Goal: Task Accomplishment & Management: Use online tool/utility

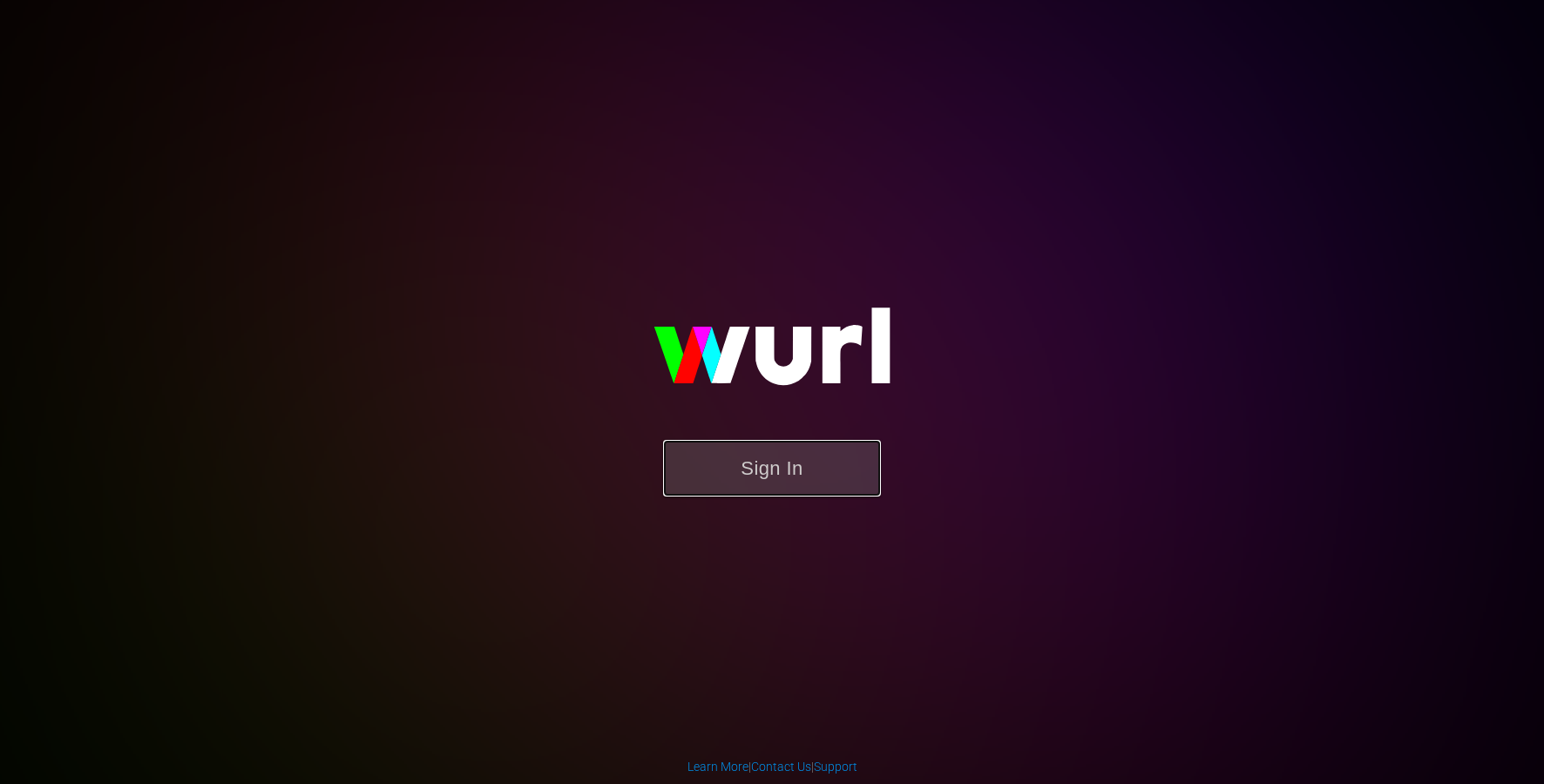
click at [777, 481] on button "Sign In" at bounding box center [772, 468] width 218 height 56
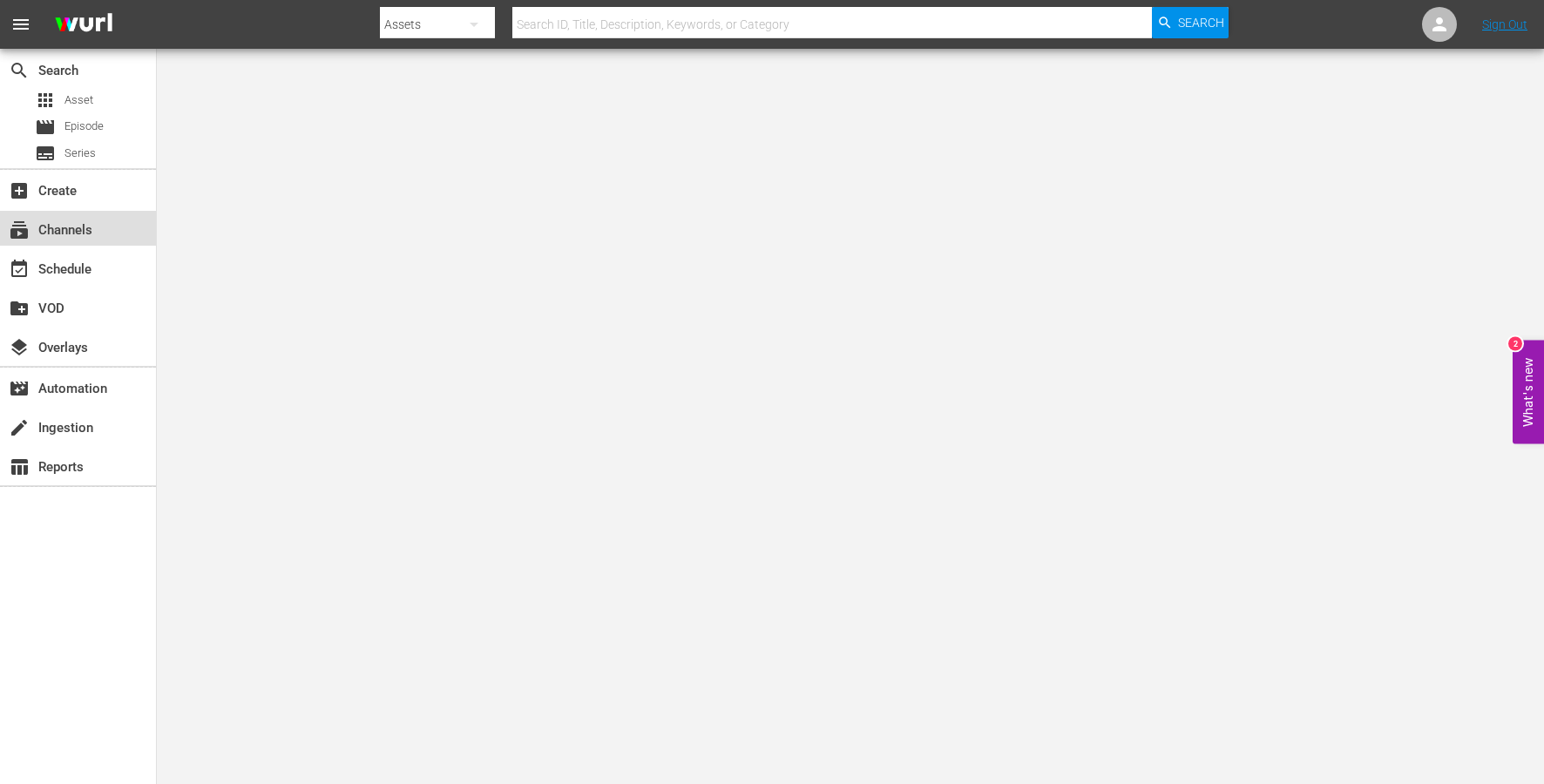
click at [37, 243] on div "subscriptions Channels" at bounding box center [78, 227] width 156 height 35
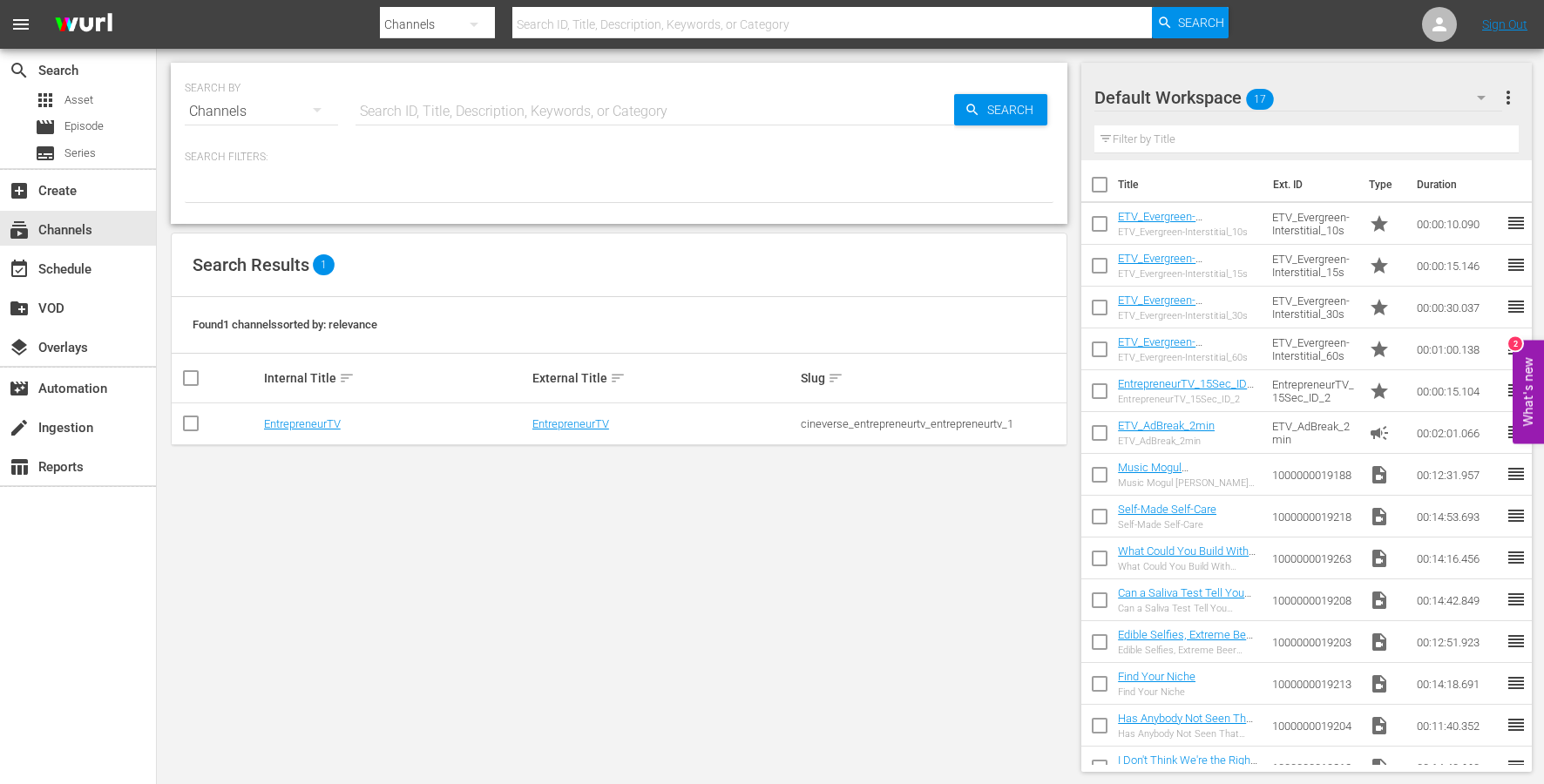
click at [185, 424] on input "checkbox" at bounding box center [191, 427] width 21 height 21
checkbox input "true"
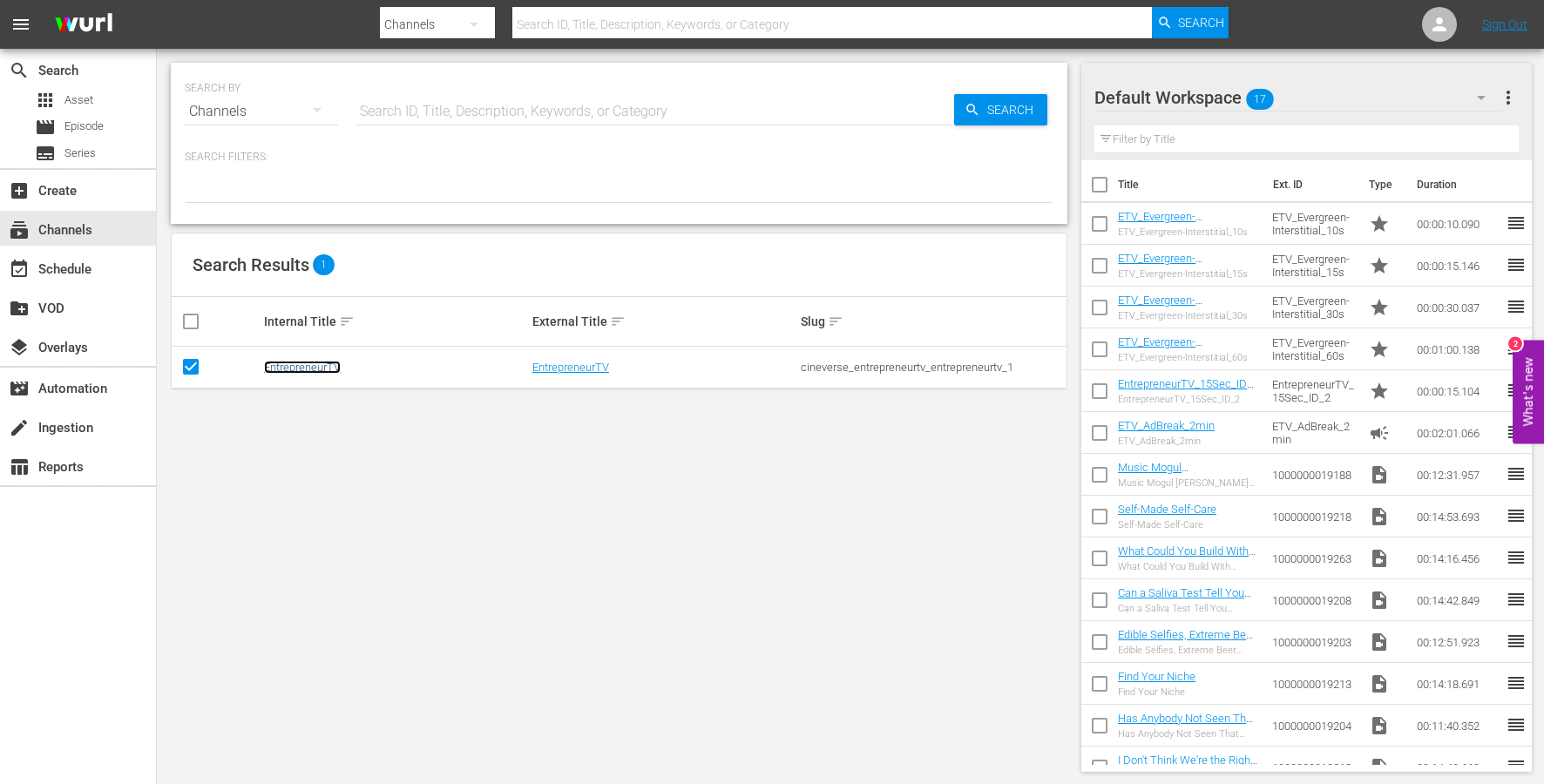
click at [302, 365] on link "EntrepreneurTV" at bounding box center [303, 368] width 77 height 13
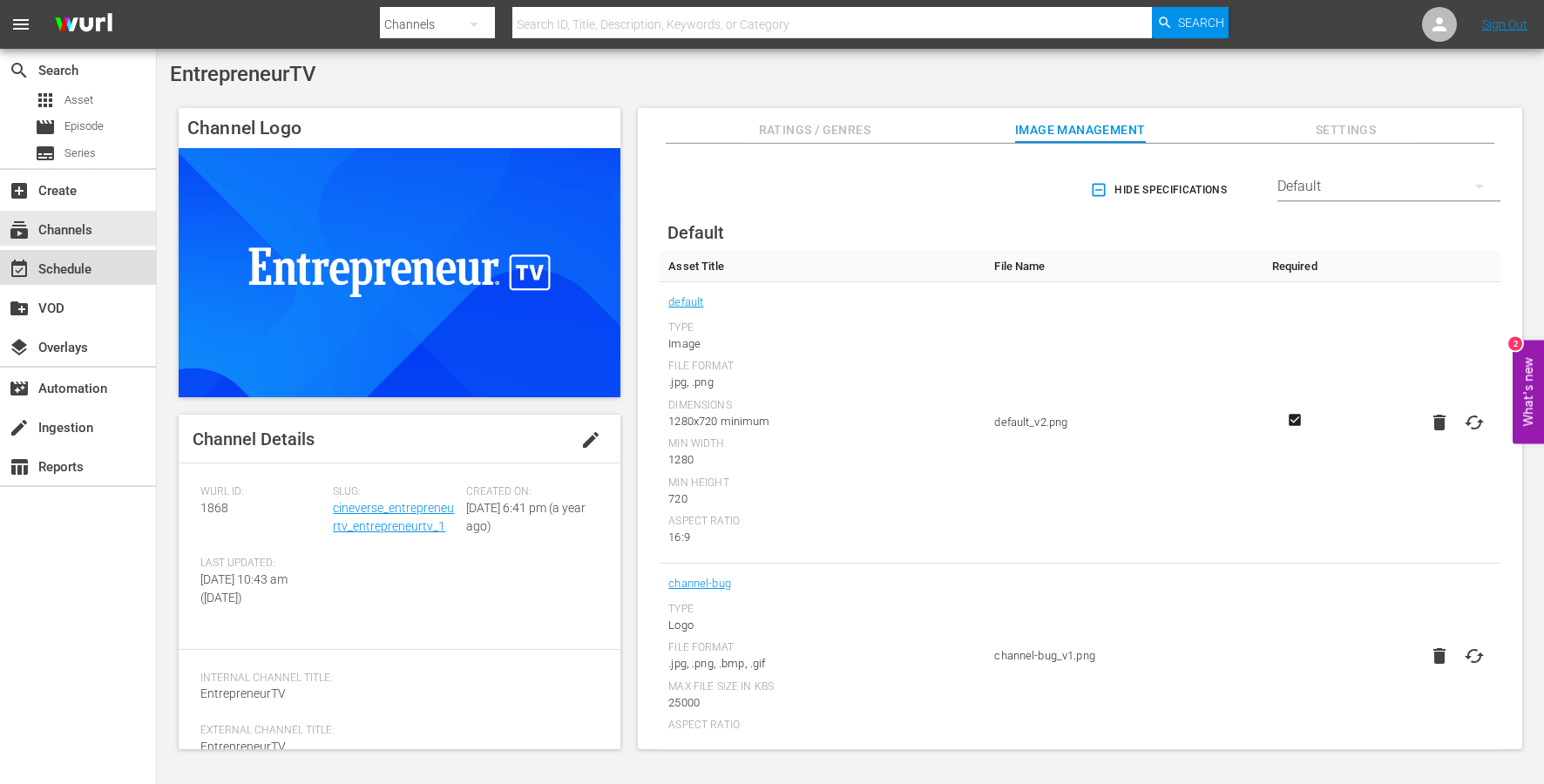
click at [68, 269] on div "event_available Schedule" at bounding box center [49, 266] width 98 height 16
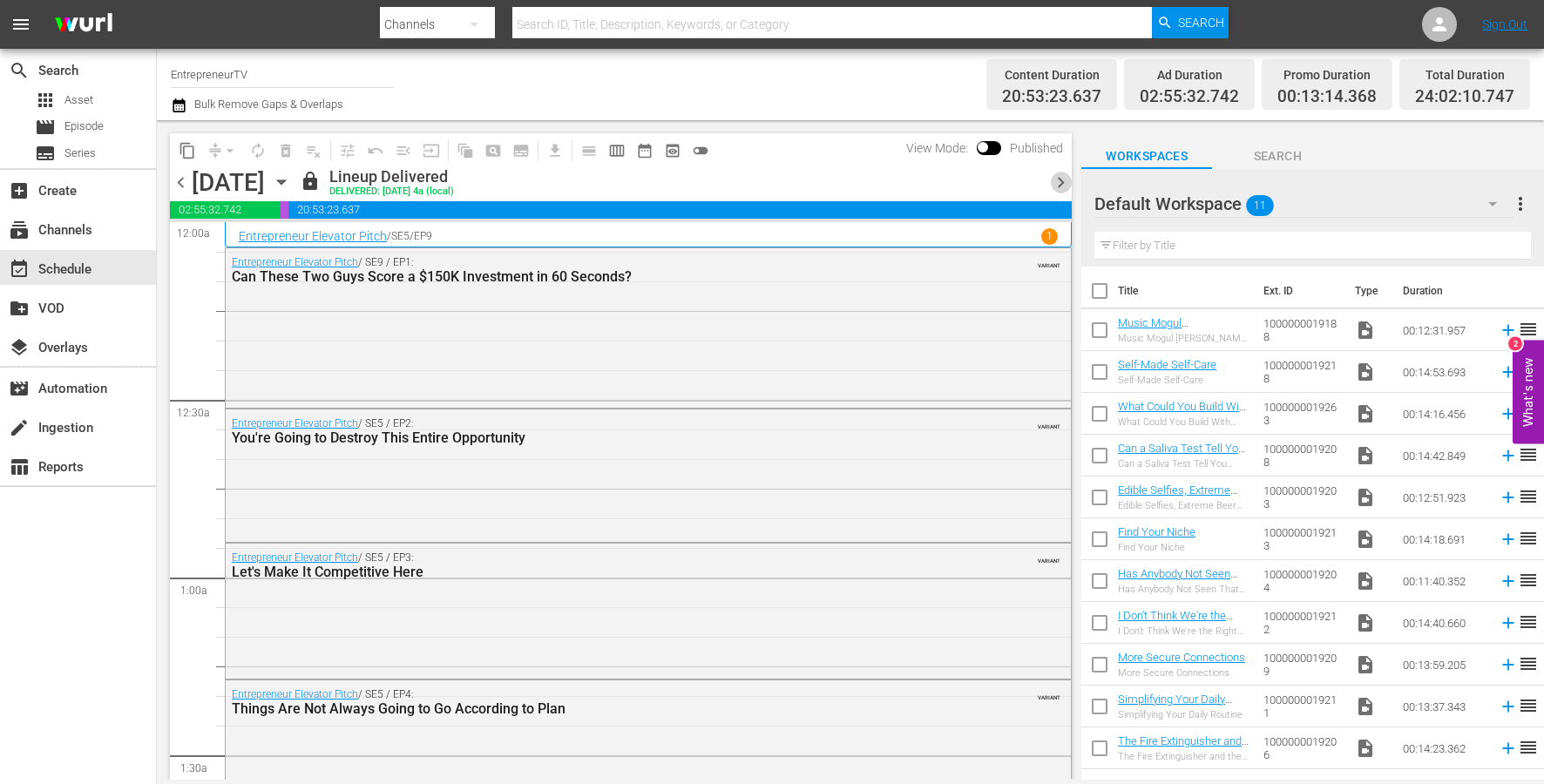
click at [1053, 178] on span "chevron_right" at bounding box center [1060, 182] width 22 height 22
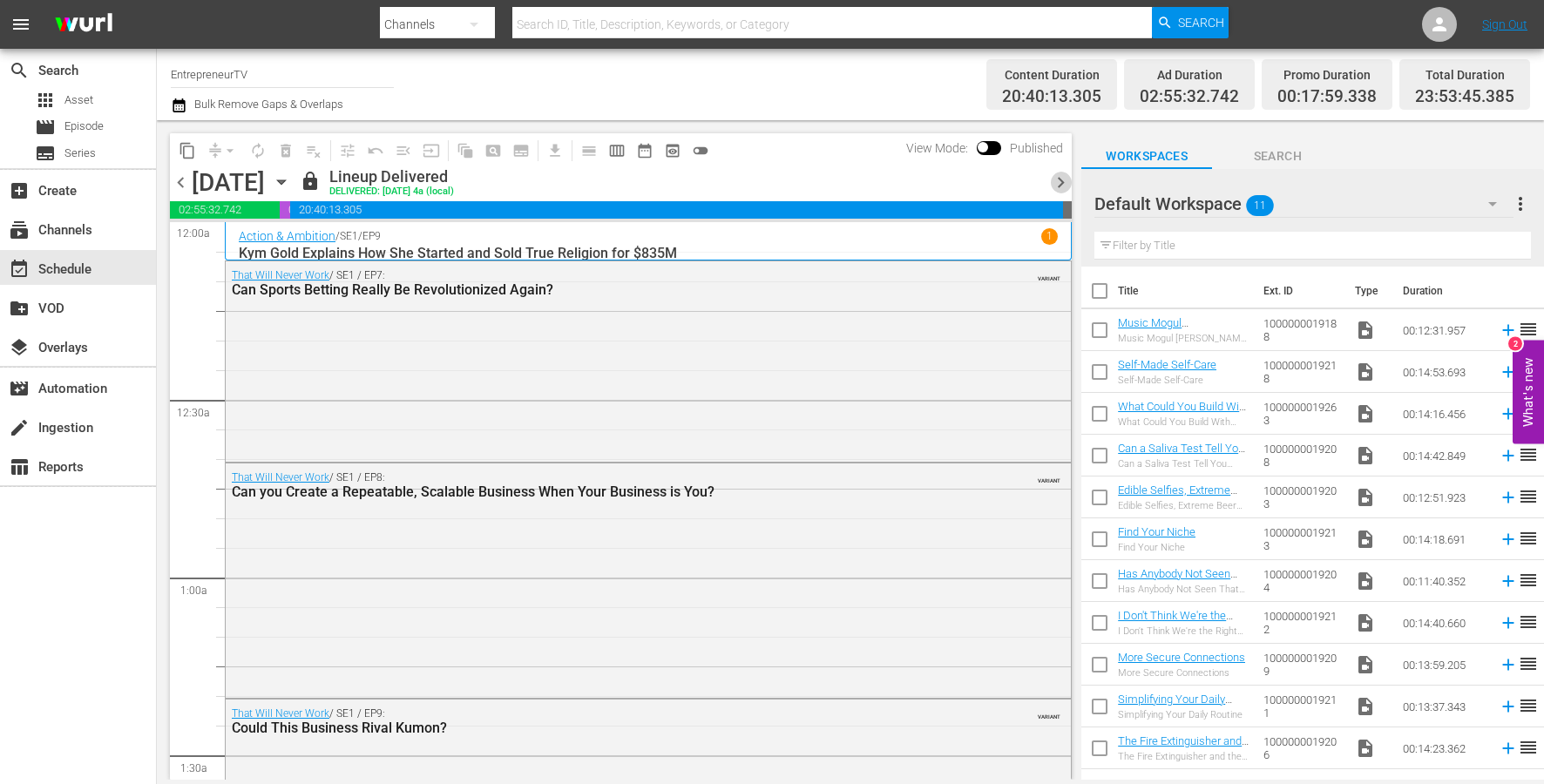
click at [1056, 180] on span "chevron_right" at bounding box center [1060, 182] width 22 height 22
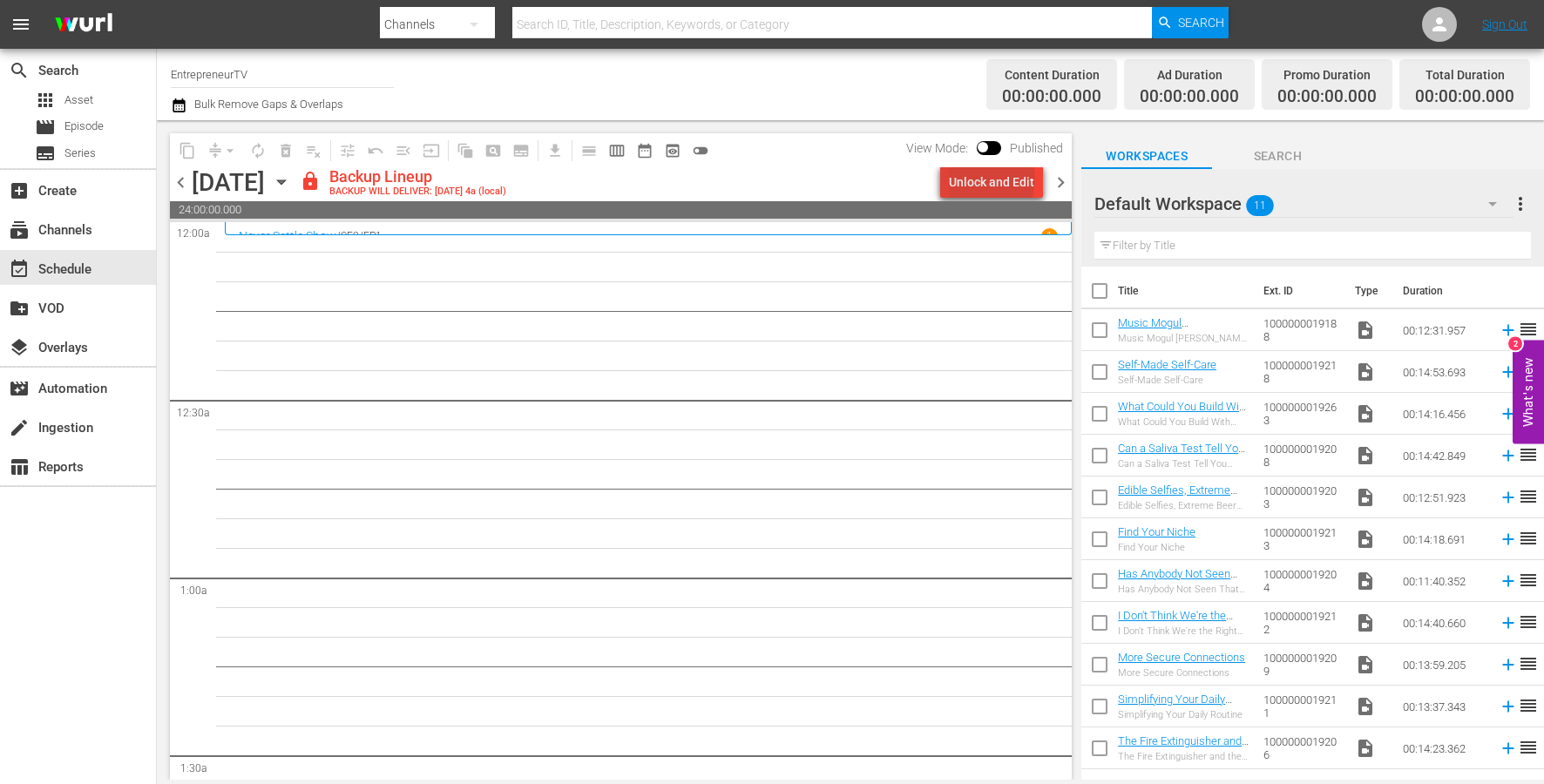
click at [995, 179] on div "Unlock and Edit" at bounding box center [991, 181] width 86 height 31
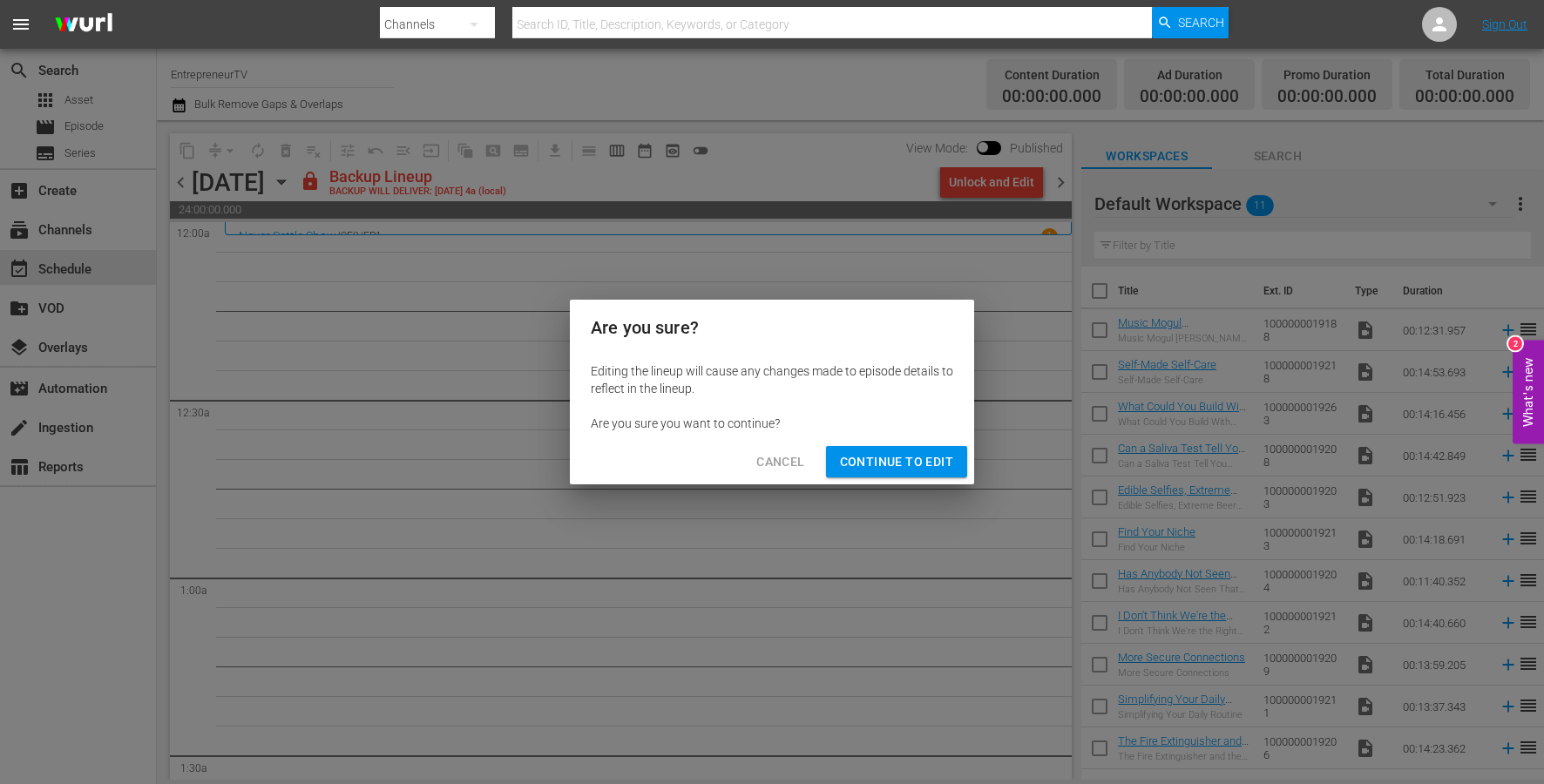
click at [876, 464] on span "Continue to Edit" at bounding box center [896, 462] width 113 height 22
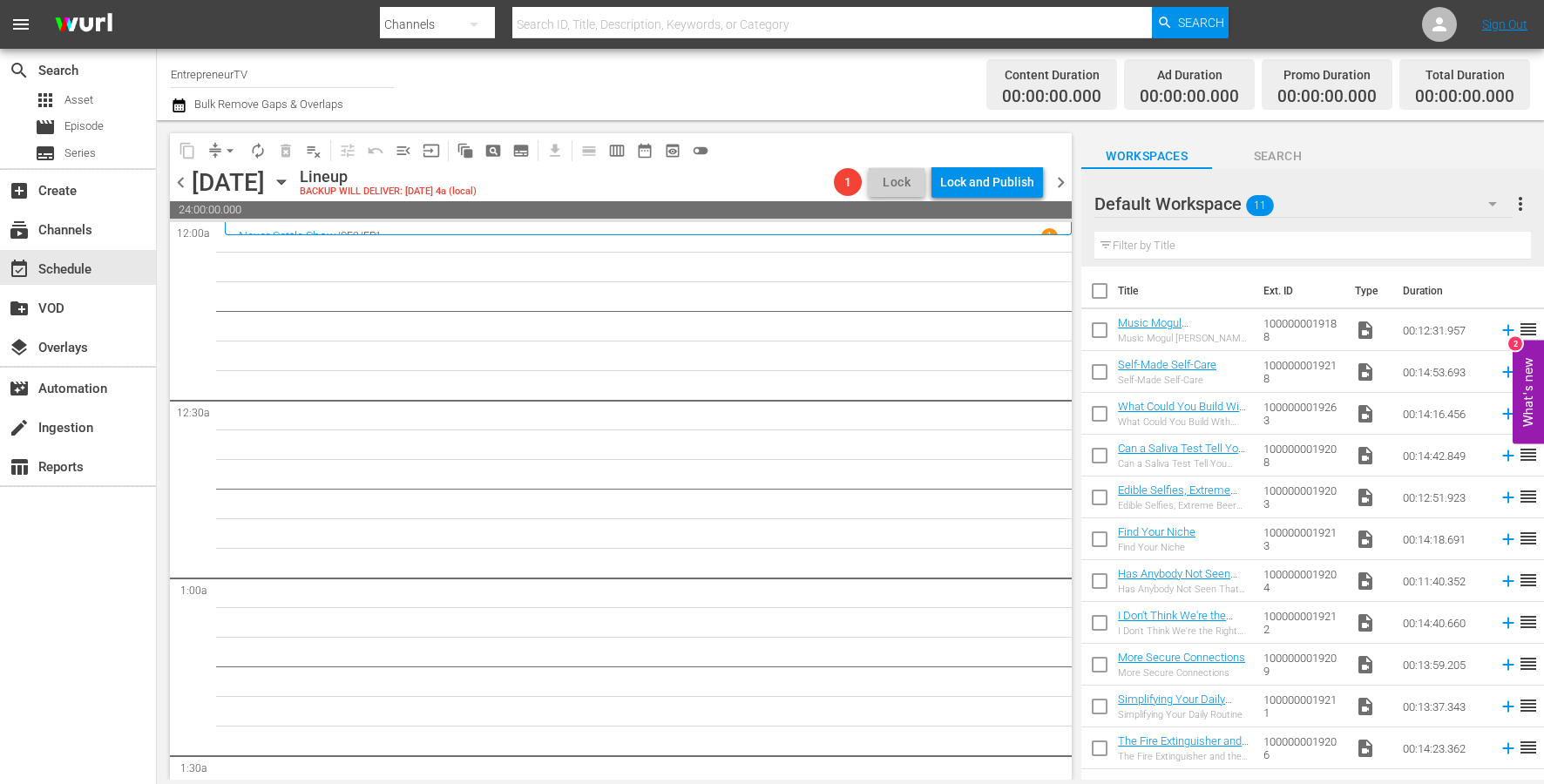
click at [291, 181] on icon "button" at bounding box center [281, 181] width 19 height 19
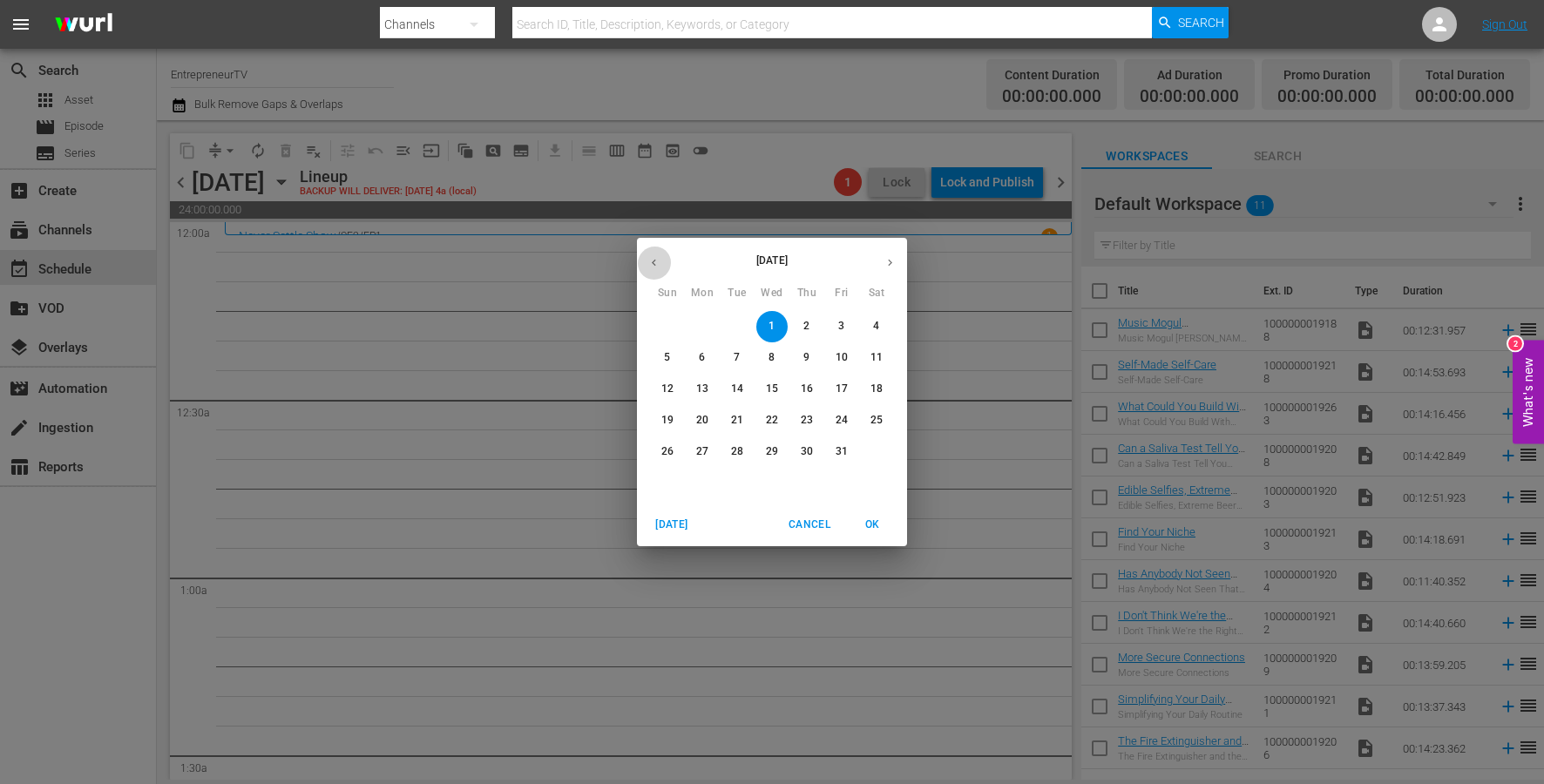
click at [660, 268] on button "button" at bounding box center [654, 262] width 34 height 34
click at [701, 326] on p "1" at bounding box center [701, 326] width 6 height 15
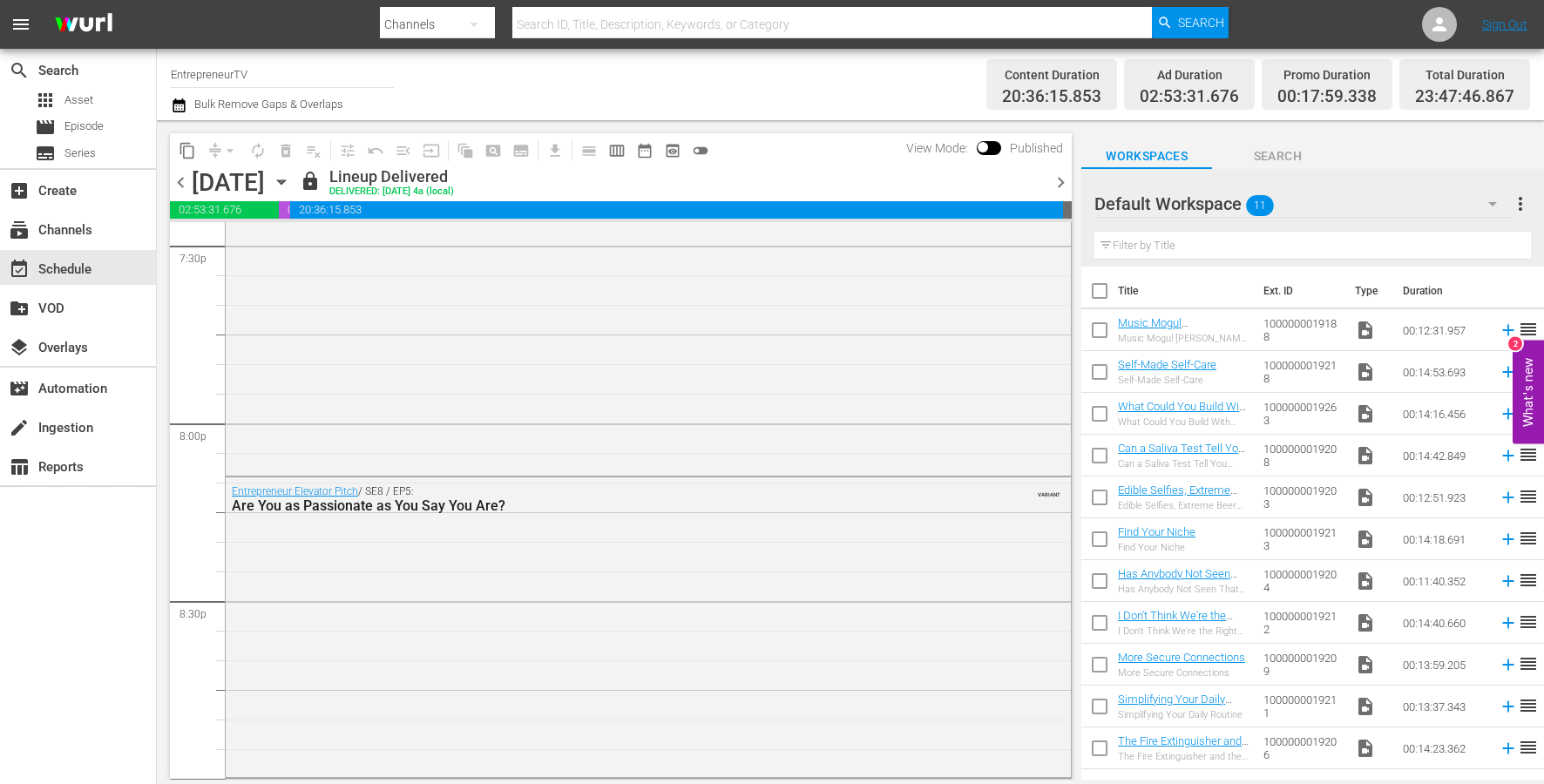
scroll to position [8017, 0]
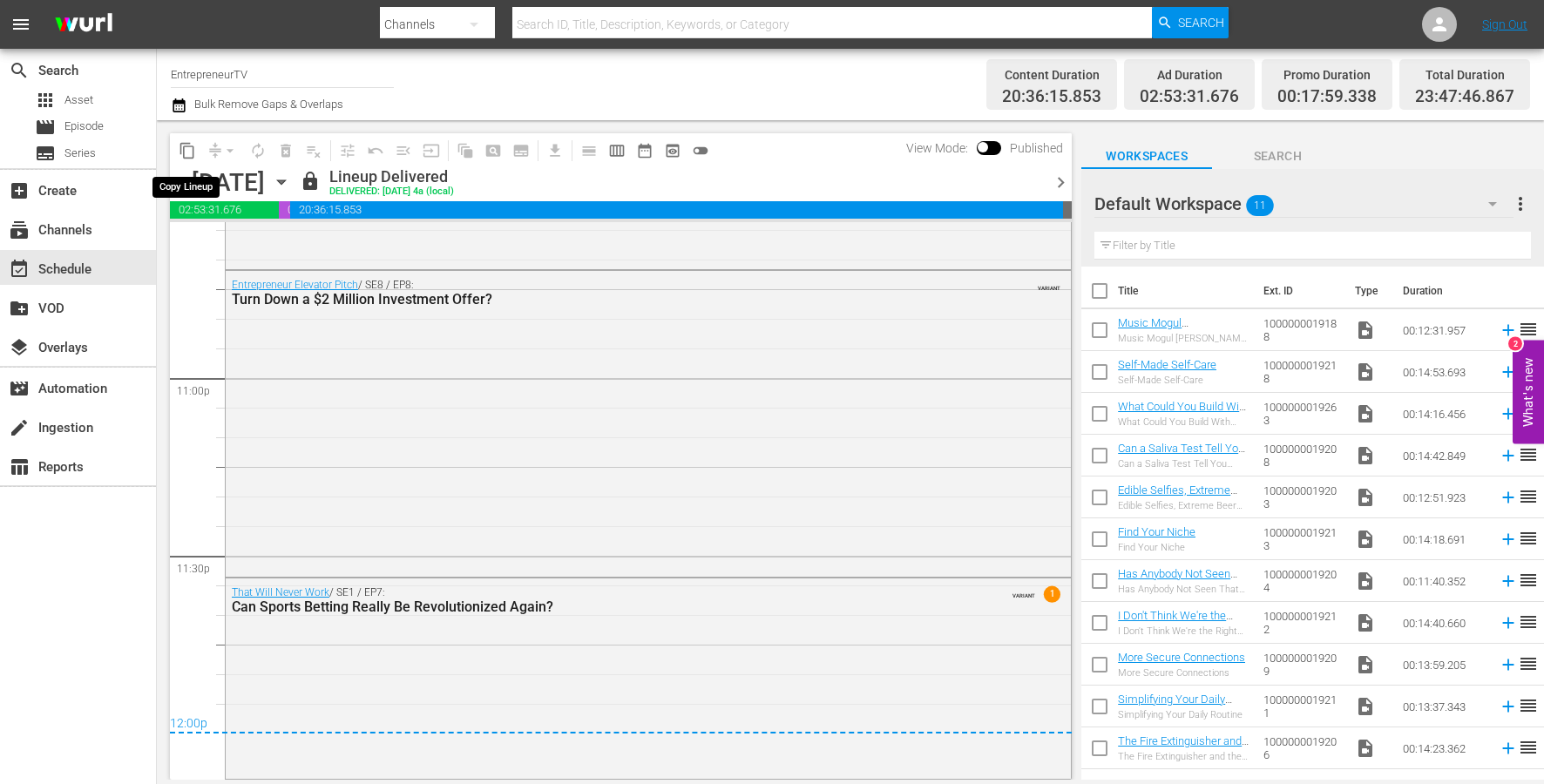
click at [179, 151] on span "content_copy" at bounding box center [187, 150] width 18 height 18
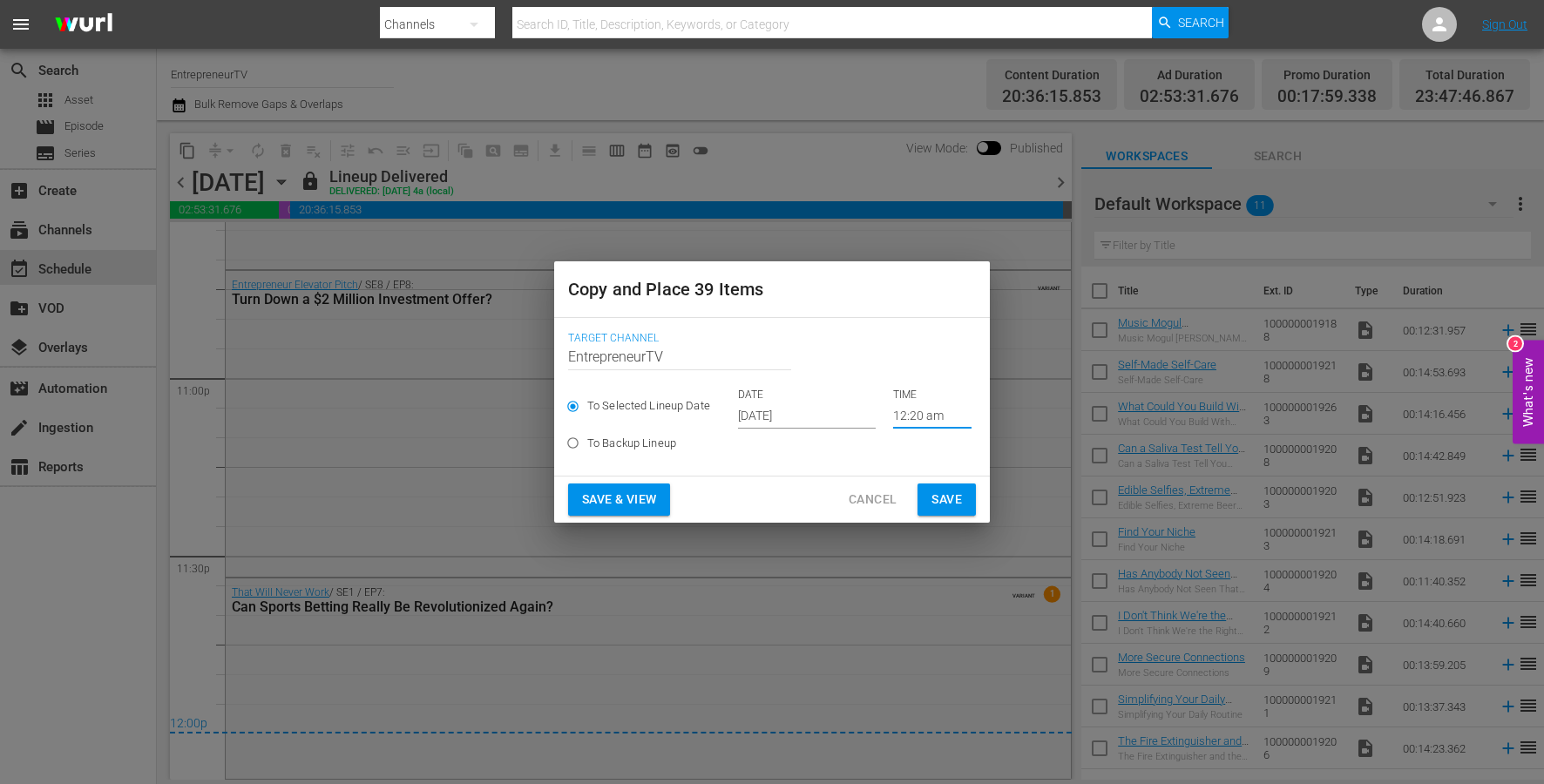
click at [905, 417] on input "12:20 am" at bounding box center [932, 416] width 78 height 26
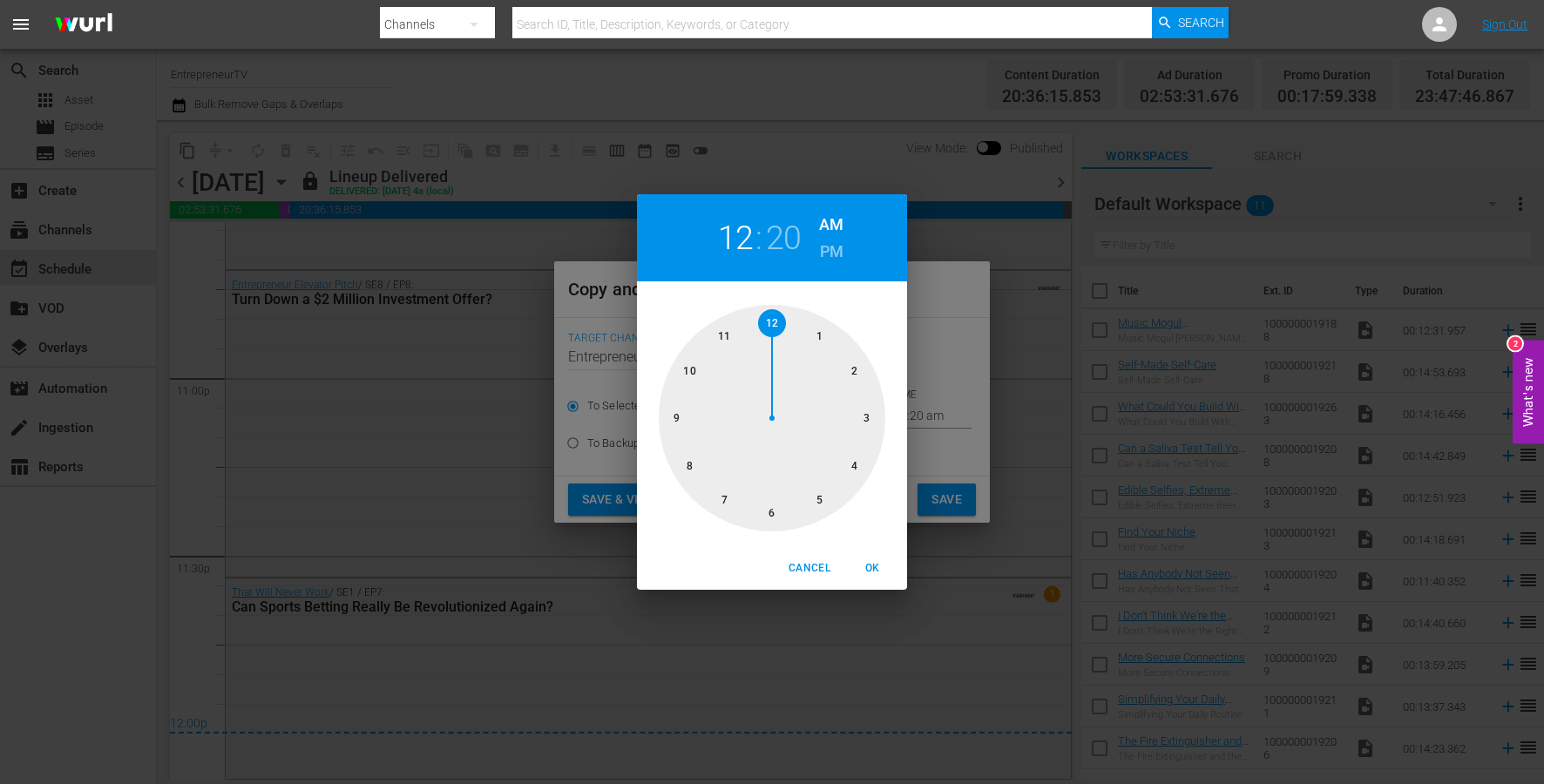
click at [874, 572] on span "OK" at bounding box center [872, 568] width 41 height 18
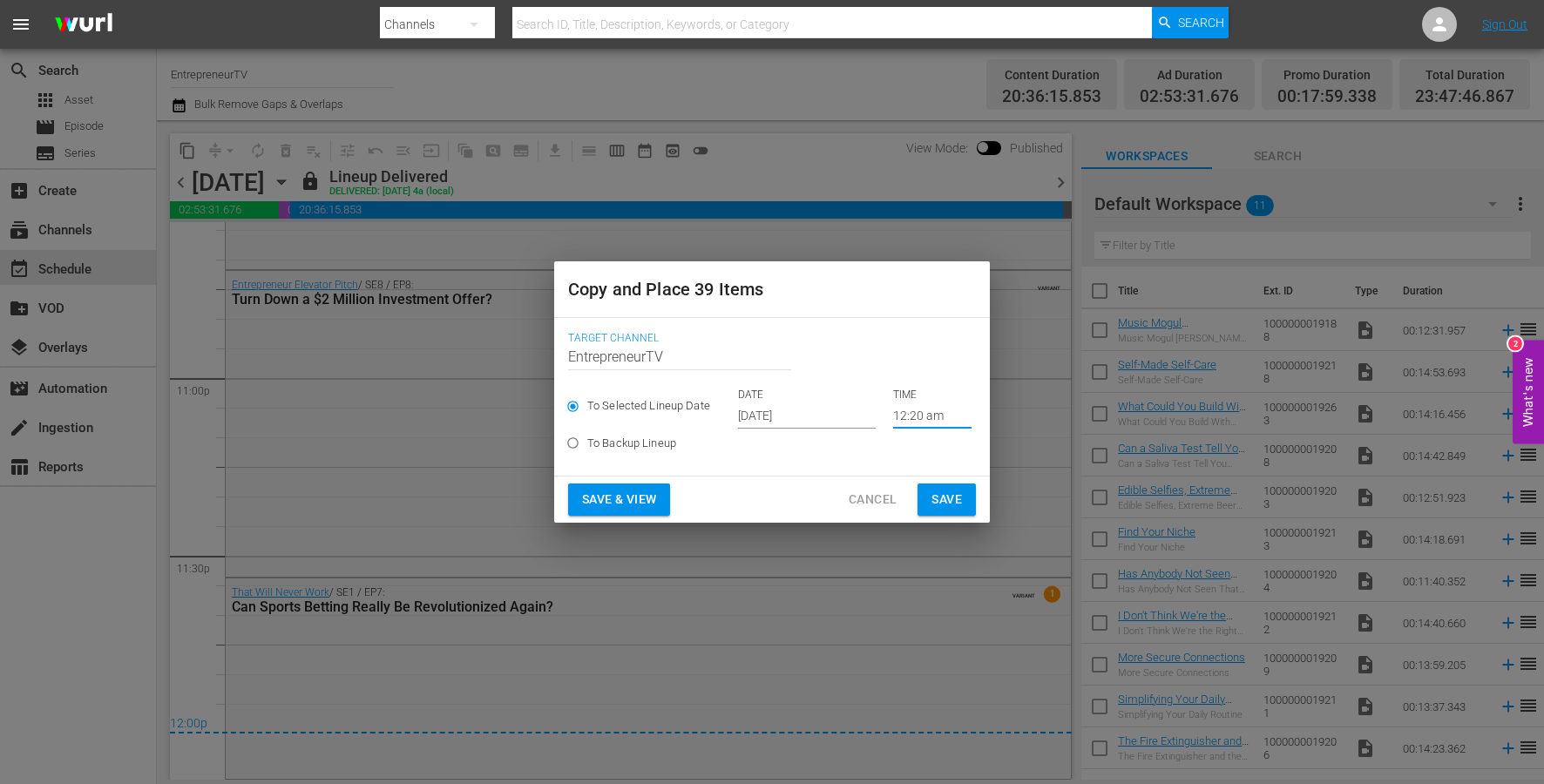
click at [911, 413] on input "12:20 am" at bounding box center [932, 416] width 78 height 26
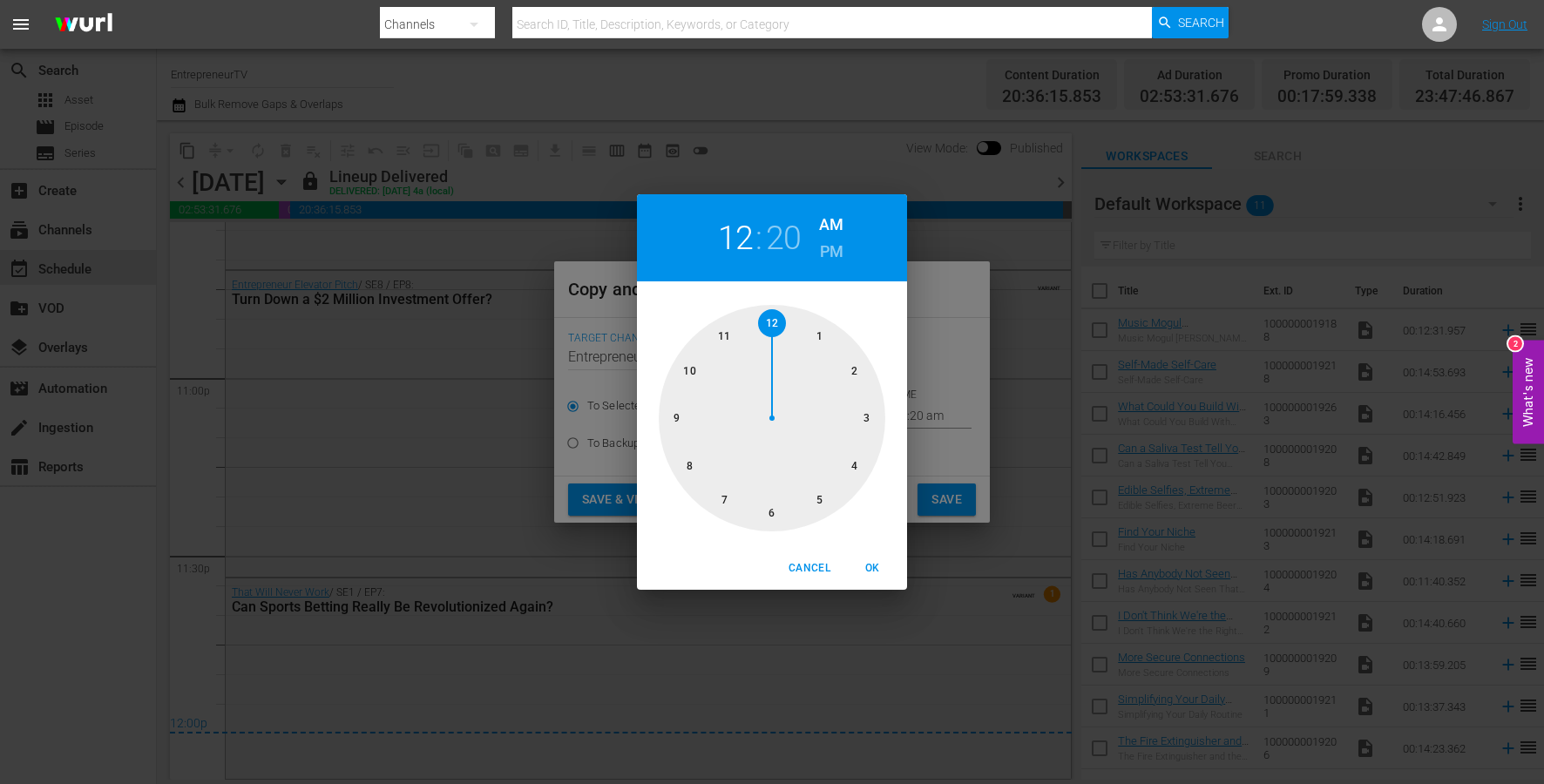
click at [779, 231] on h2 "20" at bounding box center [783, 239] width 36 height 39
click at [765, 324] on div at bounding box center [771, 417] width 227 height 227
click at [879, 567] on span "OK" at bounding box center [872, 568] width 41 height 18
type input "12:00 am"
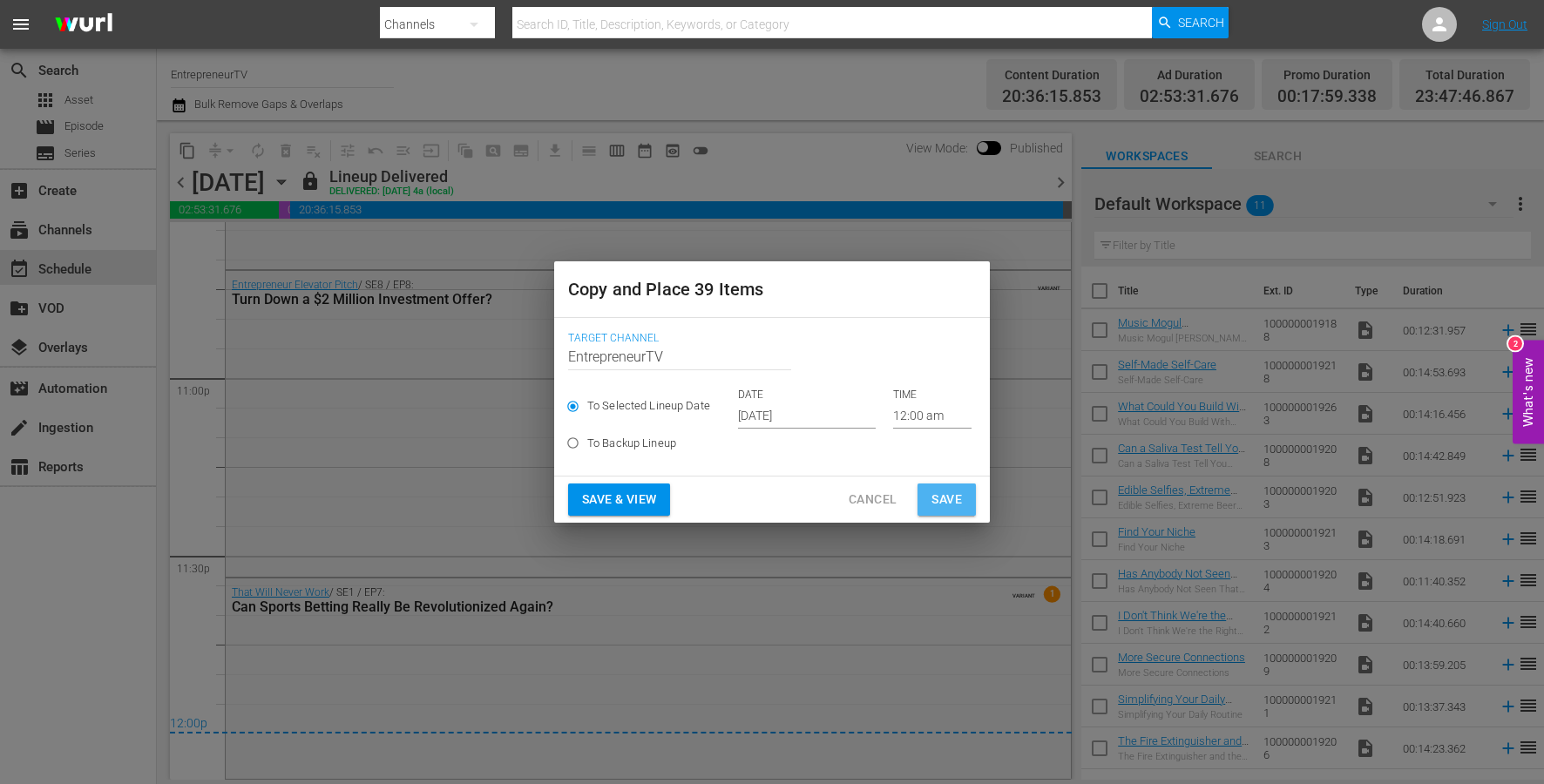
click at [922, 494] on button "Save" at bounding box center [947, 499] width 58 height 32
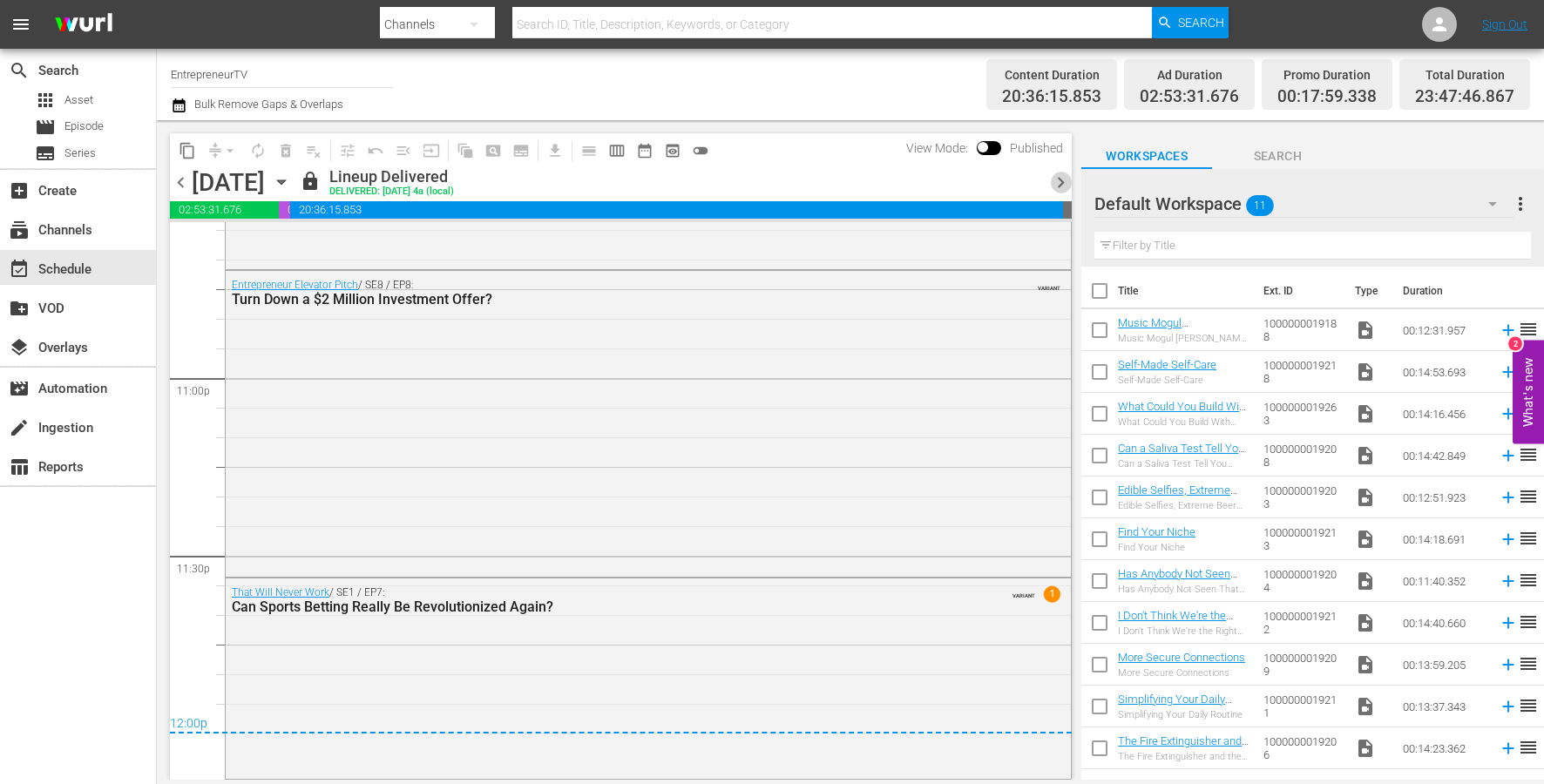
click at [1058, 182] on span "chevron_right" at bounding box center [1060, 182] width 22 height 22
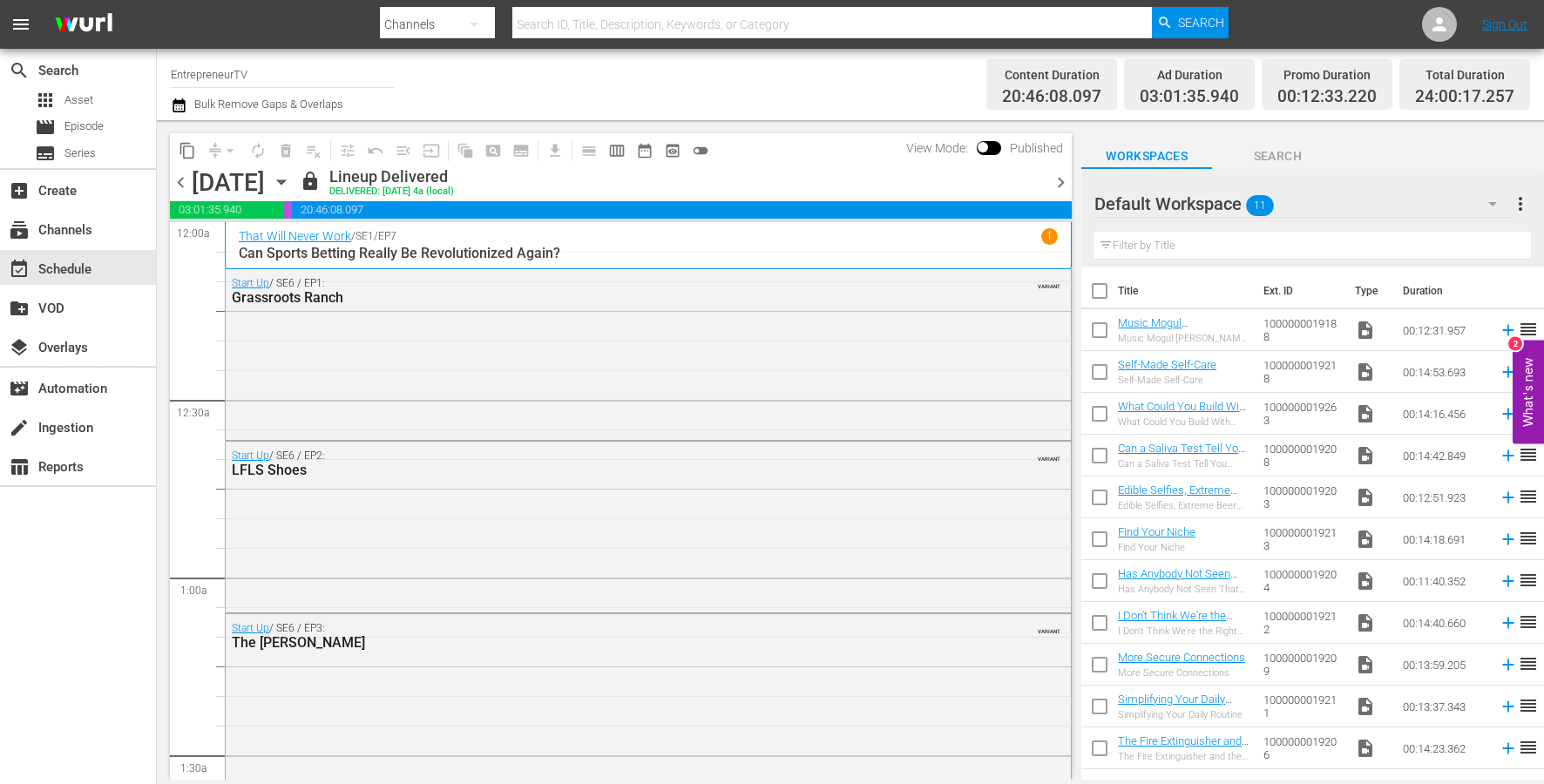
click at [182, 140] on button "content_copy" at bounding box center [187, 150] width 28 height 28
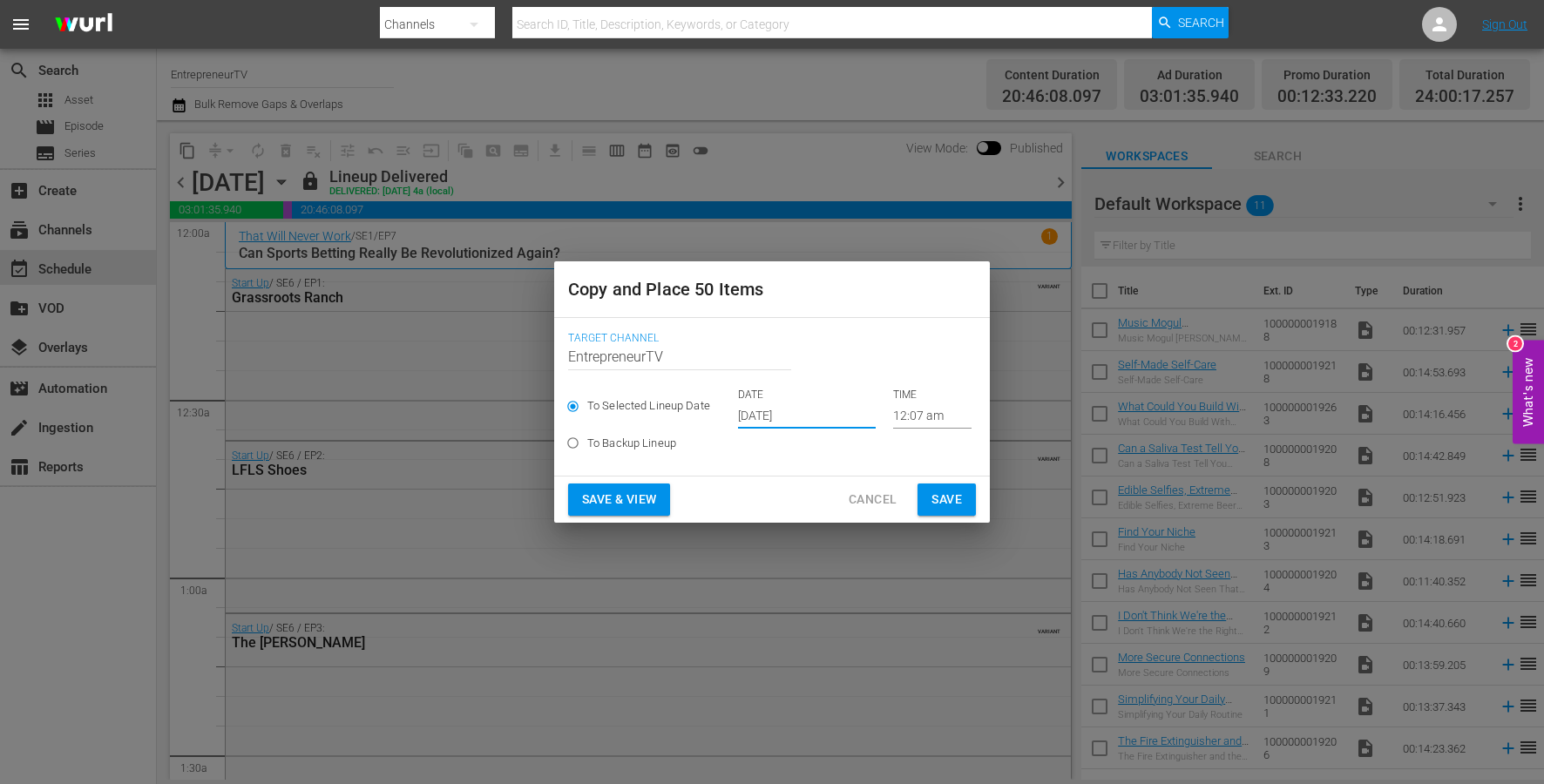
click at [765, 407] on input "Oct 1st 2025" at bounding box center [807, 416] width 137 height 26
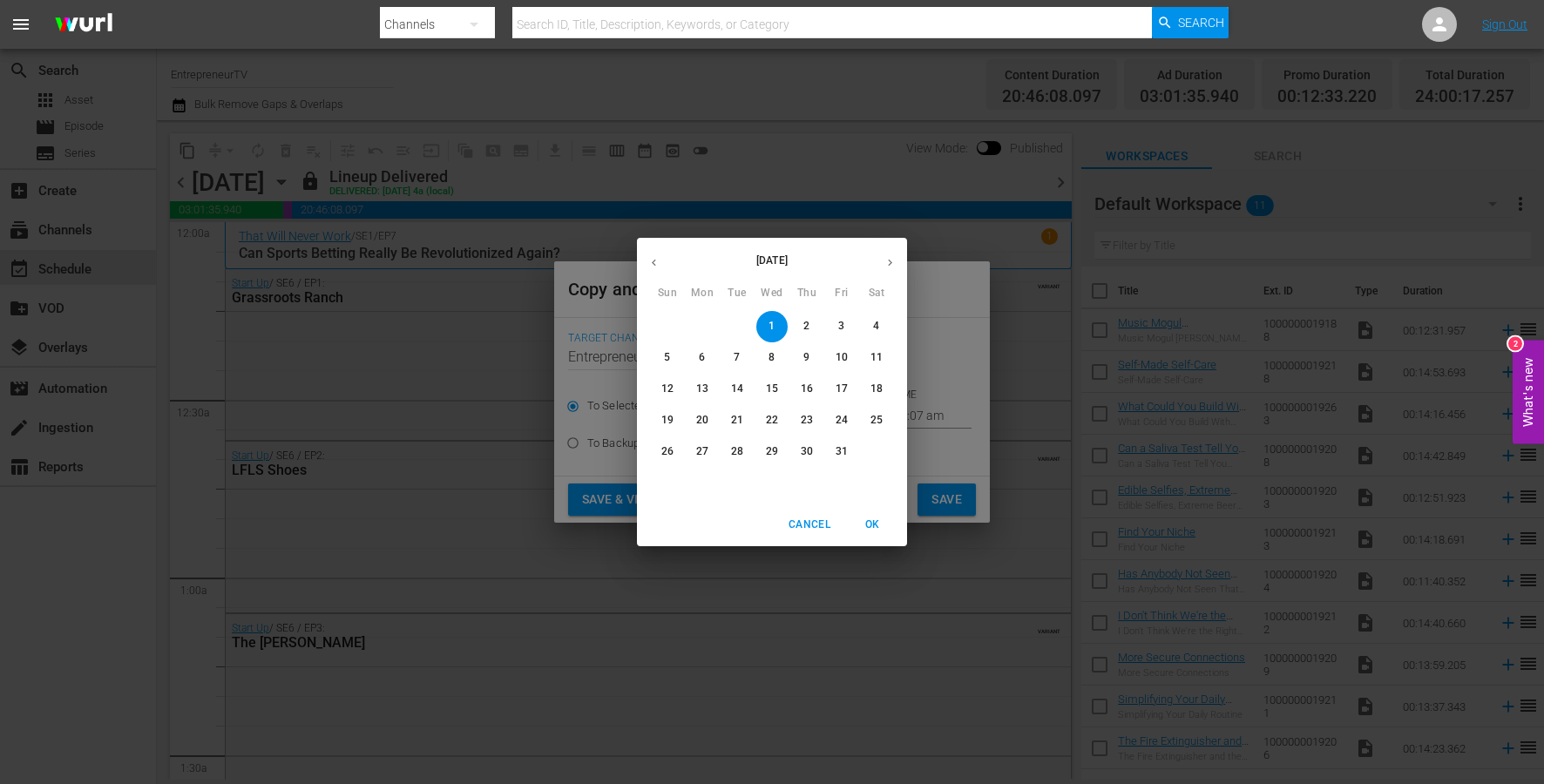
click at [883, 260] on icon "button" at bounding box center [890, 262] width 13 height 13
click at [653, 259] on icon "button" at bounding box center [654, 262] width 13 height 13
click at [807, 328] on p "2" at bounding box center [806, 326] width 6 height 15
type input "Oct 2nd 2025"
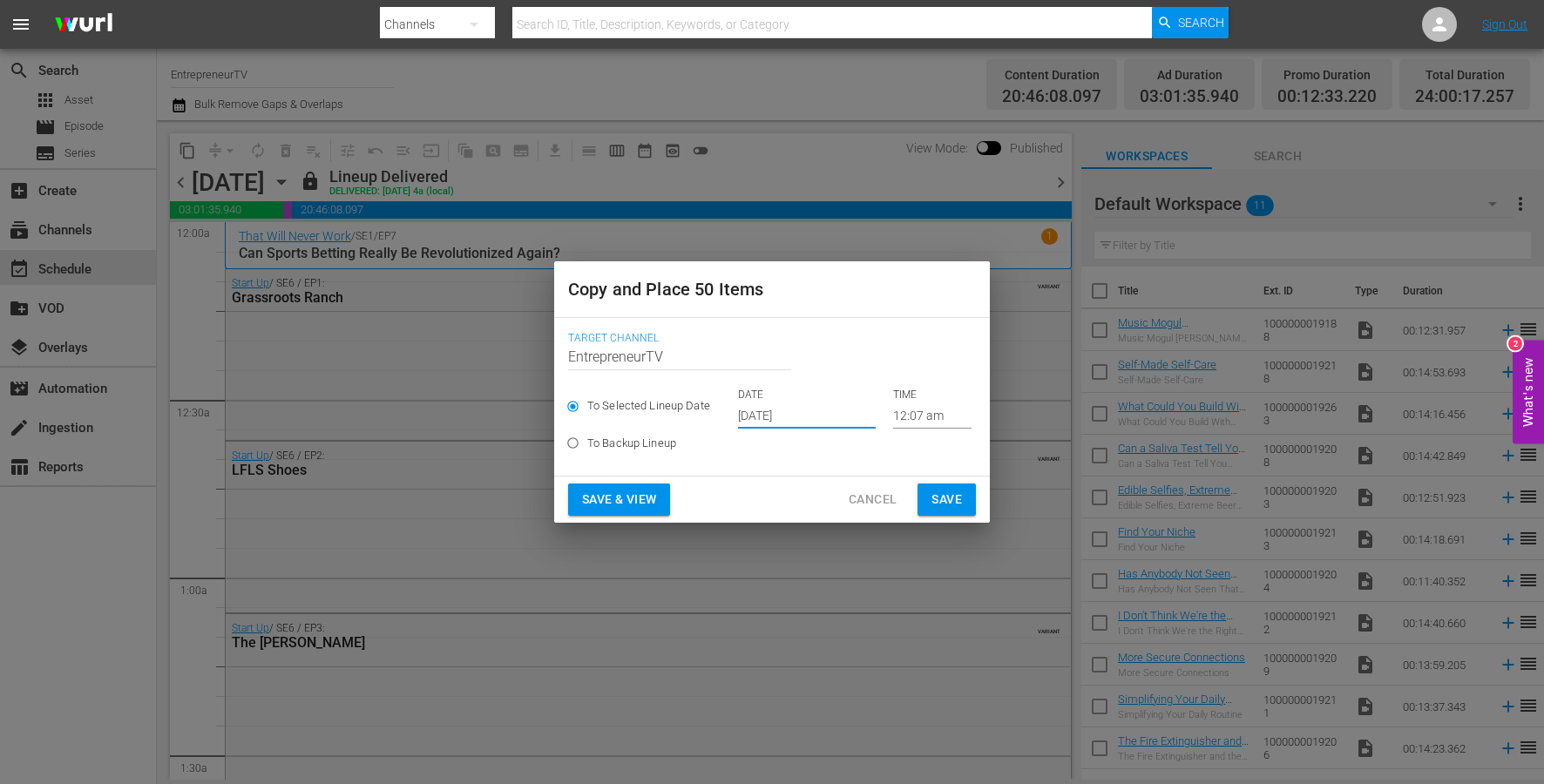
click at [908, 412] on input "12:07 am" at bounding box center [932, 416] width 78 height 26
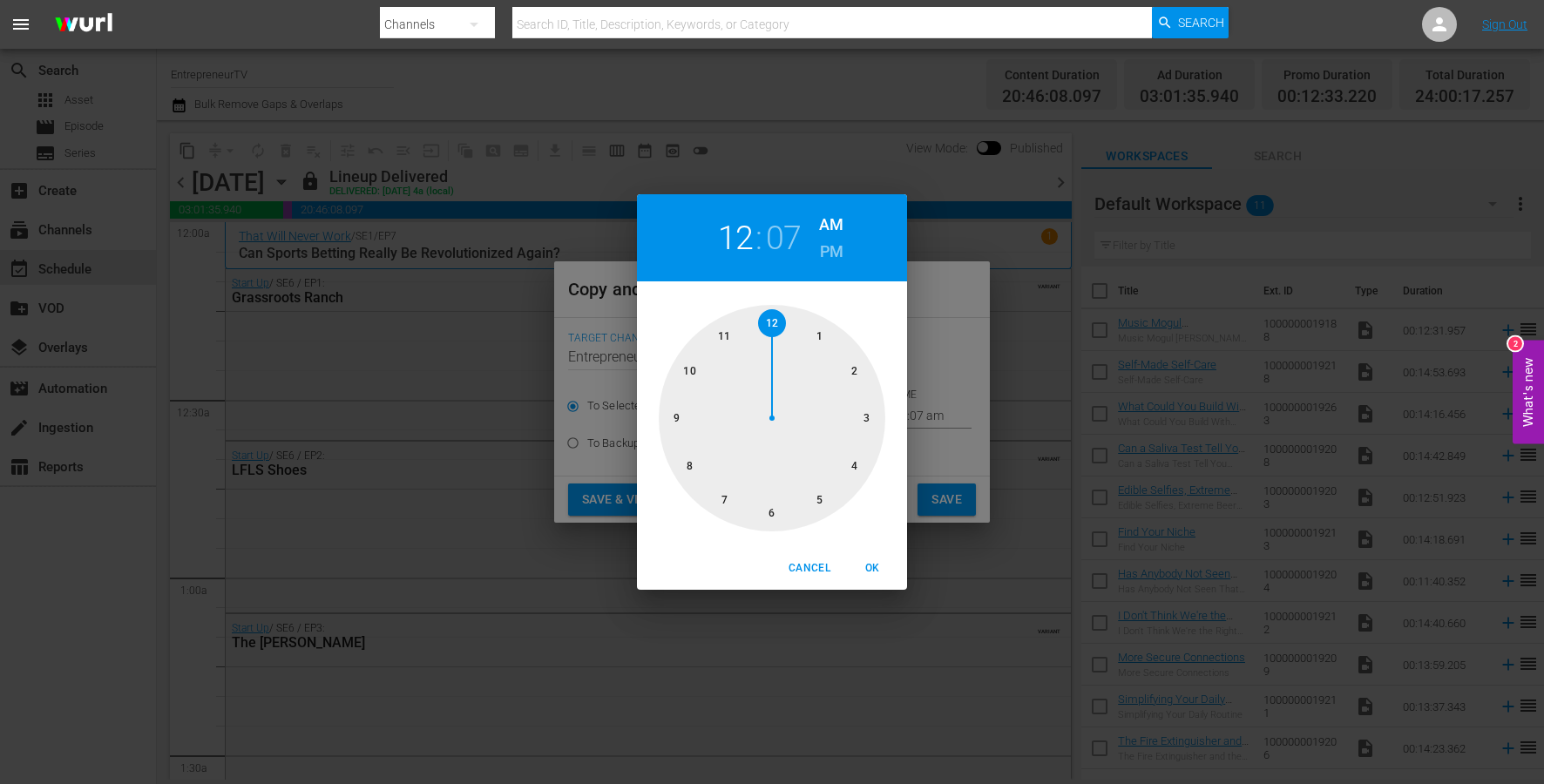
click at [792, 244] on h2 "07" at bounding box center [783, 239] width 36 height 39
drag, startPoint x: 764, startPoint y: 321, endPoint x: 778, endPoint y: 303, distance: 22.8
click at [764, 321] on div at bounding box center [771, 417] width 227 height 227
click at [872, 563] on span "OK" at bounding box center [872, 568] width 41 height 18
type input "12:00 am"
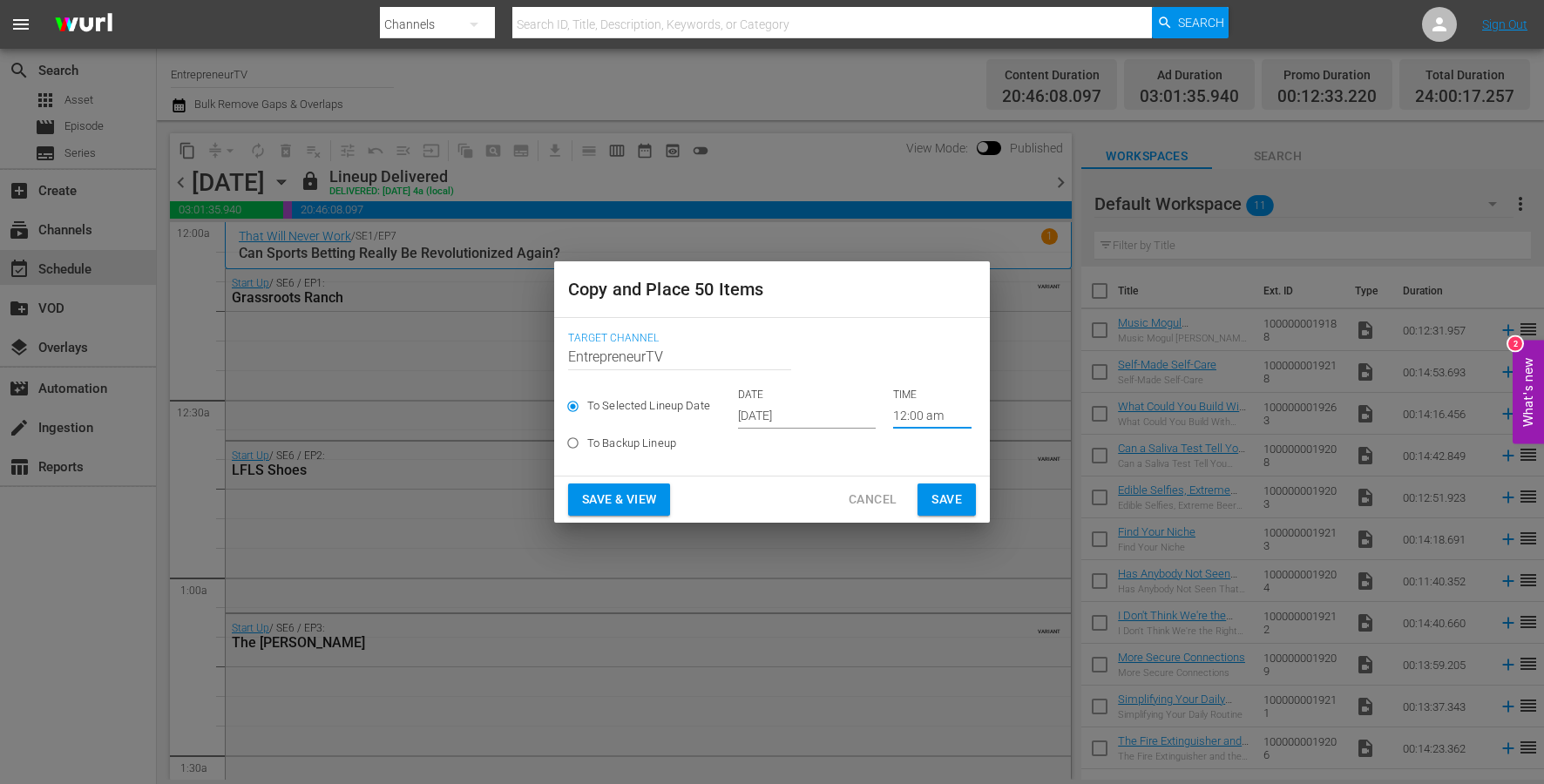
click at [940, 499] on span "Save" at bounding box center [946, 499] width 30 height 22
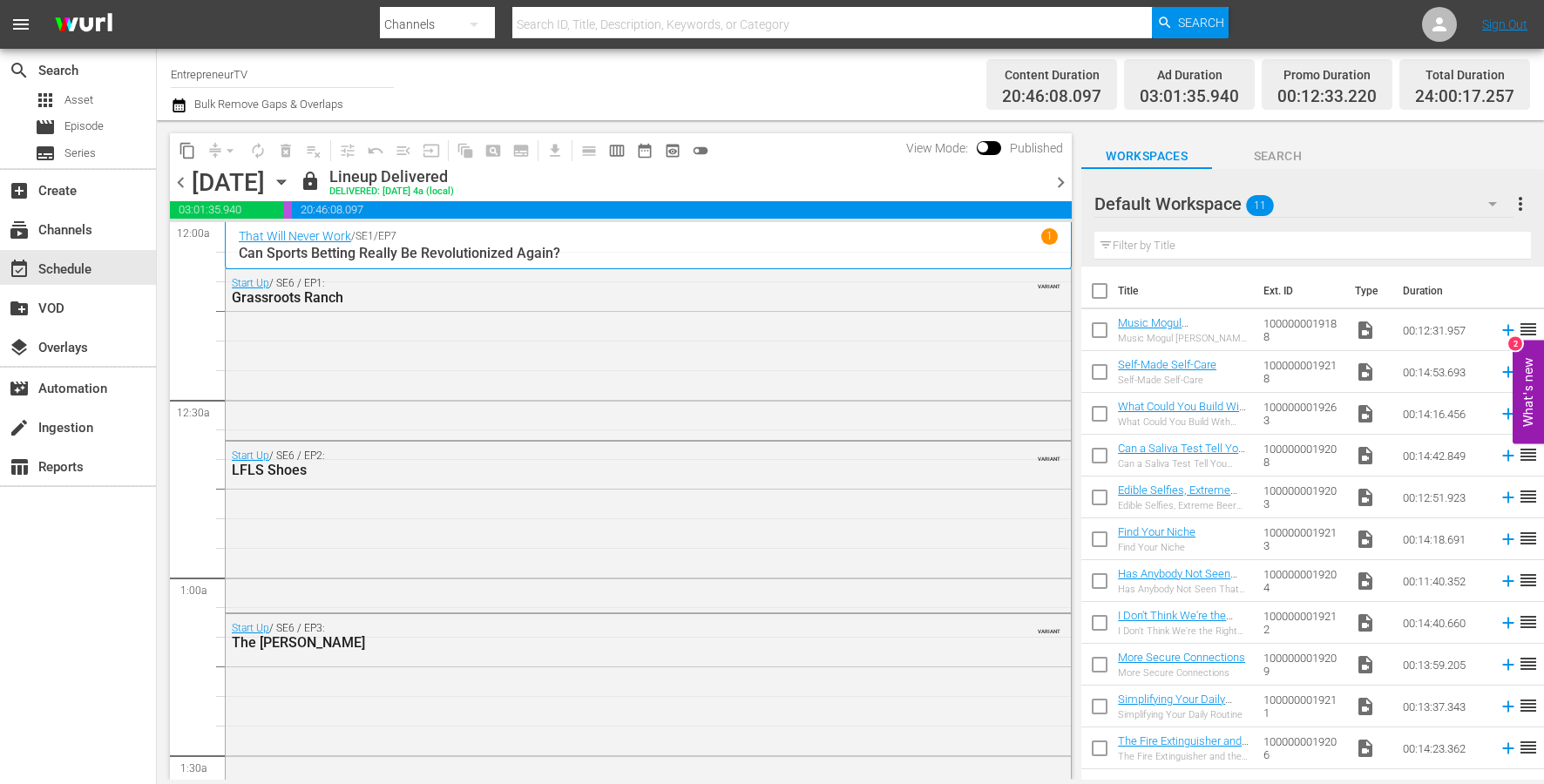
click at [291, 178] on icon "button" at bounding box center [281, 181] width 19 height 19
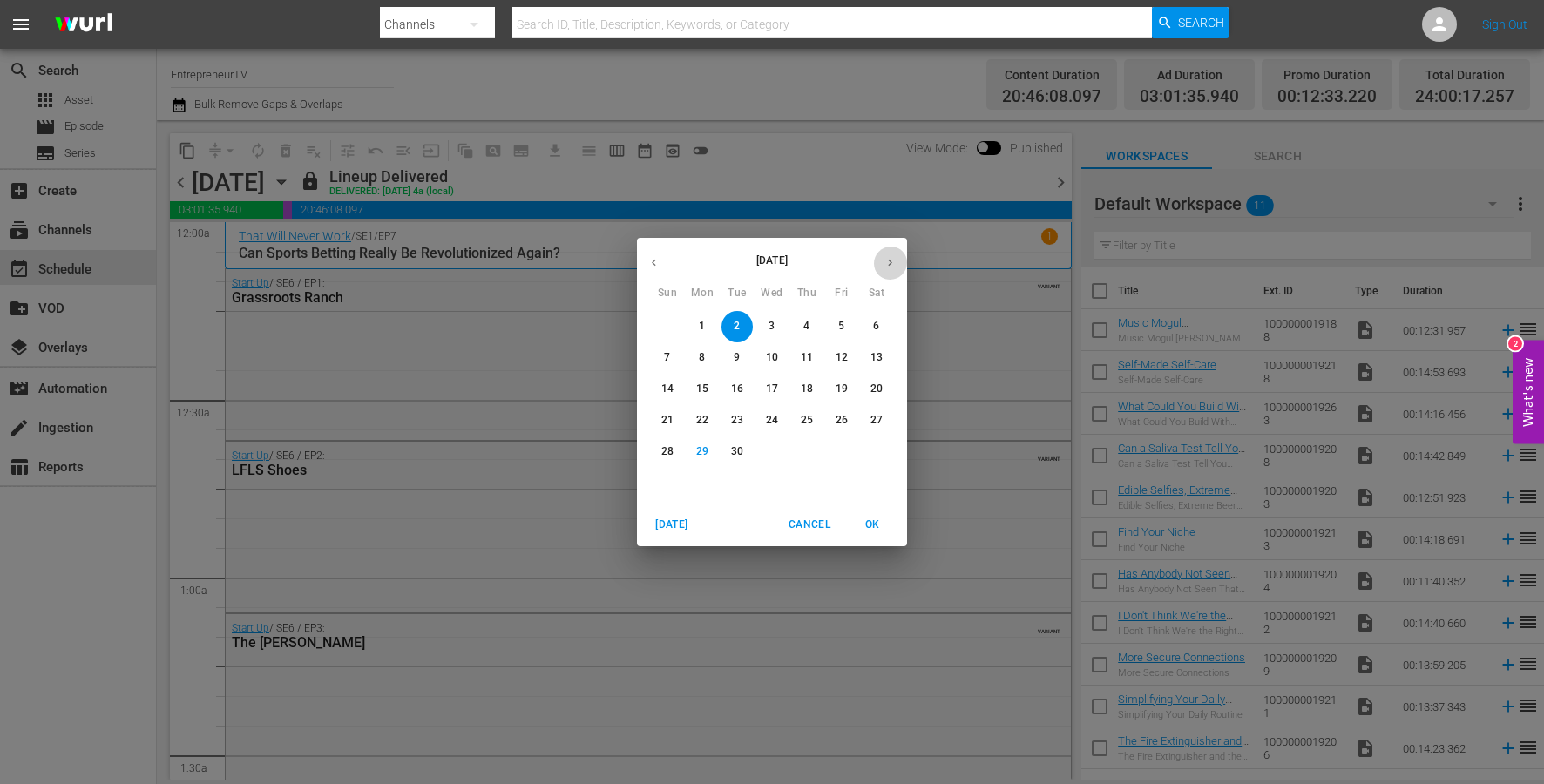
click at [884, 266] on icon "button" at bounding box center [890, 262] width 13 height 13
click at [768, 330] on p "1" at bounding box center [771, 326] width 6 height 15
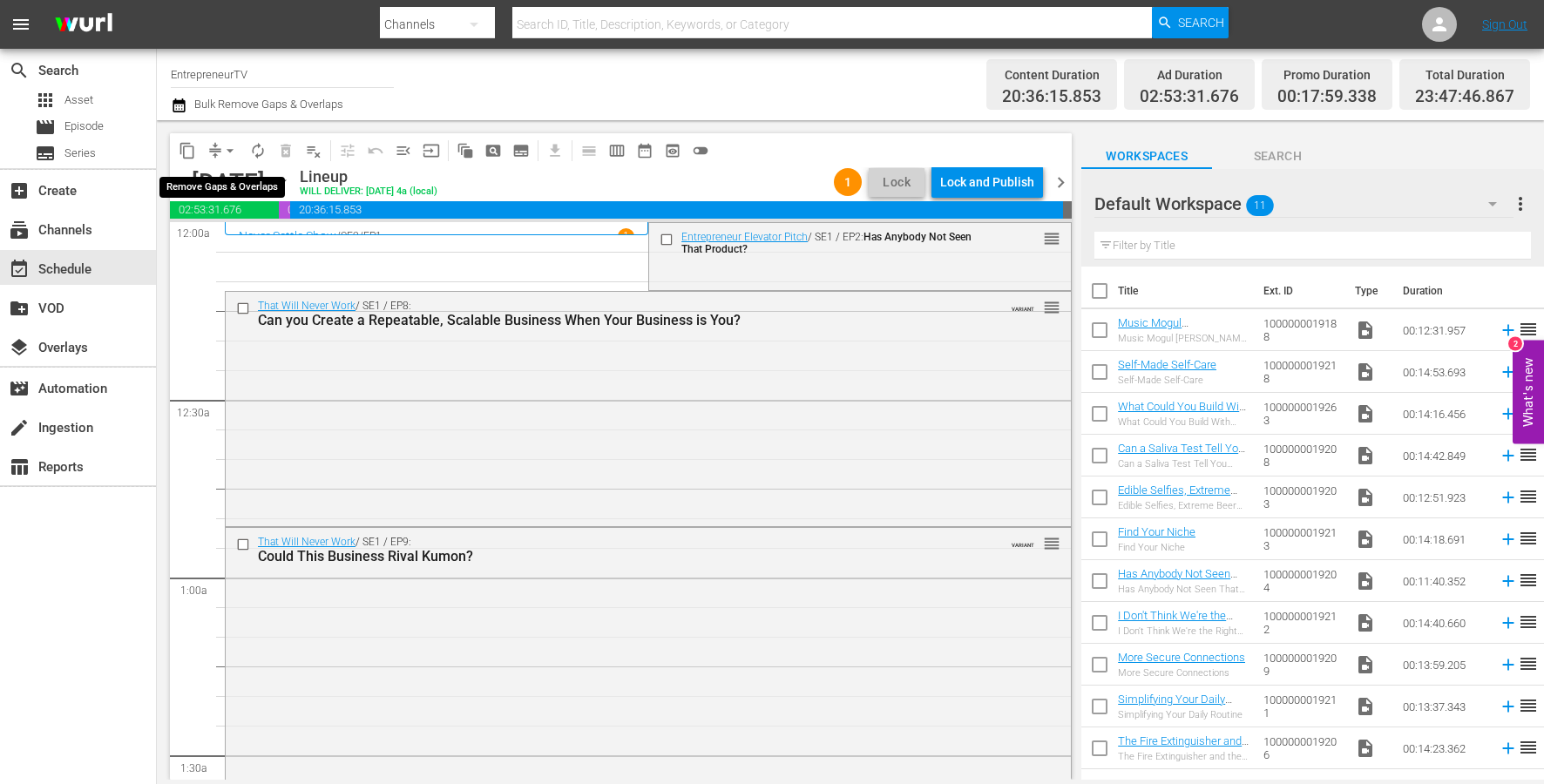
click at [223, 140] on button "arrow_drop_down" at bounding box center [230, 150] width 28 height 28
click at [223, 246] on li "Align to End of Previous Day" at bounding box center [230, 243] width 183 height 29
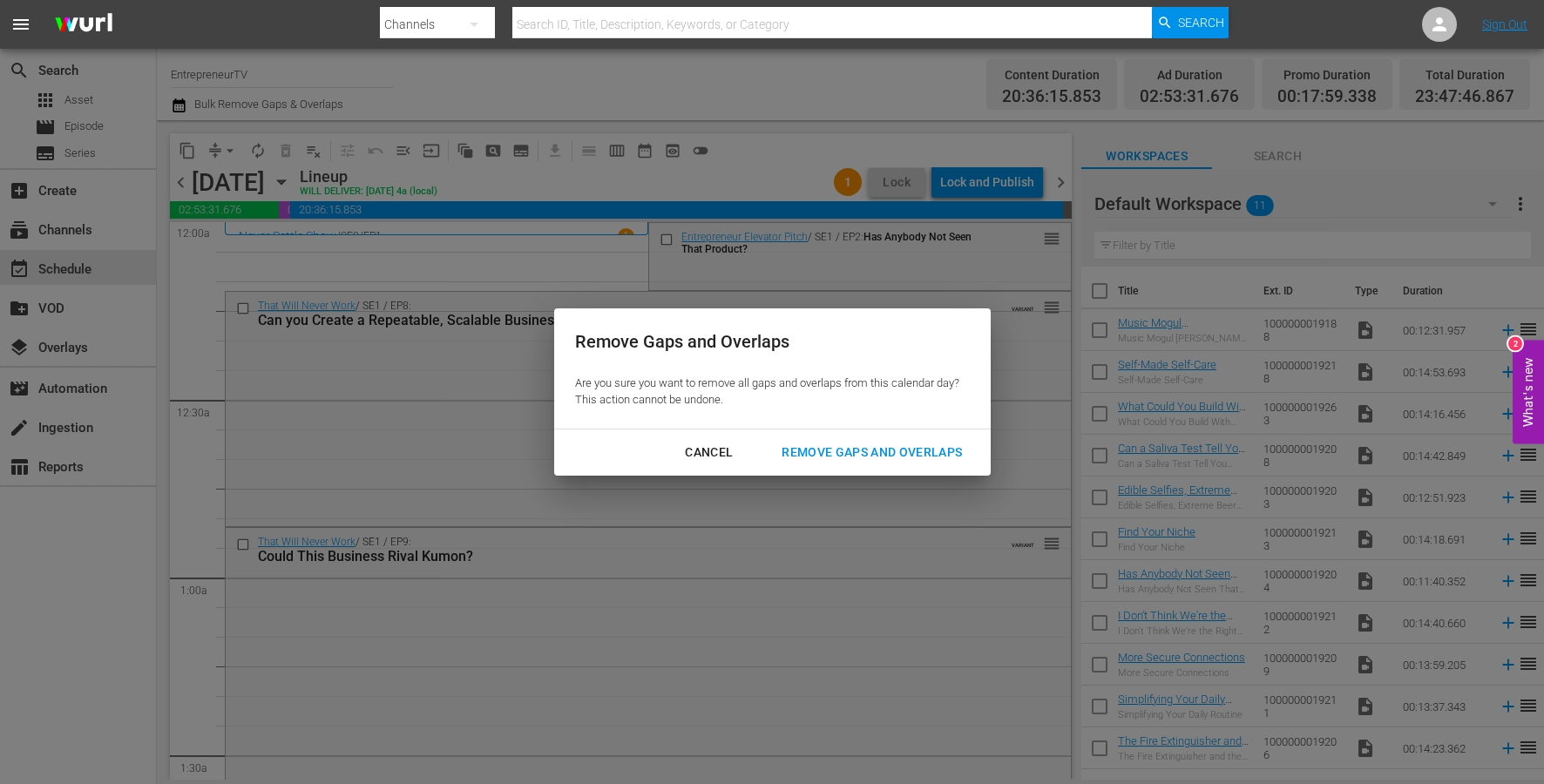
click at [893, 448] on div "Remove Gaps and Overlaps" at bounding box center [871, 452] width 208 height 22
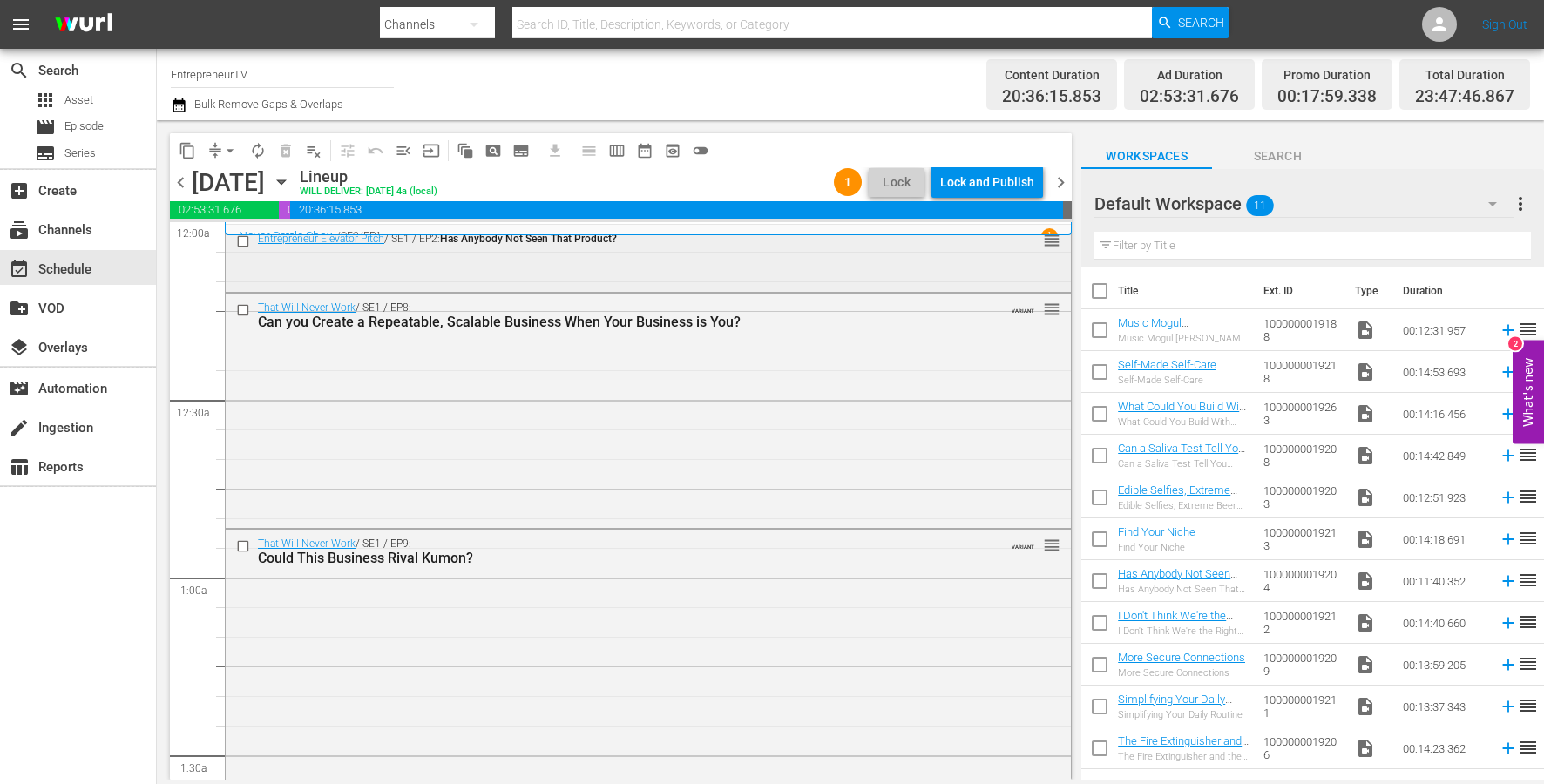
click at [240, 241] on input "checkbox" at bounding box center [244, 241] width 18 height 15
click at [287, 152] on span "delete_forever_outlined" at bounding box center [286, 150] width 18 height 18
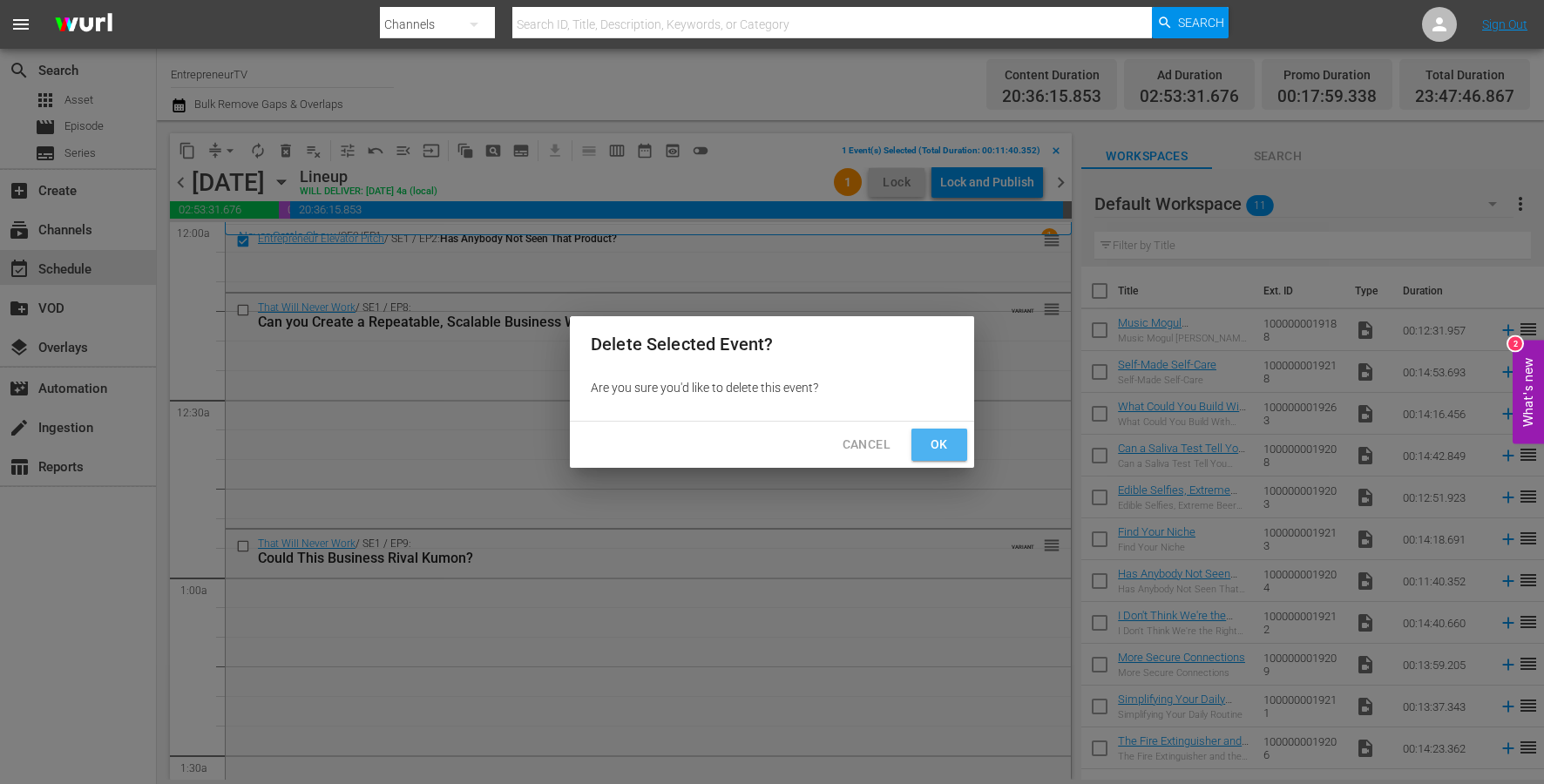
click at [928, 444] on span "Ok" at bounding box center [939, 444] width 28 height 22
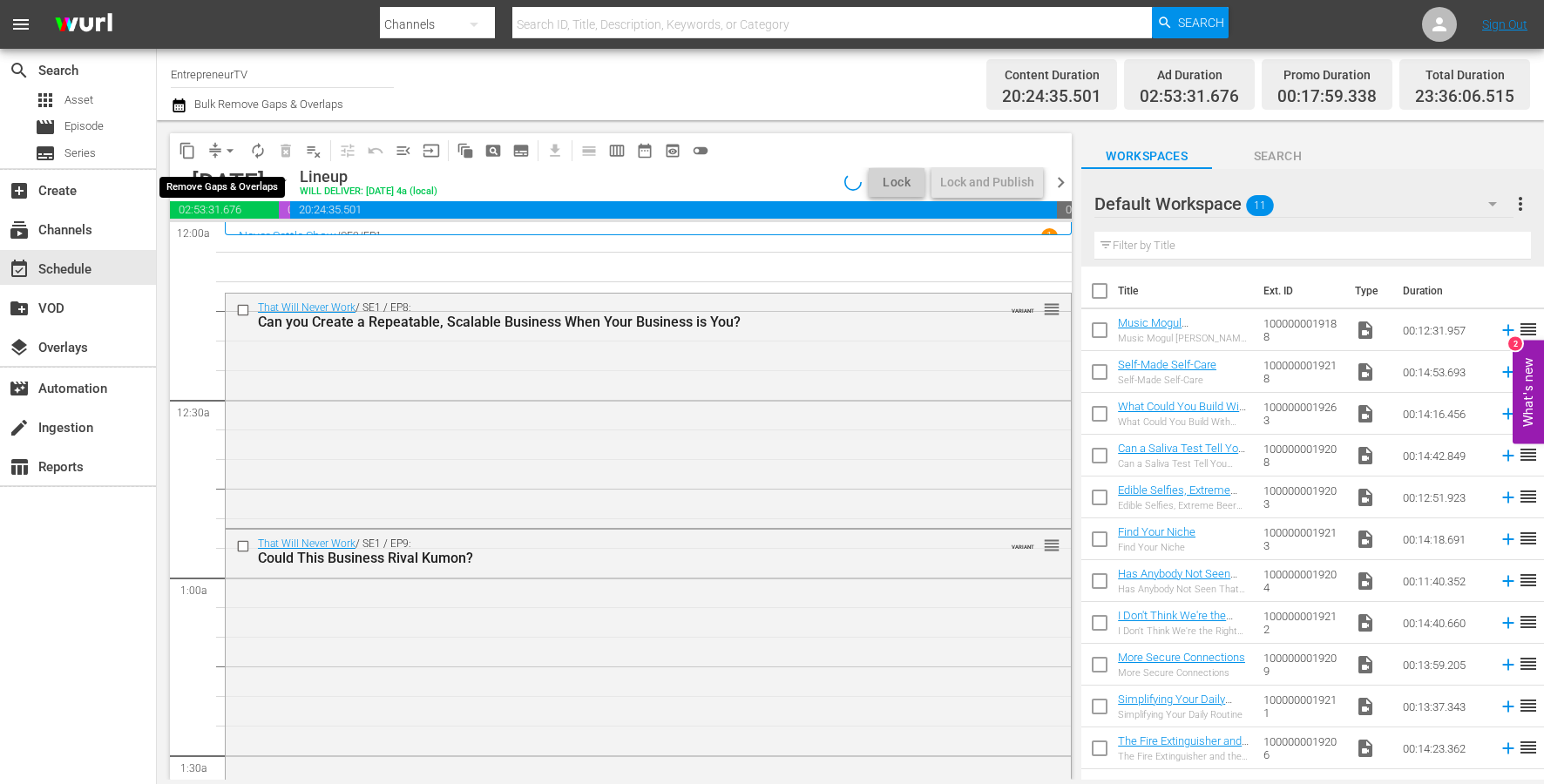
click at [228, 149] on span "arrow_drop_down" at bounding box center [229, 150] width 18 height 18
click at [245, 243] on li "Align to End of Previous Day" at bounding box center [230, 243] width 183 height 29
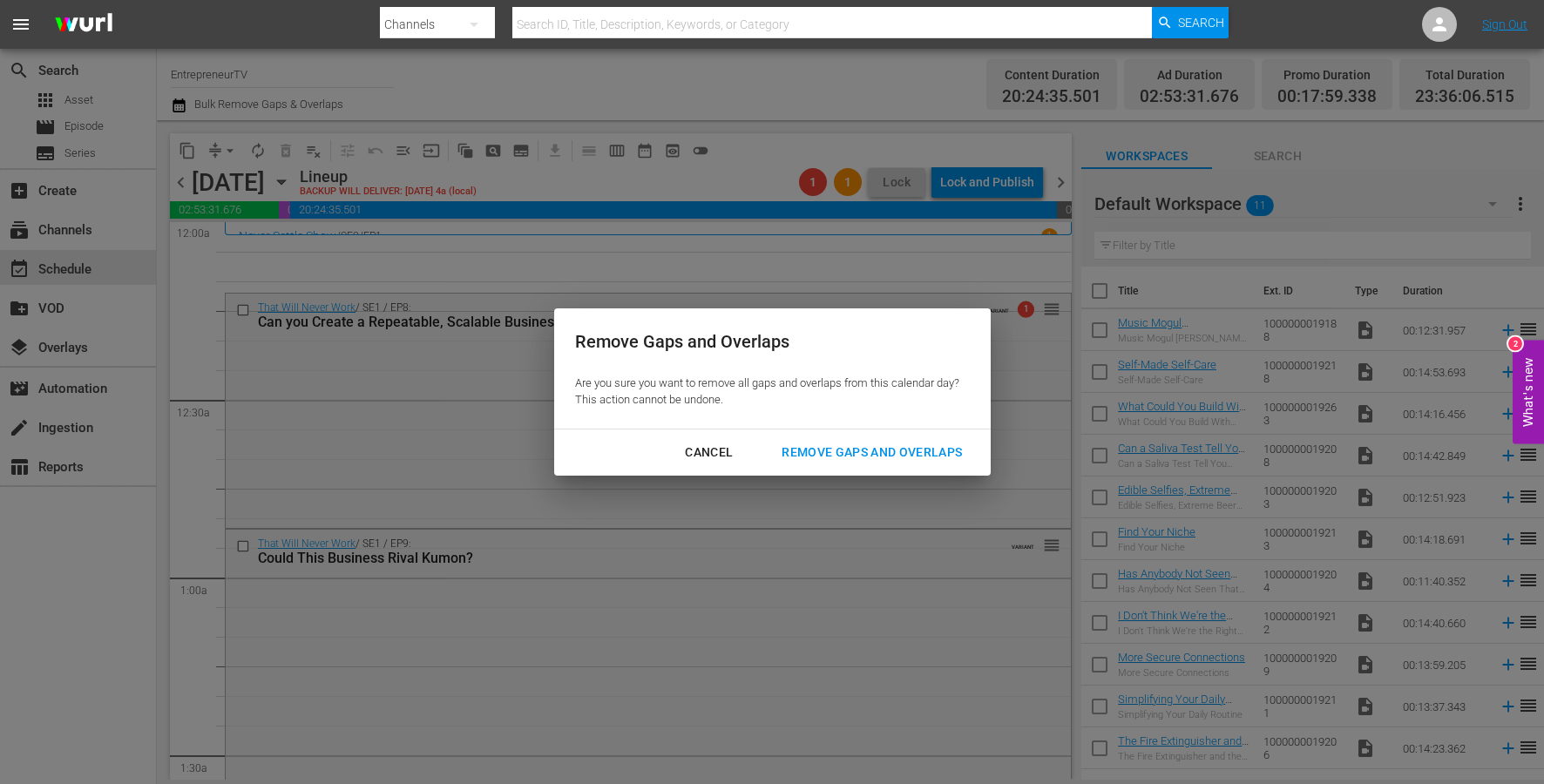
click at [906, 456] on div "Remove Gaps and Overlaps" at bounding box center [871, 452] width 208 height 22
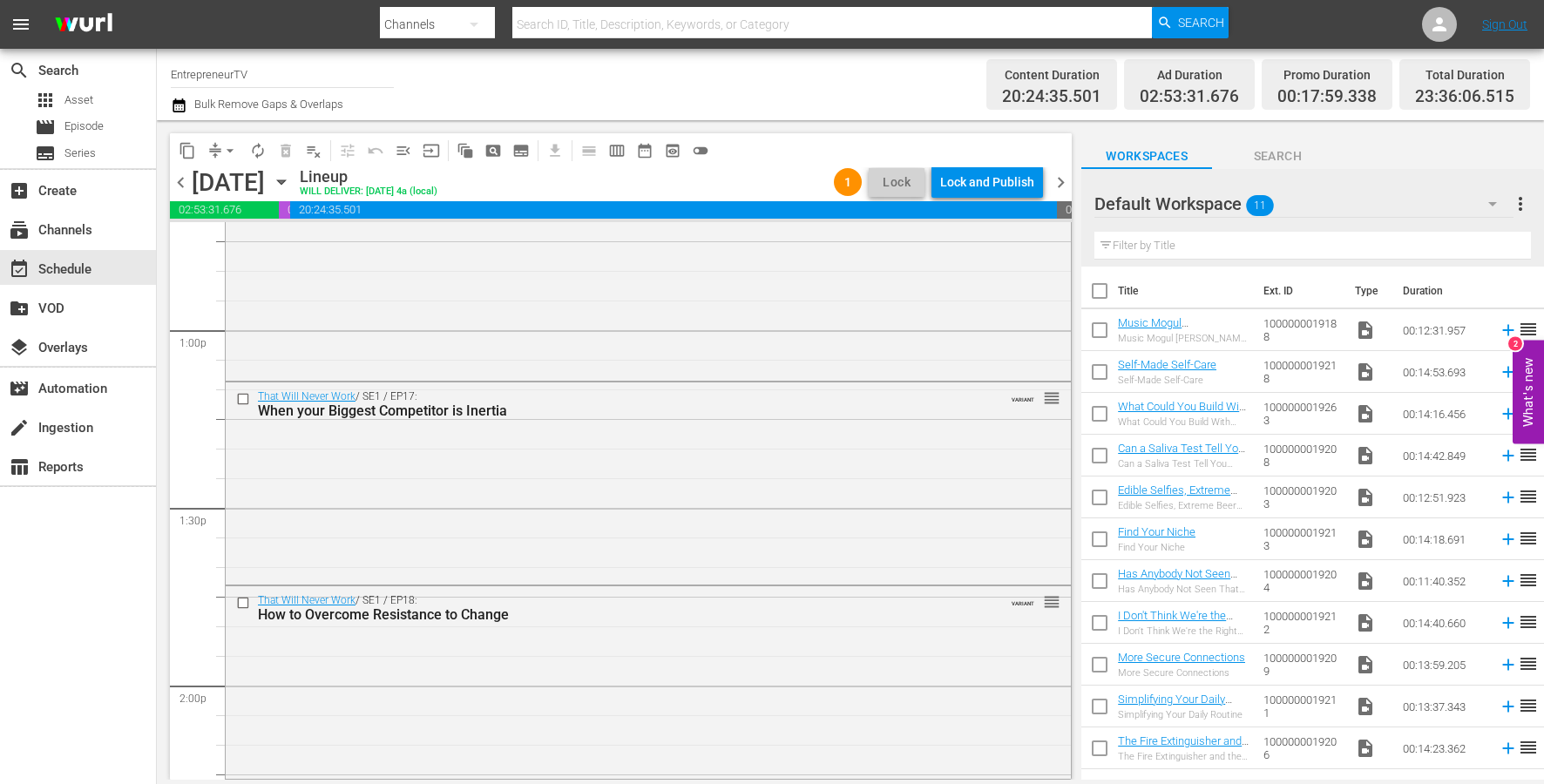
scroll to position [4502, 0]
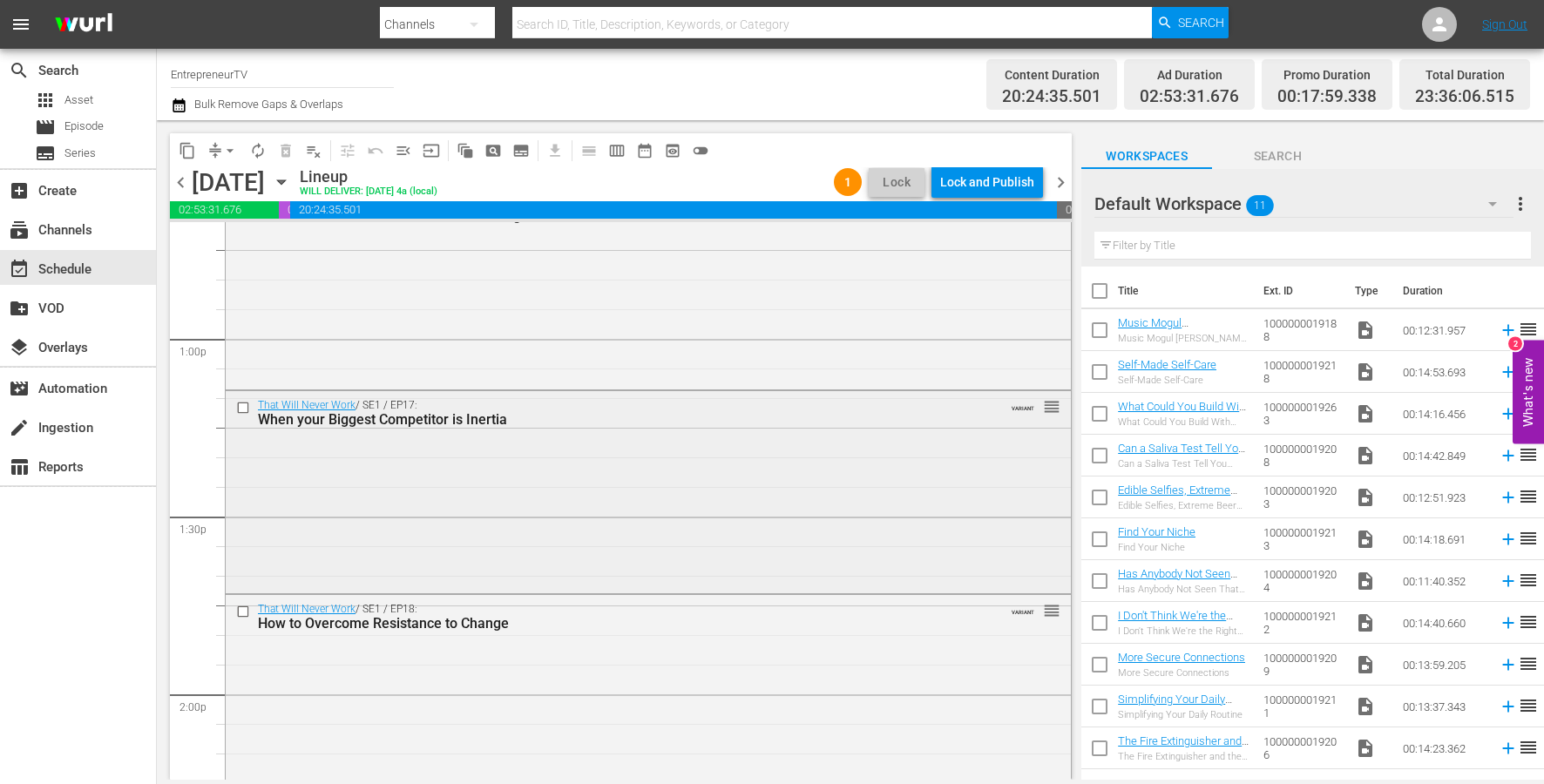
click at [243, 407] on input "checkbox" at bounding box center [244, 407] width 18 height 15
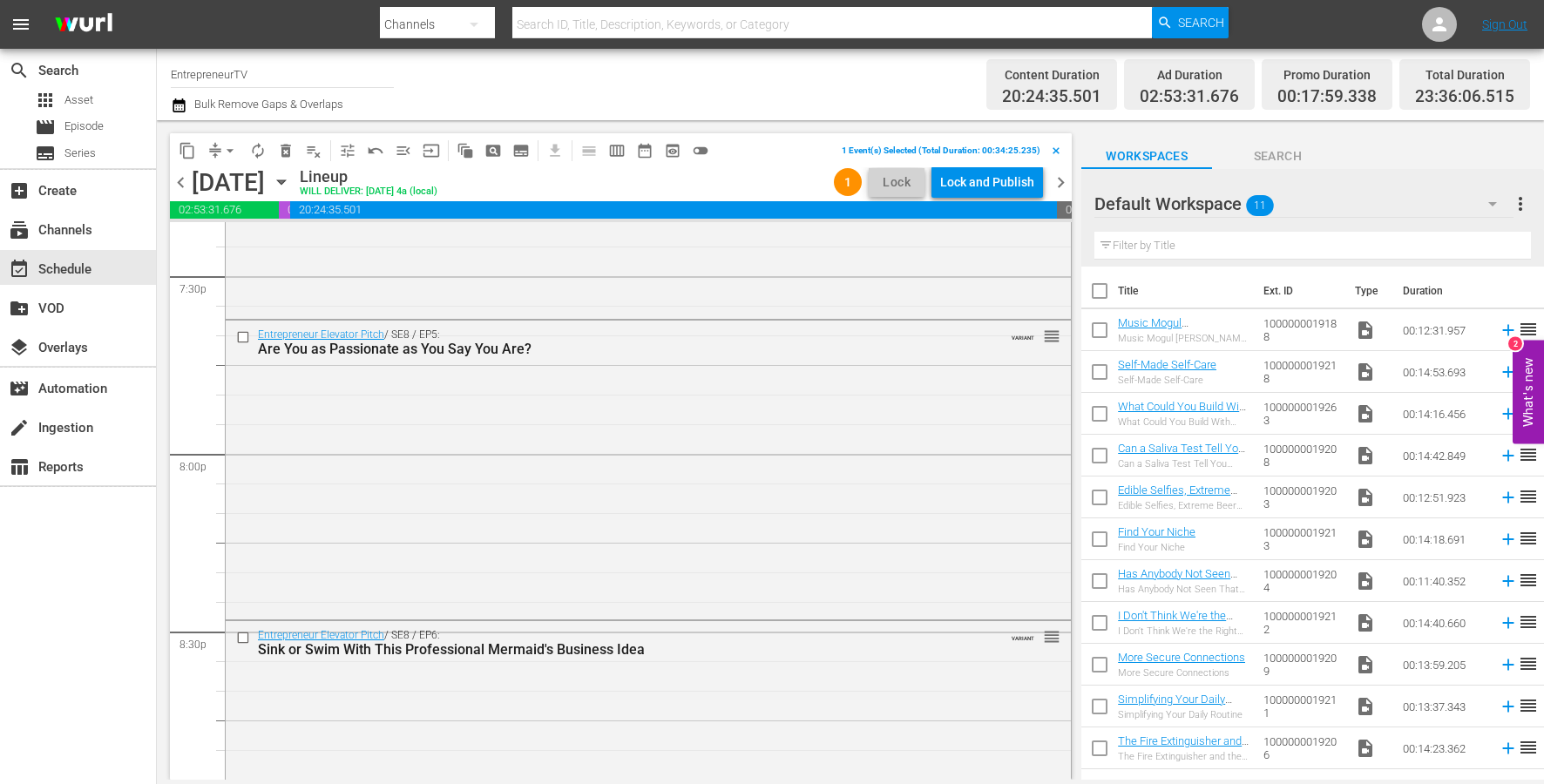
scroll to position [7970, 0]
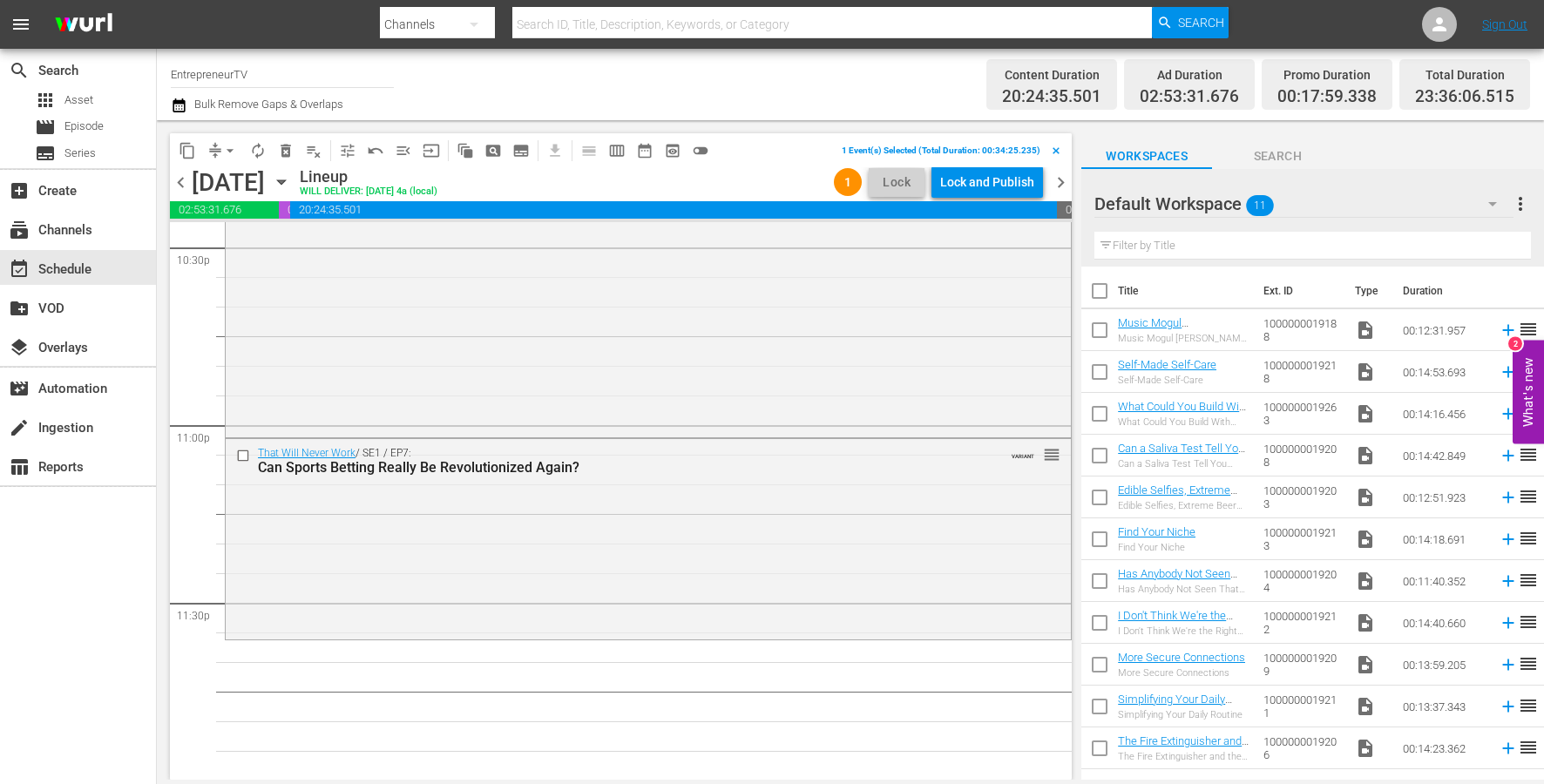
click at [187, 149] on span "content_copy" at bounding box center [187, 150] width 18 height 18
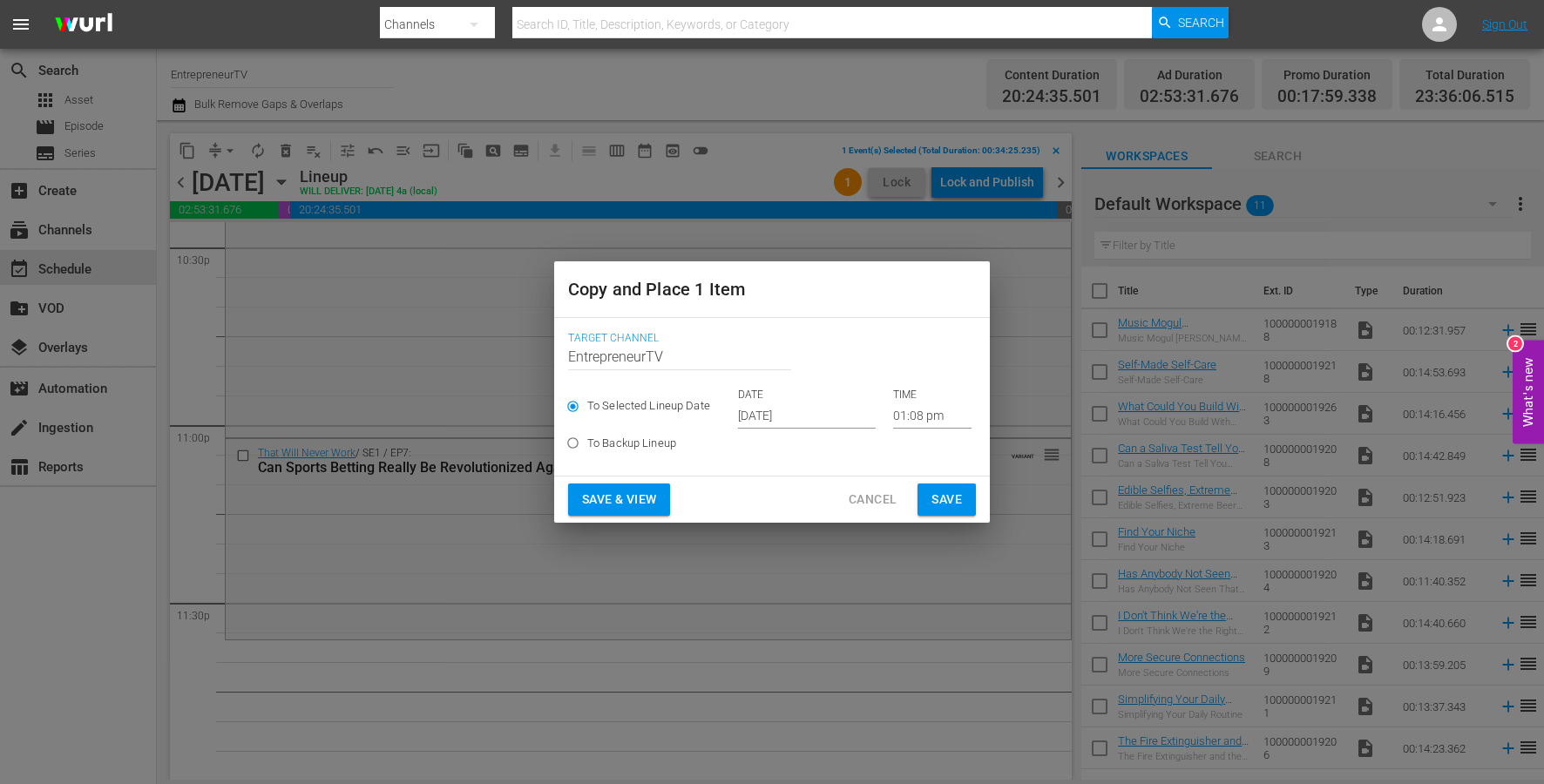
click at [902, 401] on p "TIME" at bounding box center [932, 395] width 78 height 15
click at [908, 419] on input "01:08 pm" at bounding box center [932, 416] width 78 height 26
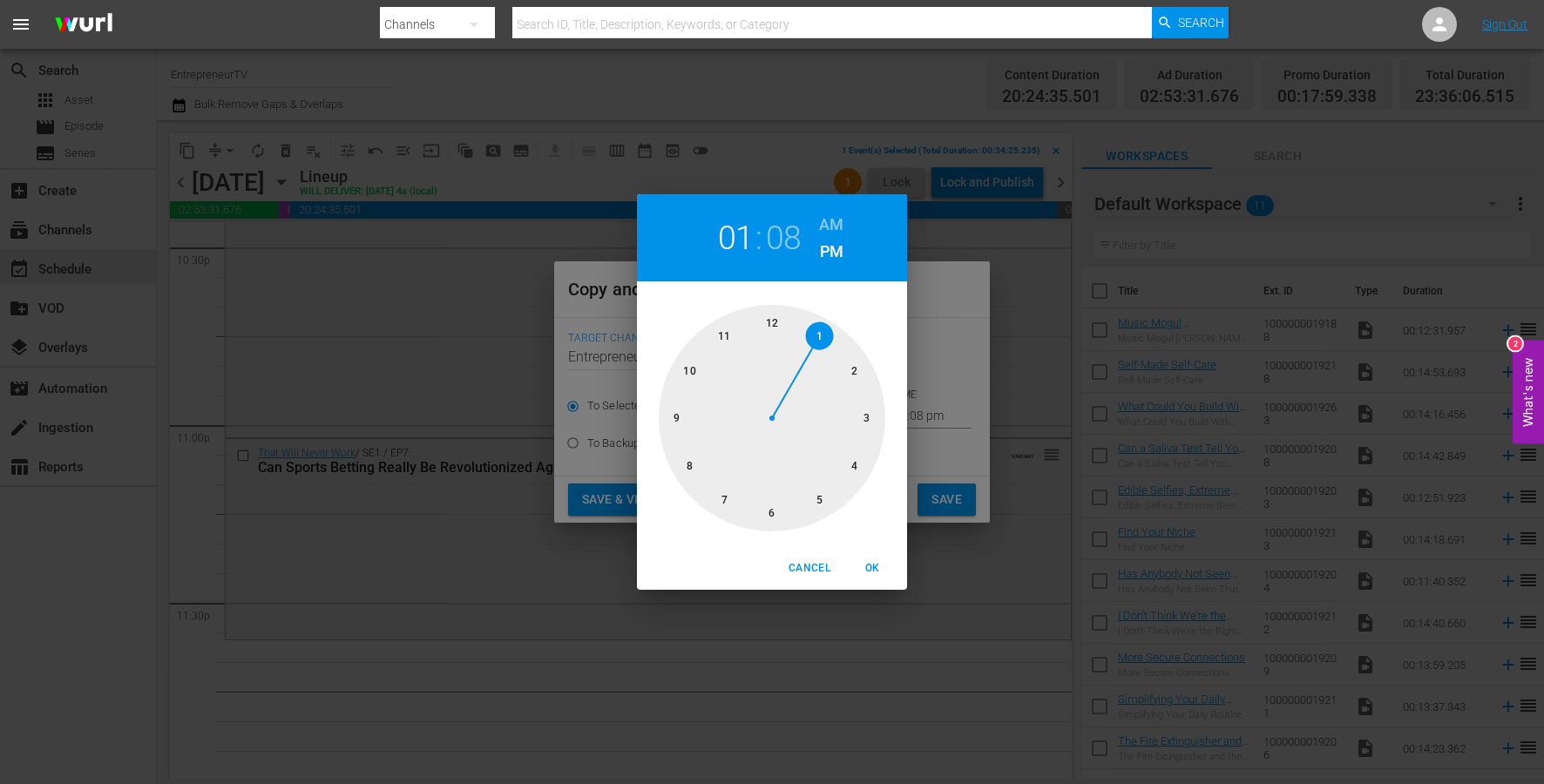
click at [704, 349] on div at bounding box center [771, 417] width 227 height 227
click at [766, 514] on div at bounding box center [771, 417] width 227 height 227
click at [874, 562] on span "OK" at bounding box center [872, 568] width 41 height 18
type input "11:30 pm"
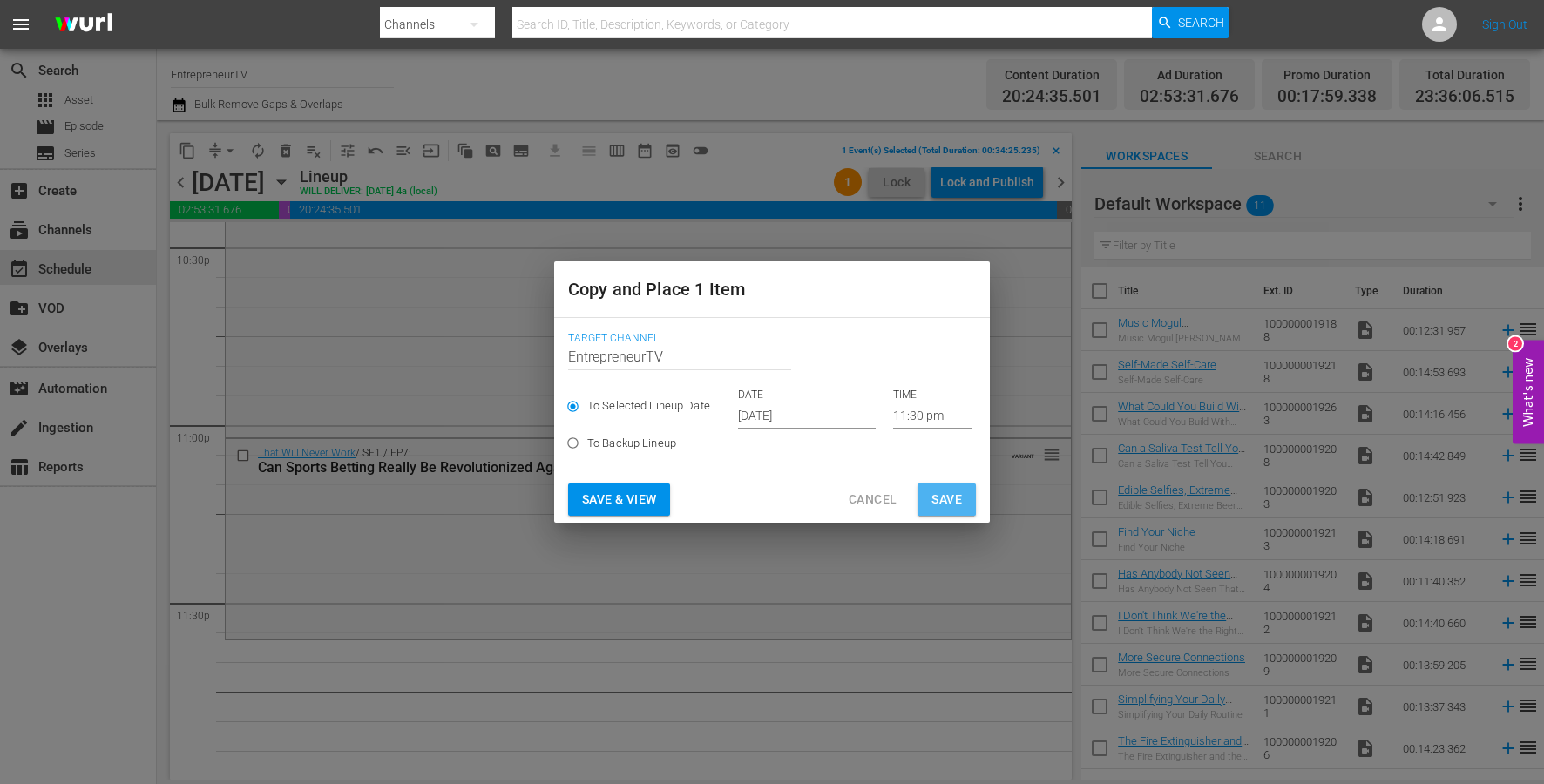
click at [948, 508] on span "Save" at bounding box center [946, 499] width 30 height 22
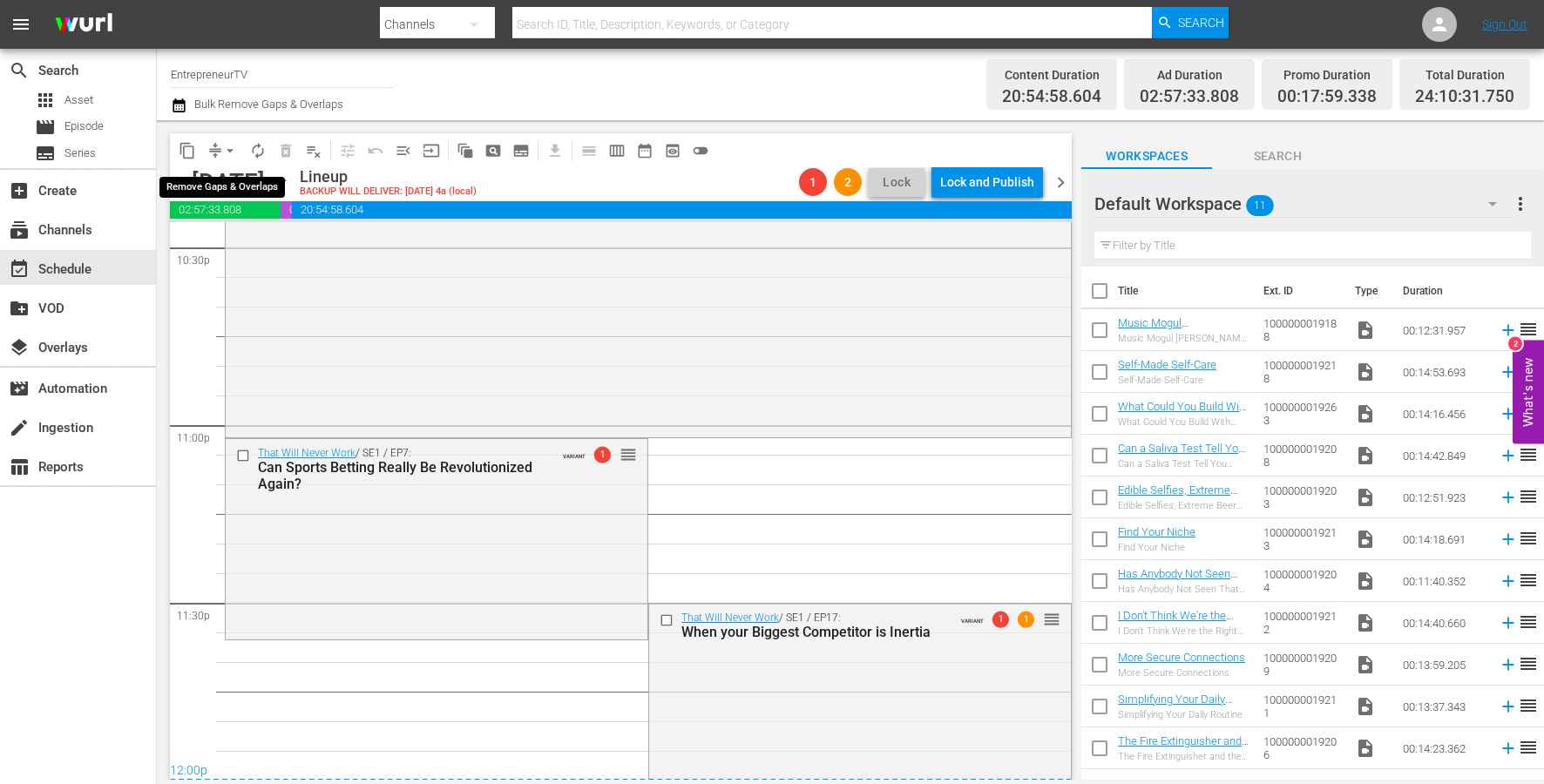
click at [233, 143] on span "arrow_drop_down" at bounding box center [229, 150] width 18 height 18
click at [251, 255] on li "Align to End of Previous Day" at bounding box center [230, 243] width 183 height 29
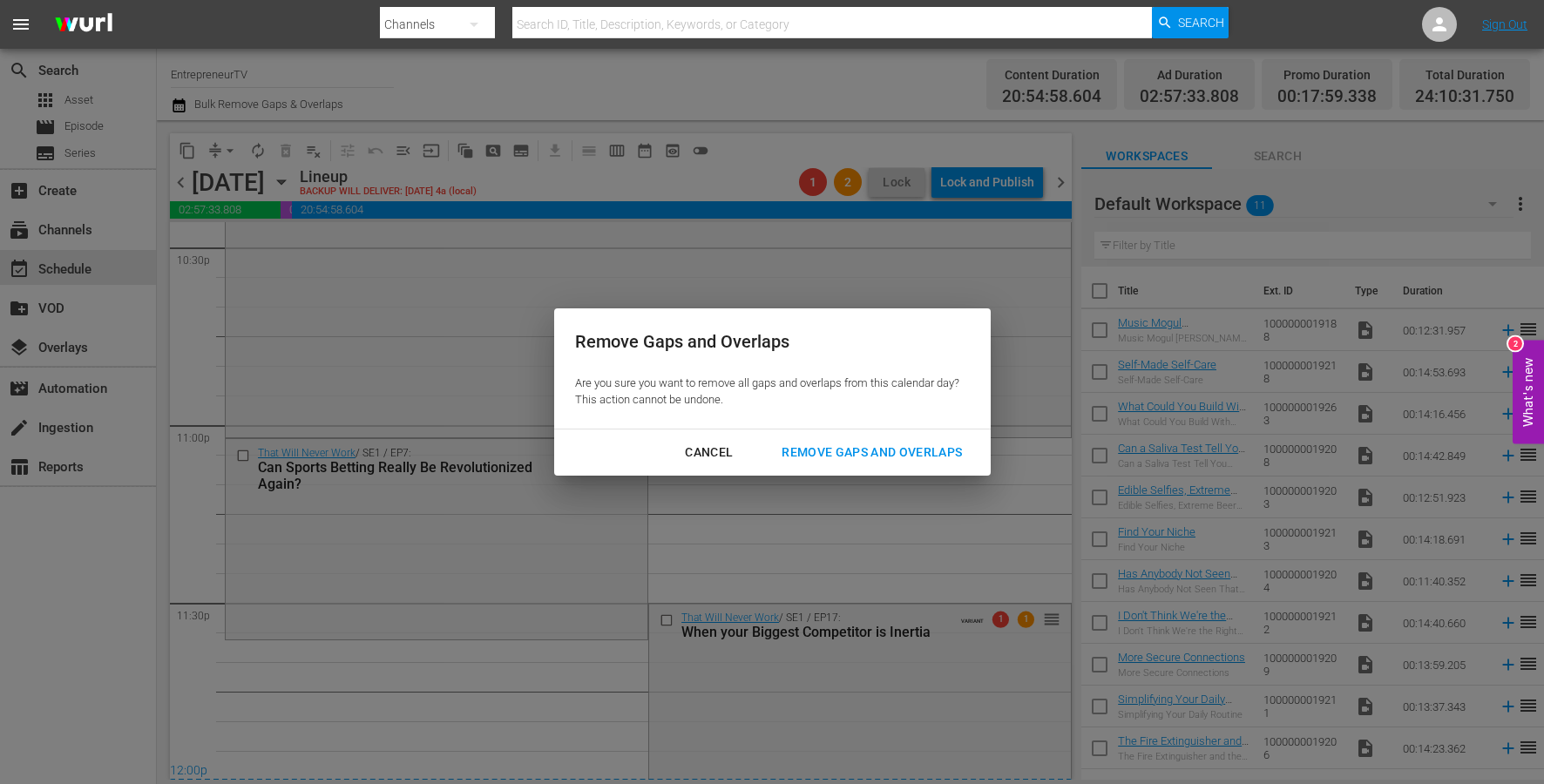
click at [905, 457] on div "Remove Gaps and Overlaps" at bounding box center [871, 452] width 208 height 22
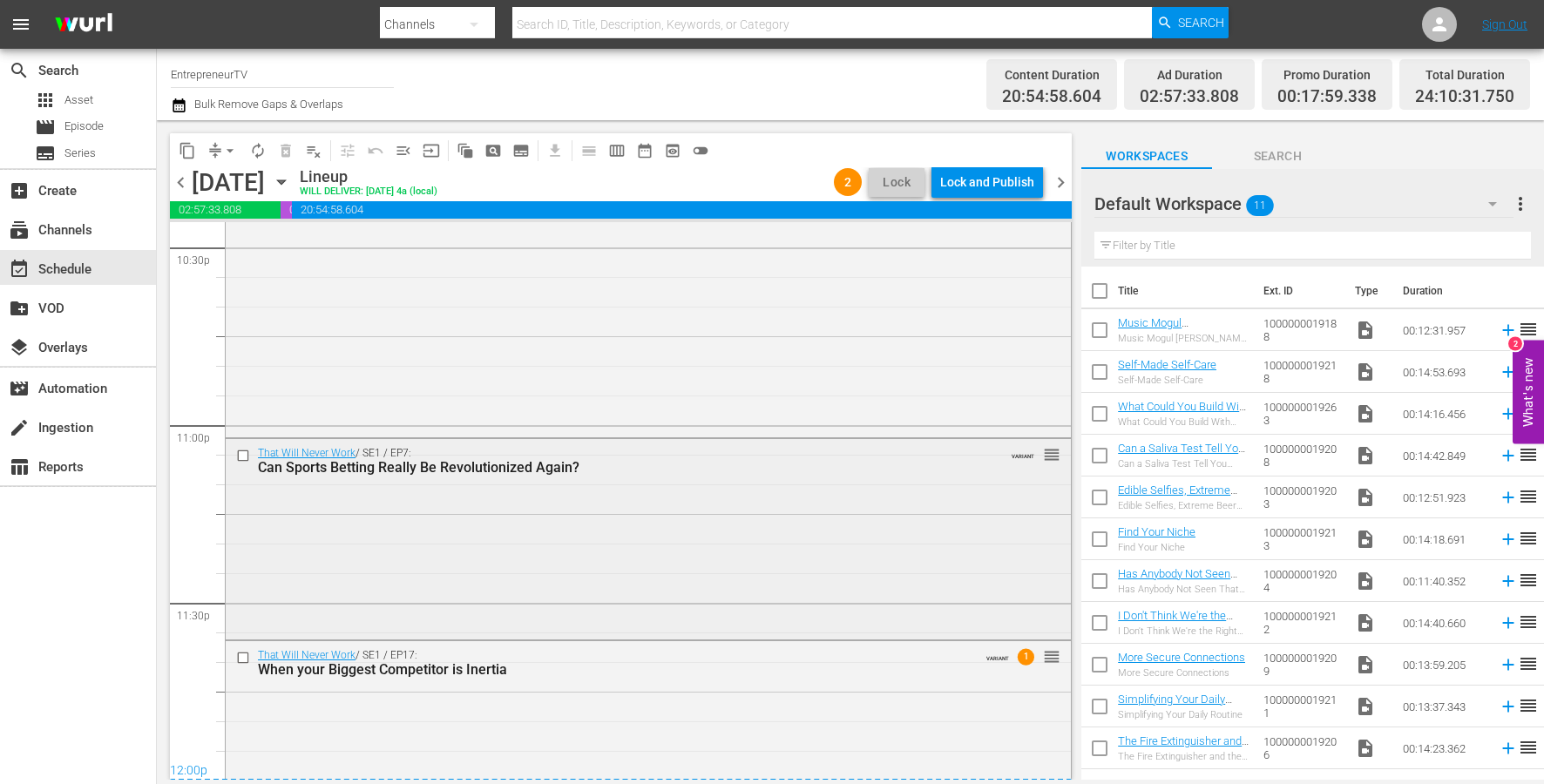
scroll to position [8033, 0]
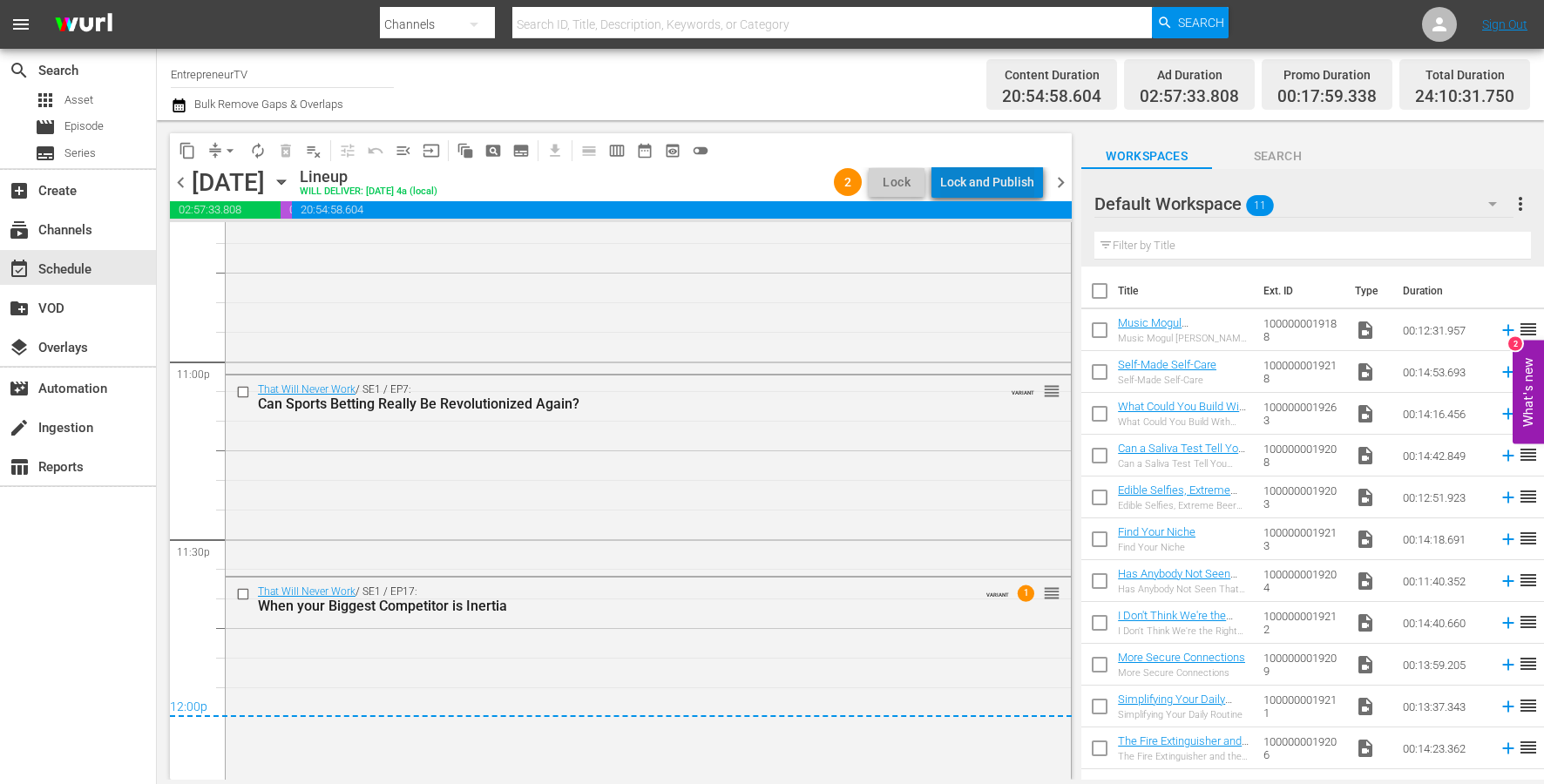
click at [999, 172] on div "Lock and Publish" at bounding box center [987, 181] width 94 height 31
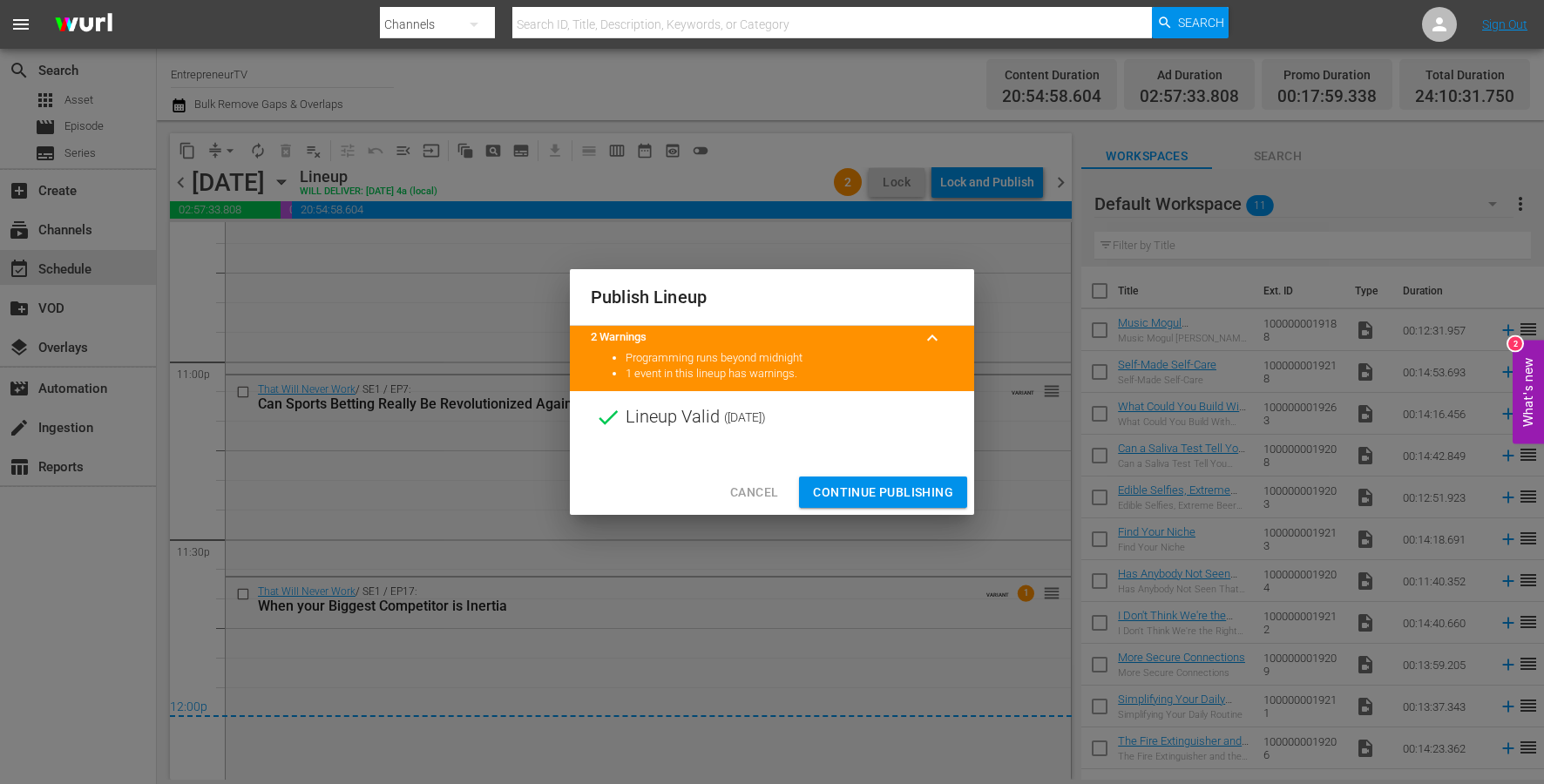
click at [934, 469] on div "Cancel Continue Publishing" at bounding box center [772, 492] width 404 height 46
click at [931, 496] on span "Continue Publishing" at bounding box center [882, 492] width 140 height 22
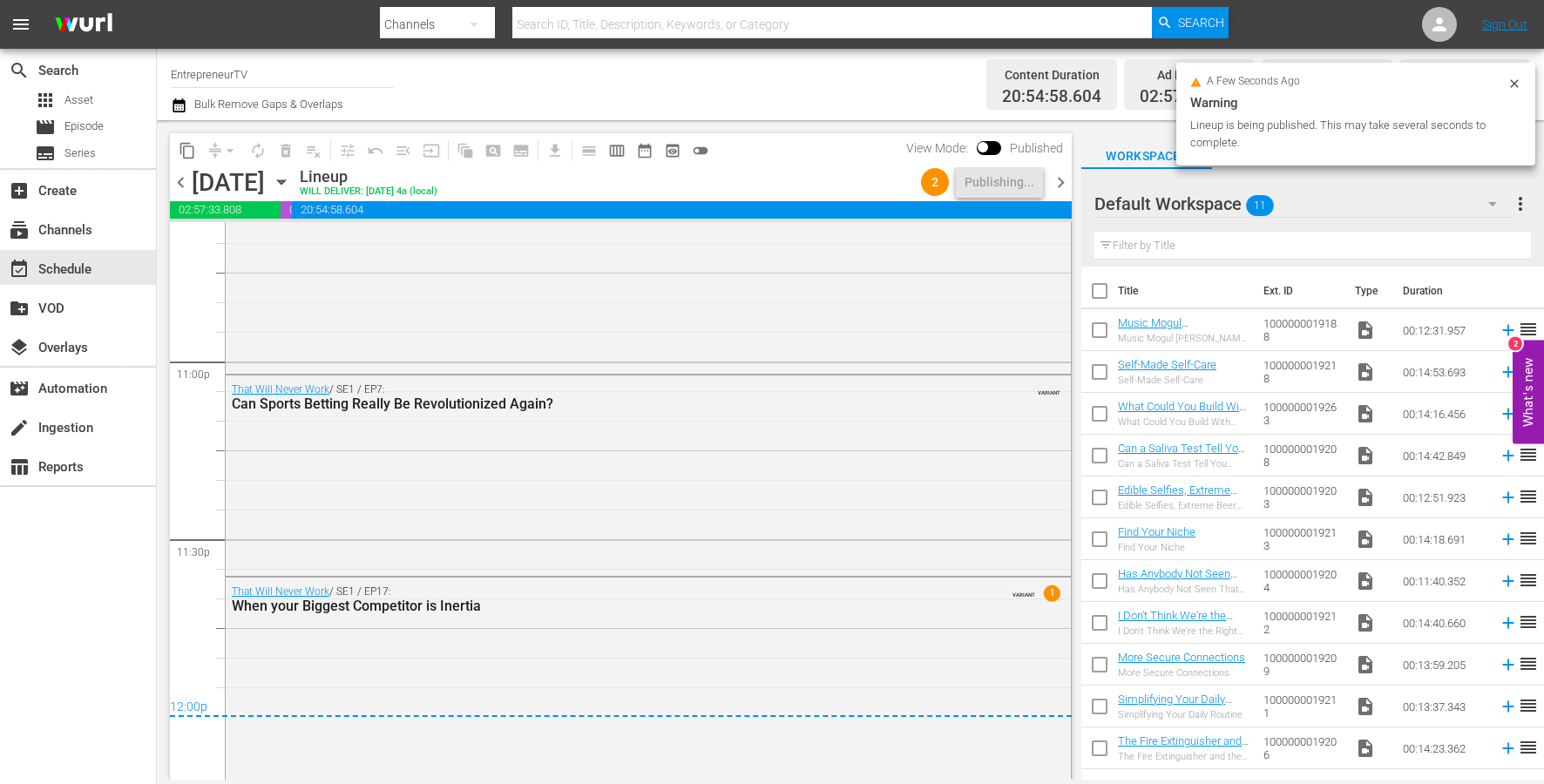
click at [1061, 181] on span "chevron_right" at bounding box center [1060, 182] width 22 height 22
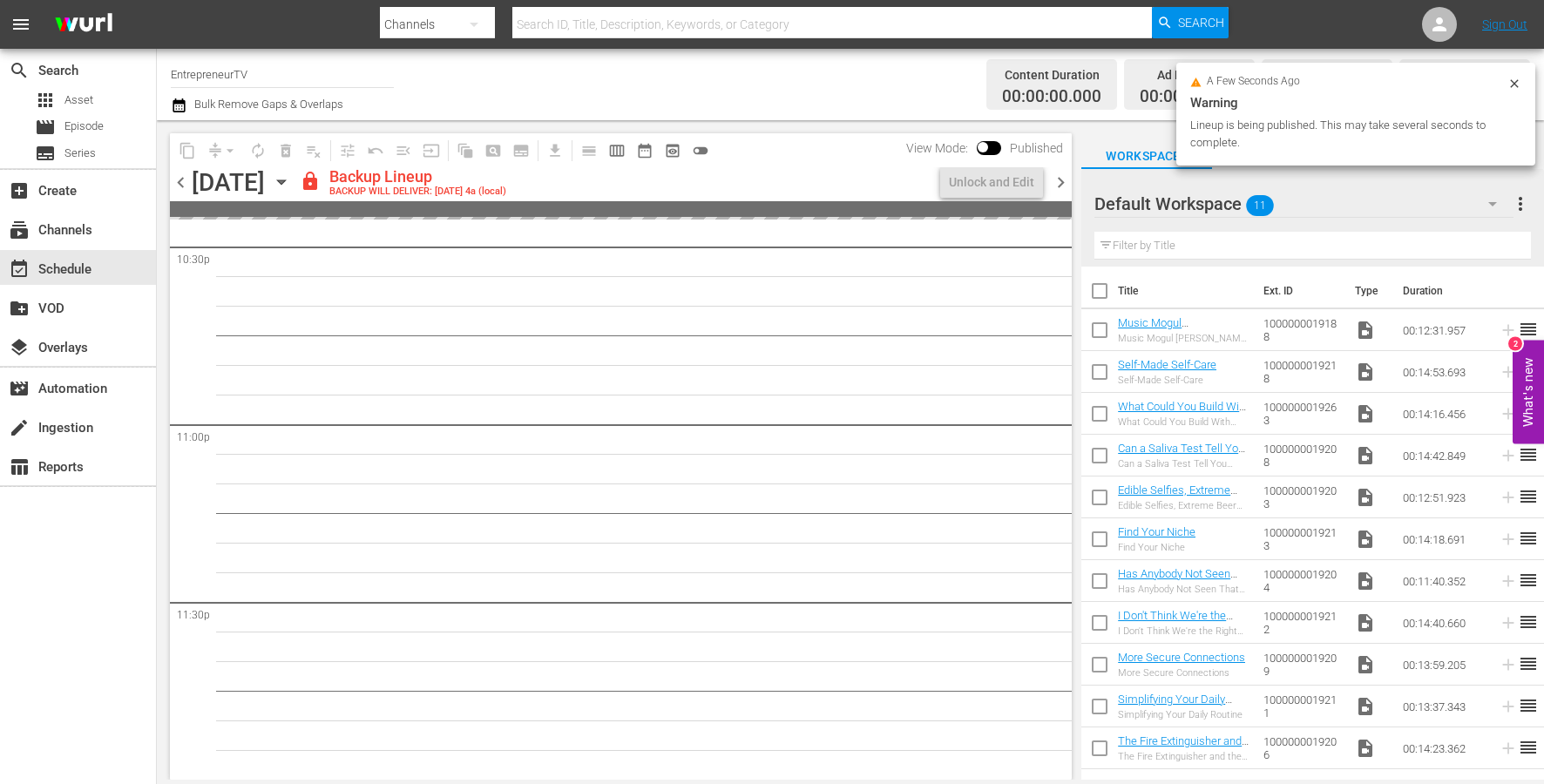
scroll to position [7970, 0]
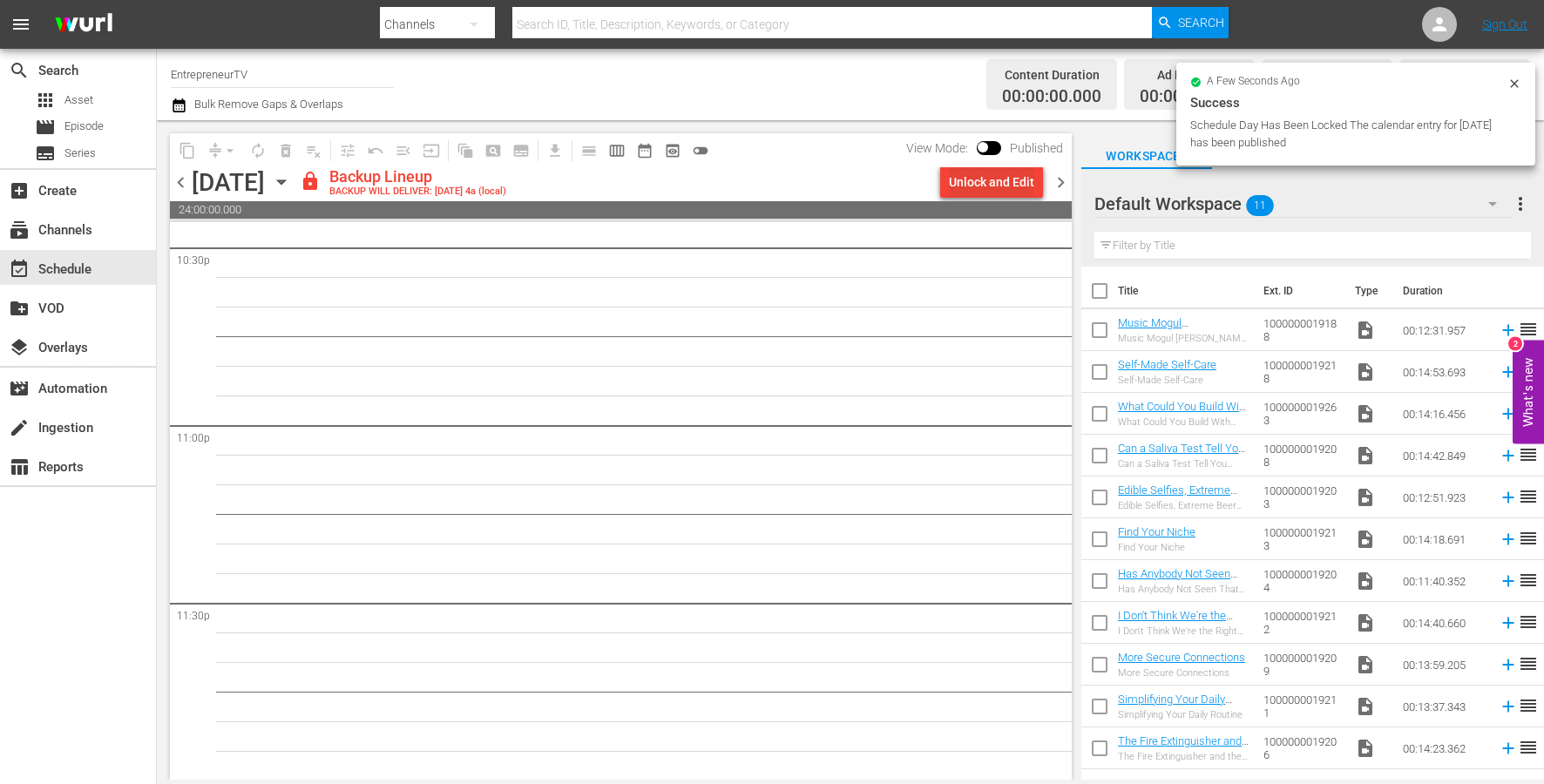
click at [1011, 183] on div "Unlock and Edit" at bounding box center [991, 181] width 86 height 31
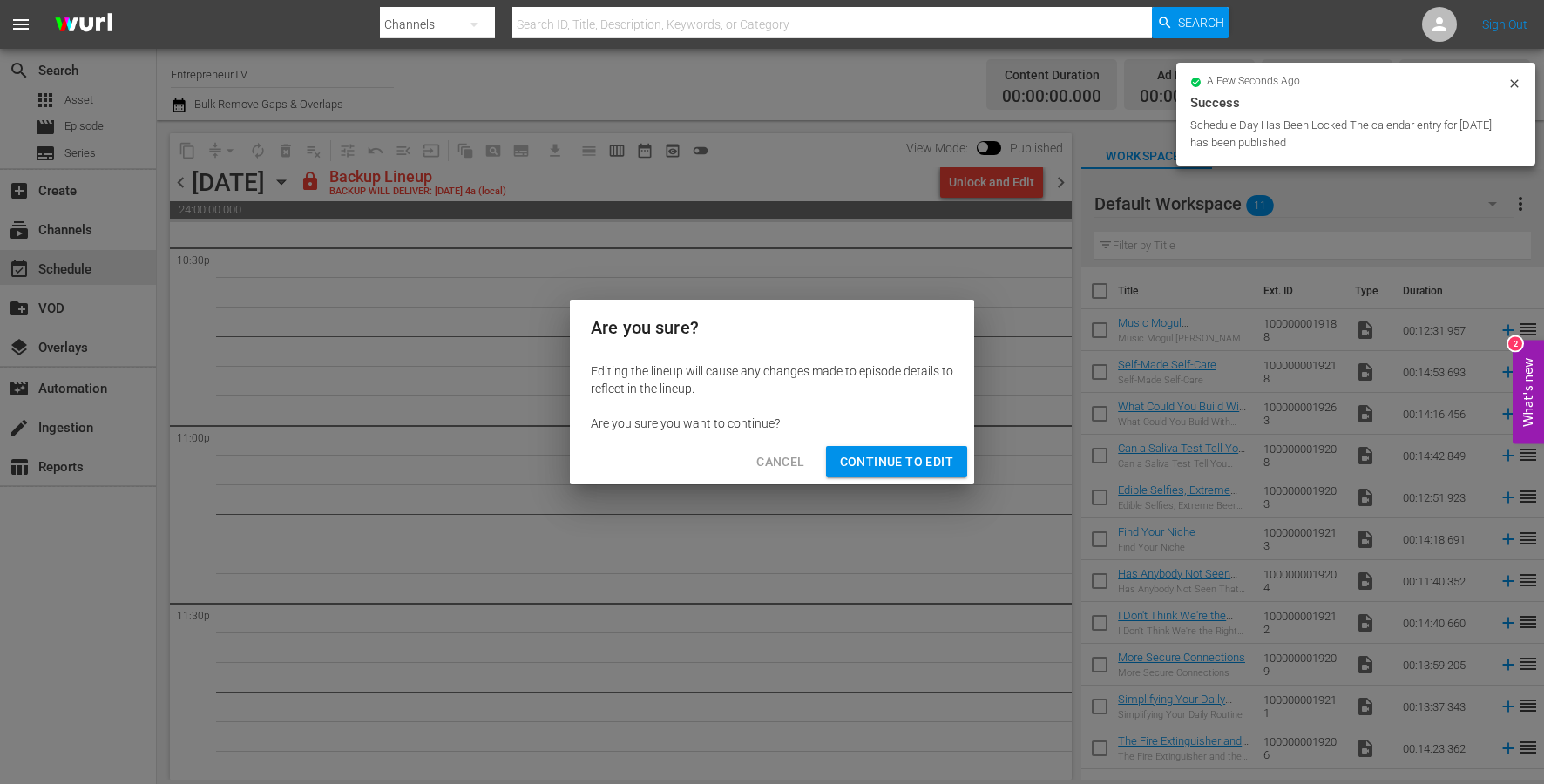
click at [904, 473] on button "Continue to Edit" at bounding box center [896, 462] width 141 height 32
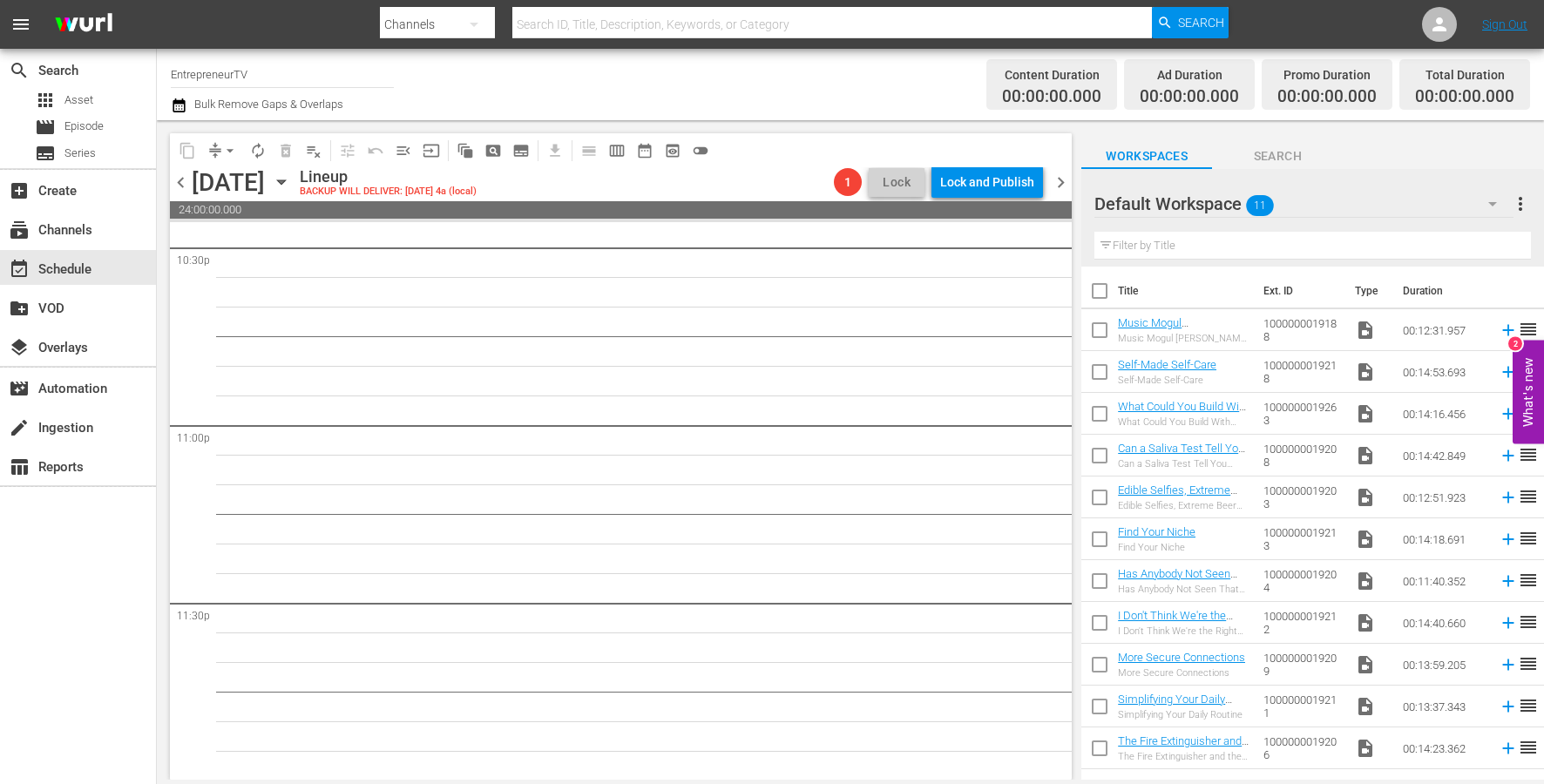
click at [1055, 191] on span "chevron_right" at bounding box center [1060, 182] width 22 height 22
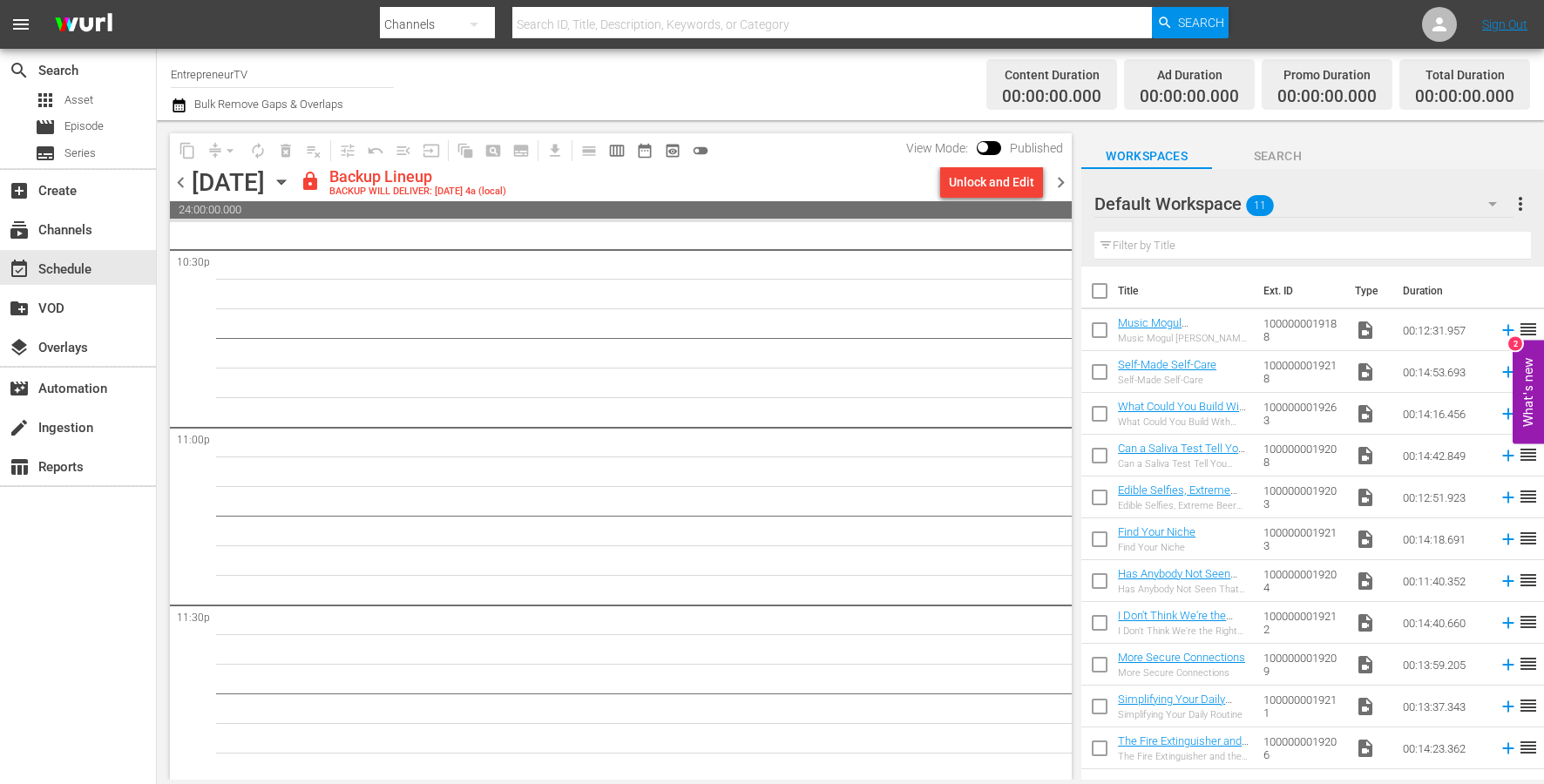
scroll to position [7970, 0]
click at [972, 191] on div "Unlock and Edit" at bounding box center [991, 181] width 86 height 31
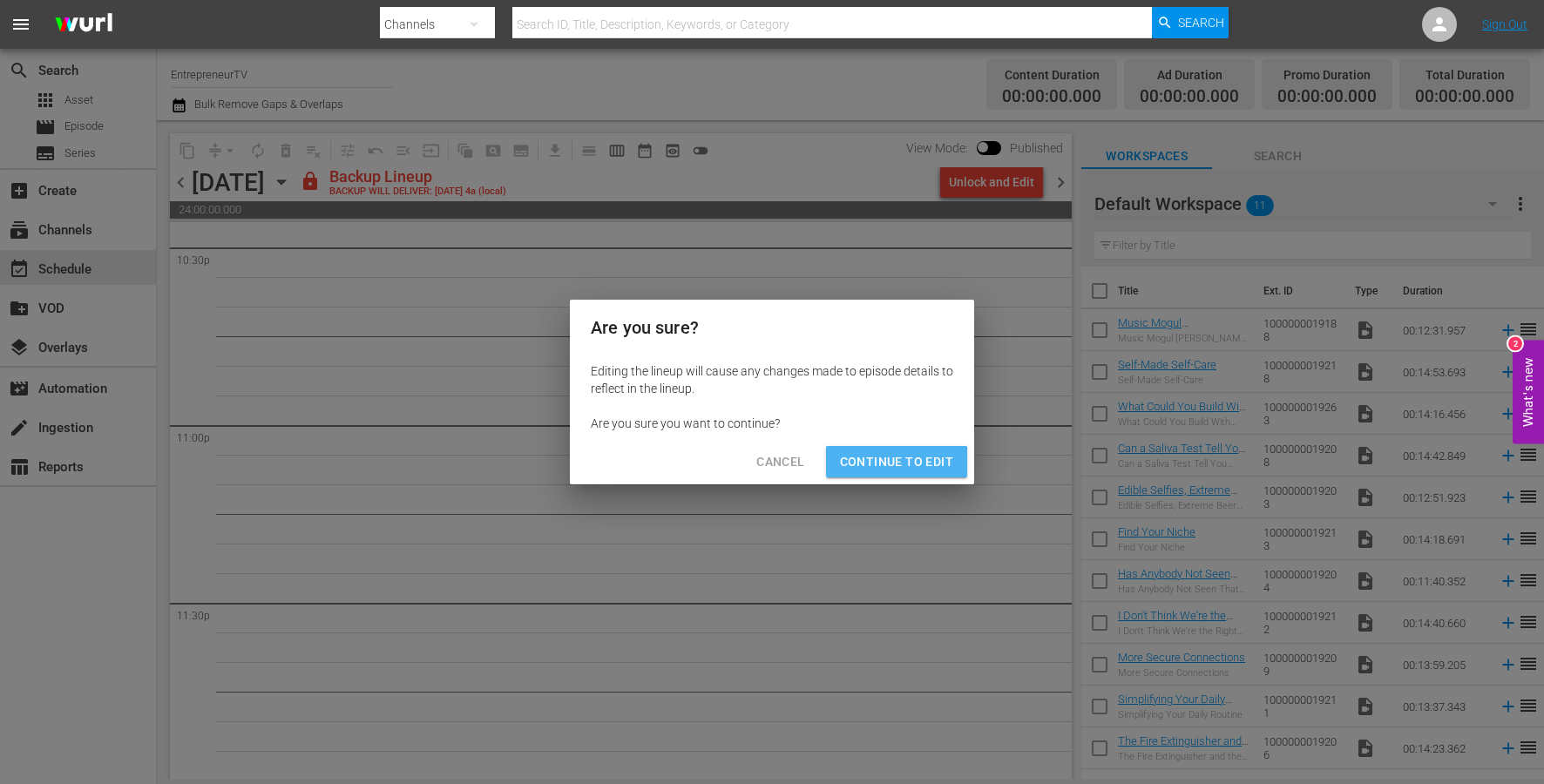
click at [883, 471] on span "Continue to Edit" at bounding box center [896, 462] width 113 height 22
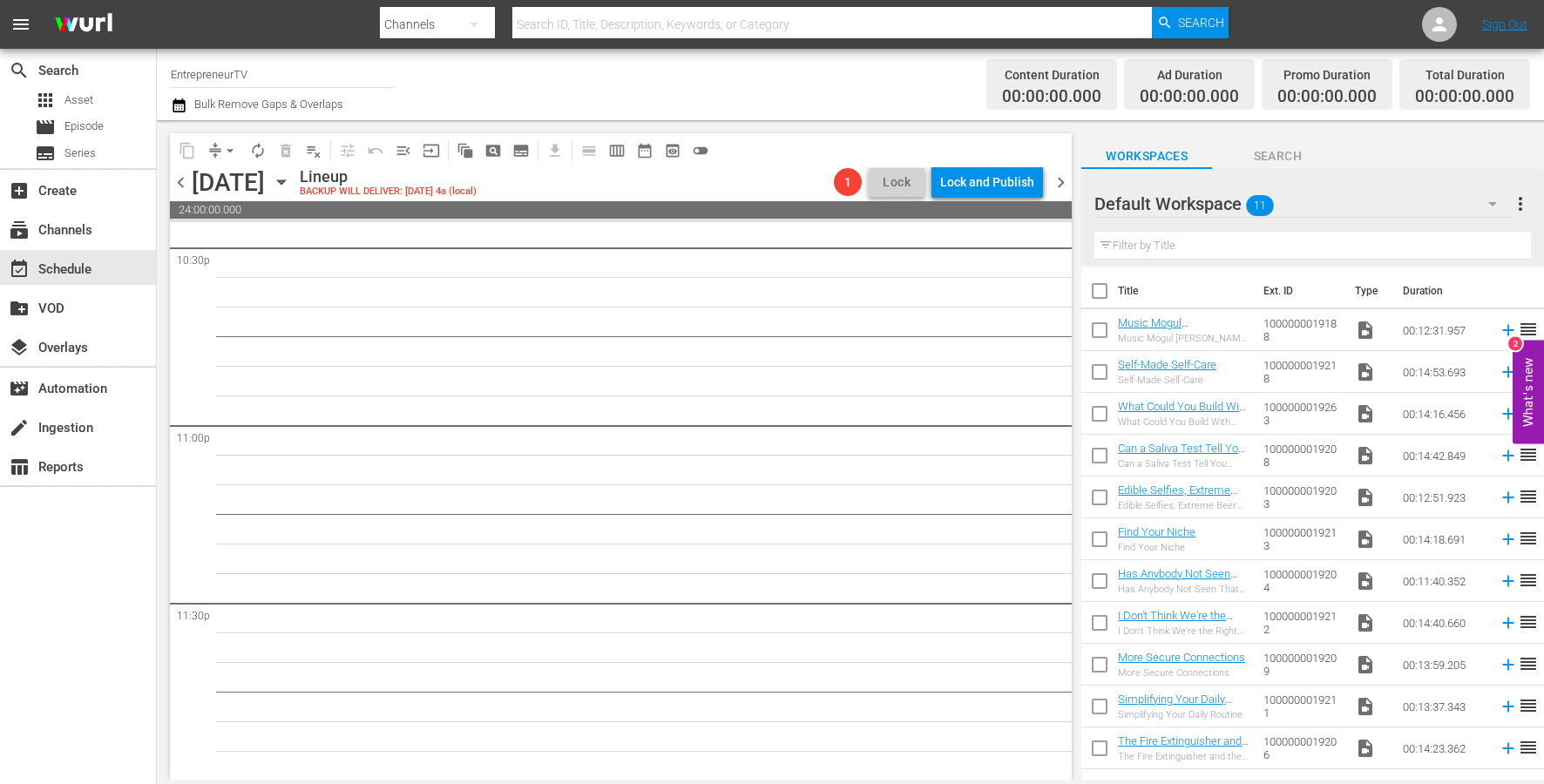
click at [1055, 179] on span "chevron_right" at bounding box center [1060, 182] width 22 height 22
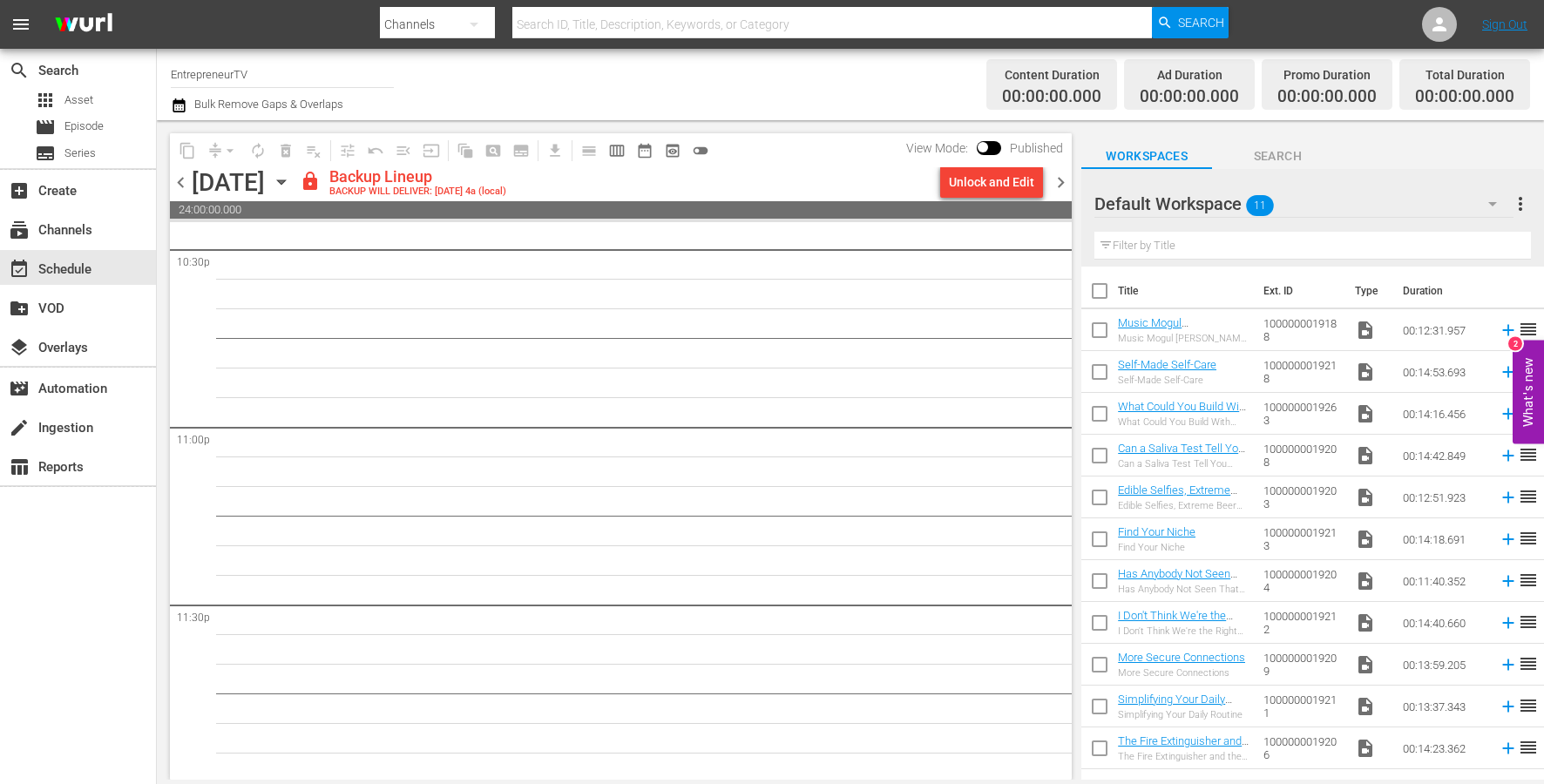
scroll to position [7970, 0]
click at [982, 193] on div "Unlock and Edit" at bounding box center [991, 181] width 86 height 31
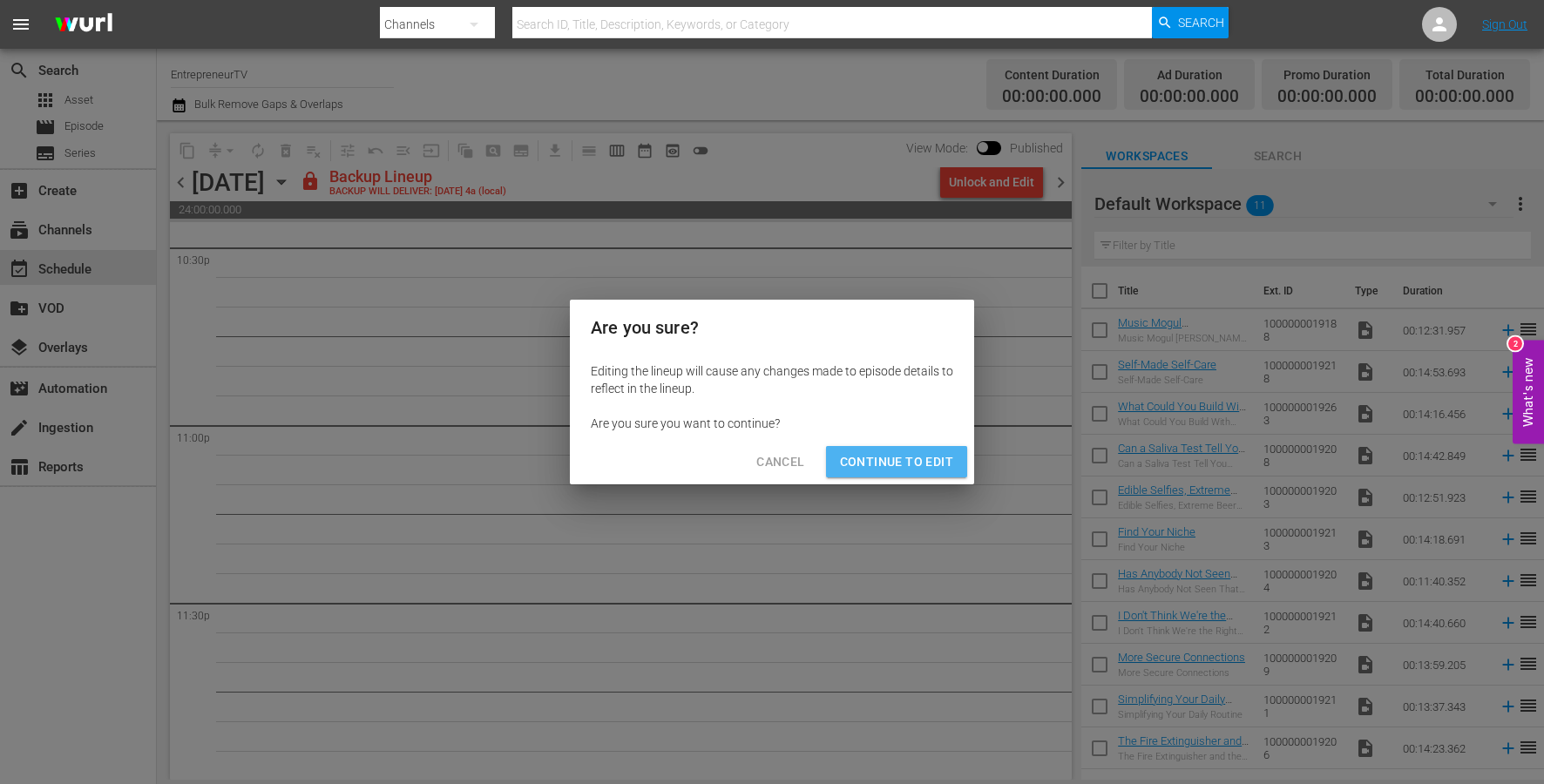
click at [899, 451] on span "Continue to Edit" at bounding box center [896, 462] width 113 height 22
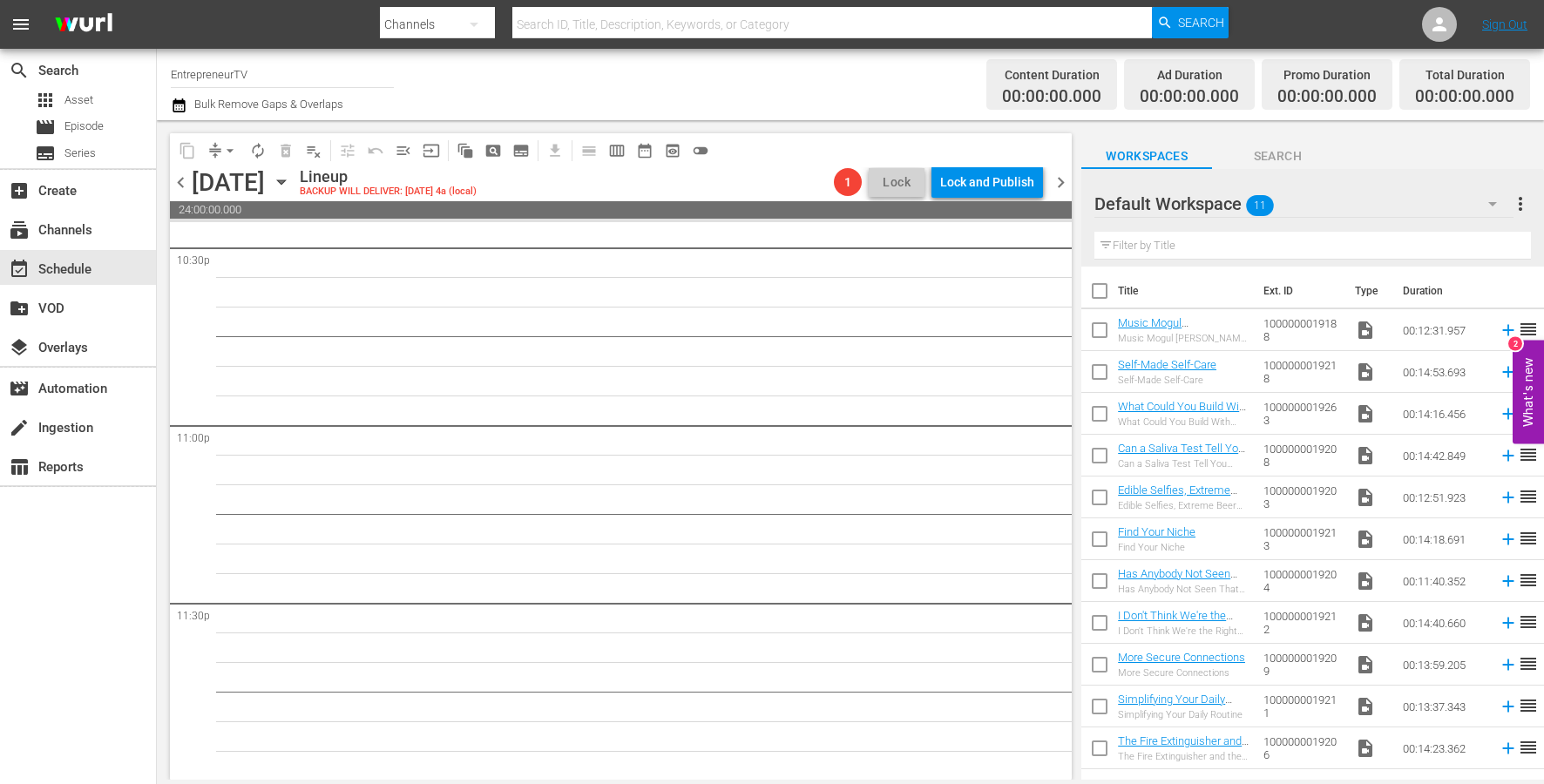
click at [1056, 173] on span "chevron_right" at bounding box center [1060, 182] width 22 height 22
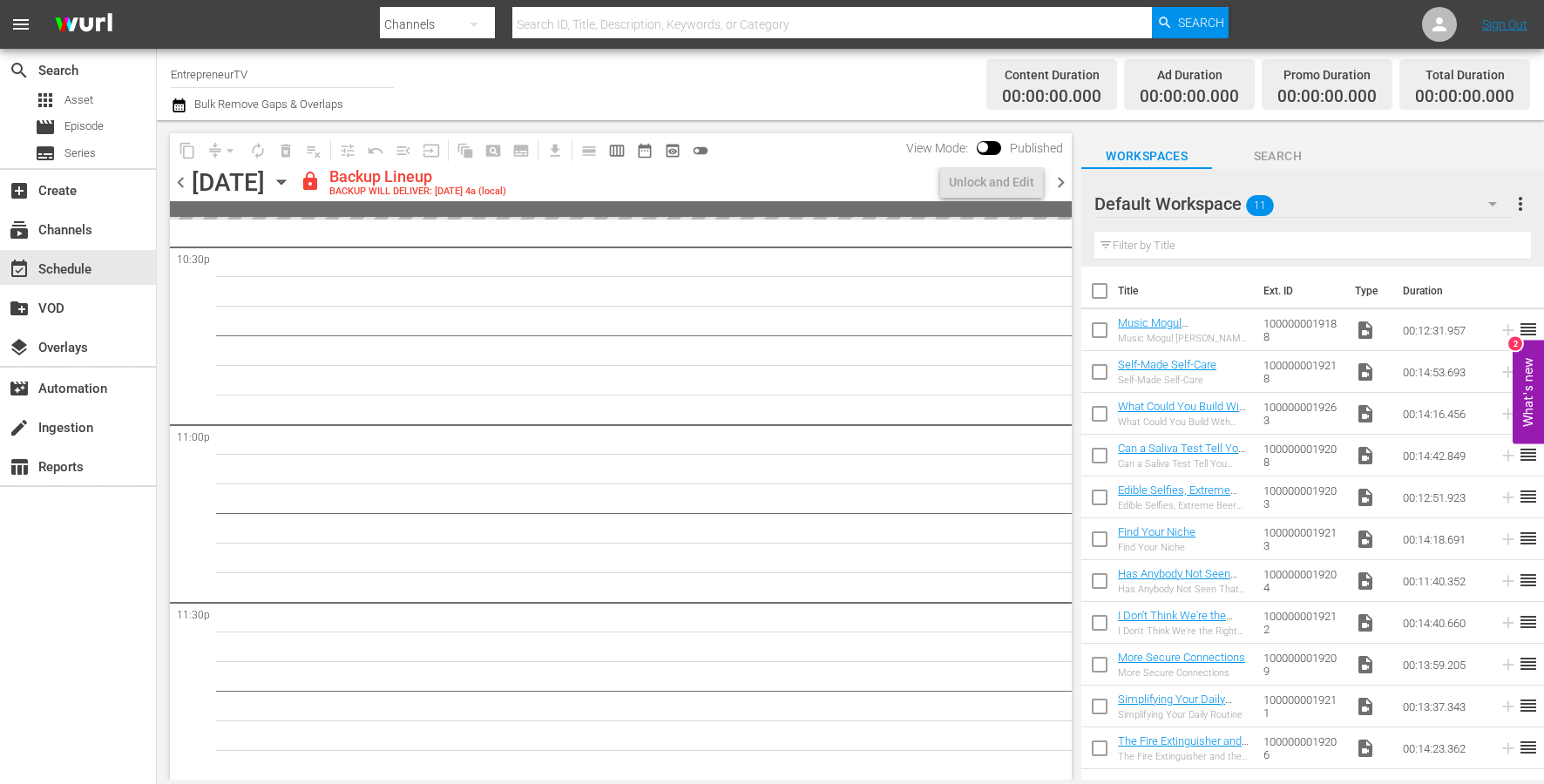
scroll to position [7970, 0]
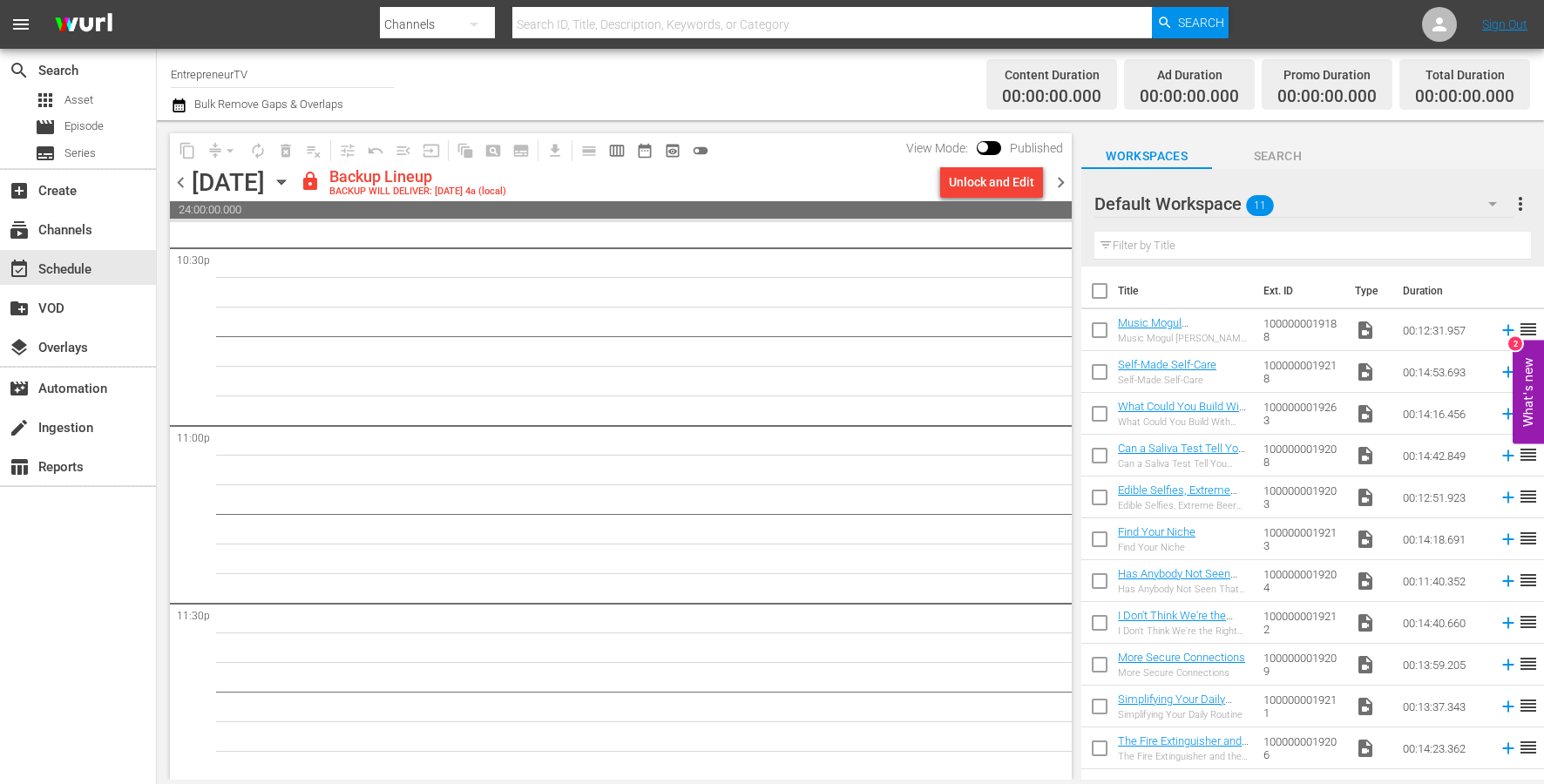
click at [981, 183] on div "Unlock and Edit" at bounding box center [991, 181] width 86 height 31
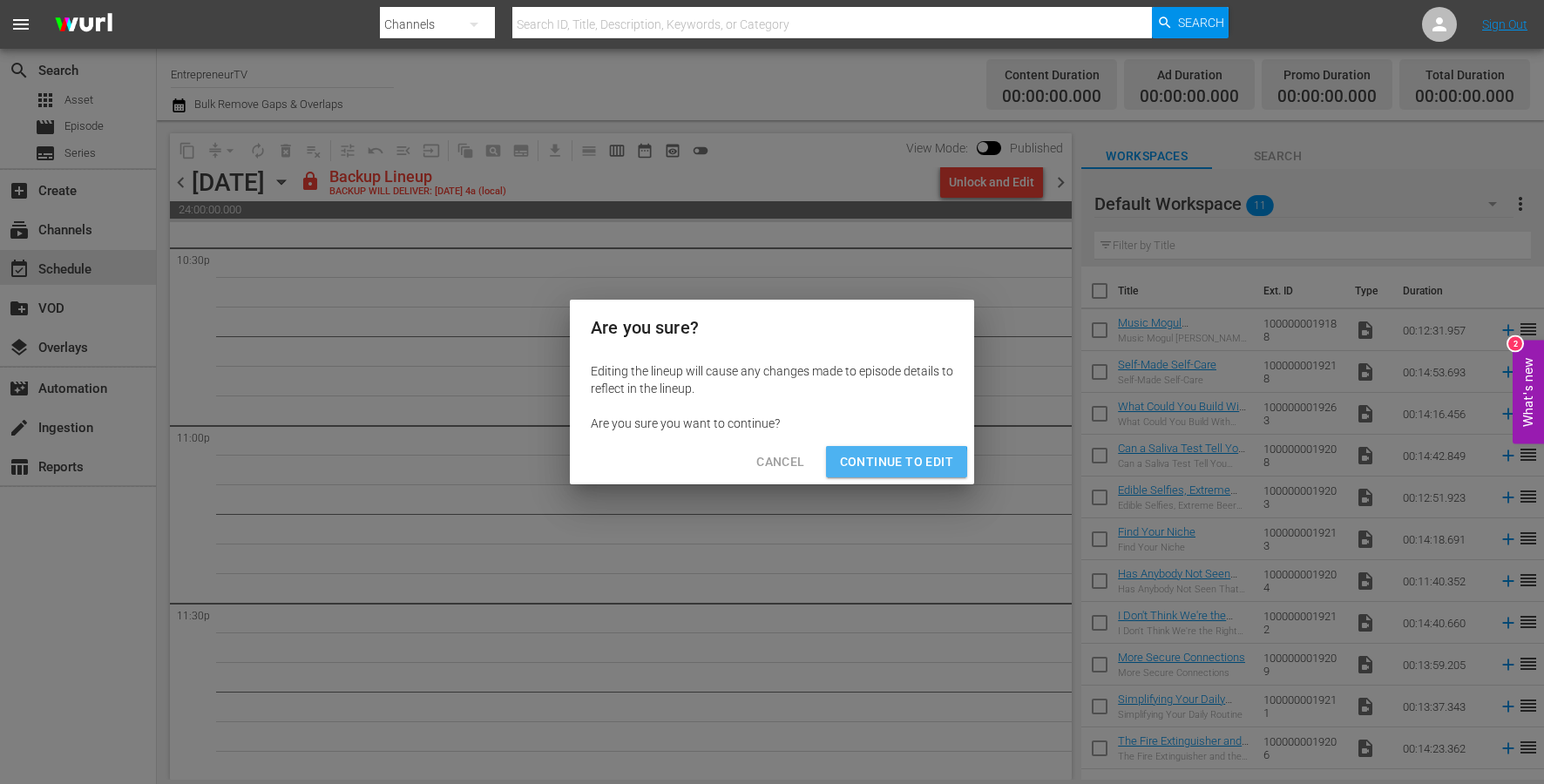
click at [863, 465] on span "Continue to Edit" at bounding box center [896, 462] width 113 height 22
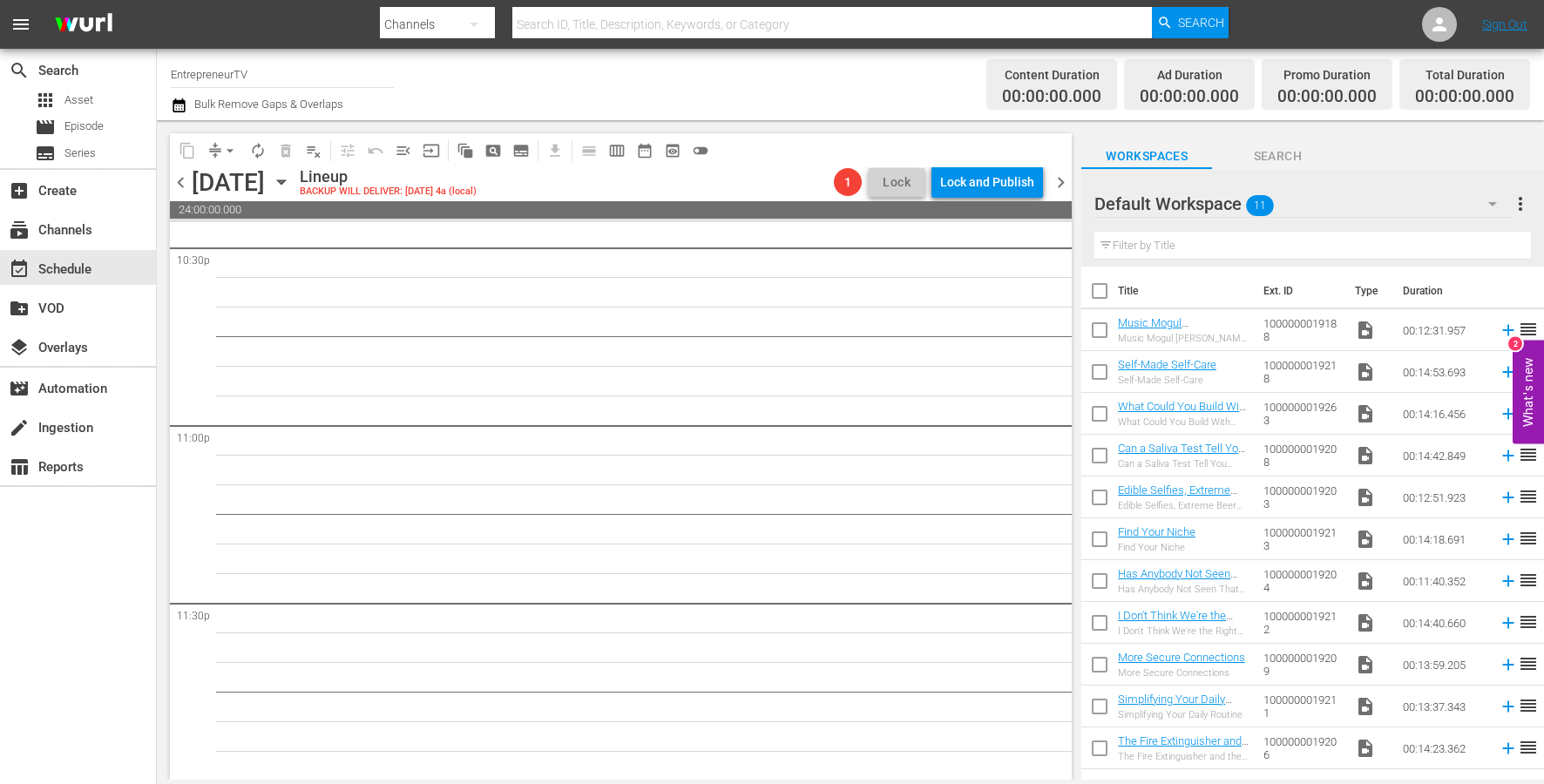
click at [180, 183] on span "chevron_left" at bounding box center [181, 182] width 22 height 22
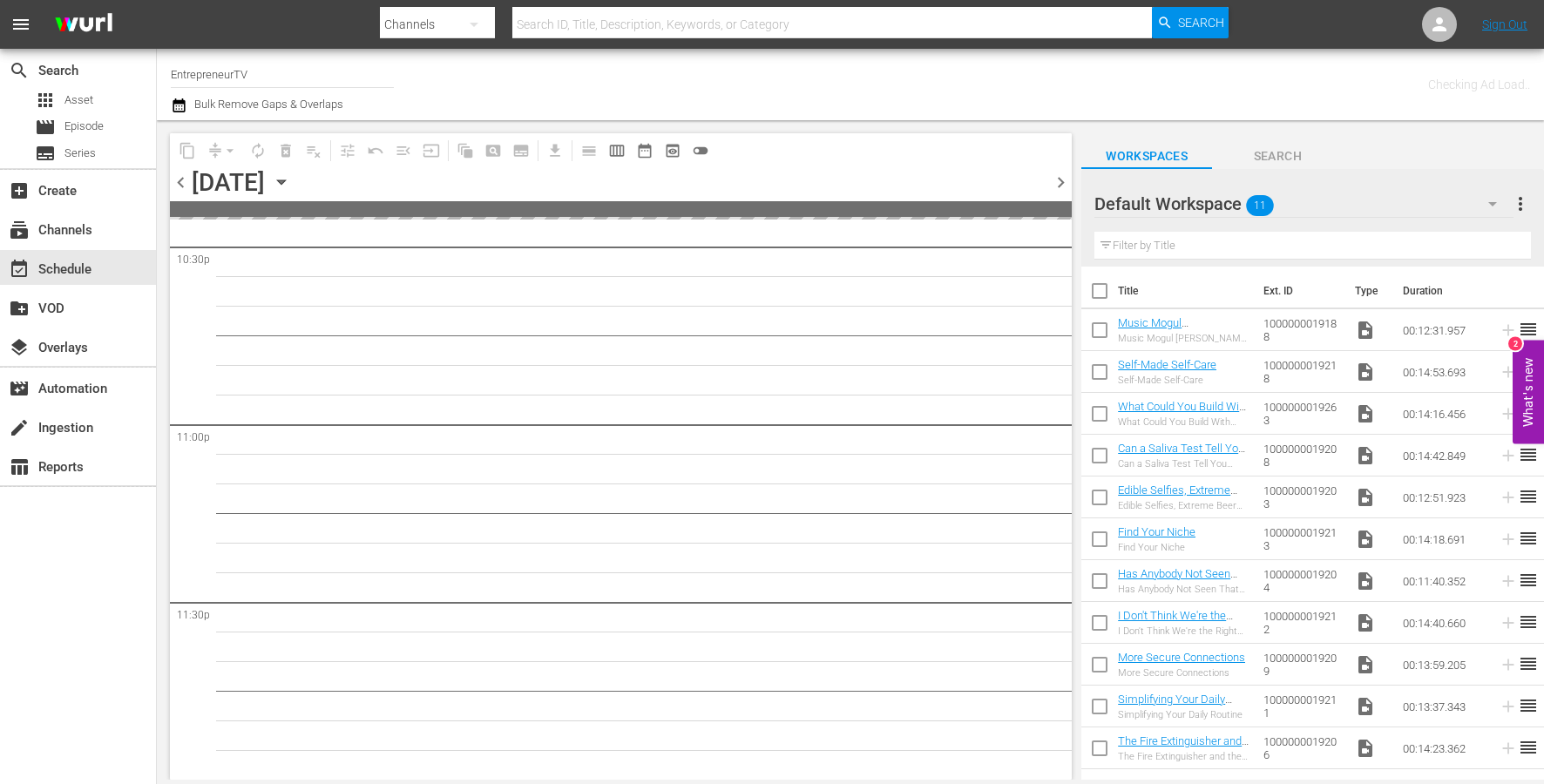
scroll to position [7968, 0]
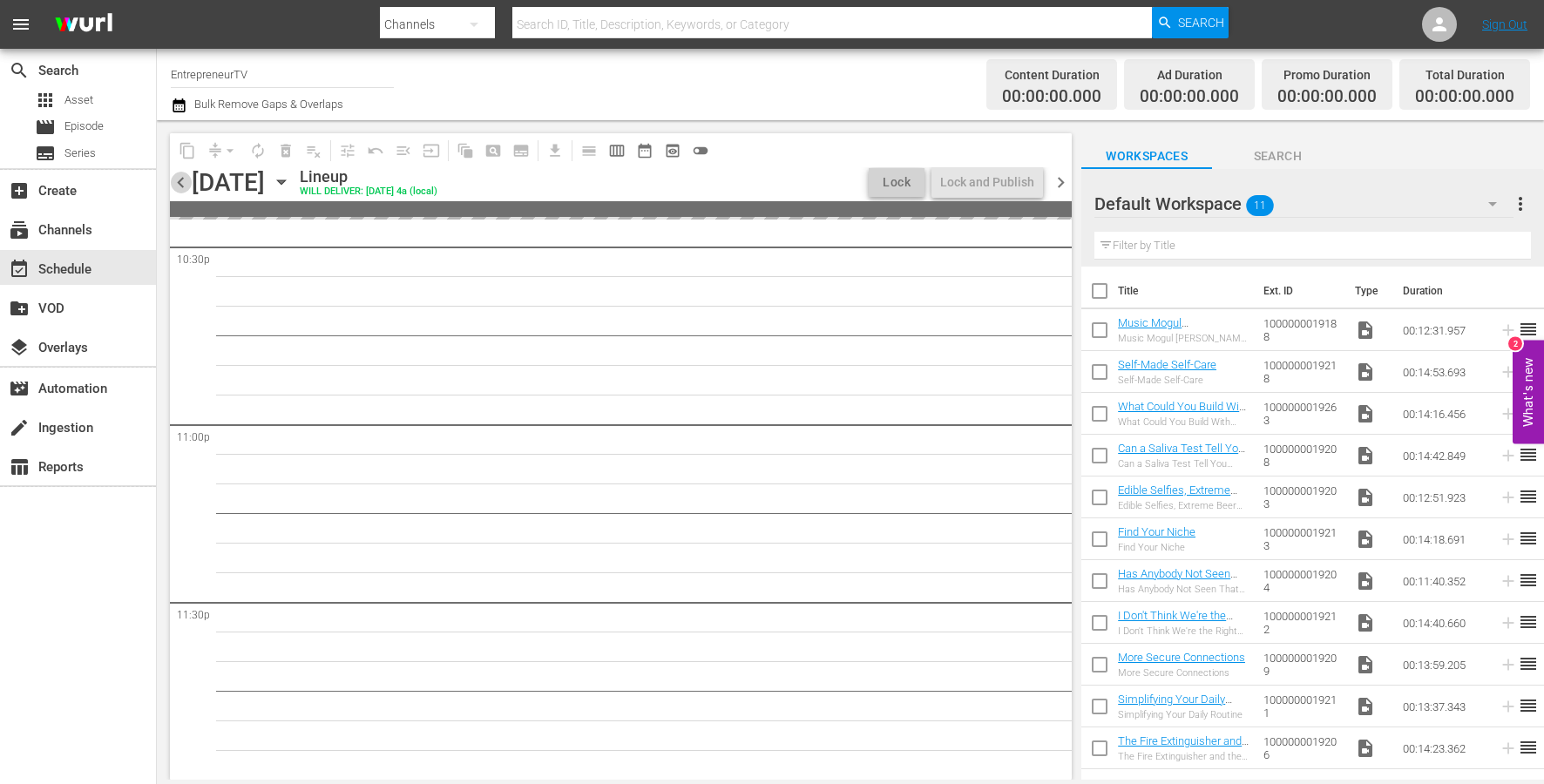
click at [180, 183] on span "chevron_left" at bounding box center [181, 182] width 22 height 22
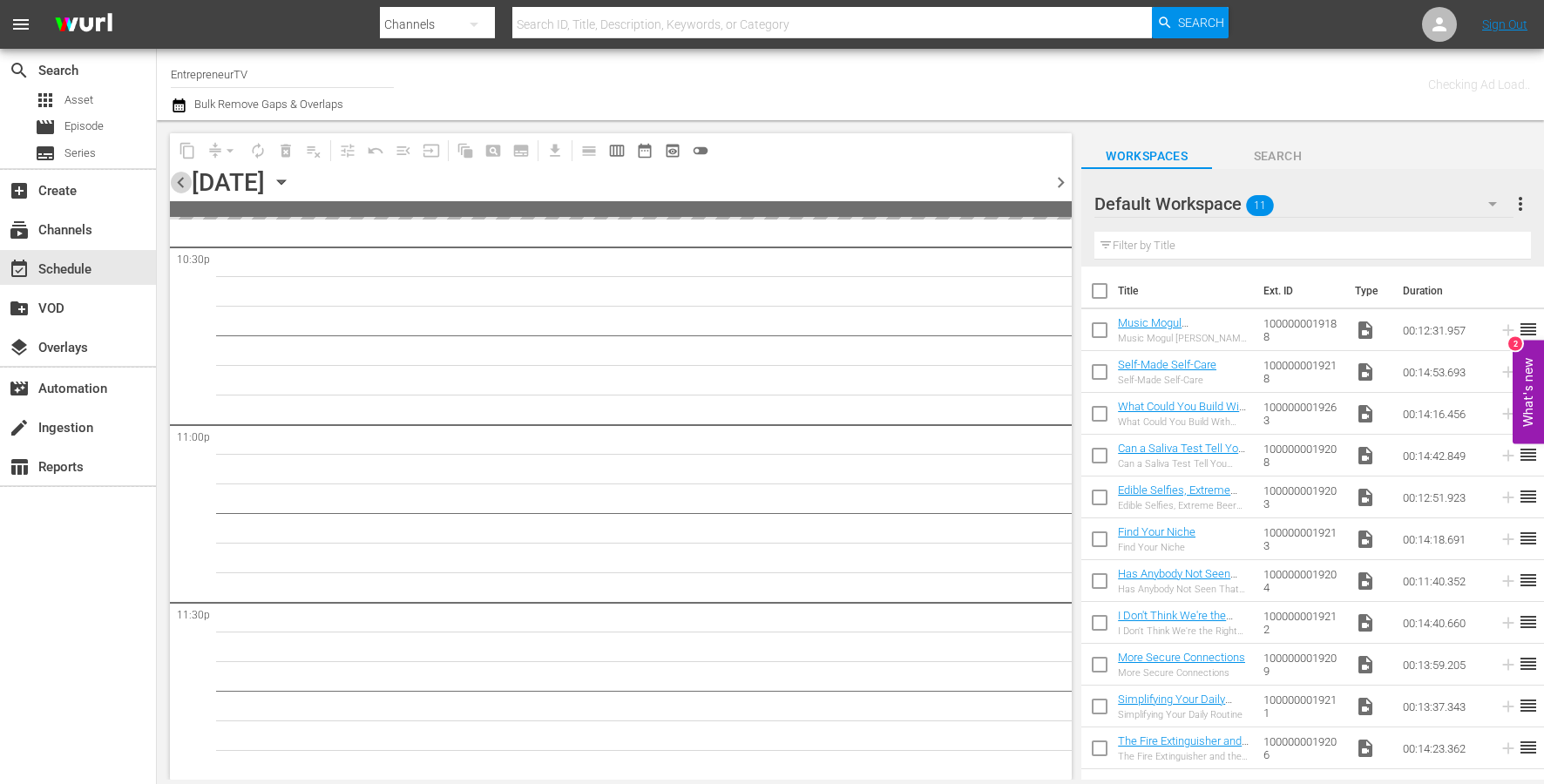
click at [180, 183] on span "chevron_left" at bounding box center [181, 182] width 22 height 22
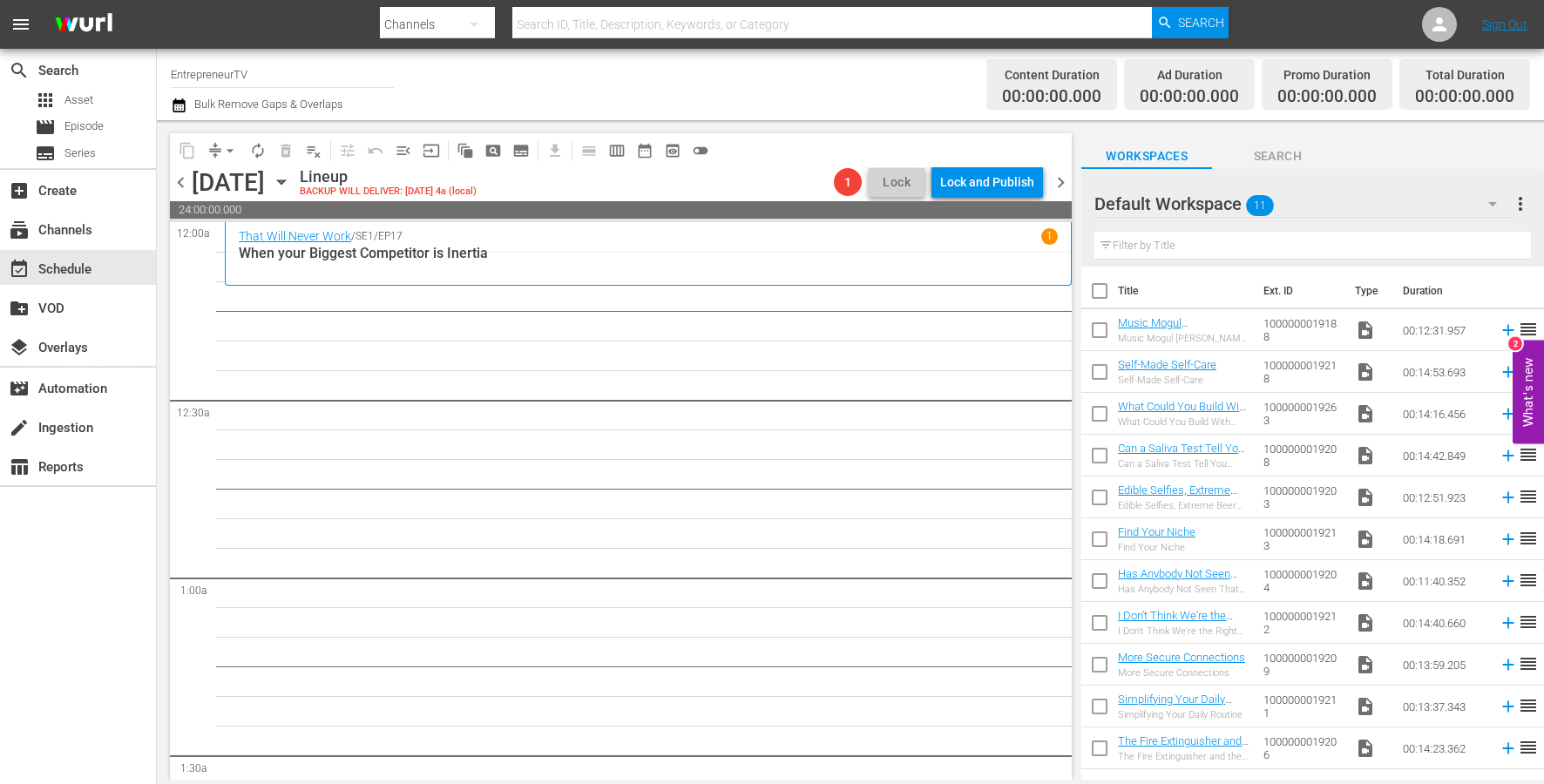
click at [291, 181] on icon "button" at bounding box center [281, 181] width 19 height 19
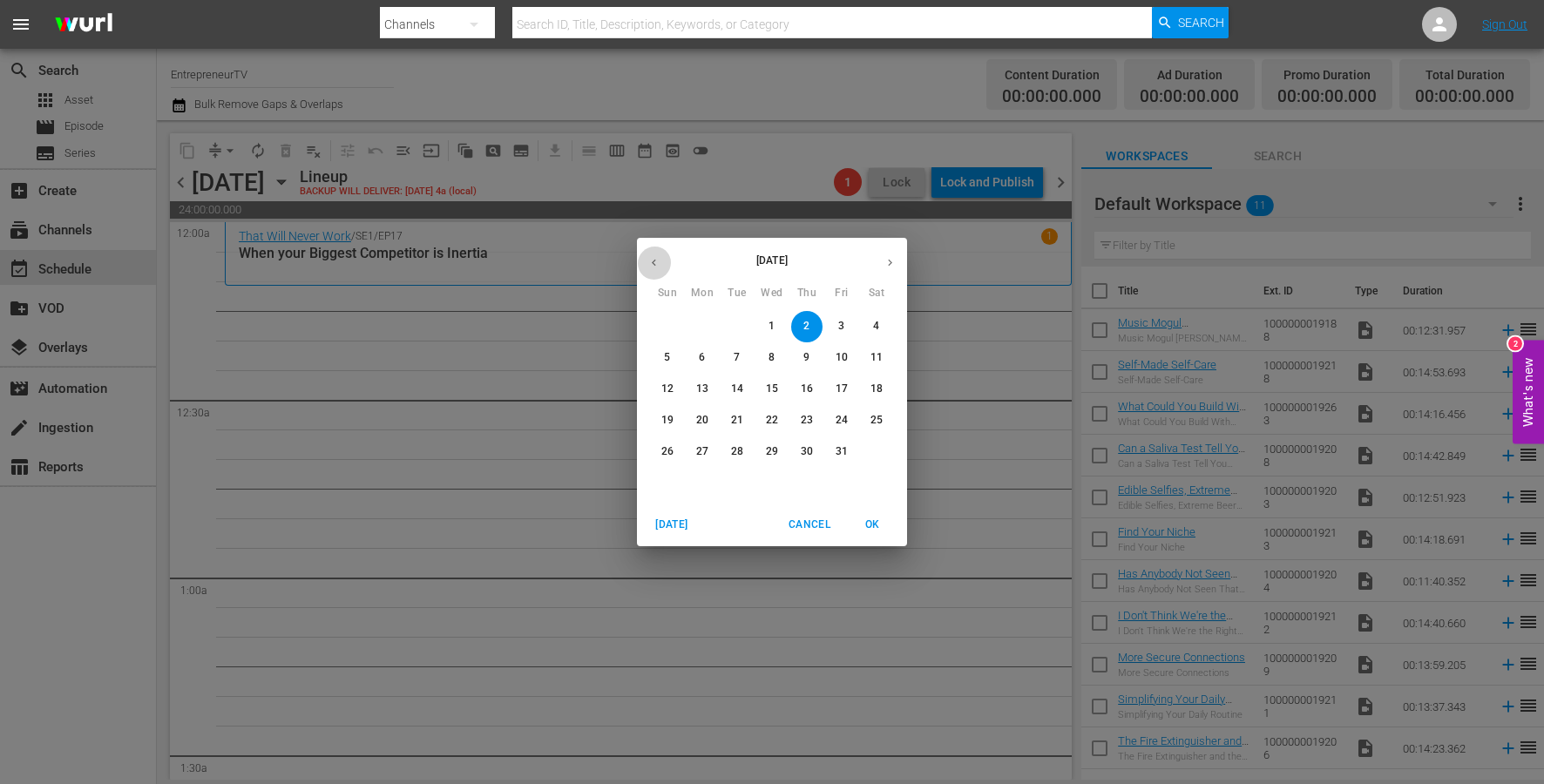
click at [658, 261] on icon "button" at bounding box center [654, 262] width 13 height 13
click at [733, 325] on p "2" at bounding box center [736, 326] width 6 height 15
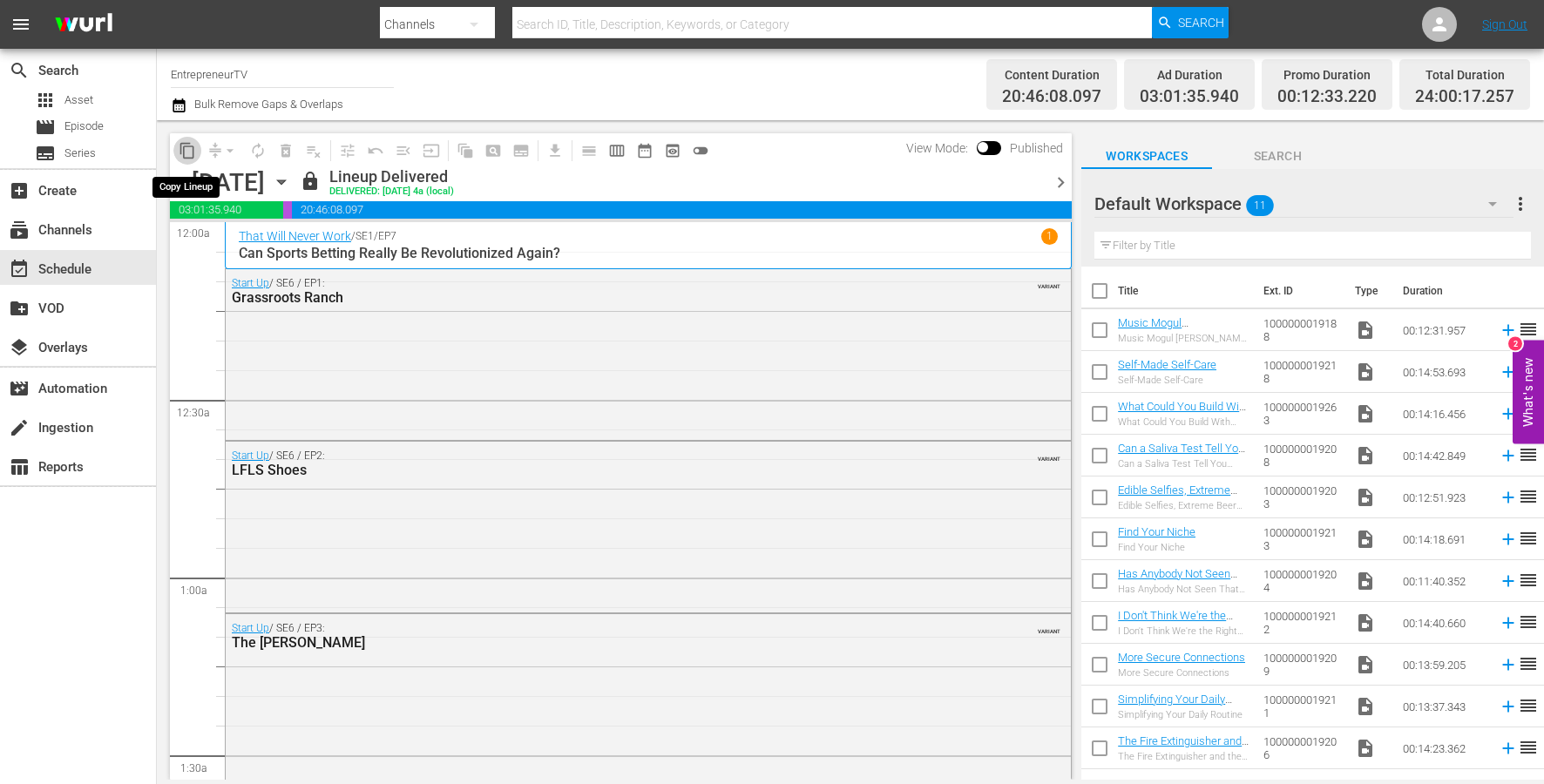
click at [187, 148] on span "content_copy" at bounding box center [187, 150] width 18 height 18
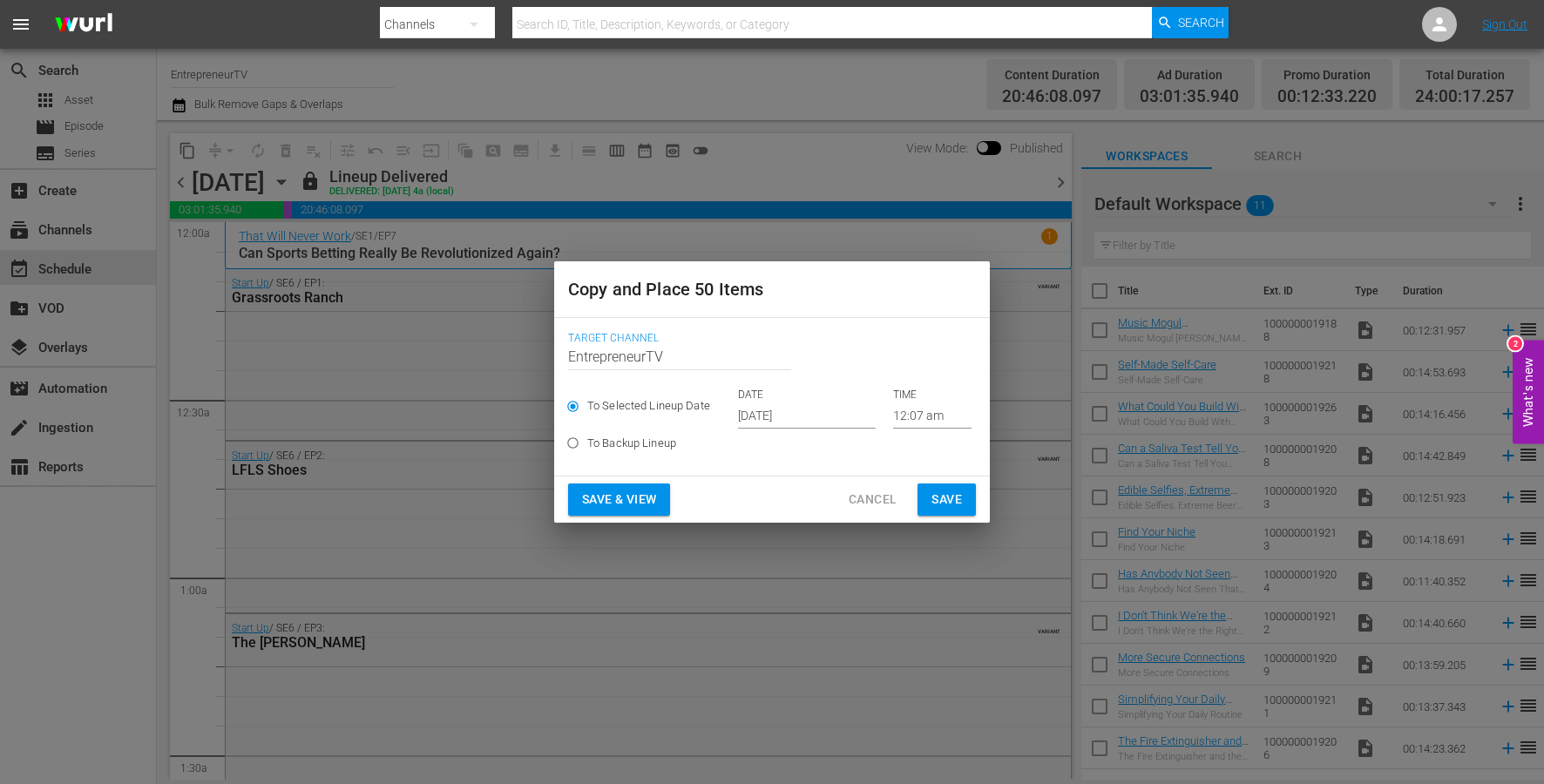
click at [796, 416] on input "Oct 1st 2025" at bounding box center [807, 416] width 137 height 26
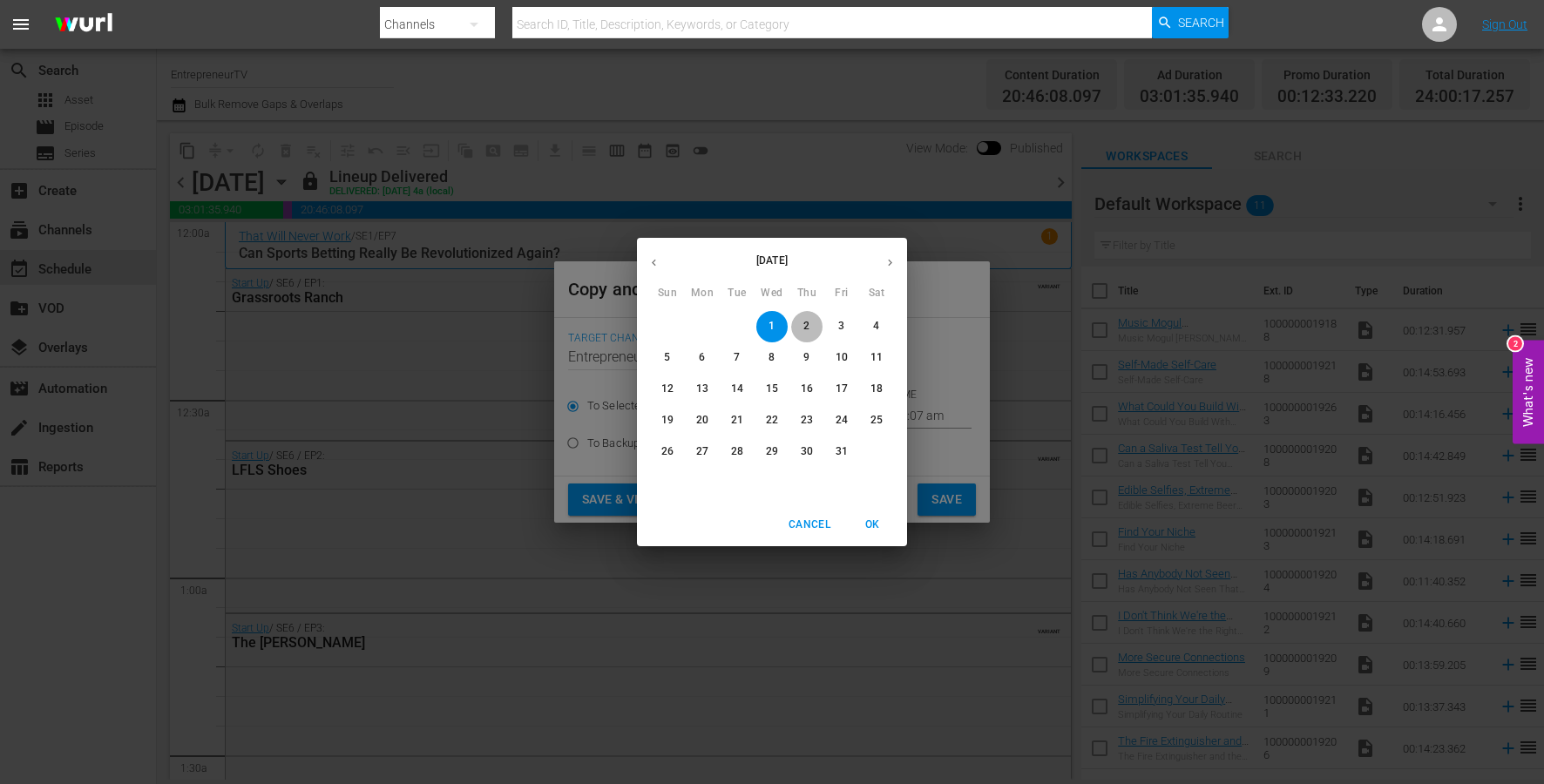
click at [802, 329] on span "2" at bounding box center [806, 326] width 31 height 15
type input "Oct 2nd 2025"
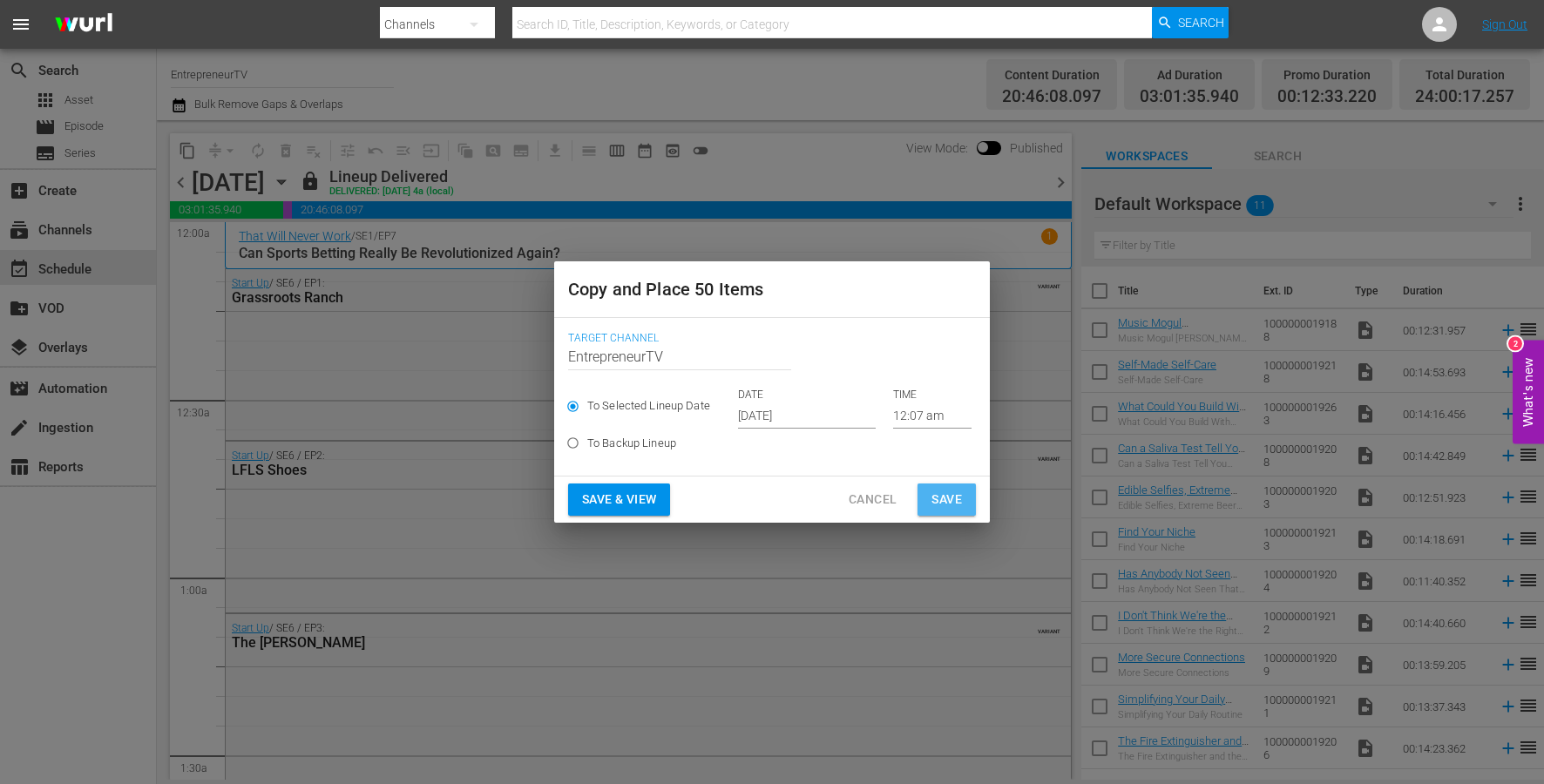
click at [946, 495] on span "Save" at bounding box center [946, 499] width 30 height 22
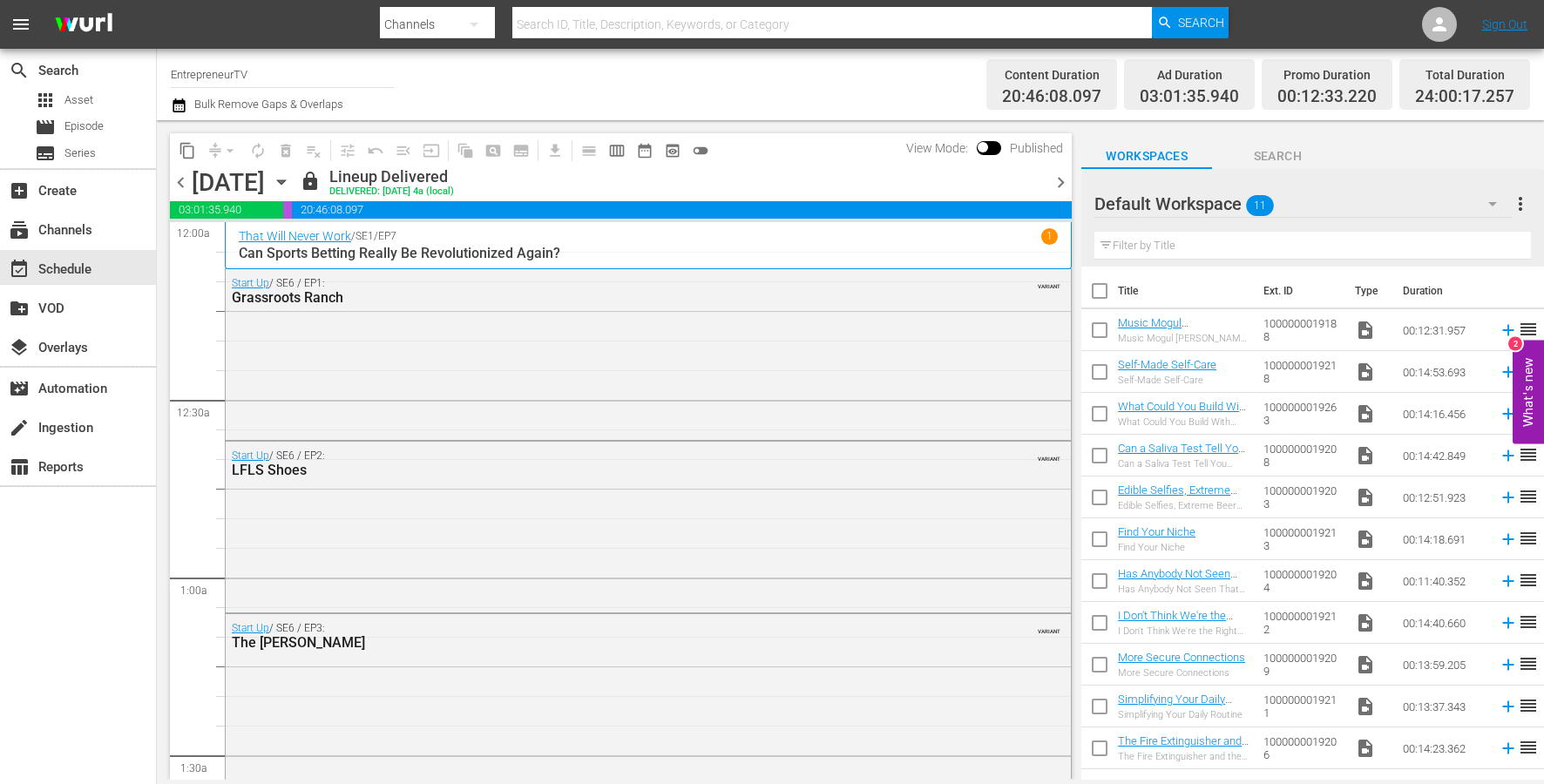
click at [1063, 181] on span "chevron_right" at bounding box center [1060, 182] width 22 height 22
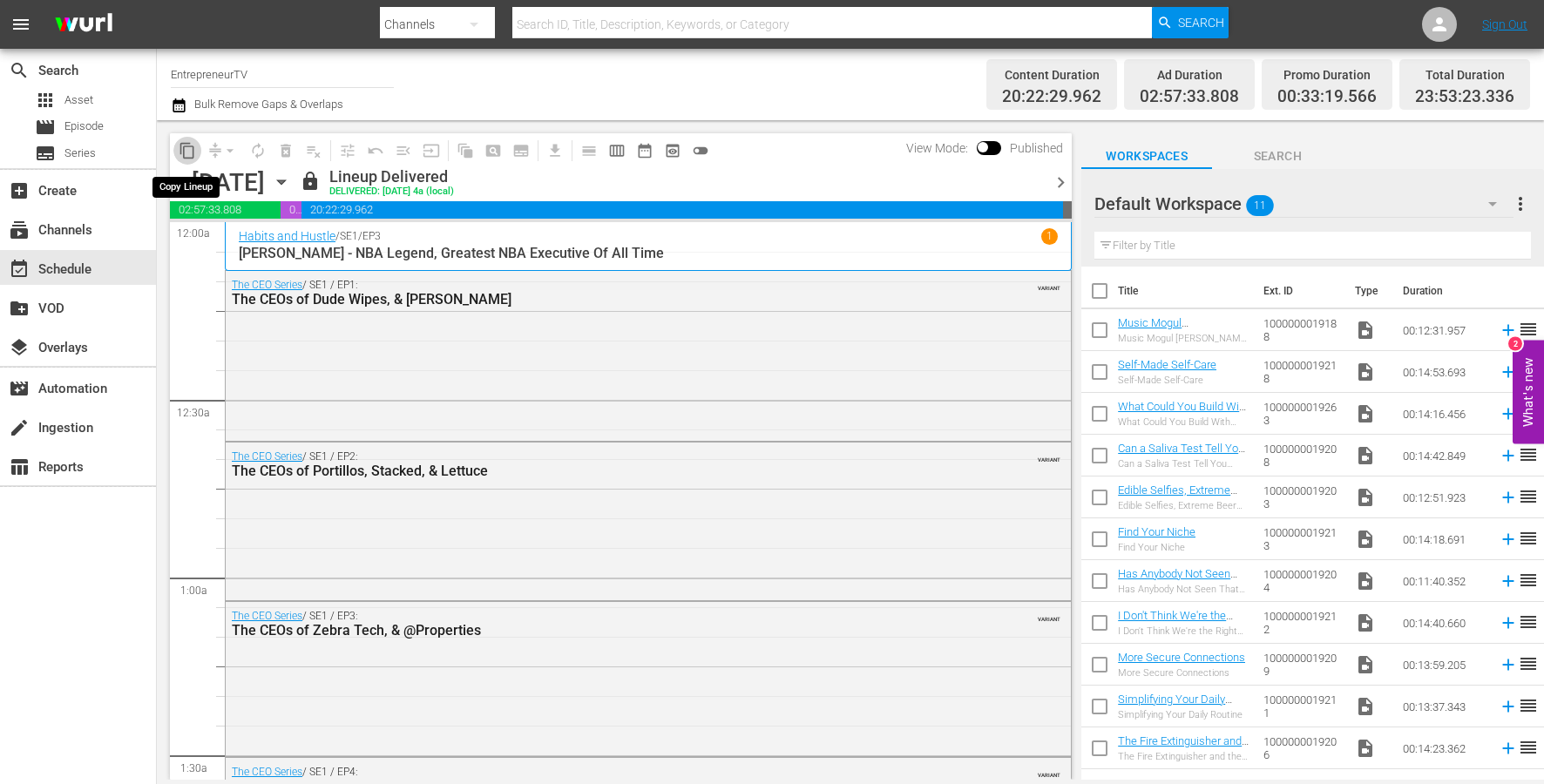
click at [182, 153] on span "content_copy" at bounding box center [187, 150] width 18 height 18
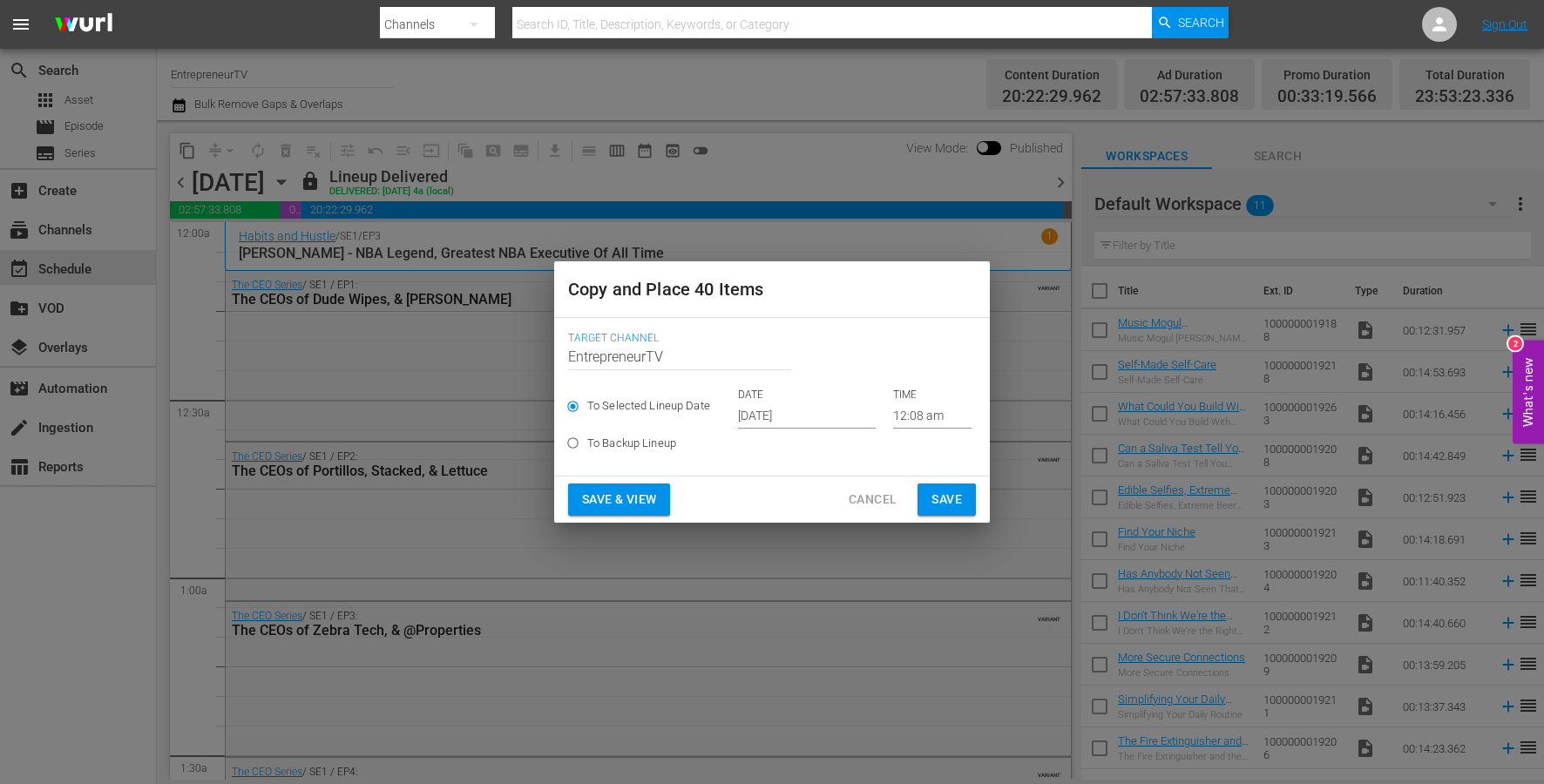
click at [794, 417] on input "Oct 1st 2025" at bounding box center [807, 416] width 137 height 26
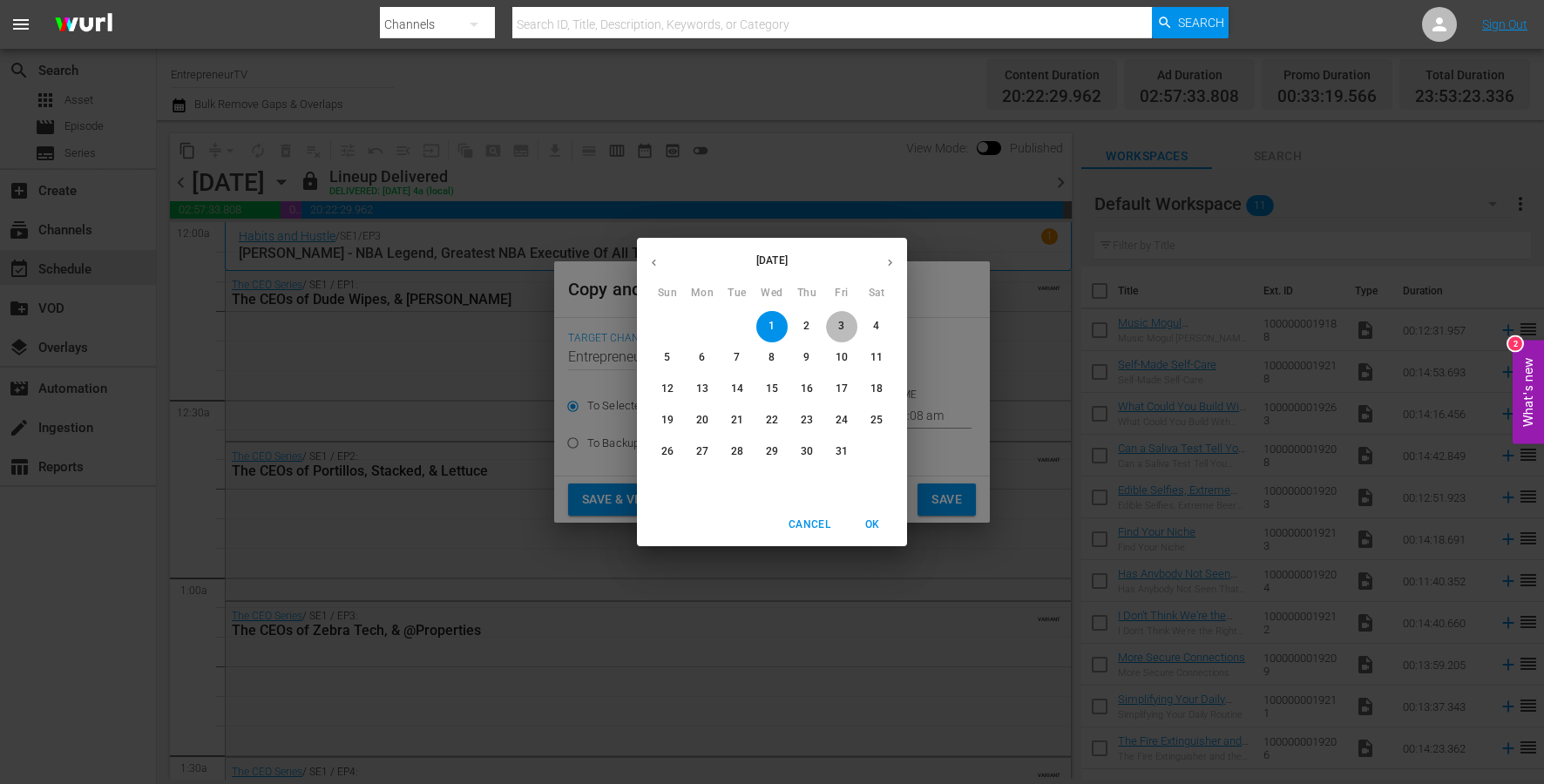
click at [843, 325] on p "3" at bounding box center [841, 326] width 6 height 15
type input "Oct 3rd 2025"
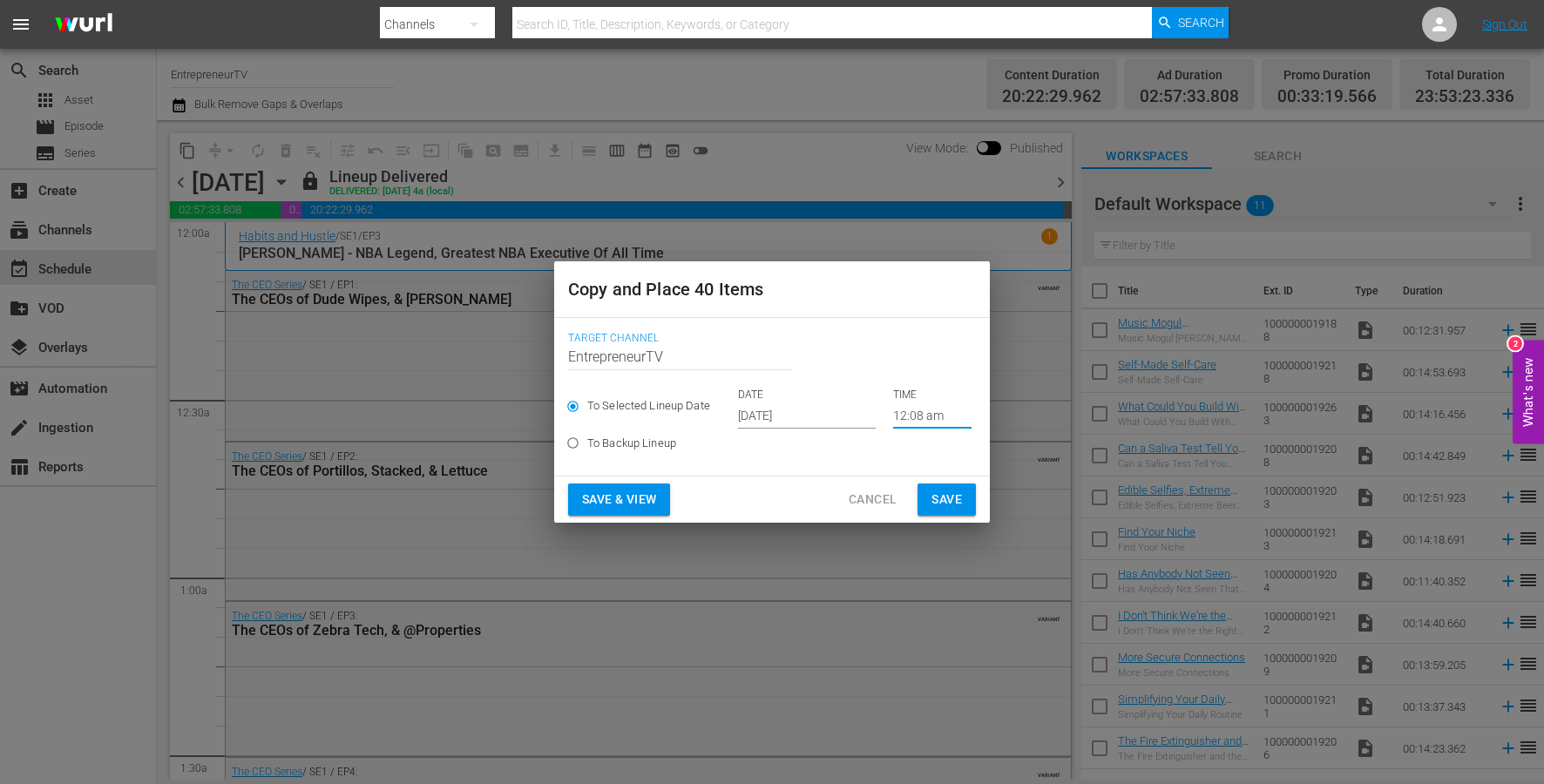
click at [909, 420] on input "12:08 am" at bounding box center [932, 416] width 78 height 26
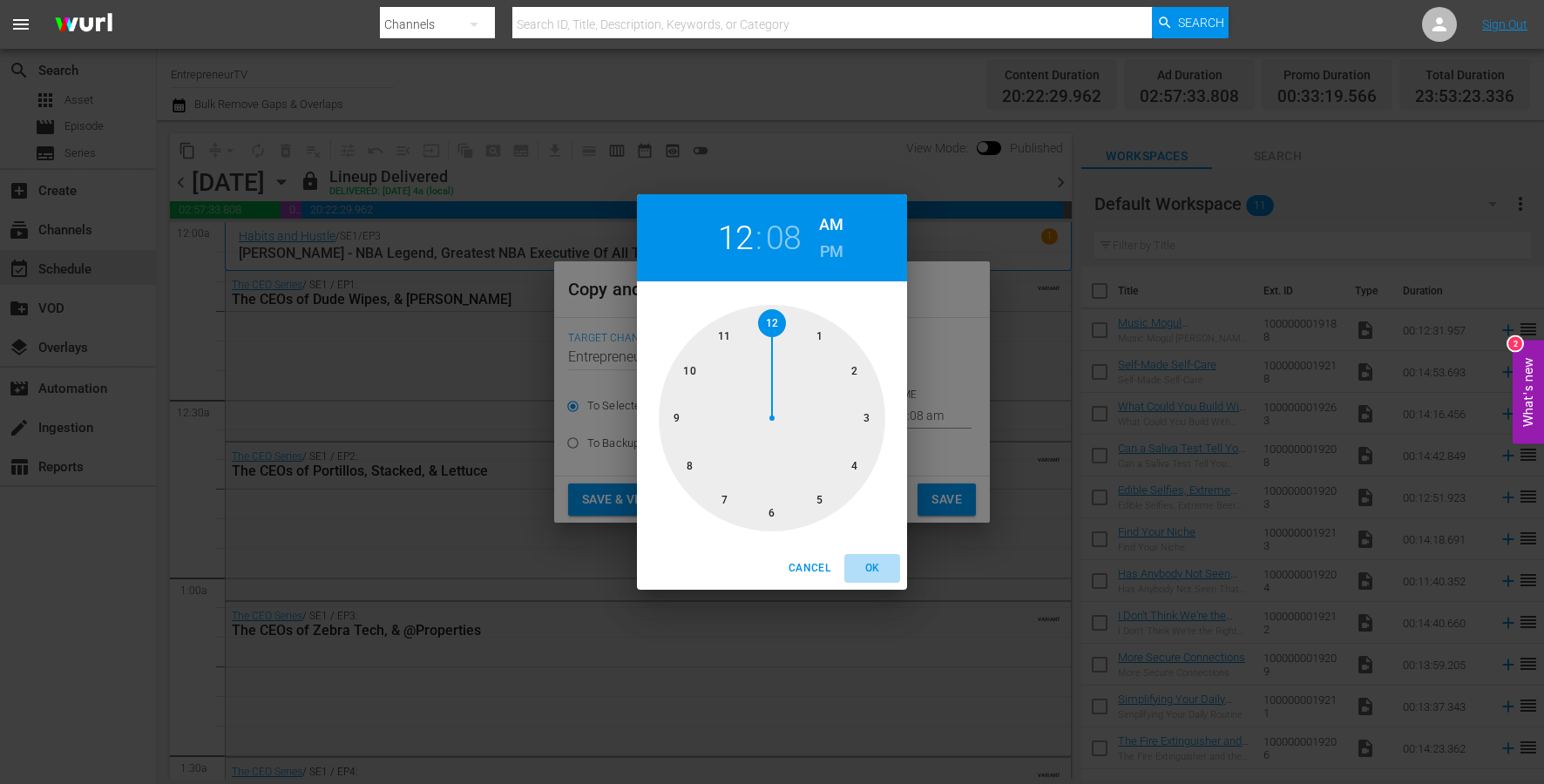
click at [880, 562] on span "OK" at bounding box center [872, 568] width 41 height 18
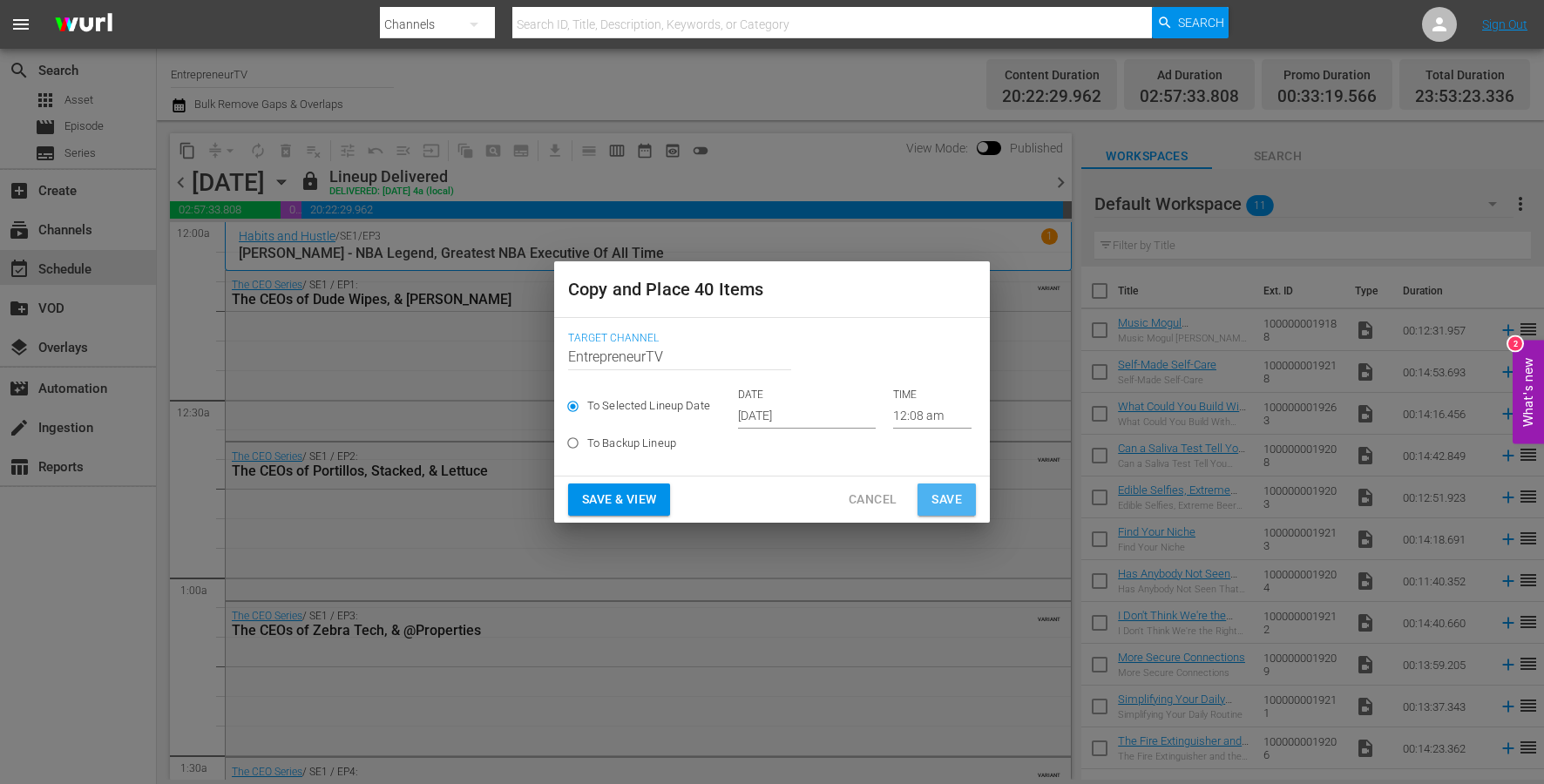
click at [942, 492] on span "Save" at bounding box center [946, 499] width 30 height 22
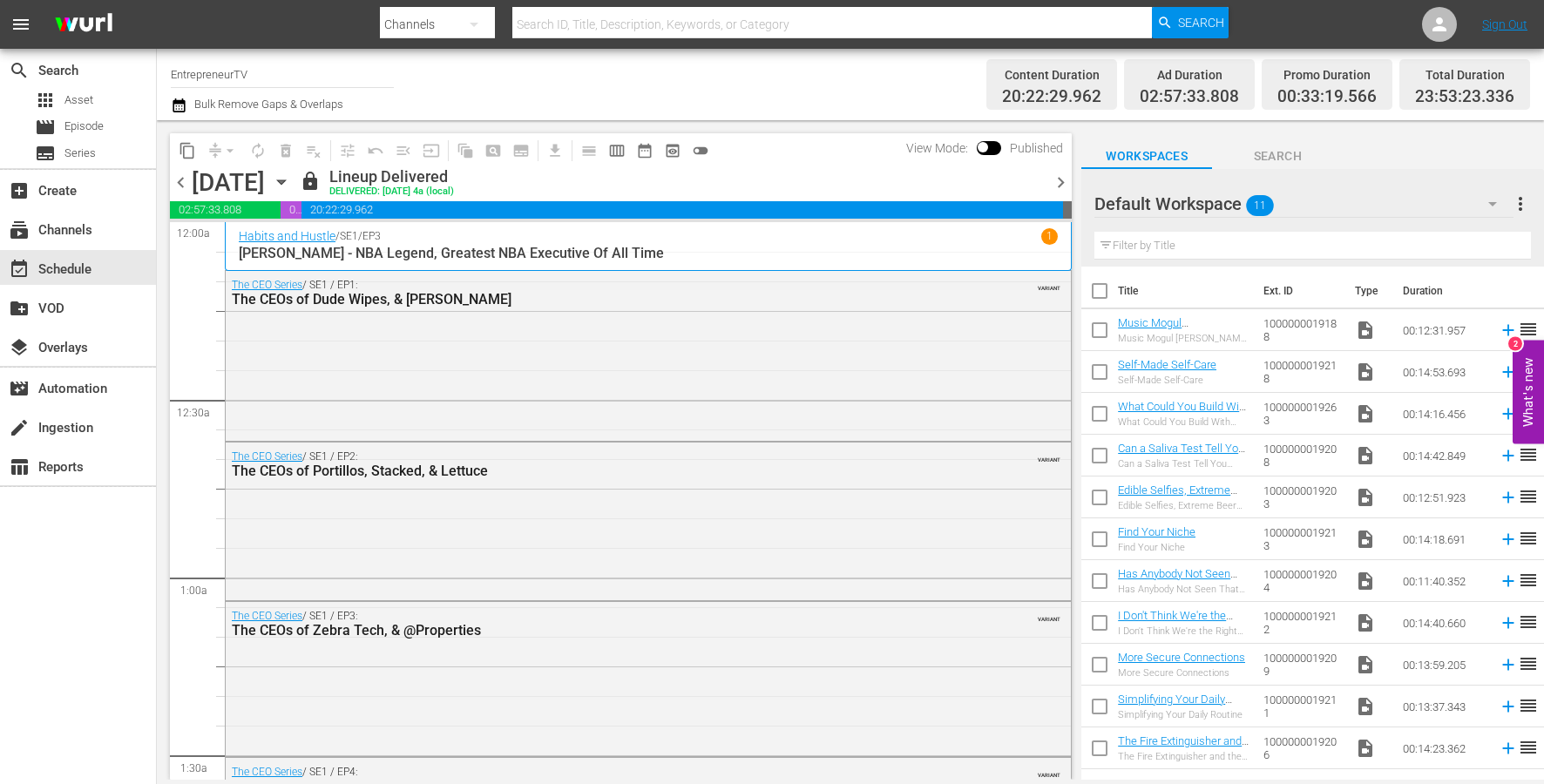
click at [291, 179] on icon "button" at bounding box center [281, 181] width 19 height 19
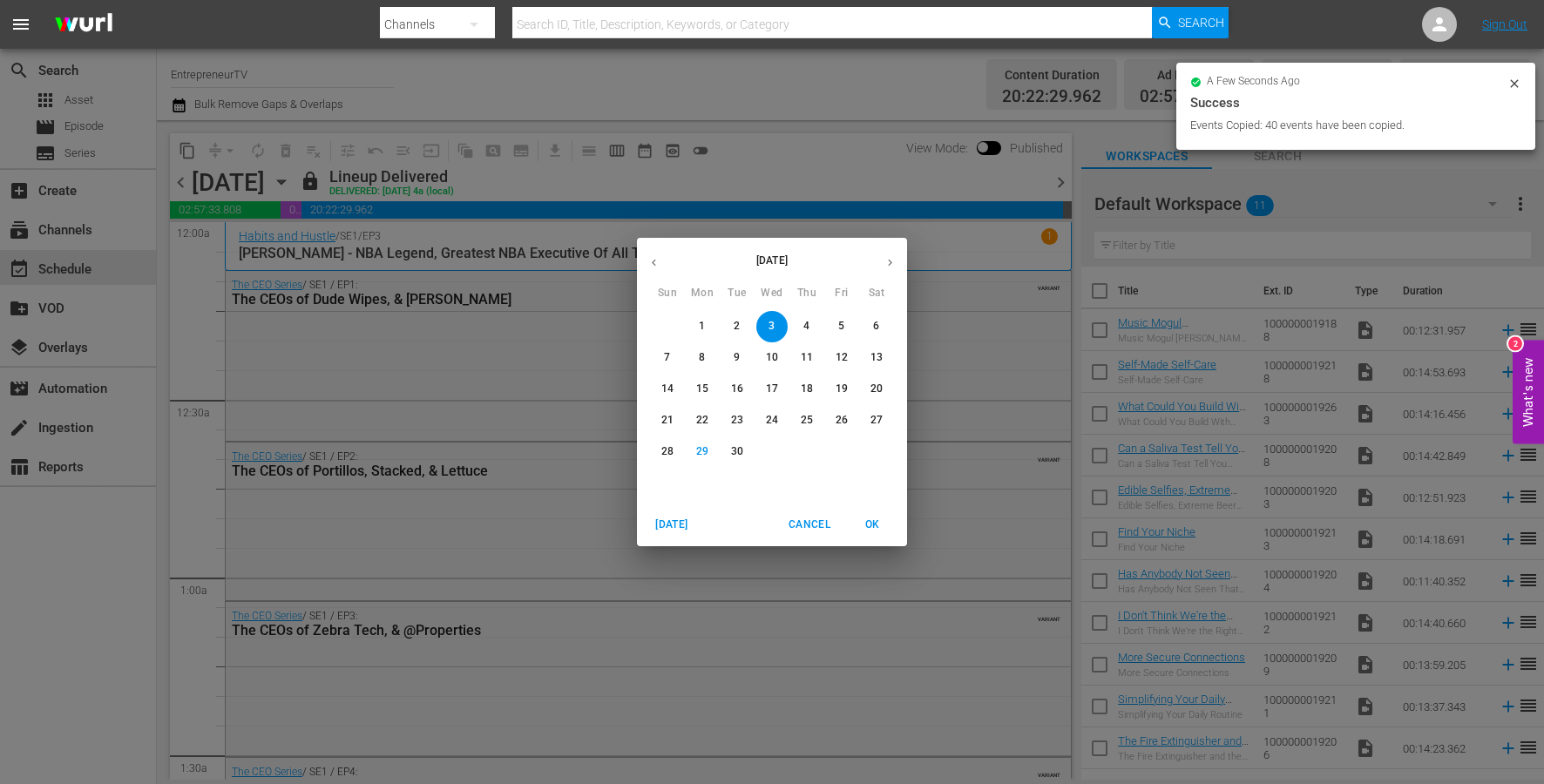
click at [889, 262] on icon "button" at bounding box center [890, 262] width 13 height 13
click at [805, 328] on p "2" at bounding box center [806, 326] width 6 height 15
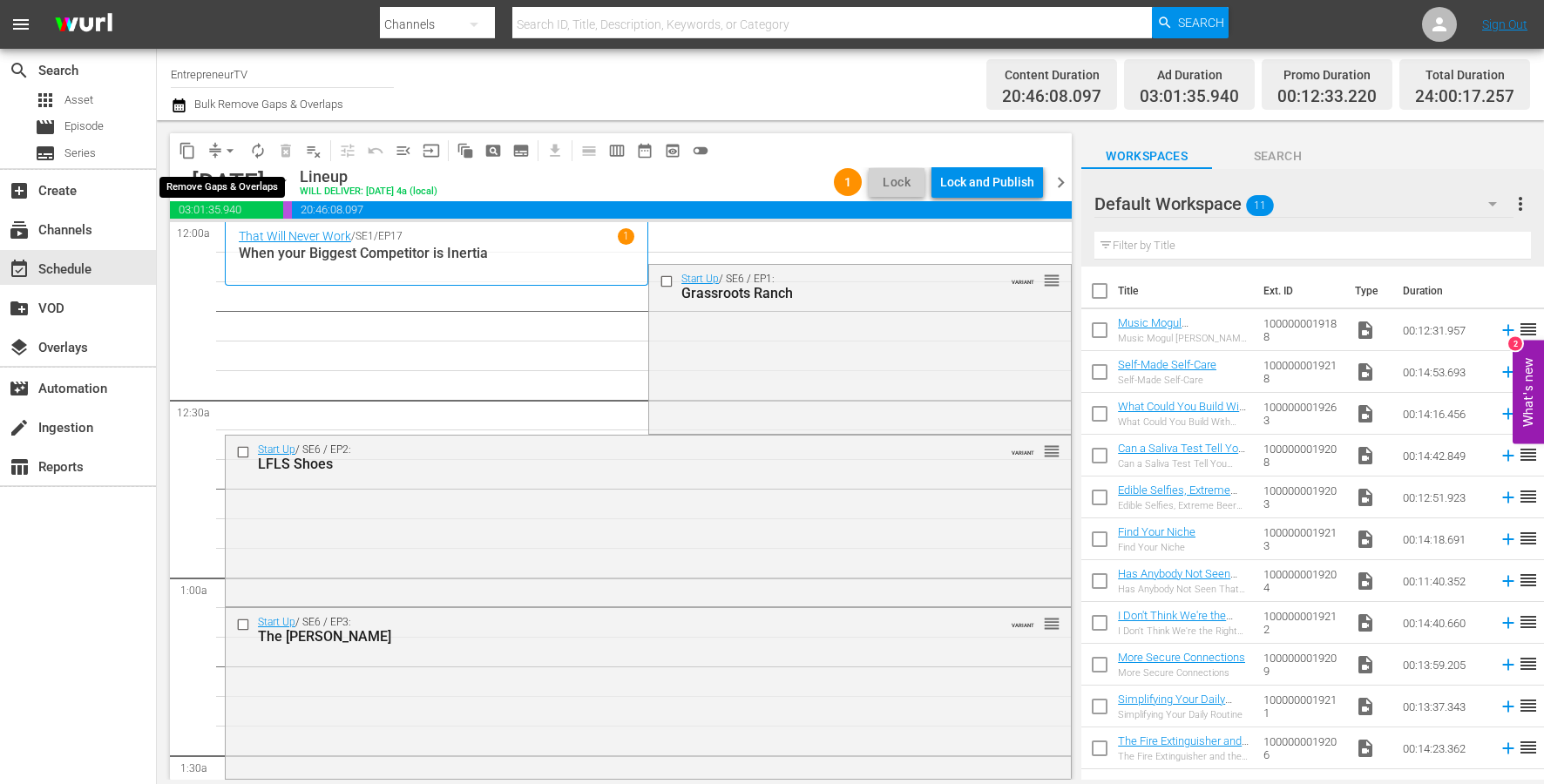
click at [229, 149] on span "arrow_drop_down" at bounding box center [229, 150] width 18 height 18
click at [232, 243] on li "Align to End of Previous Day" at bounding box center [230, 243] width 183 height 29
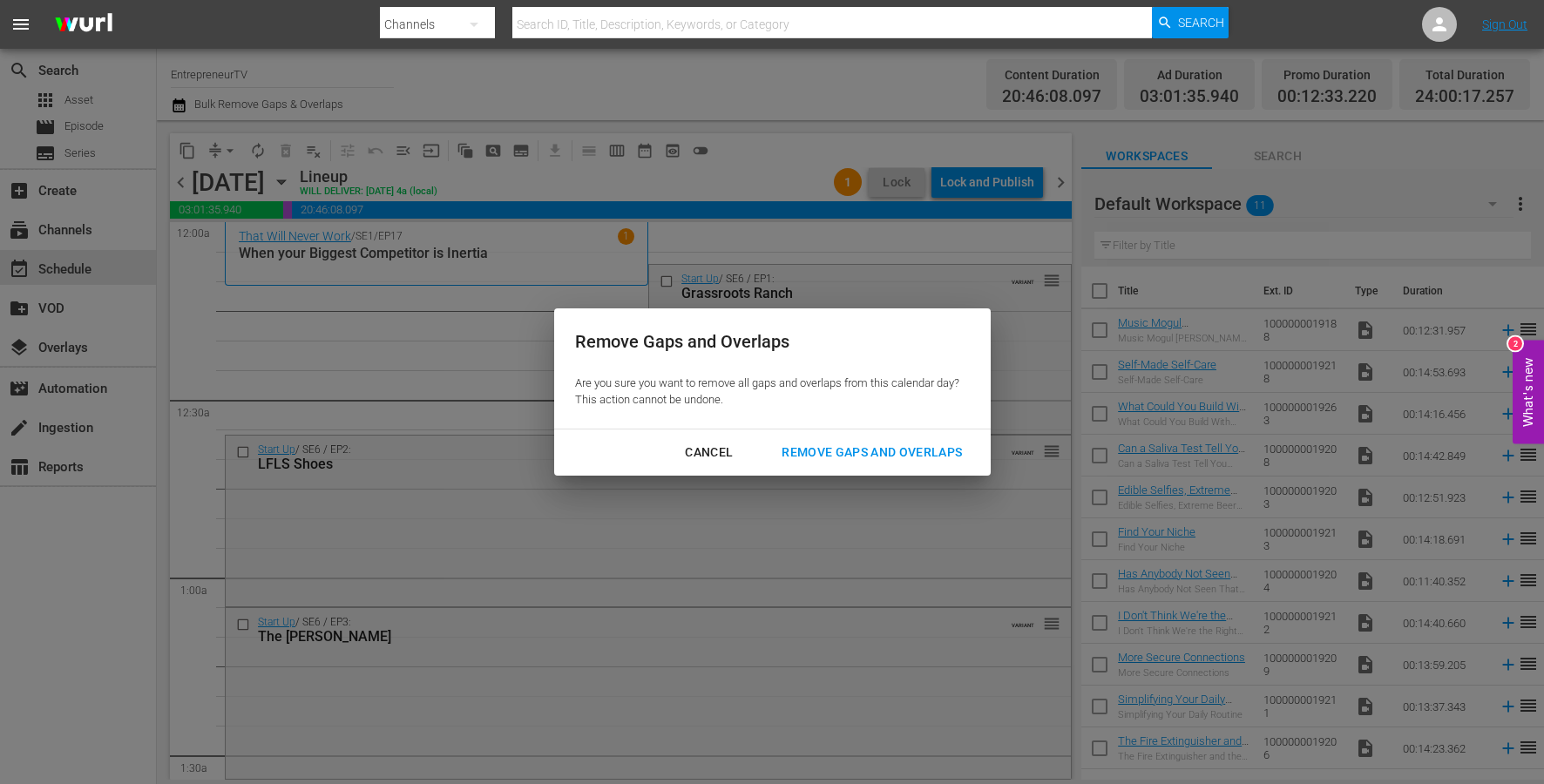
click at [862, 448] on div "Remove Gaps and Overlaps" at bounding box center [871, 452] width 208 height 22
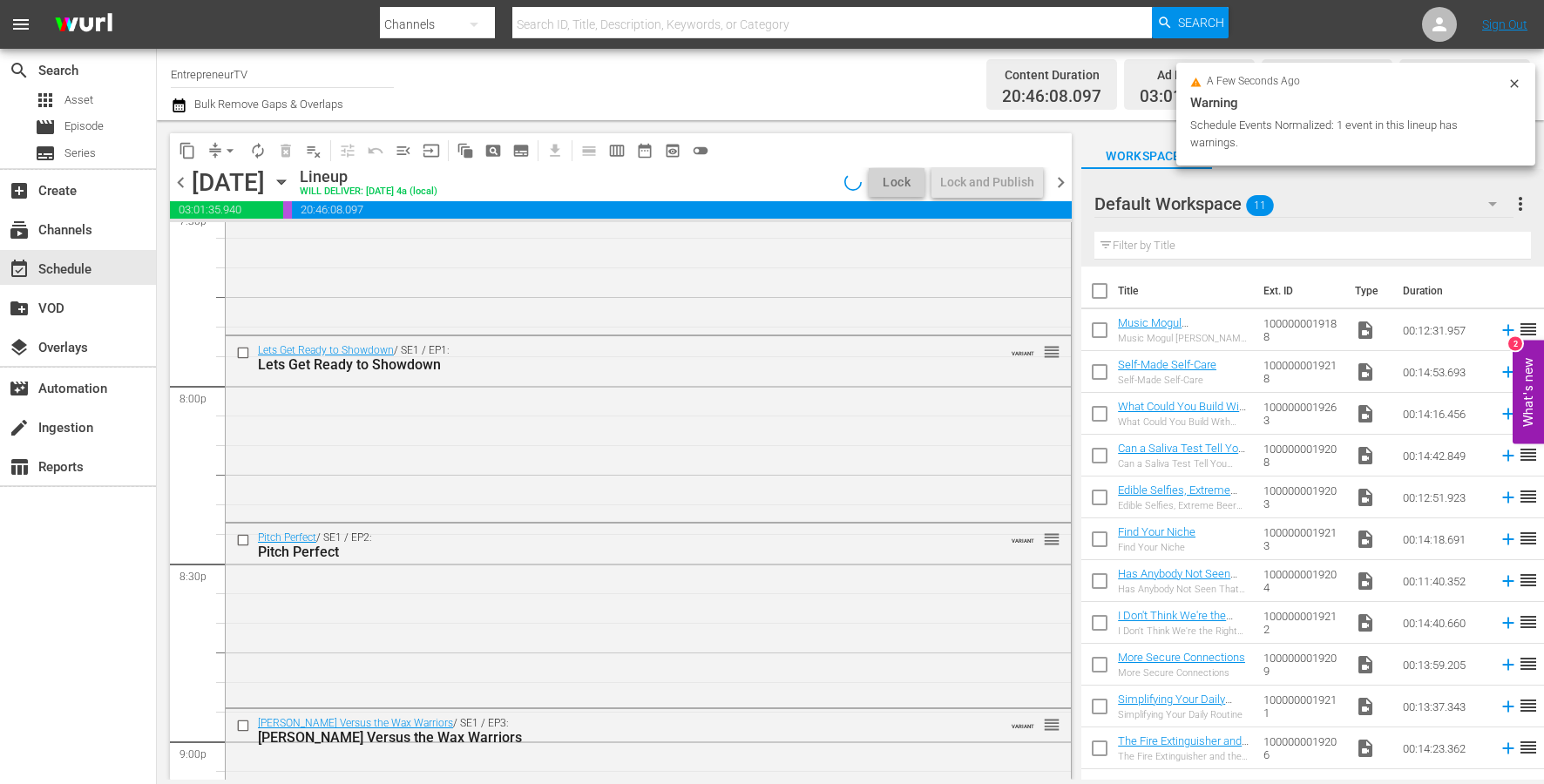
scroll to position [8035, 0]
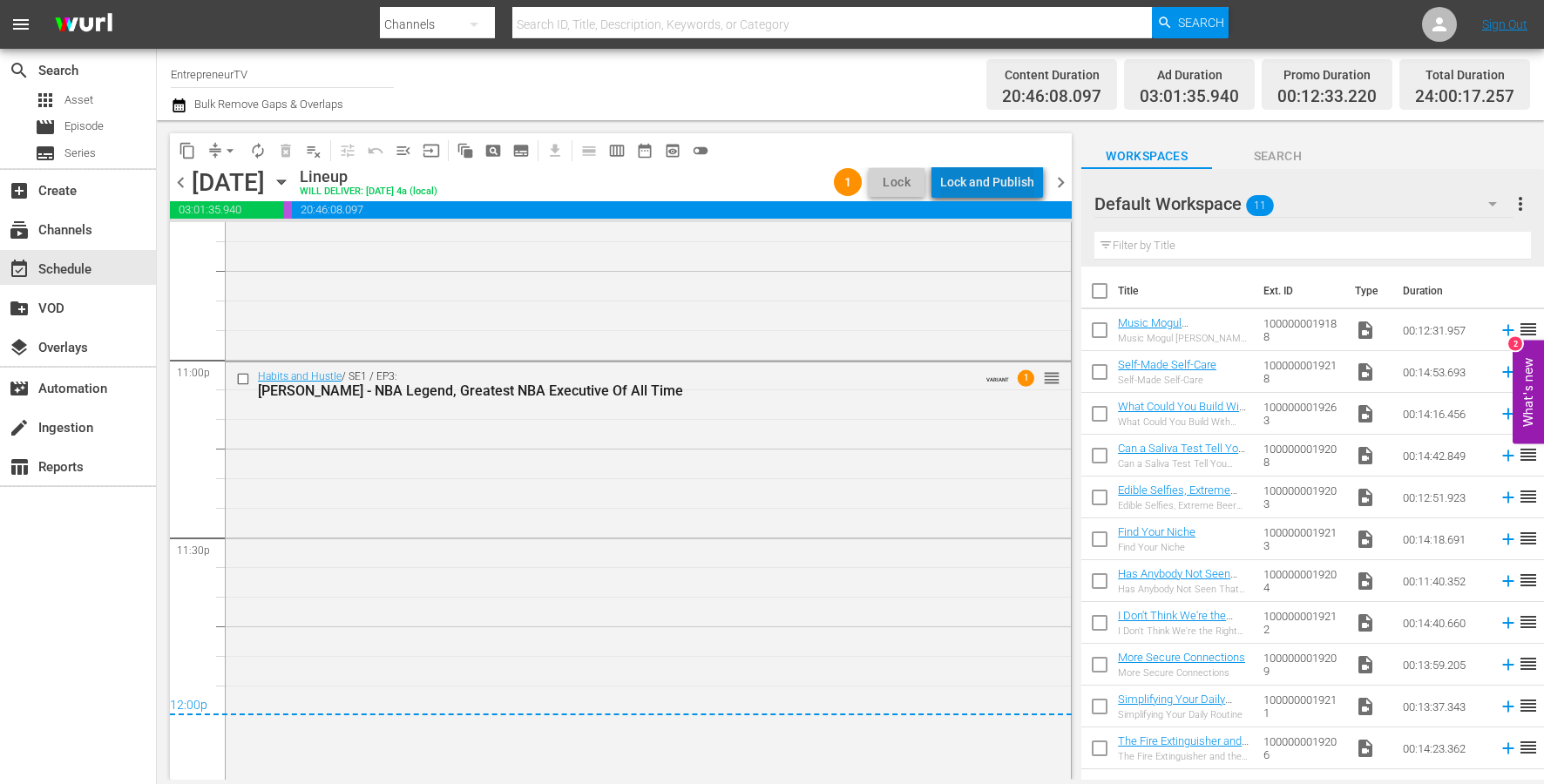
click at [1025, 180] on div "Lock and Publish" at bounding box center [987, 181] width 94 height 31
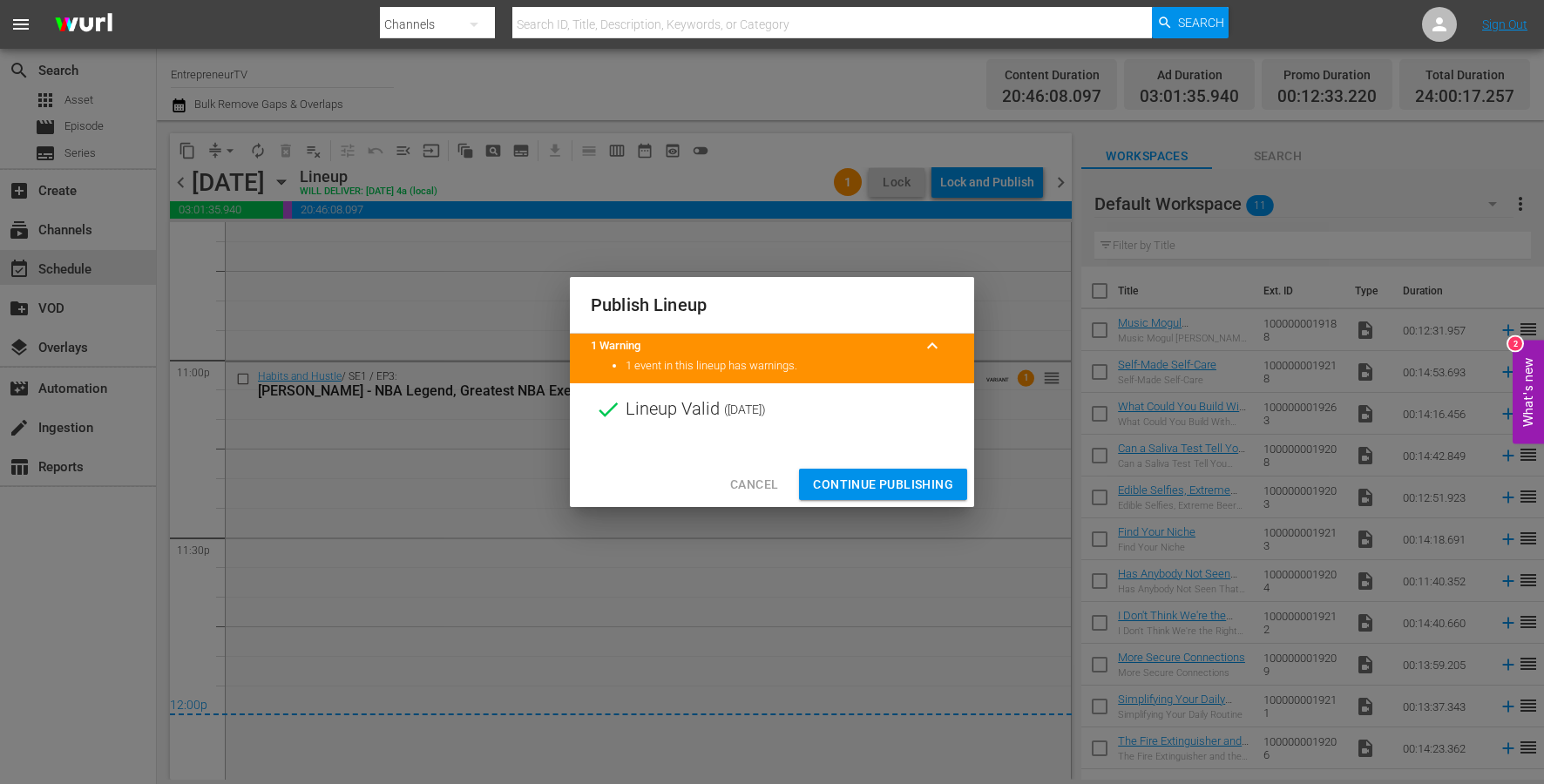
click at [870, 478] on span "Continue Publishing" at bounding box center [882, 484] width 140 height 22
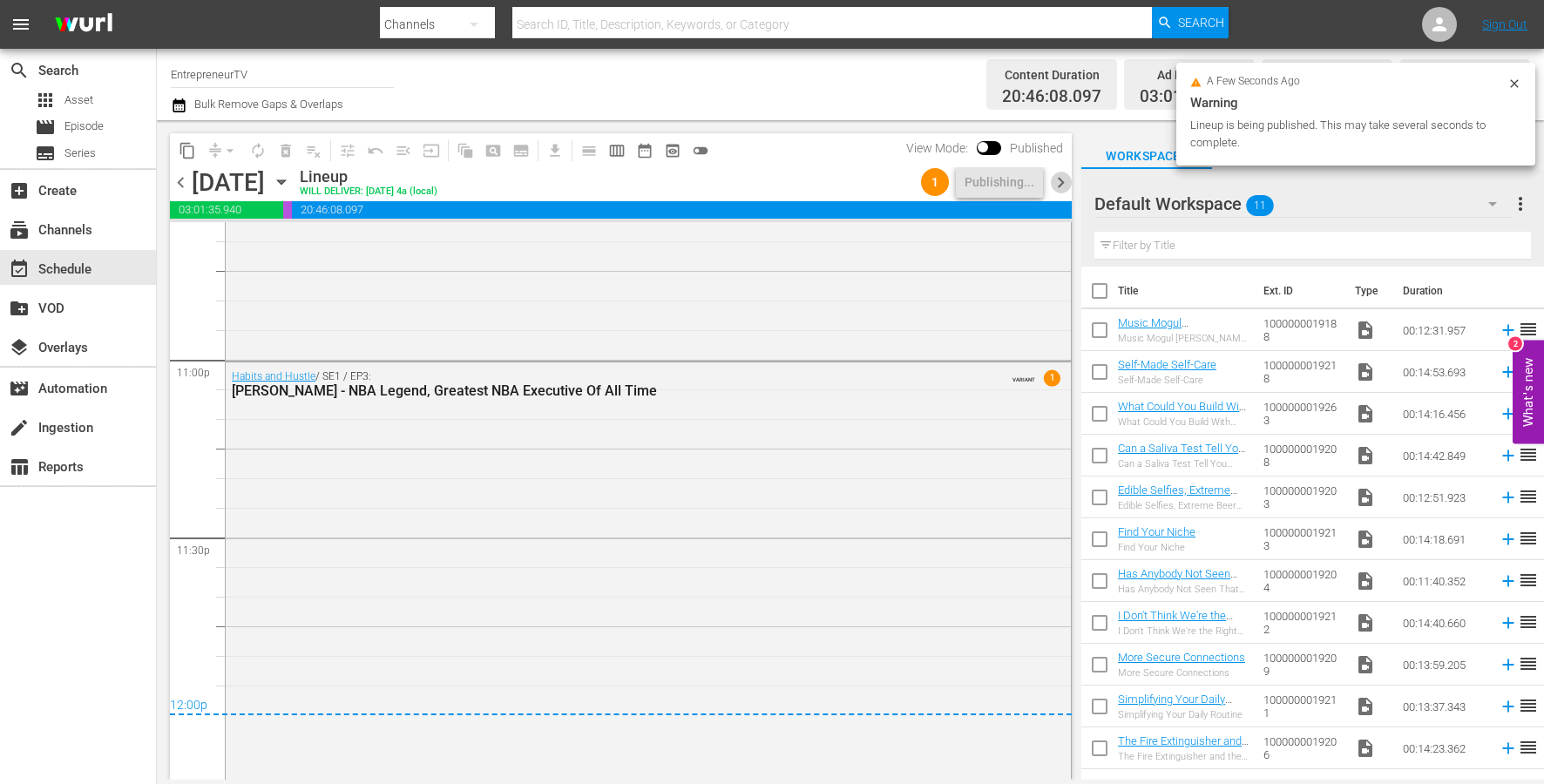
click at [1063, 180] on span "chevron_right" at bounding box center [1060, 182] width 22 height 22
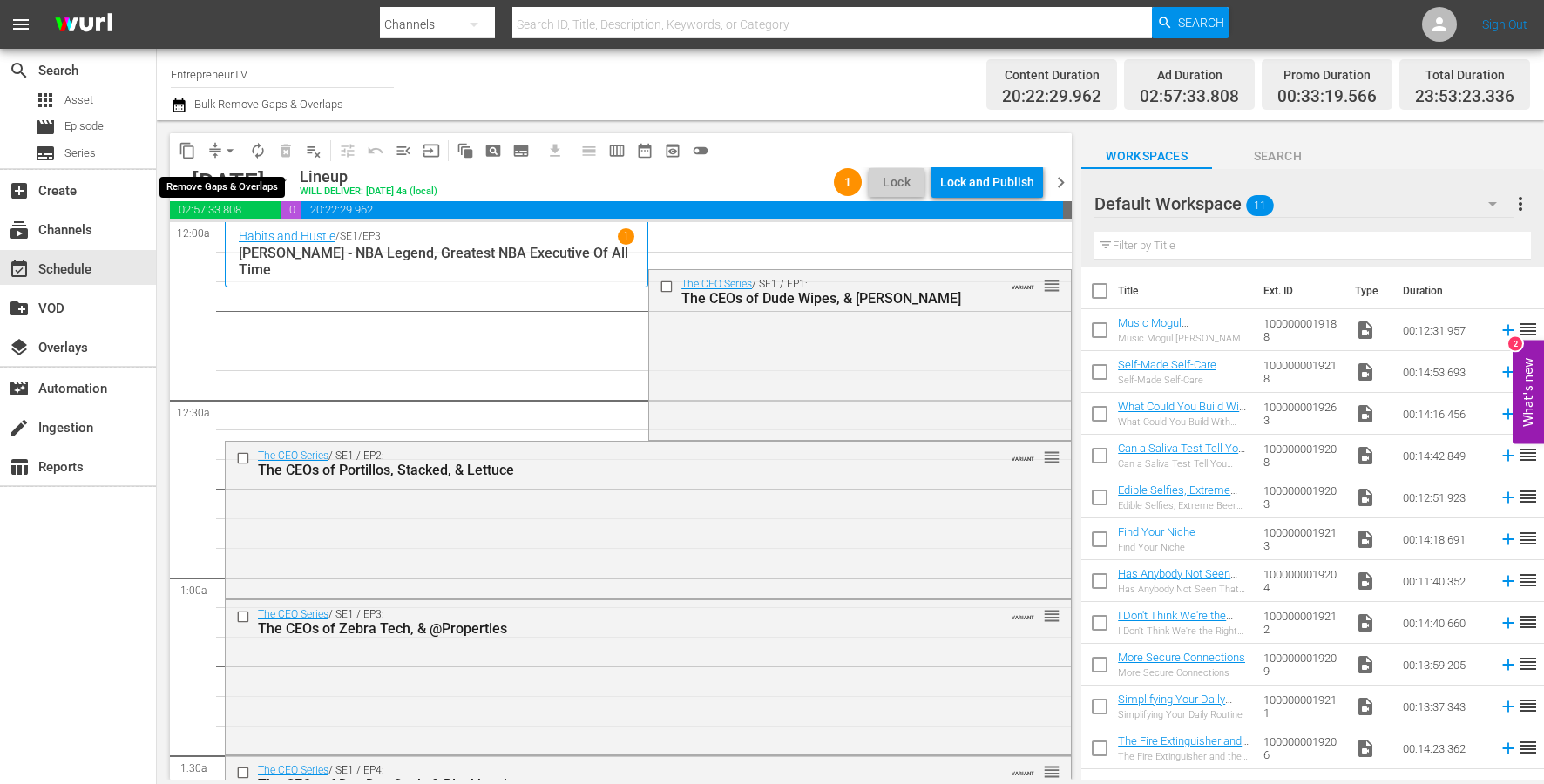
click at [225, 152] on span "arrow_drop_down" at bounding box center [229, 150] width 18 height 18
click at [226, 233] on li "Align to End of Previous Day" at bounding box center [230, 243] width 183 height 29
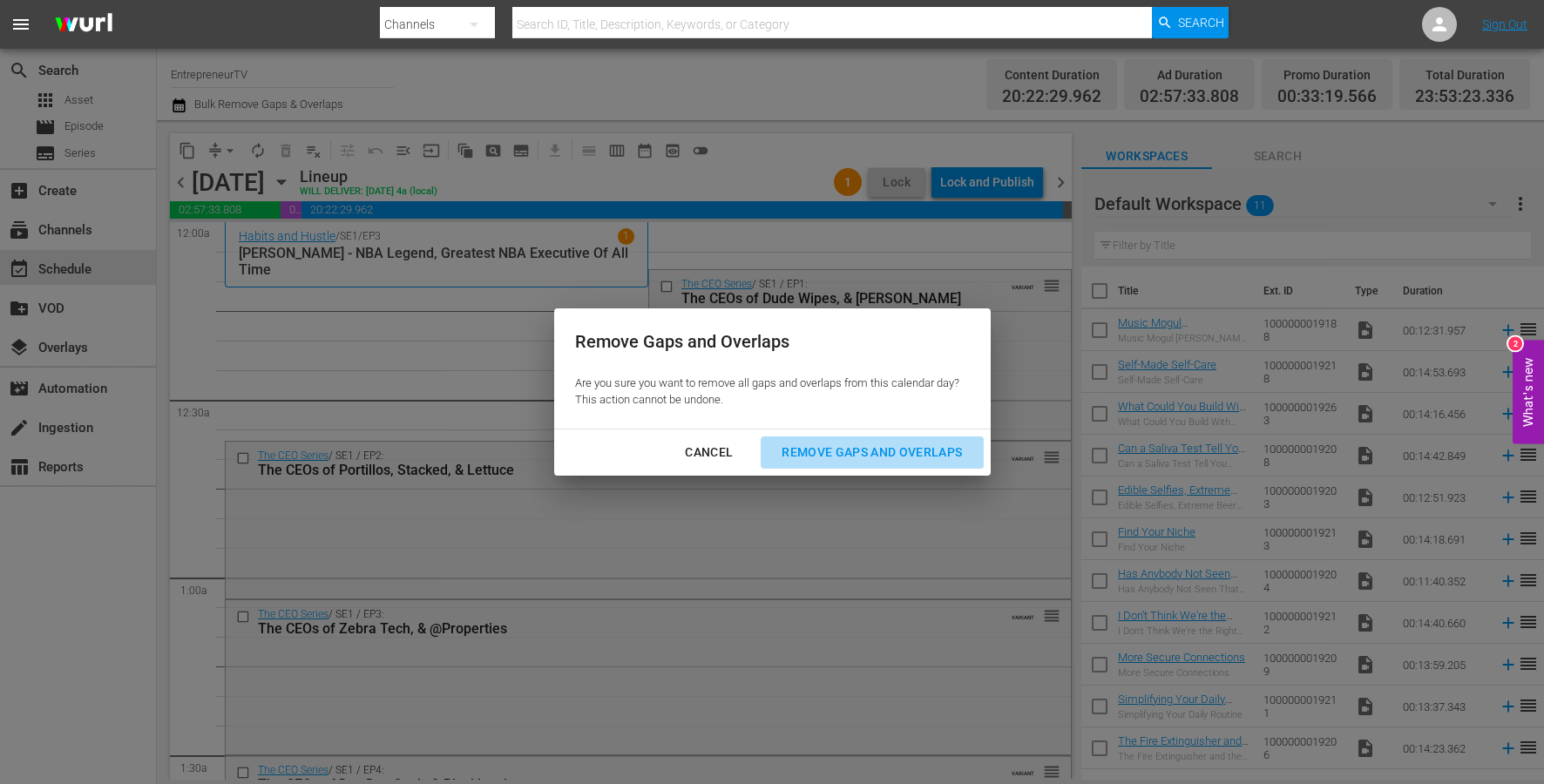
click at [818, 456] on div "Remove Gaps and Overlaps" at bounding box center [871, 452] width 208 height 22
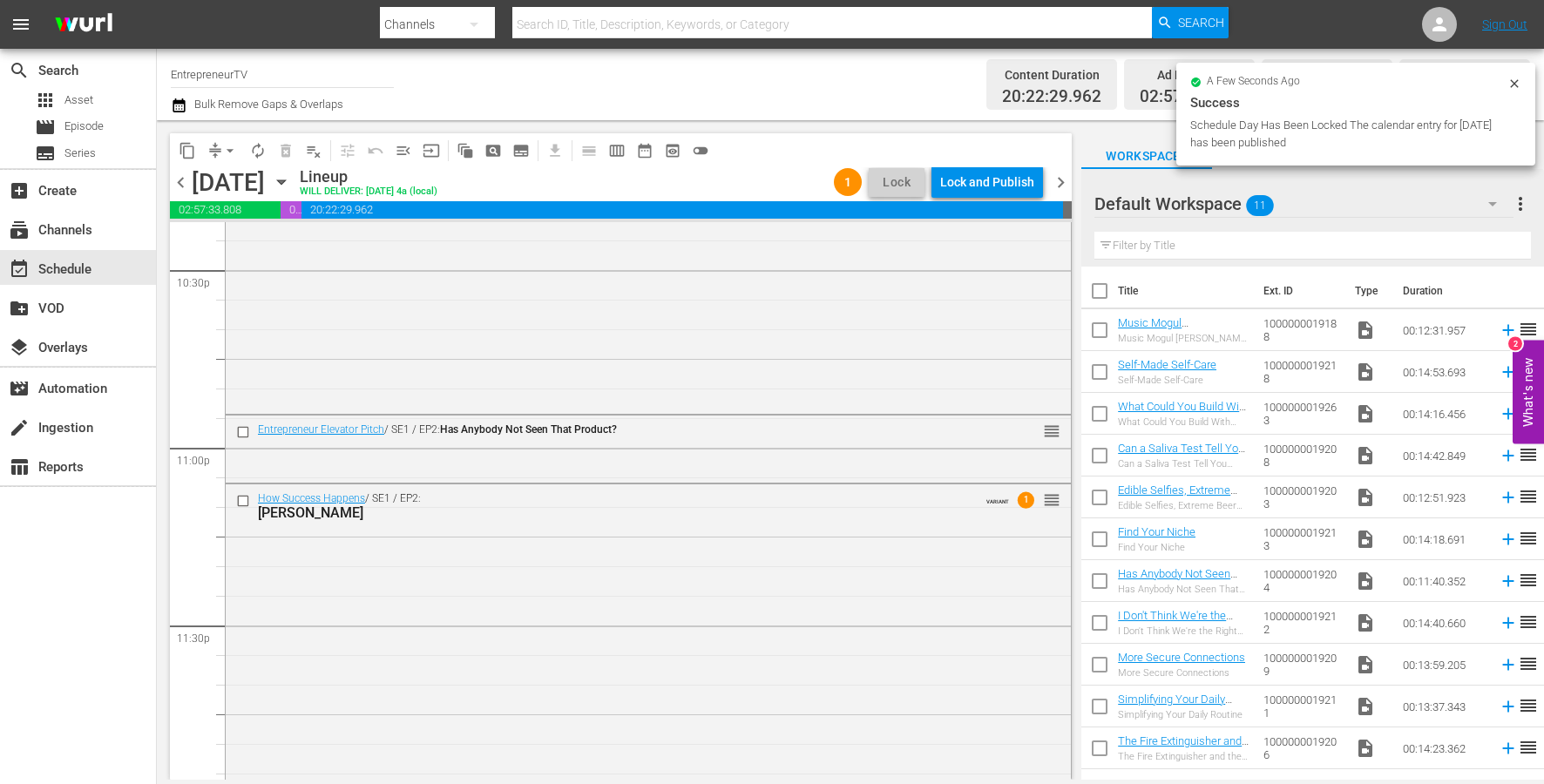
scroll to position [7995, 0]
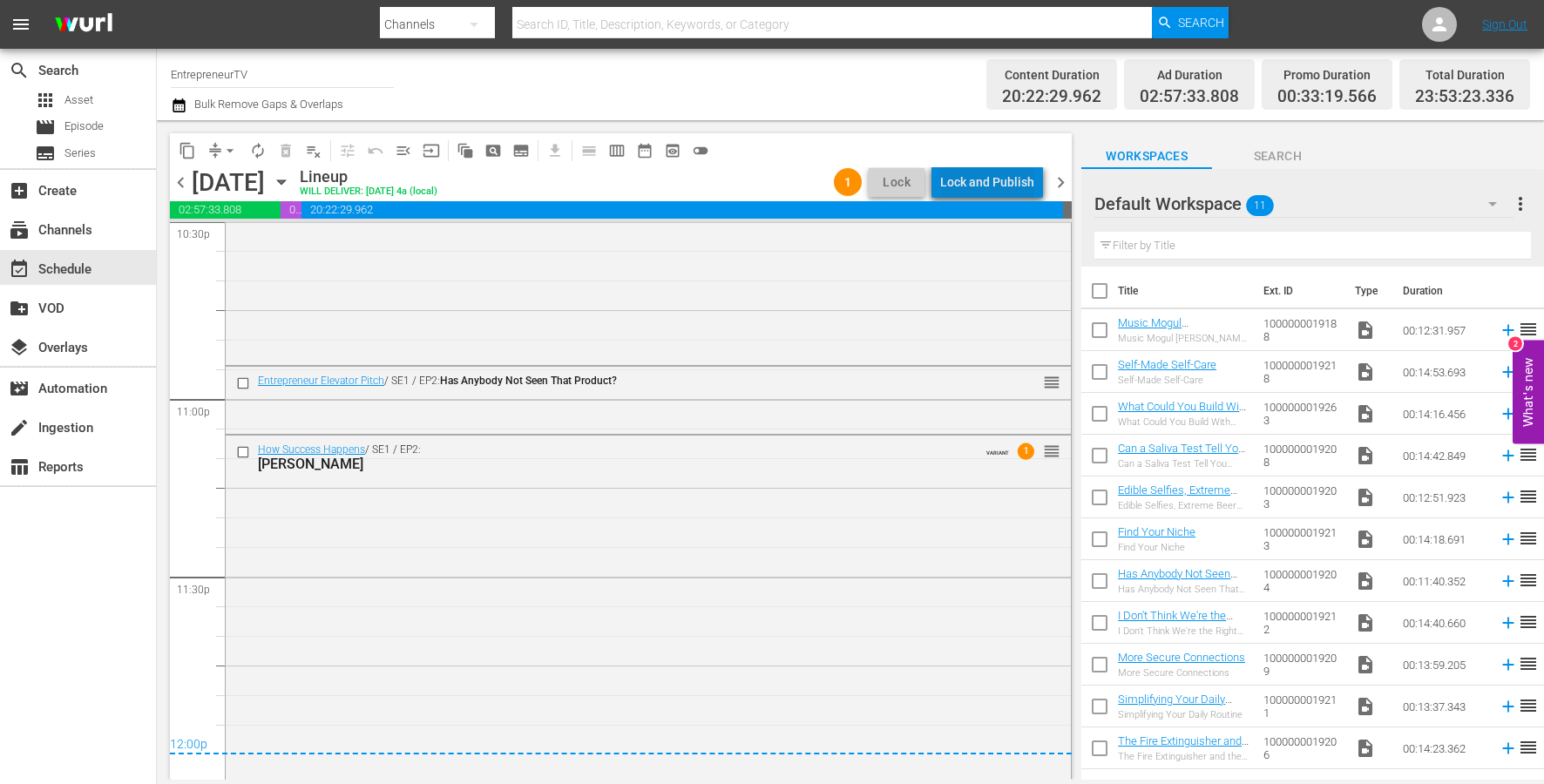
click at [1019, 180] on div "Lock and Publish" at bounding box center [987, 181] width 94 height 31
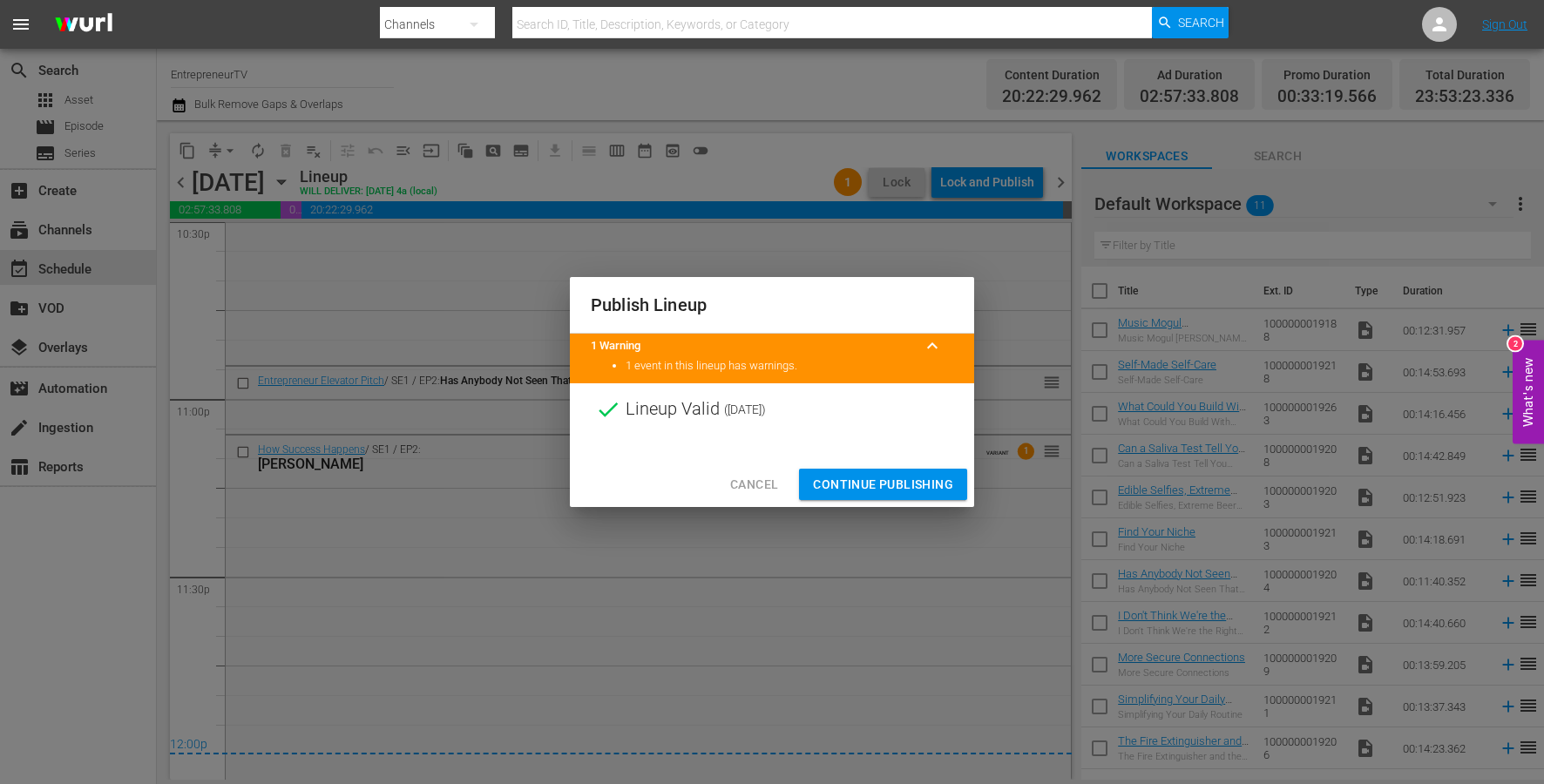
click at [877, 474] on span "Continue Publishing" at bounding box center [882, 484] width 140 height 22
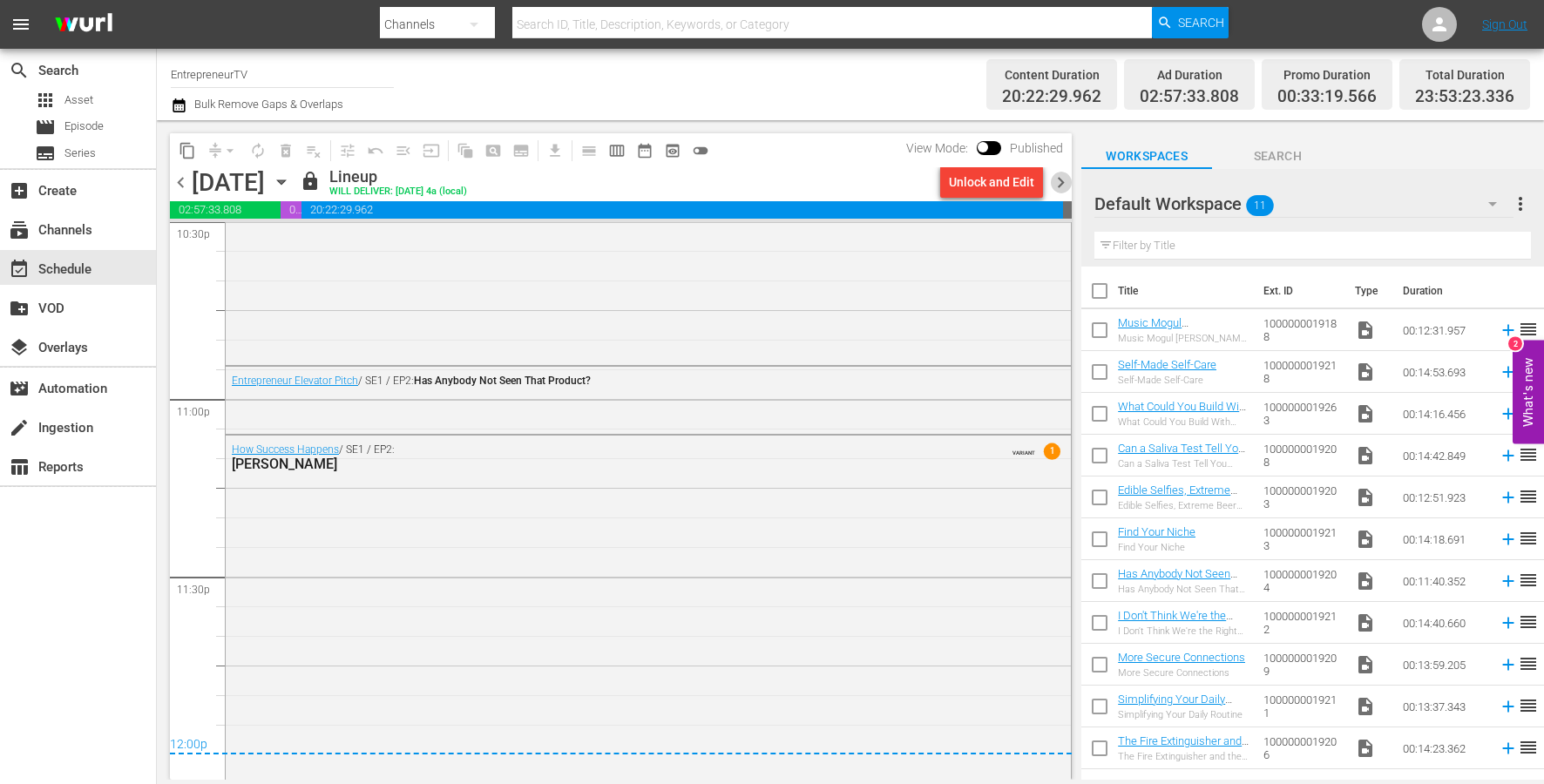
click at [1056, 181] on span "chevron_right" at bounding box center [1060, 182] width 22 height 22
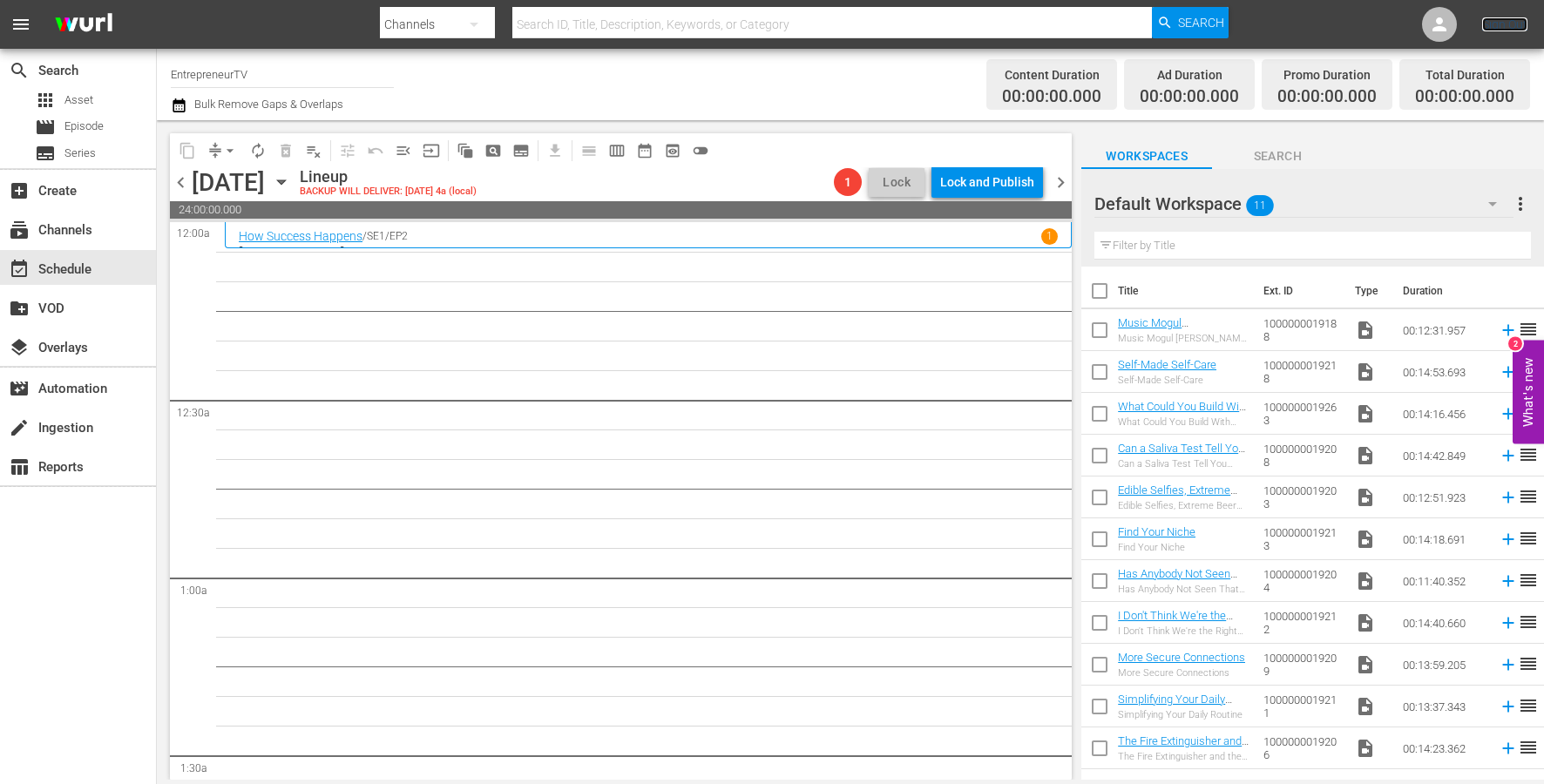
click at [1497, 27] on link "Sign Out" at bounding box center [1505, 24] width 45 height 14
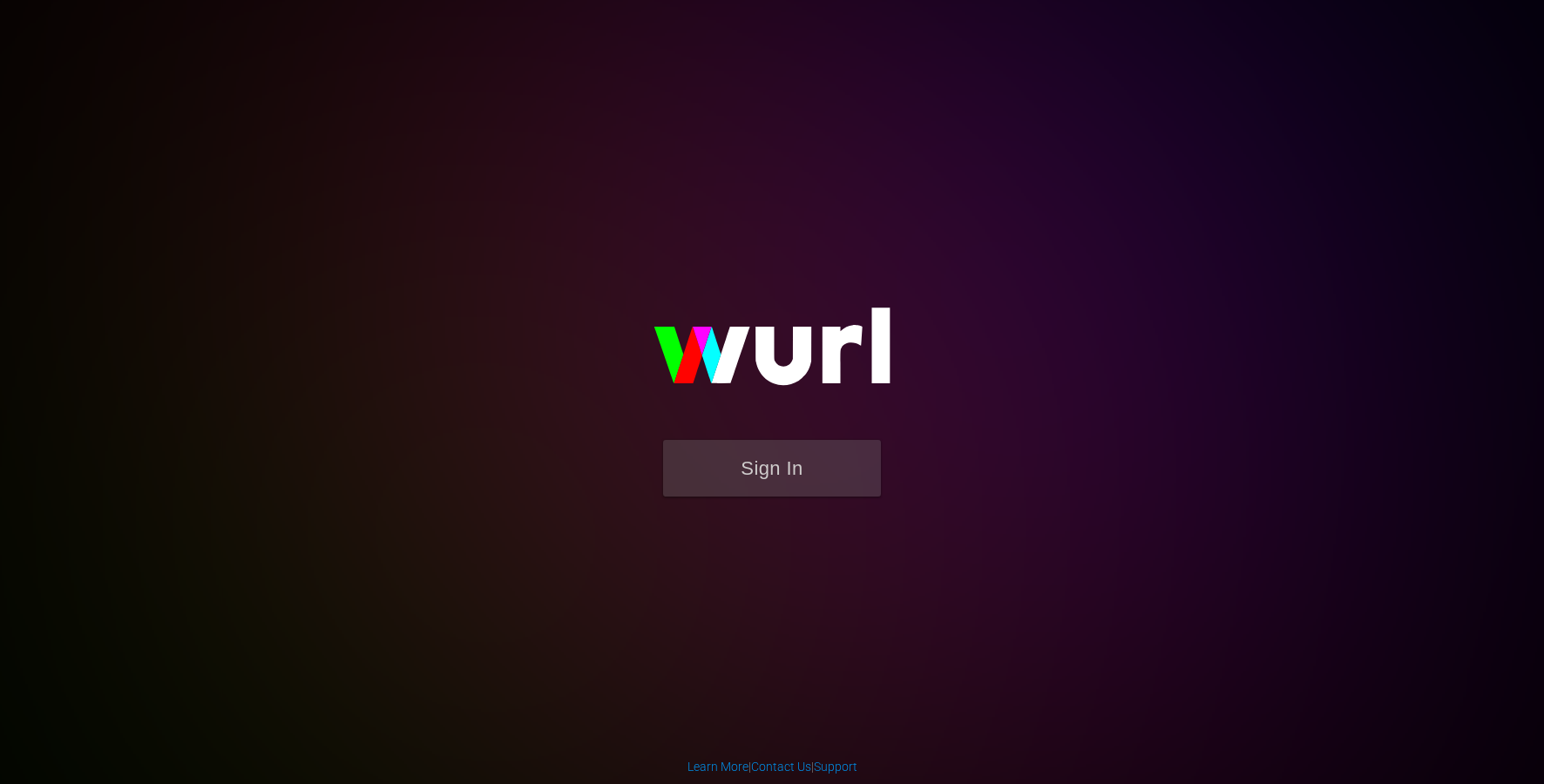
click at [745, 495] on form "Sign In" at bounding box center [772, 477] width 349 height 74
click at [746, 453] on button "Sign In" at bounding box center [772, 468] width 218 height 56
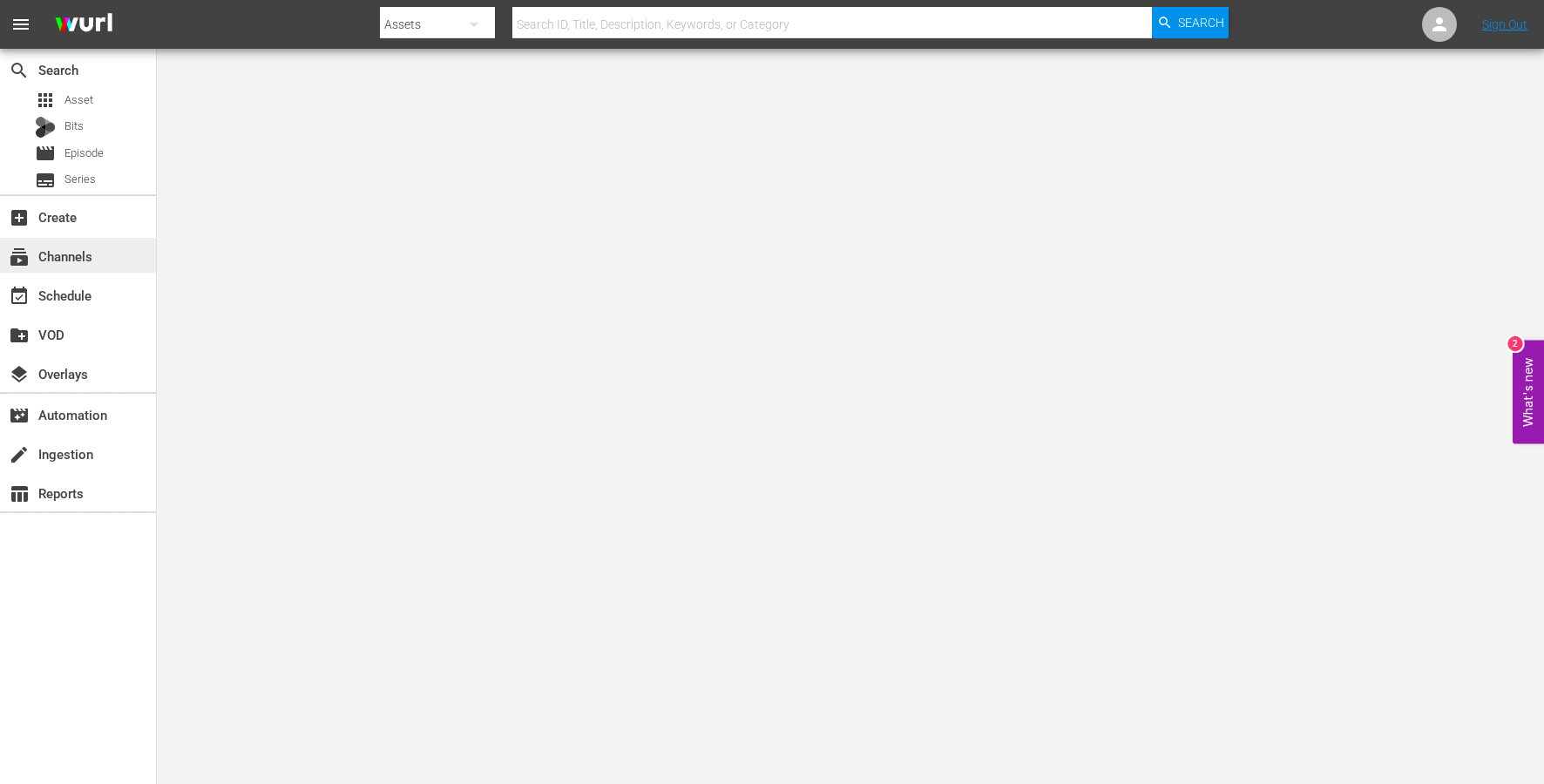
click at [47, 255] on div "subscriptions Channels" at bounding box center [49, 253] width 98 height 16
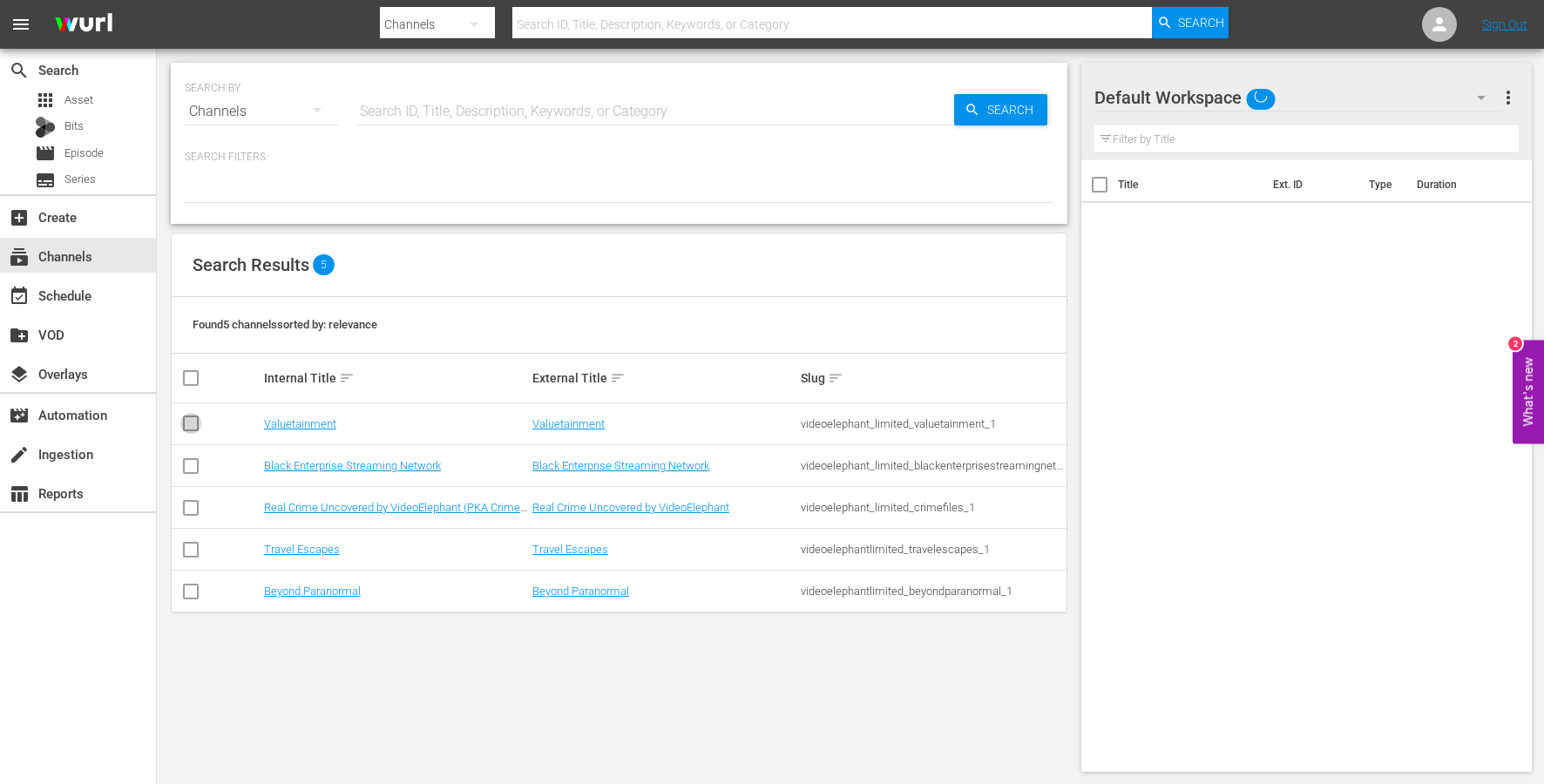
click at [194, 425] on input "checkbox" at bounding box center [191, 427] width 21 height 21
checkbox input "true"
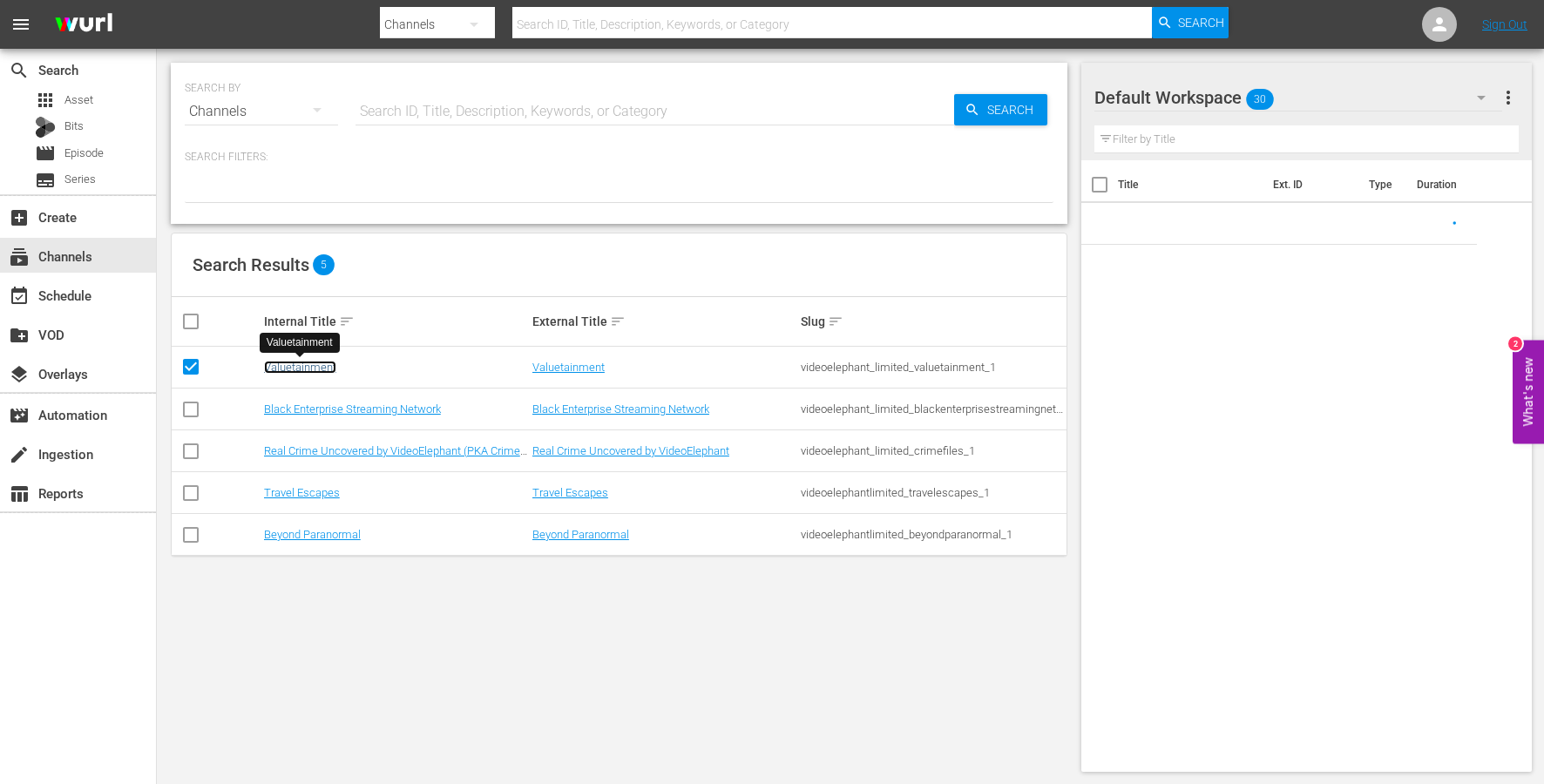
click at [313, 368] on link "Valuetainment" at bounding box center [300, 368] width 72 height 13
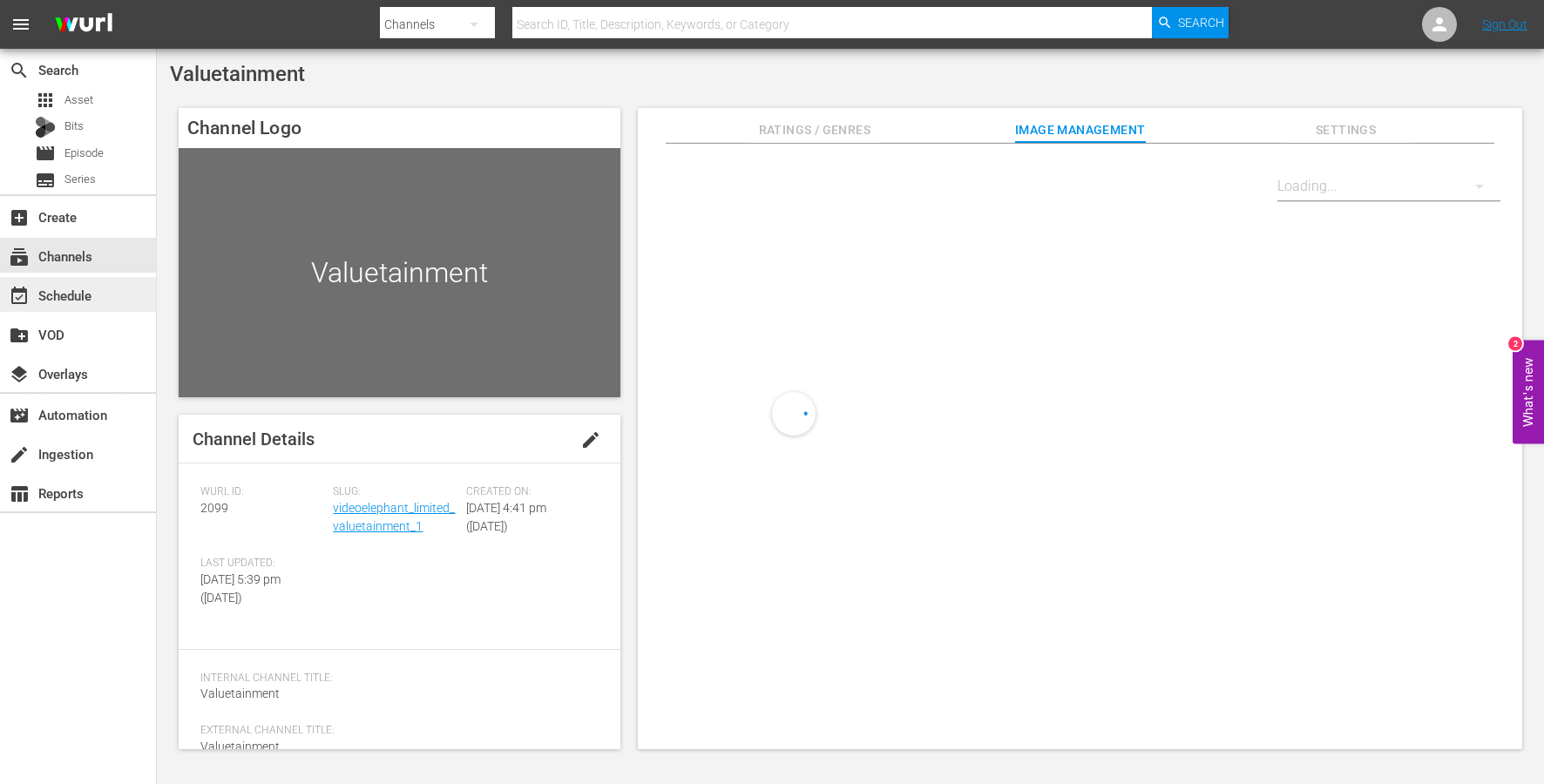
click at [39, 294] on div "event_available Schedule" at bounding box center [49, 292] width 98 height 16
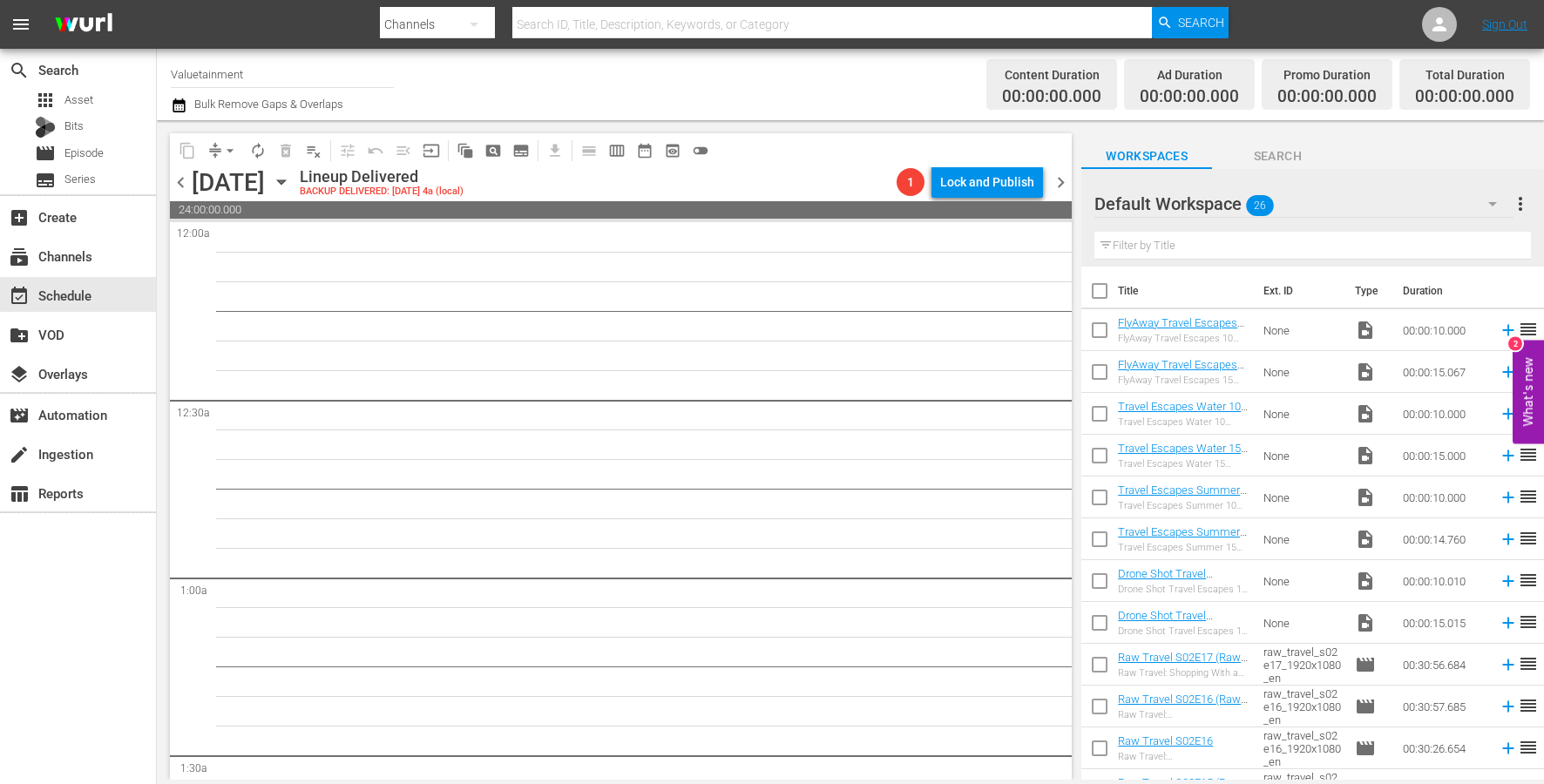
click at [1058, 173] on span "chevron_right" at bounding box center [1060, 182] width 22 height 22
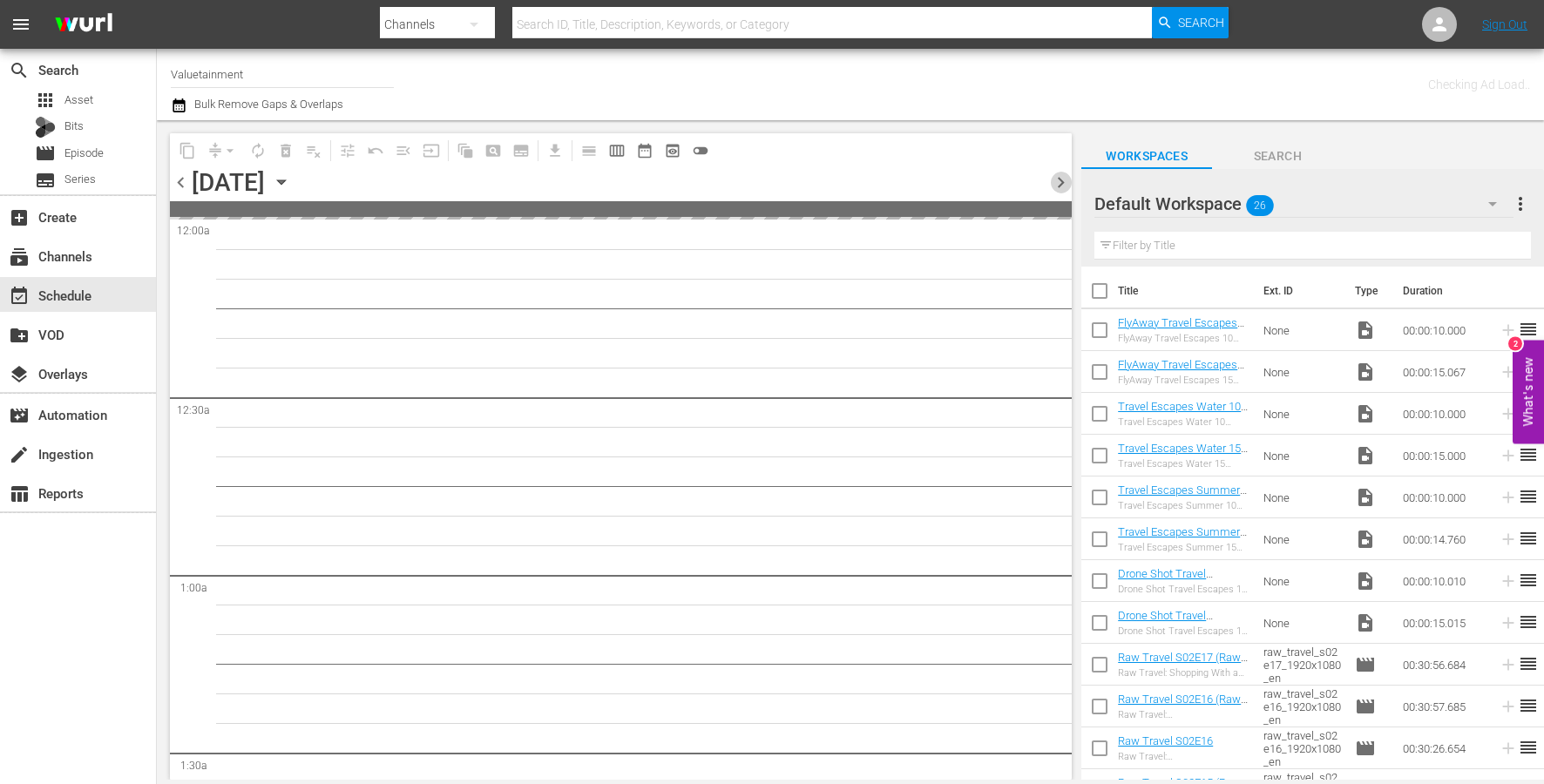
click at [1058, 173] on span "chevron_right" at bounding box center [1060, 182] width 22 height 22
click at [71, 101] on span "Asset" at bounding box center [79, 100] width 29 height 18
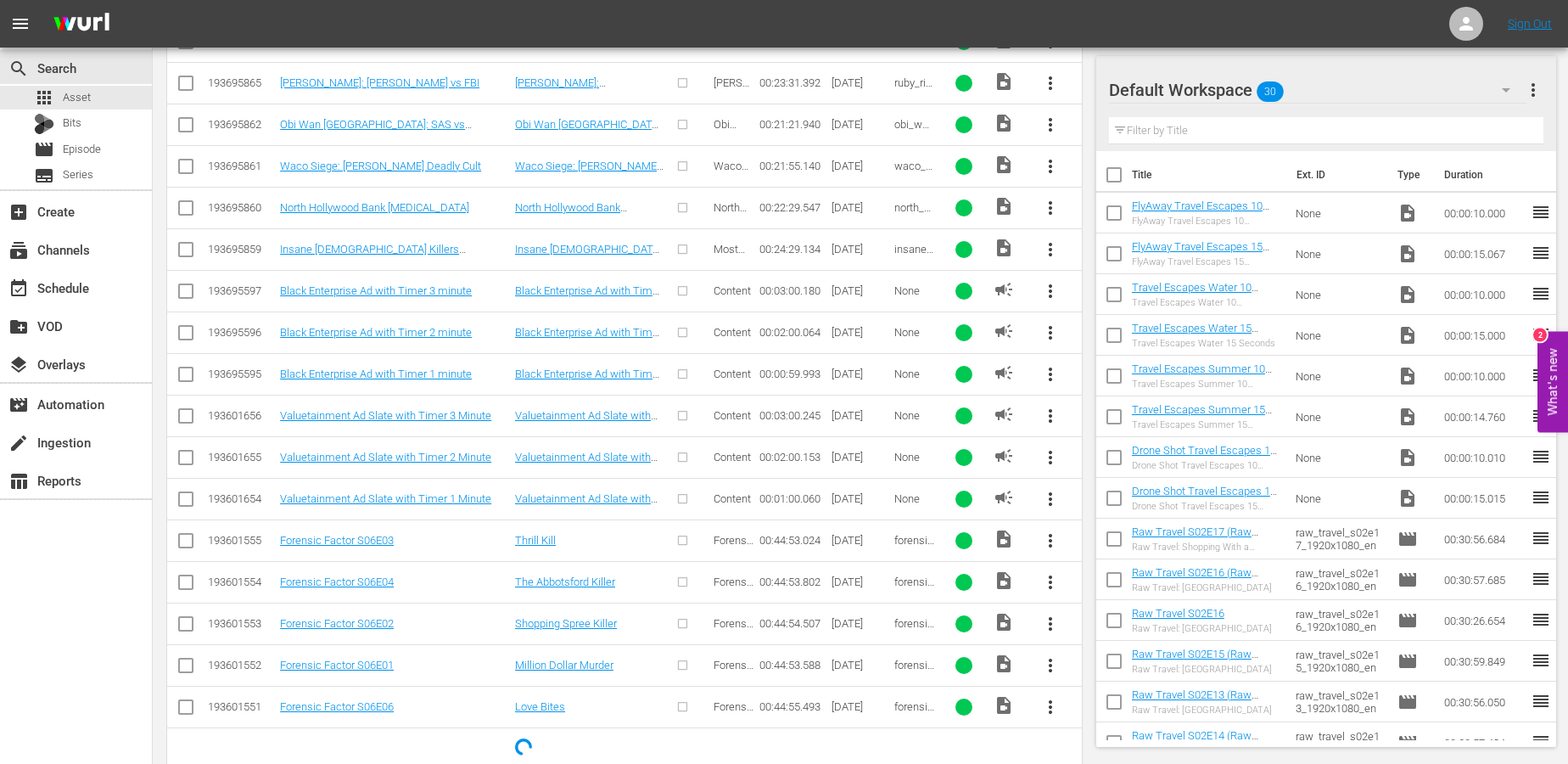
scroll to position [649, 0]
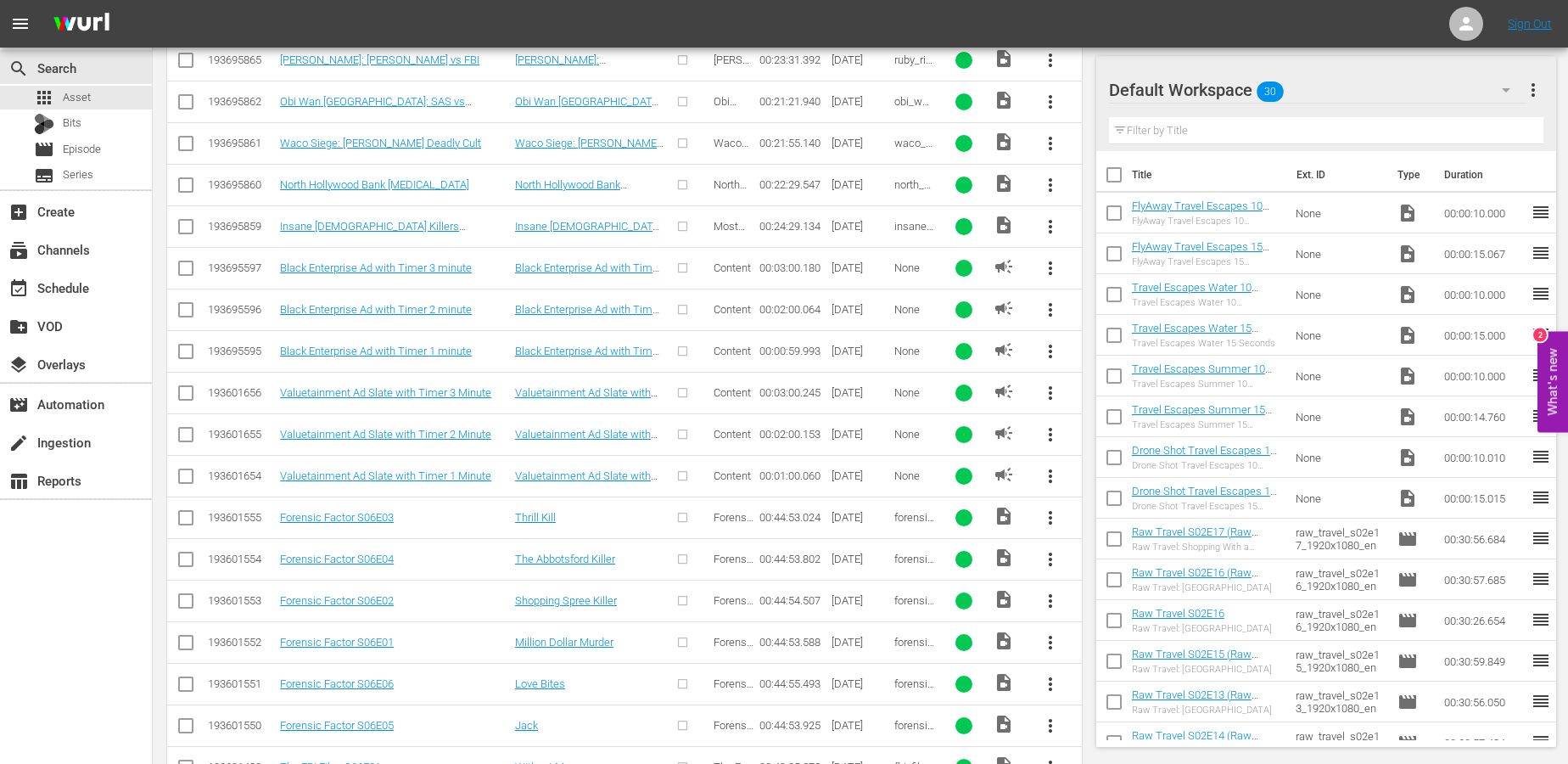
click at [181, 389] on input "checkbox" at bounding box center [186, 397] width 20 height 20
checkbox input "true"
click at [181, 431] on input "checkbox" at bounding box center [186, 438] width 20 height 20
checkbox input "true"
click at [185, 478] on input "checkbox" at bounding box center [186, 479] width 20 height 20
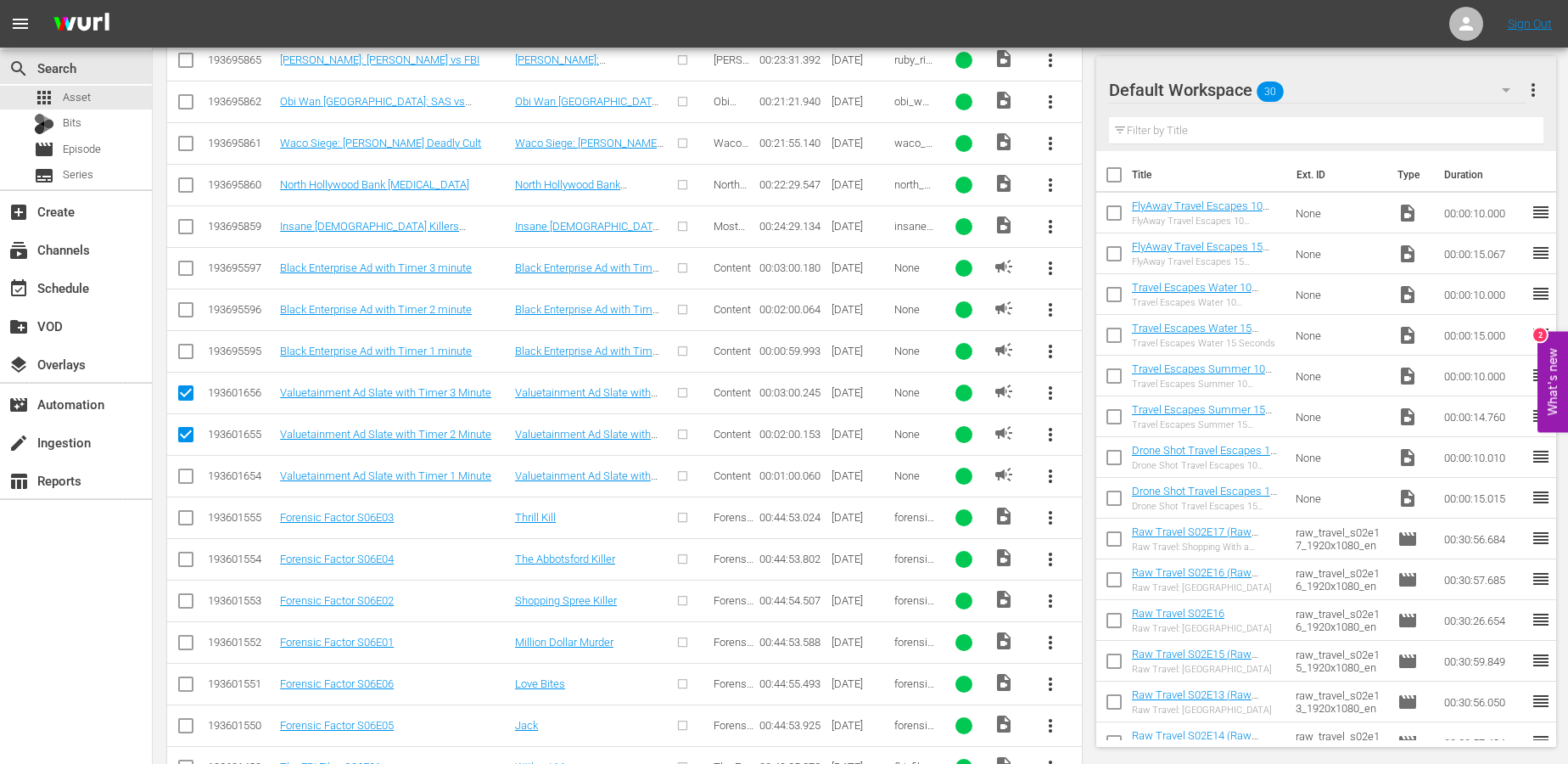
checkbox input "true"
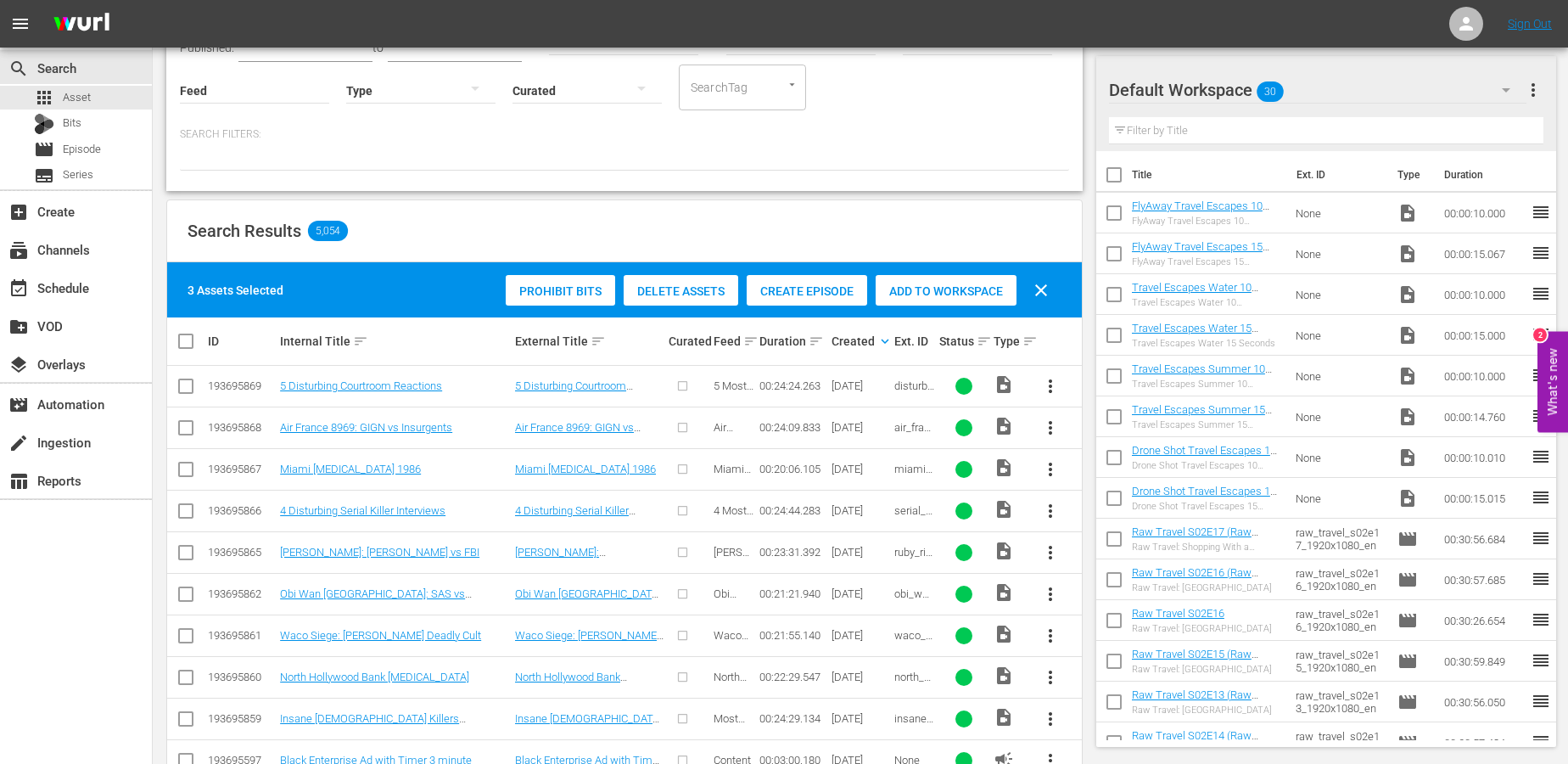
scroll to position [8, 0]
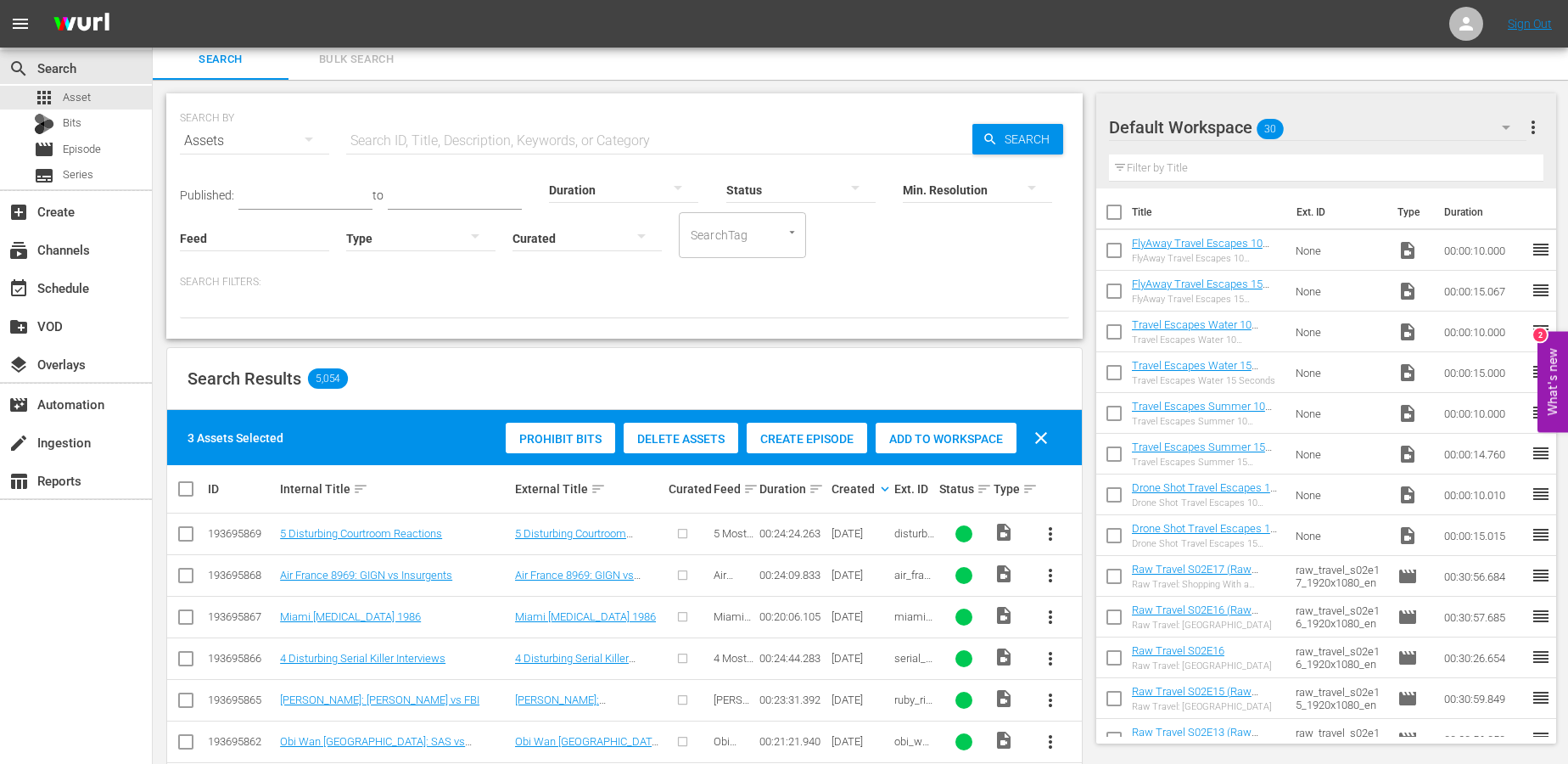
click at [978, 432] on span "Add to Workspace" at bounding box center [946, 439] width 141 height 14
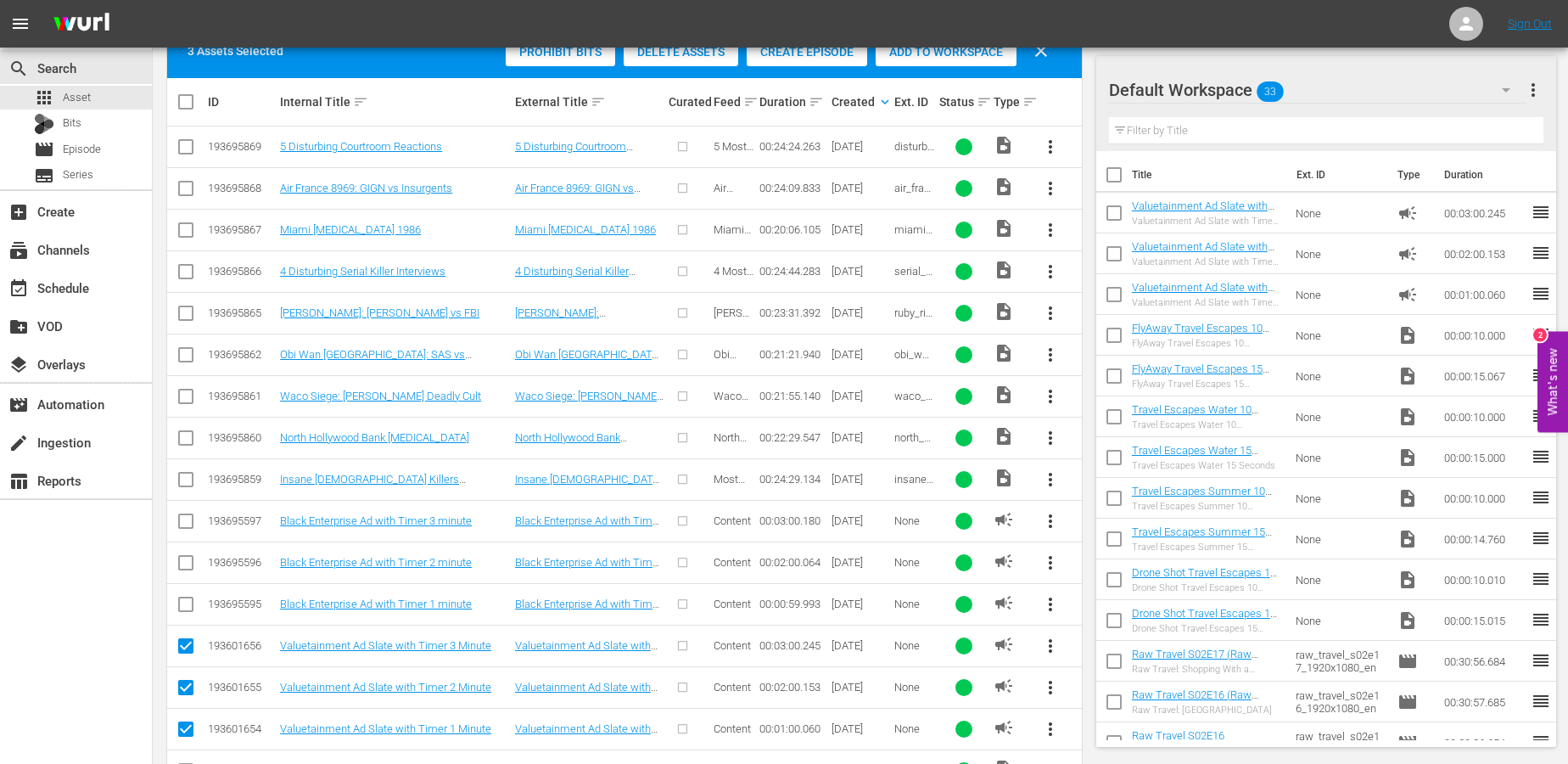
scroll to position [224, 0]
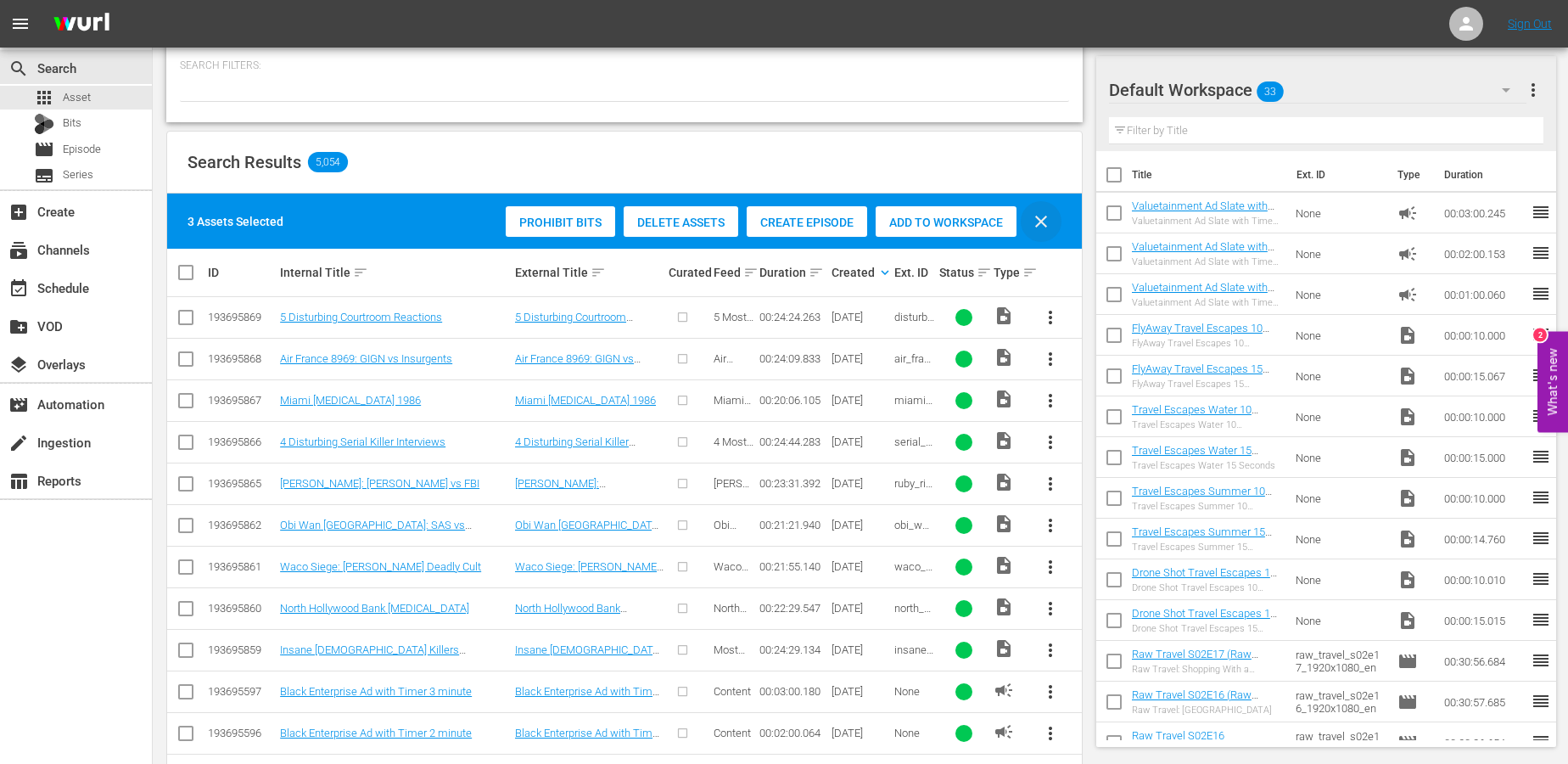
click at [1034, 224] on span "clear" at bounding box center [1041, 222] width 20 height 20
checkbox input "false"
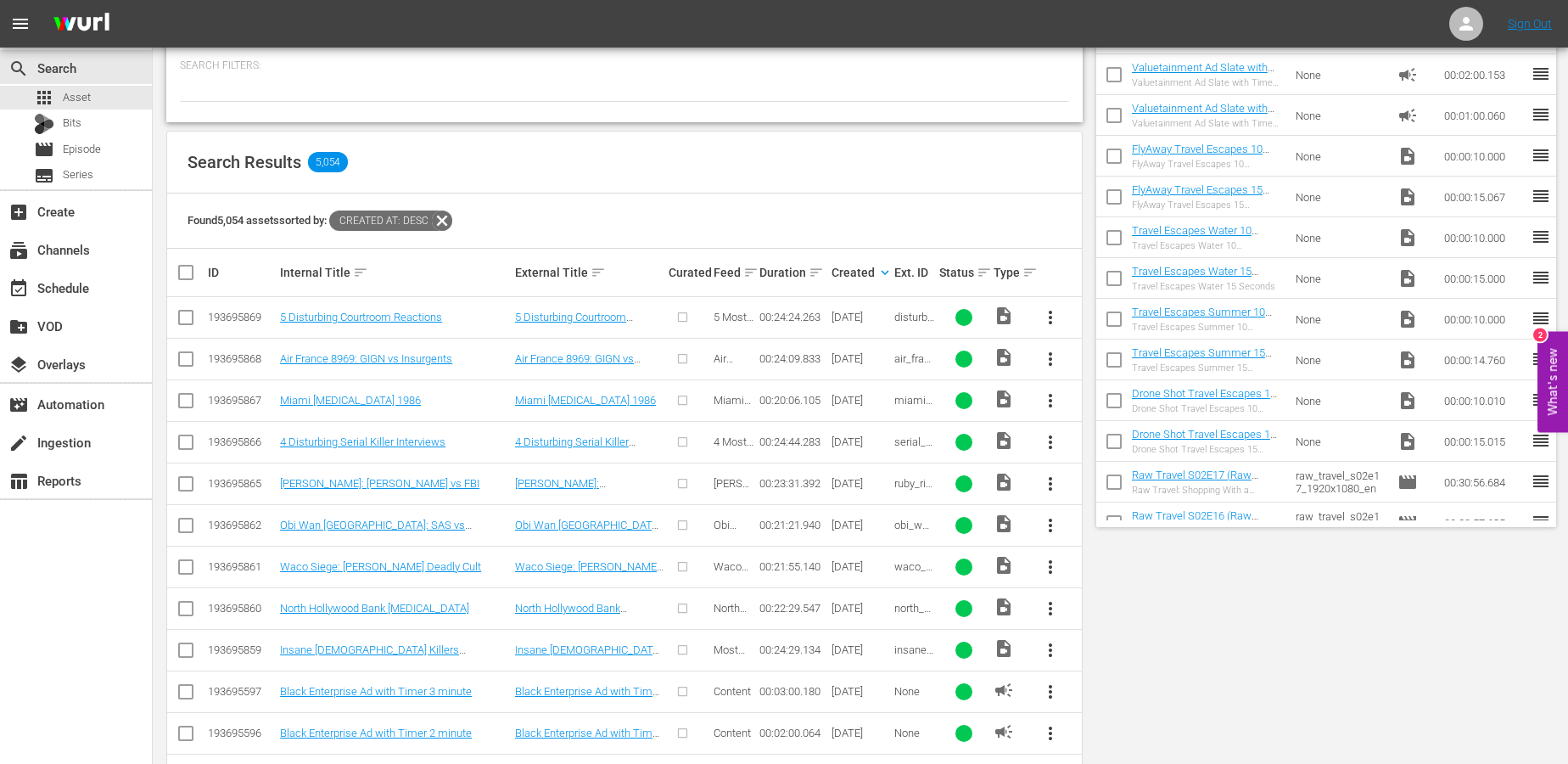
scroll to position [0, 0]
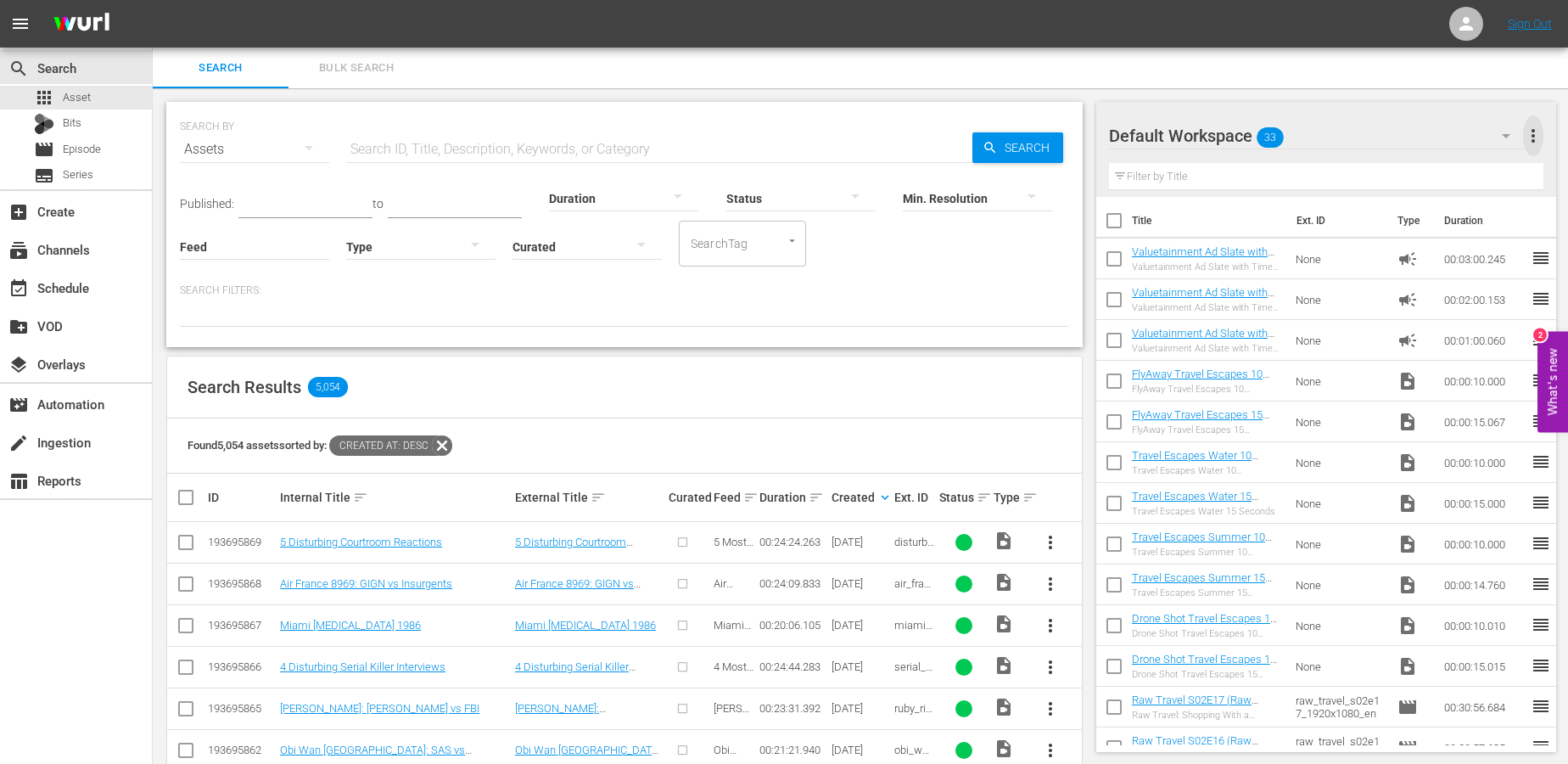
click at [1503, 133] on span "more_vert" at bounding box center [1533, 136] width 20 height 20
click at [1454, 138] on div "Add New Workspace" at bounding box center [1423, 136] width 200 height 30
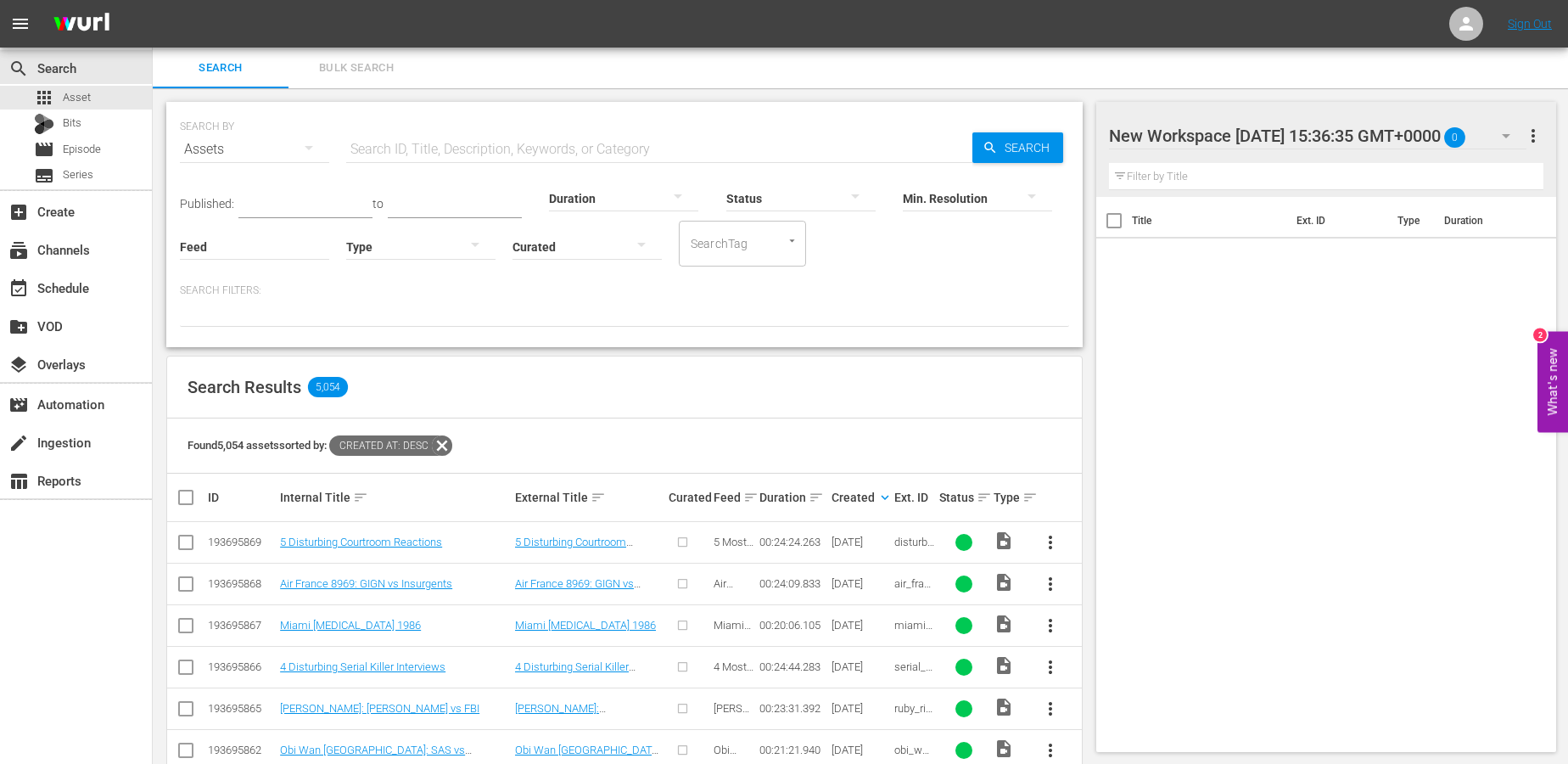
click at [1503, 131] on span "more_vert" at bounding box center [1533, 136] width 20 height 20
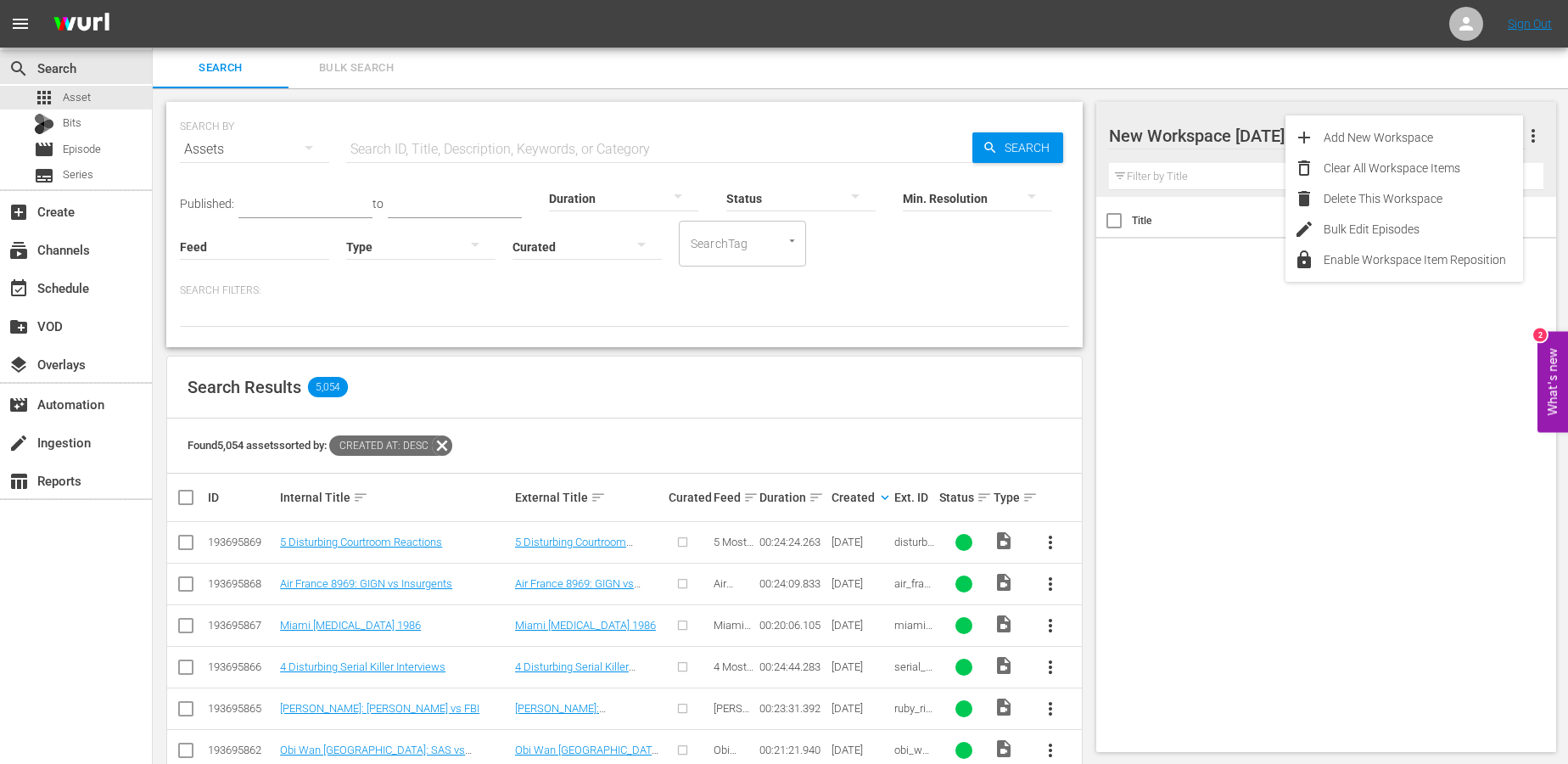
click at [1239, 139] on div at bounding box center [1253, 136] width 289 height 42
click at [1239, 139] on input "New Workspace Mon Sep 29 2025 15:36:35 GMT+0000" at bounding box center [1319, 136] width 420 height 40
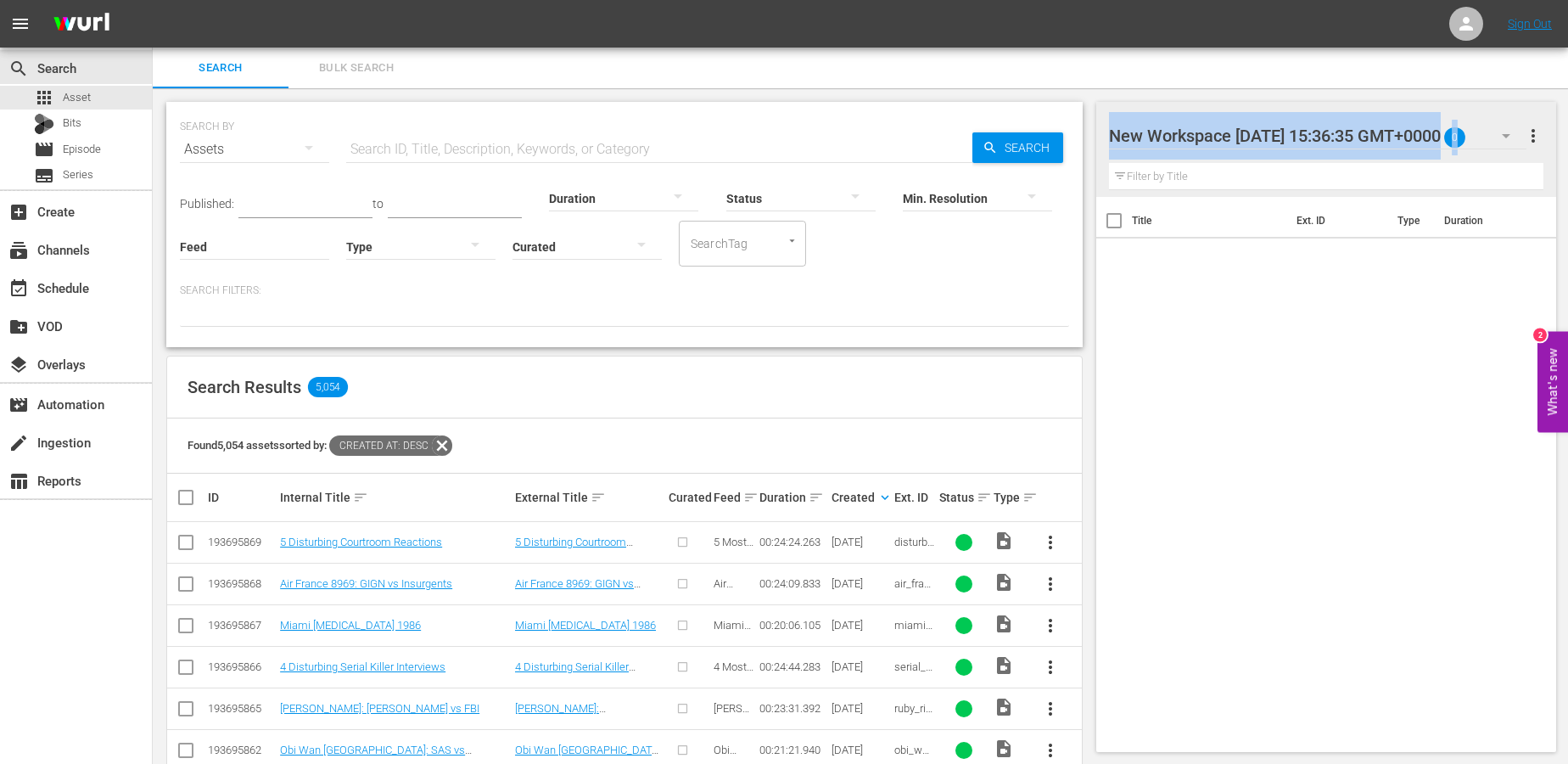
click at [1239, 139] on div at bounding box center [1253, 136] width 289 height 42
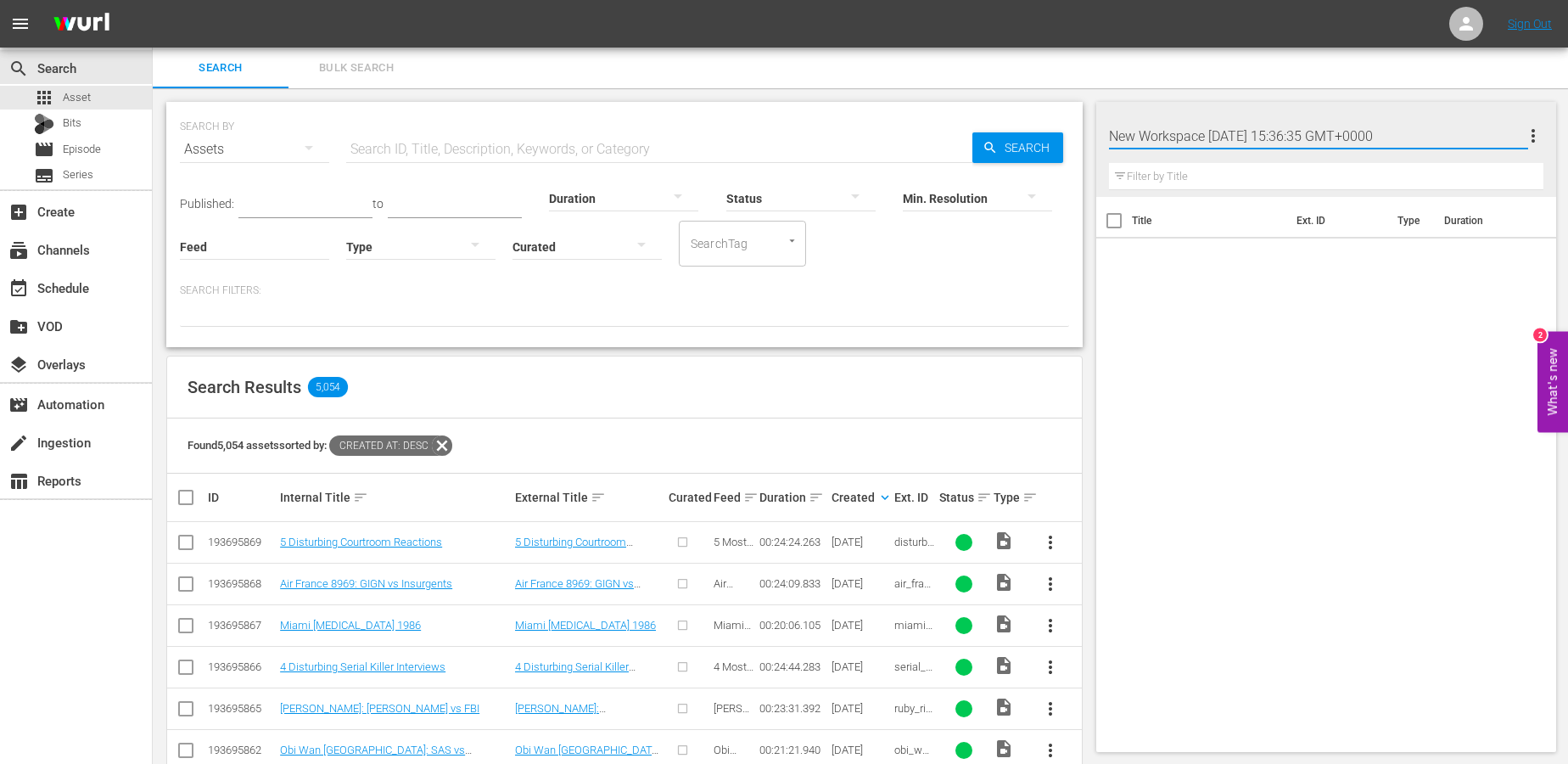
click at [1239, 139] on input "New Workspace Mon Sep 29 2025 15:36:35 GMT+0000" at bounding box center [1319, 136] width 420 height 40
type input "Valuetainment"
click at [1264, 283] on div "Title Ext. ID Type Duration" at bounding box center [1326, 471] width 461 height 548
click at [1503, 140] on icon "button" at bounding box center [1506, 136] width 20 height 20
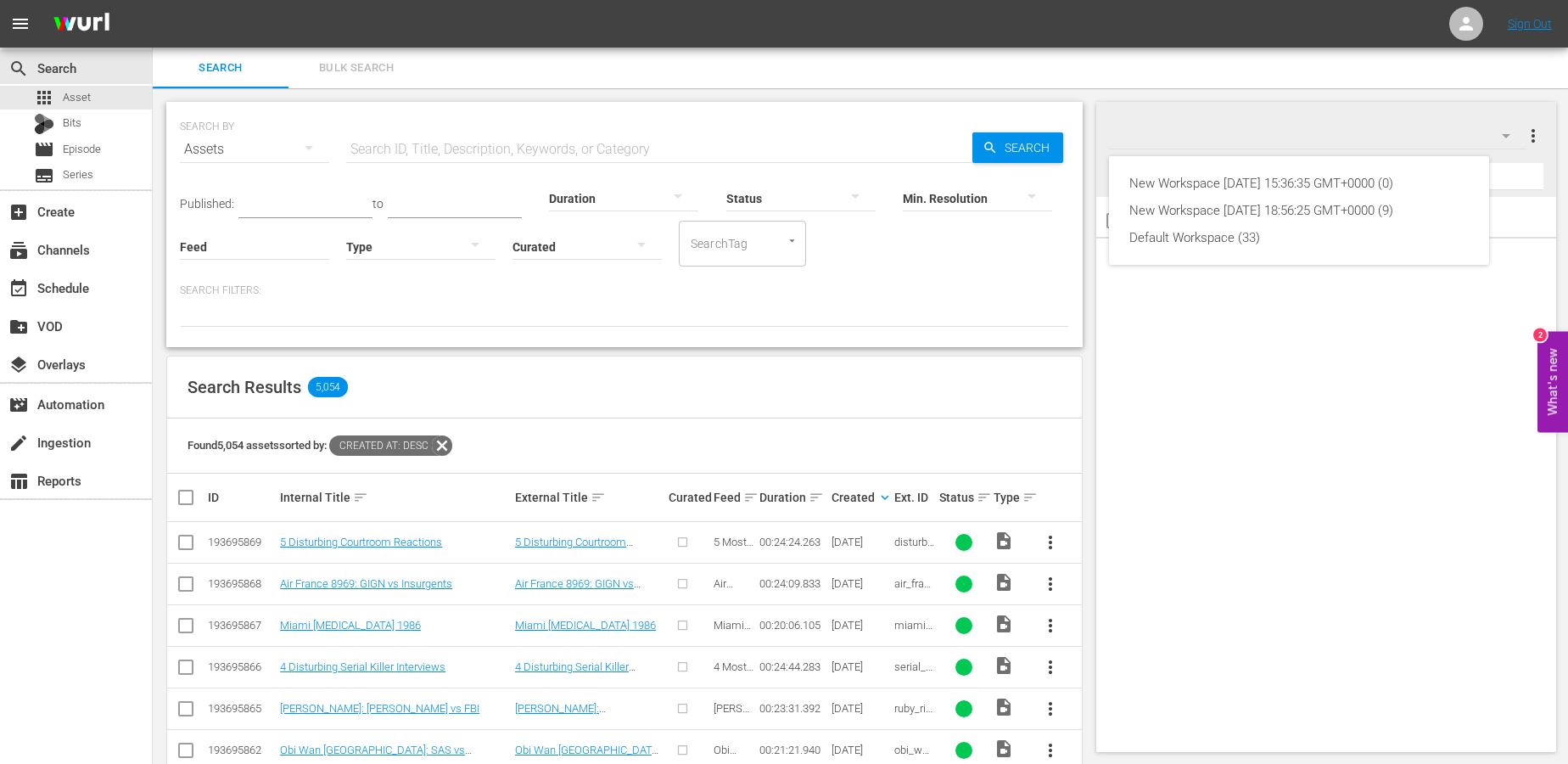
click at [1423, 91] on div "New Workspace Mon Sep 29 2025 15:36:35 GMT+0000 (0) New Workspace Mon Dec 09 20…" at bounding box center [784, 382] width 1568 height 764
click at [1503, 132] on span "more_vert" at bounding box center [1533, 136] width 20 height 20
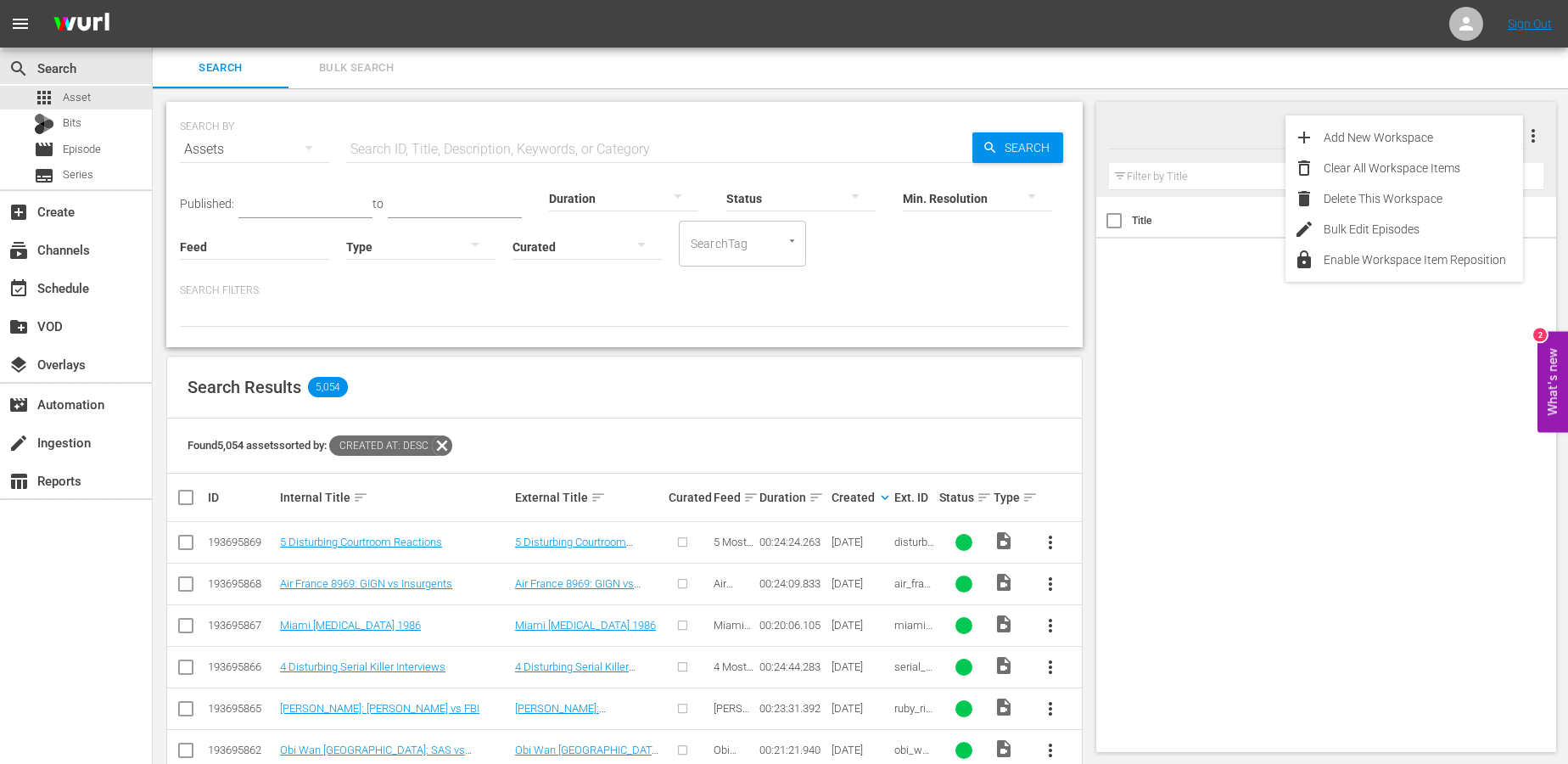
click at [1357, 409] on div "Title Ext. ID Type Duration" at bounding box center [1326, 471] width 461 height 548
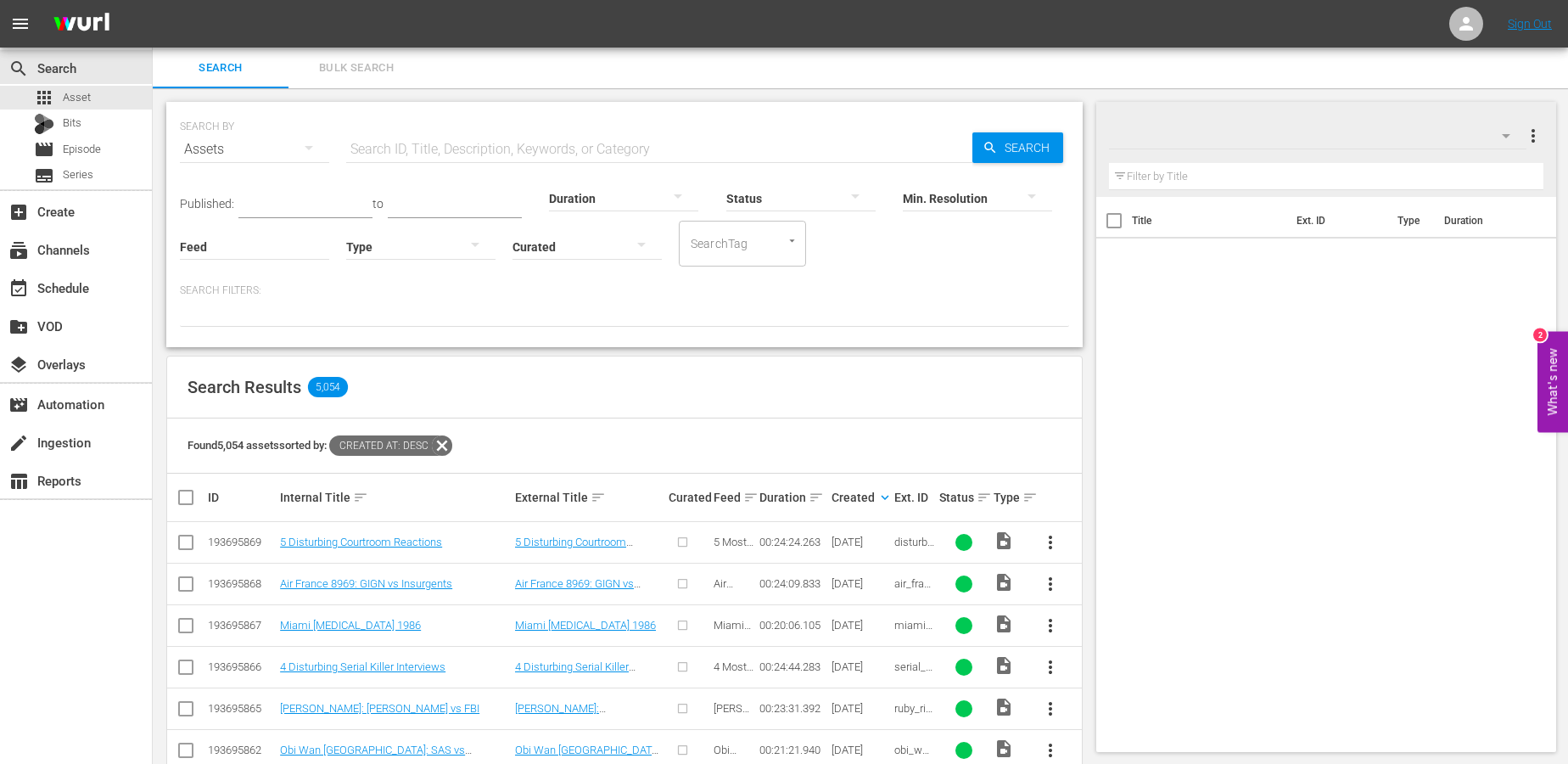
click at [1156, 127] on div at bounding box center [1189, 136] width 160 height 42
click at [1156, 127] on input "Valuetainment" at bounding box center [1319, 136] width 420 height 40
click at [1221, 133] on input "Valuetainment" at bounding box center [1319, 136] width 420 height 40
type input "Valuetainment Workspace"
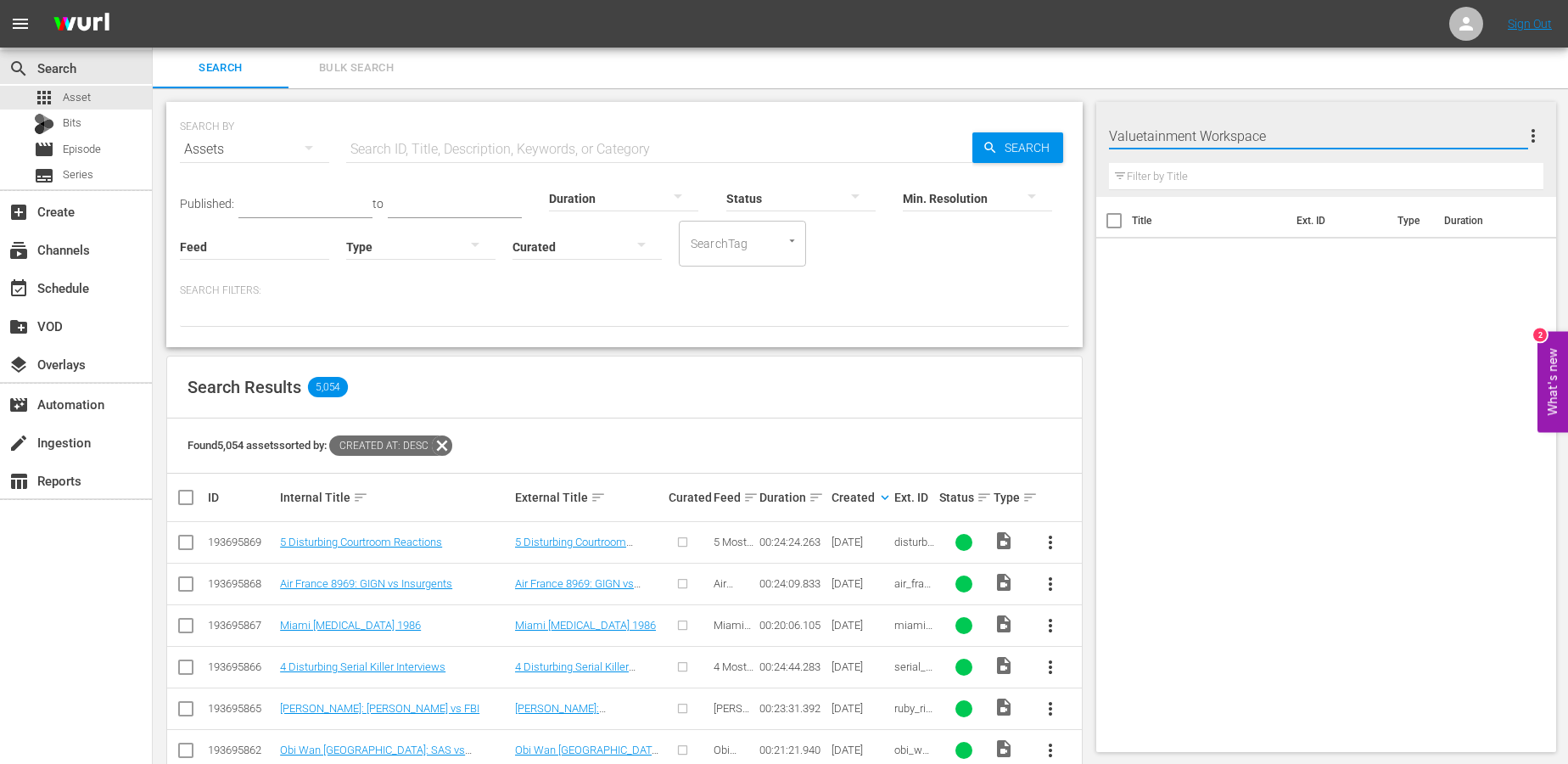
click at [1503, 138] on span "more_vert" at bounding box center [1533, 136] width 20 height 20
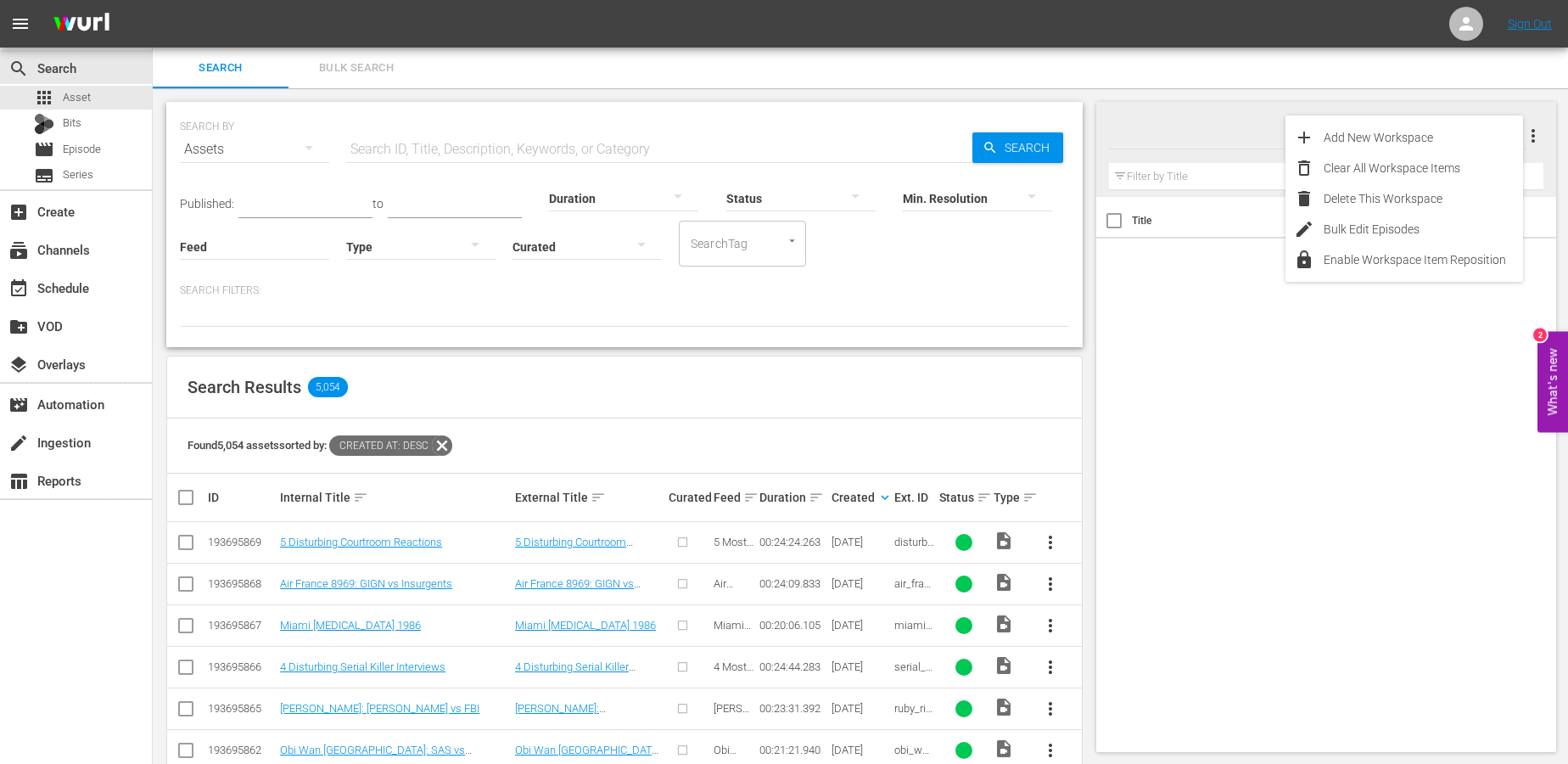
click at [1388, 337] on div "Title Ext. ID Type Duration" at bounding box center [1326, 471] width 461 height 548
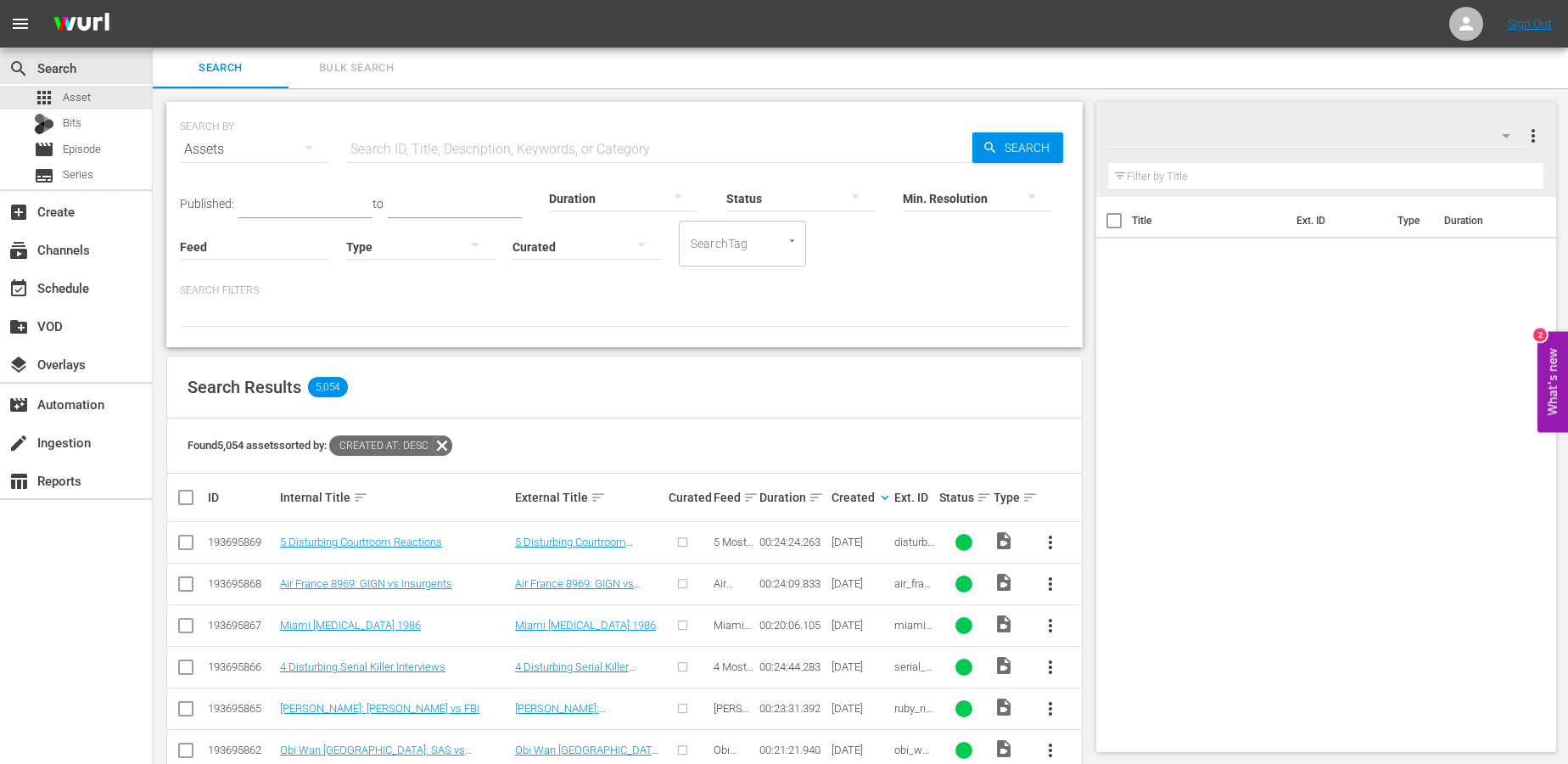
click at [1178, 125] on div at bounding box center [1220, 136] width 222 height 42
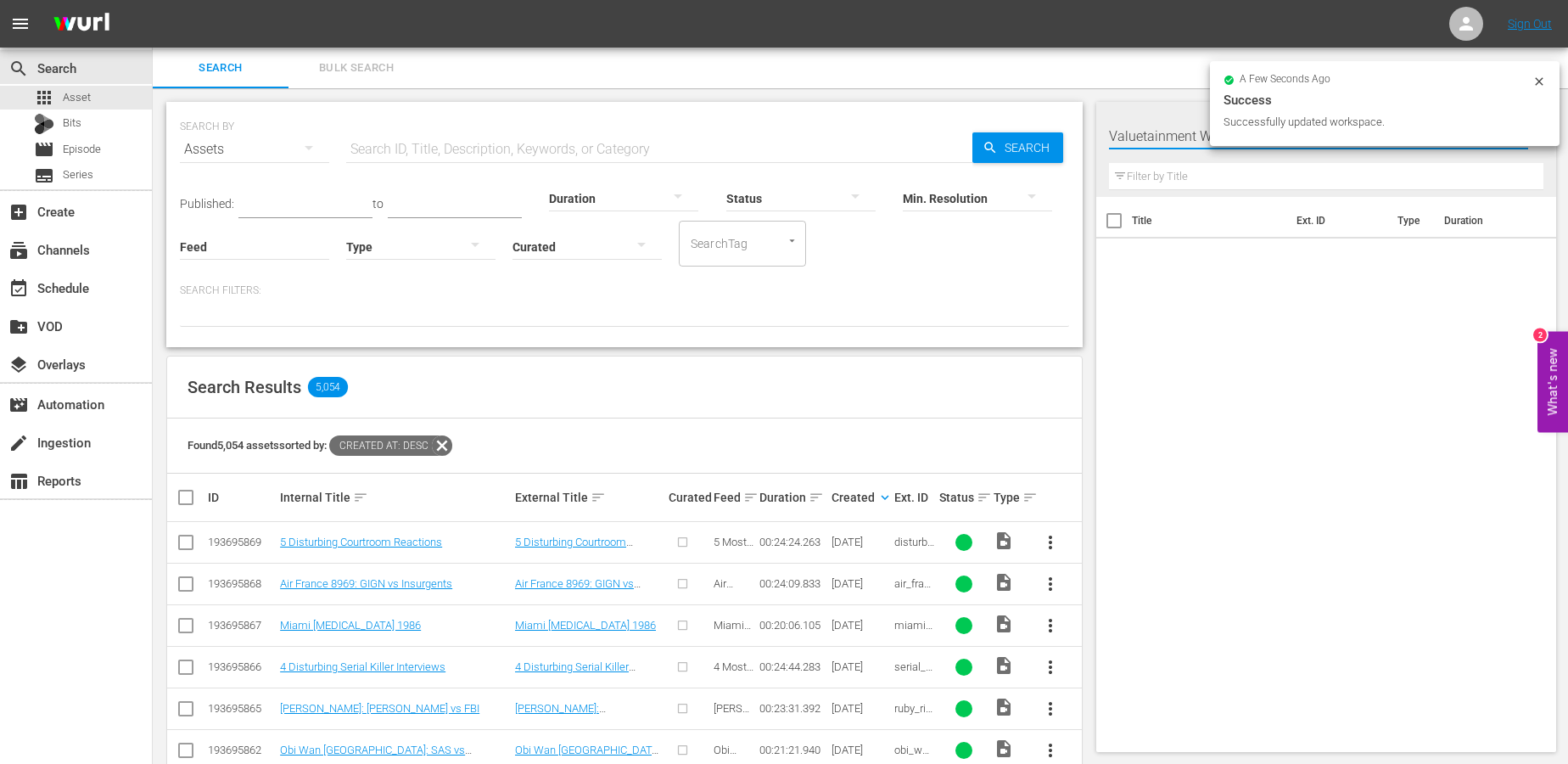
click at [1276, 135] on div "a few seconds ago Success Successfully updated workspace." at bounding box center [1385, 104] width 350 height 85
click at [1503, 86] on icon at bounding box center [1539, 82] width 14 height 14
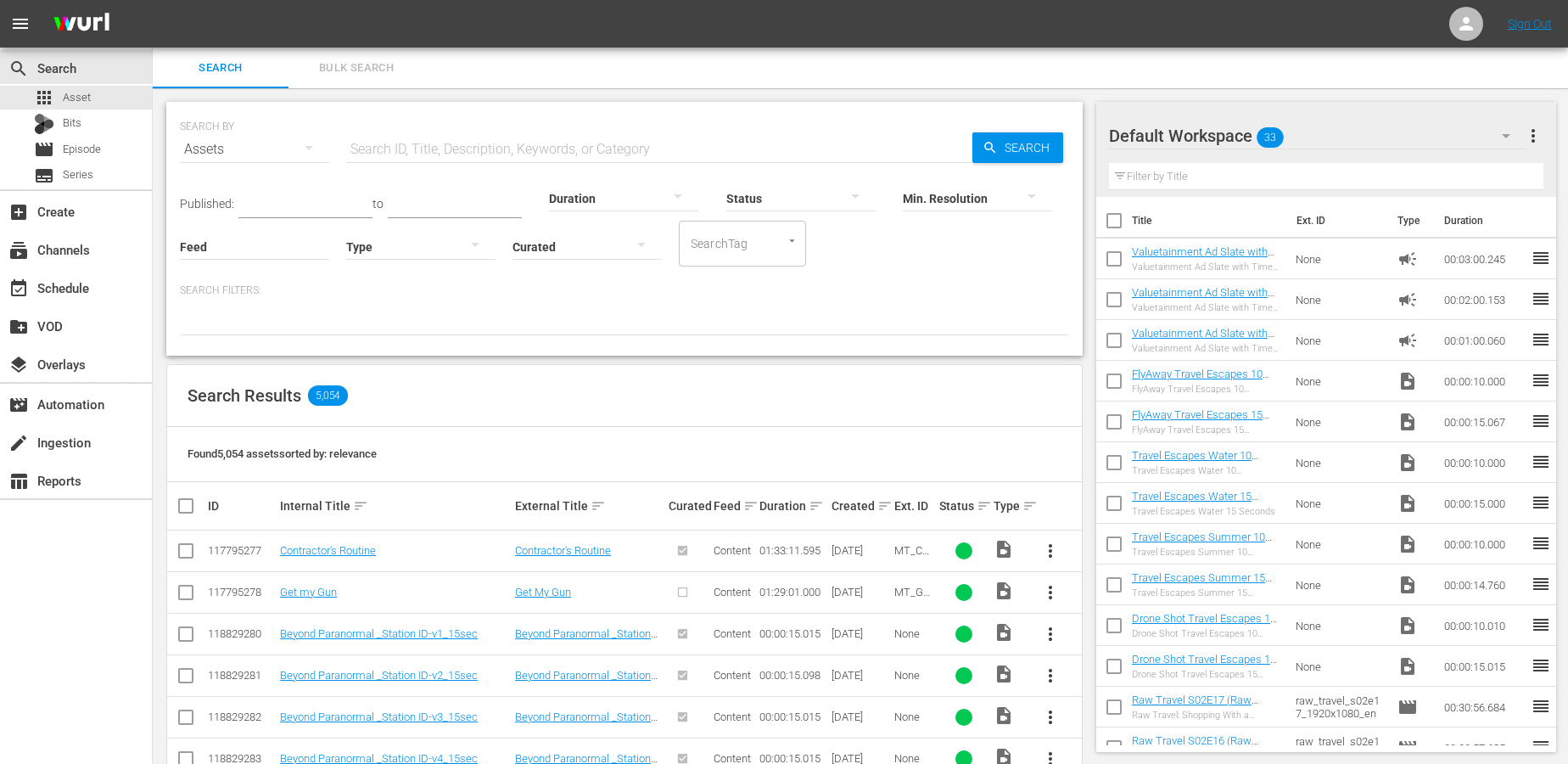
click at [1507, 132] on icon "button" at bounding box center [1506, 136] width 20 height 20
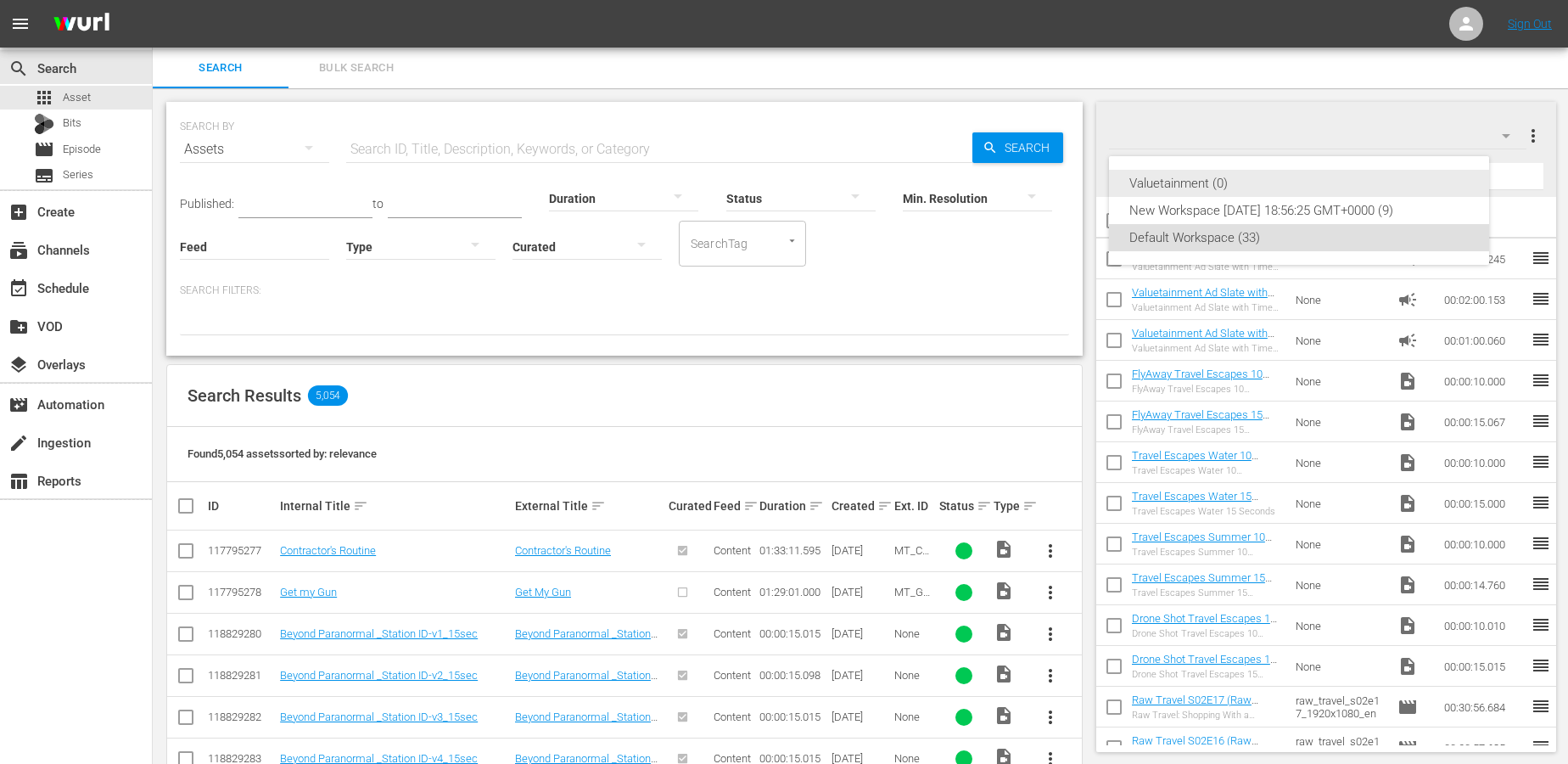
click at [1306, 189] on div "Valuetainment (0)" at bounding box center [1299, 183] width 340 height 27
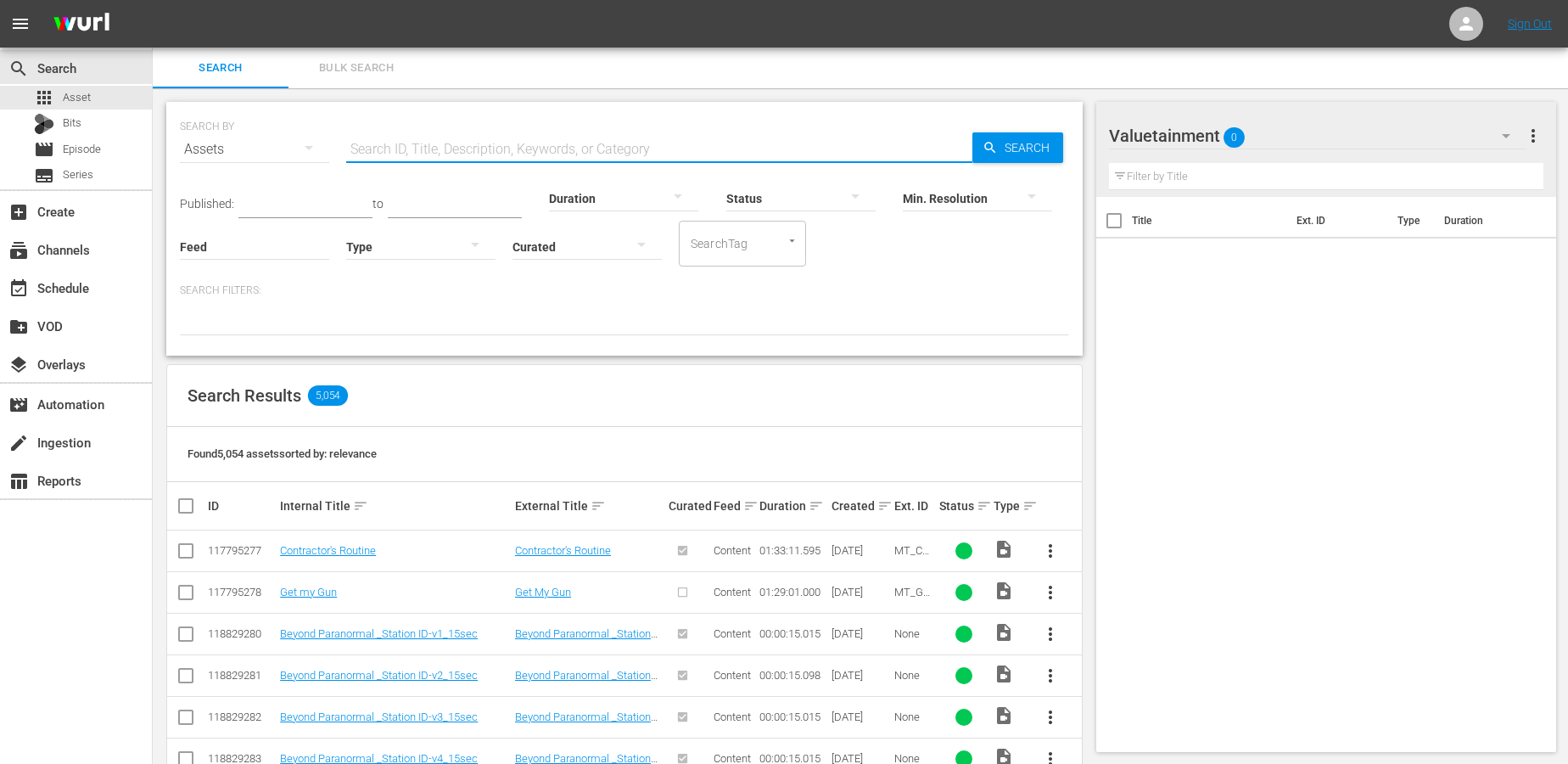
click at [406, 142] on input "text" at bounding box center [659, 149] width 626 height 40
type input "ad"
click at [373, 252] on div at bounding box center [420, 246] width 149 height 48
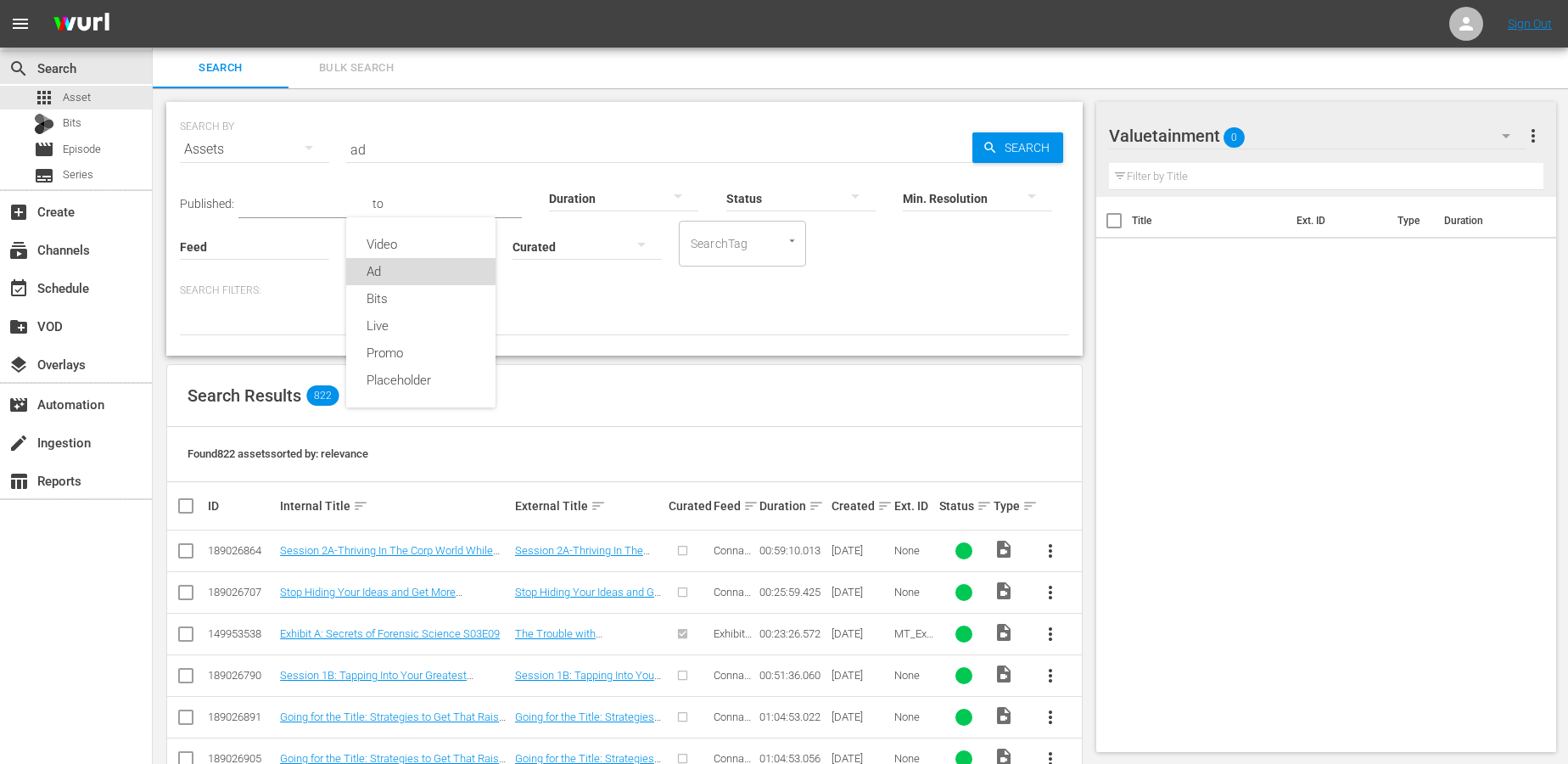
click at [403, 270] on div "Ad" at bounding box center [420, 272] width 149 height 27
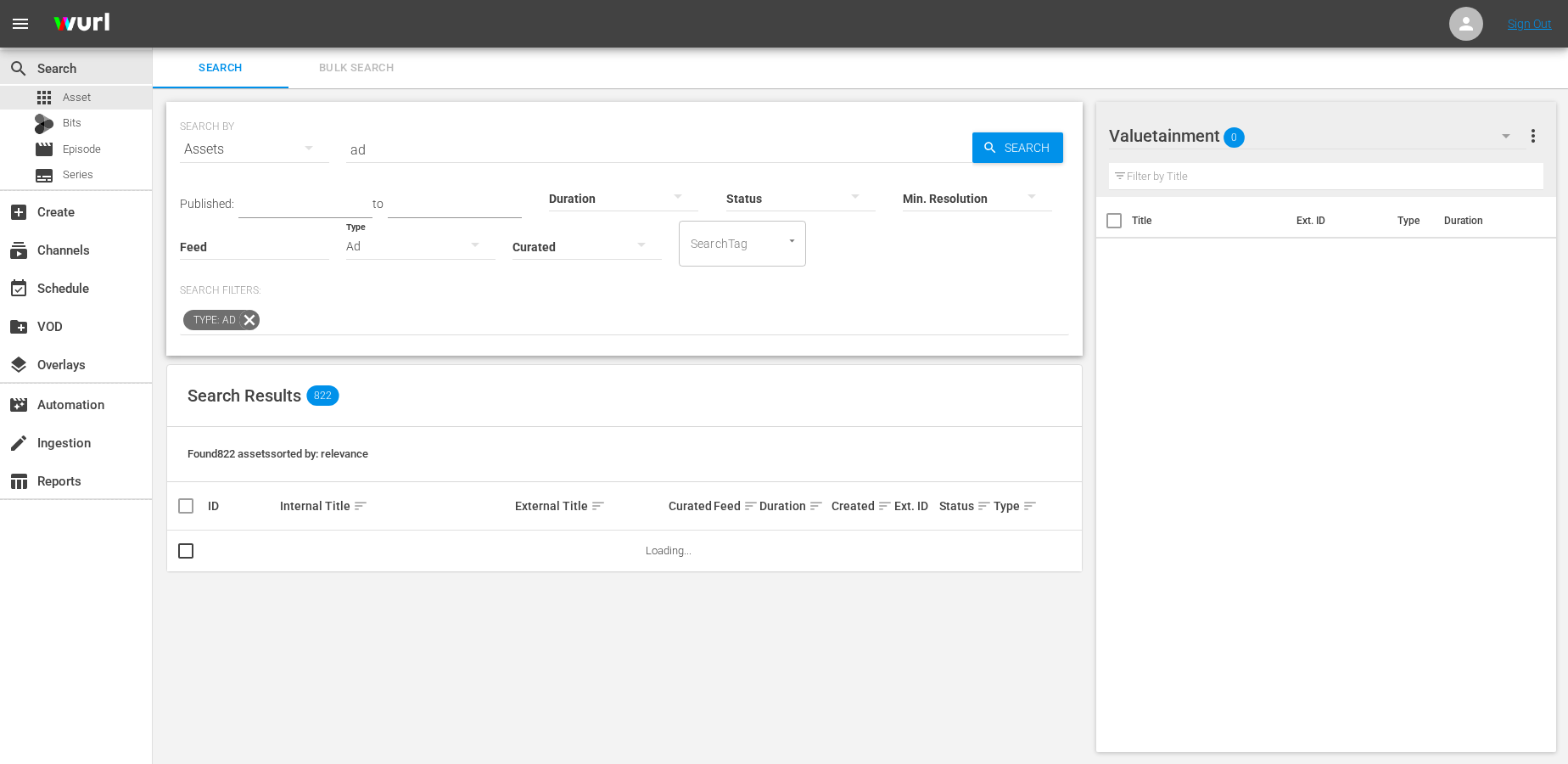
click at [427, 149] on input "ad" at bounding box center [659, 149] width 626 height 40
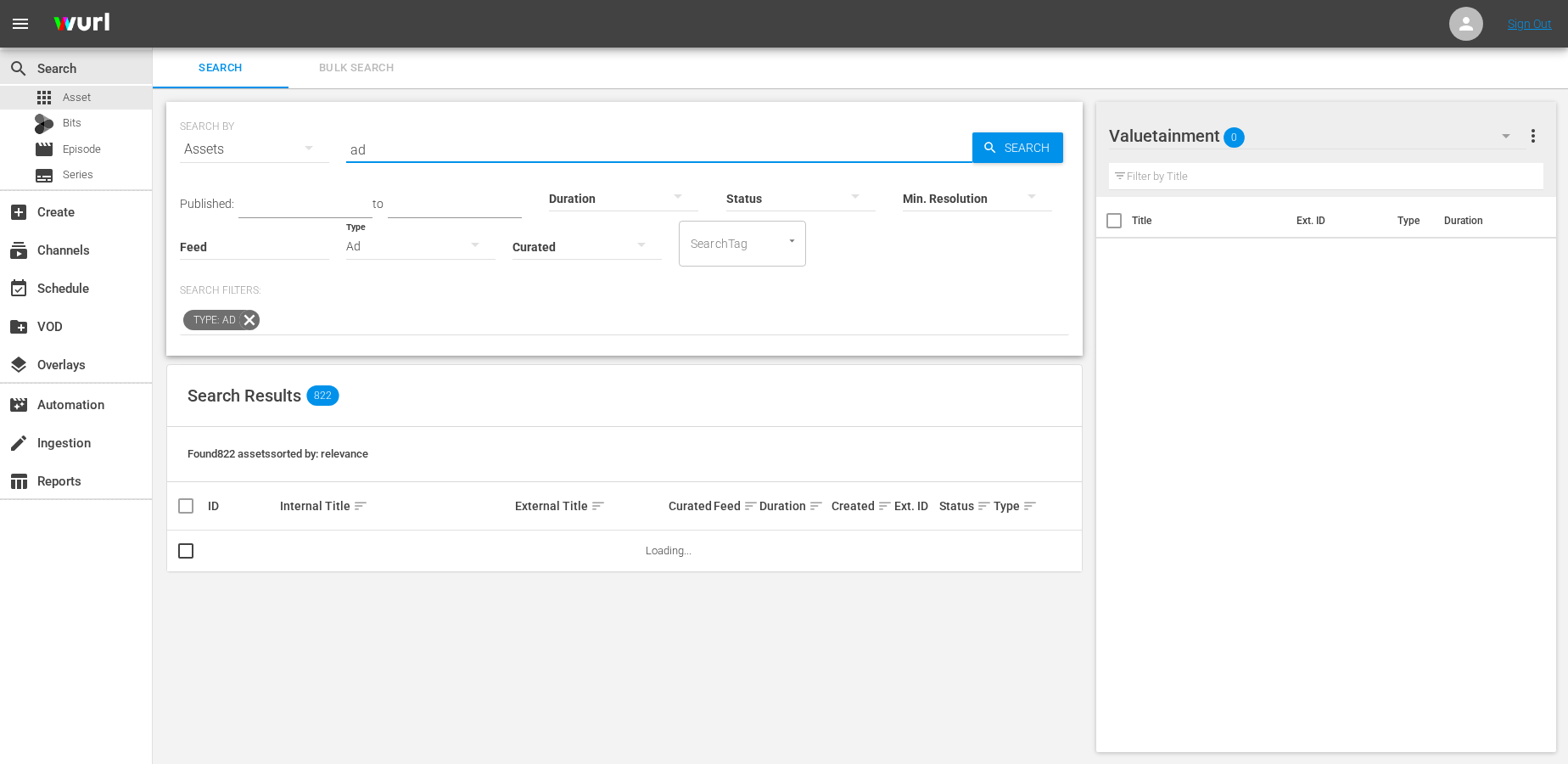
click at [427, 149] on input "ad" at bounding box center [659, 149] width 626 height 40
click at [1015, 147] on span "Search" at bounding box center [1029, 147] width 65 height 30
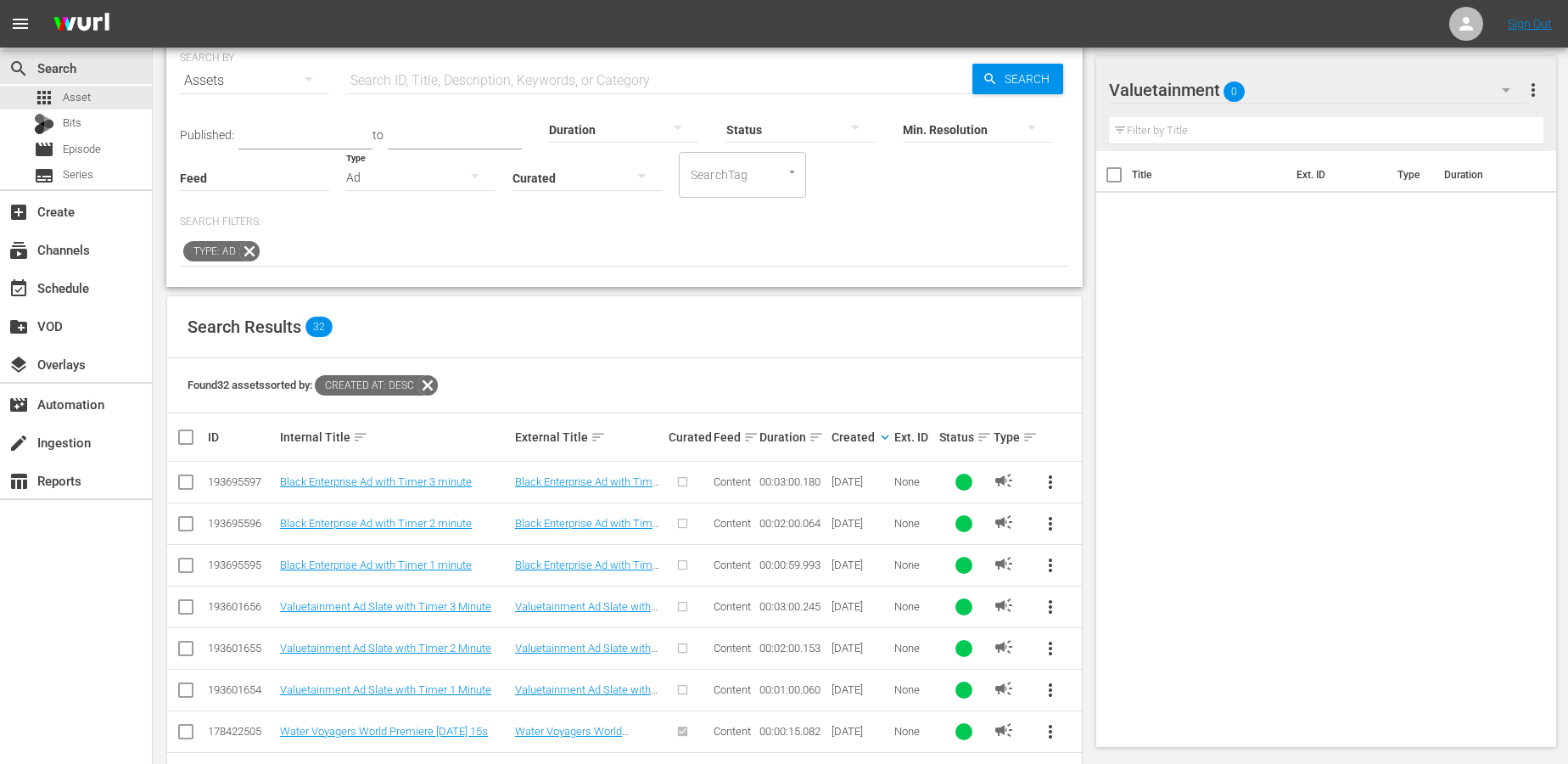
scroll to position [98, 0]
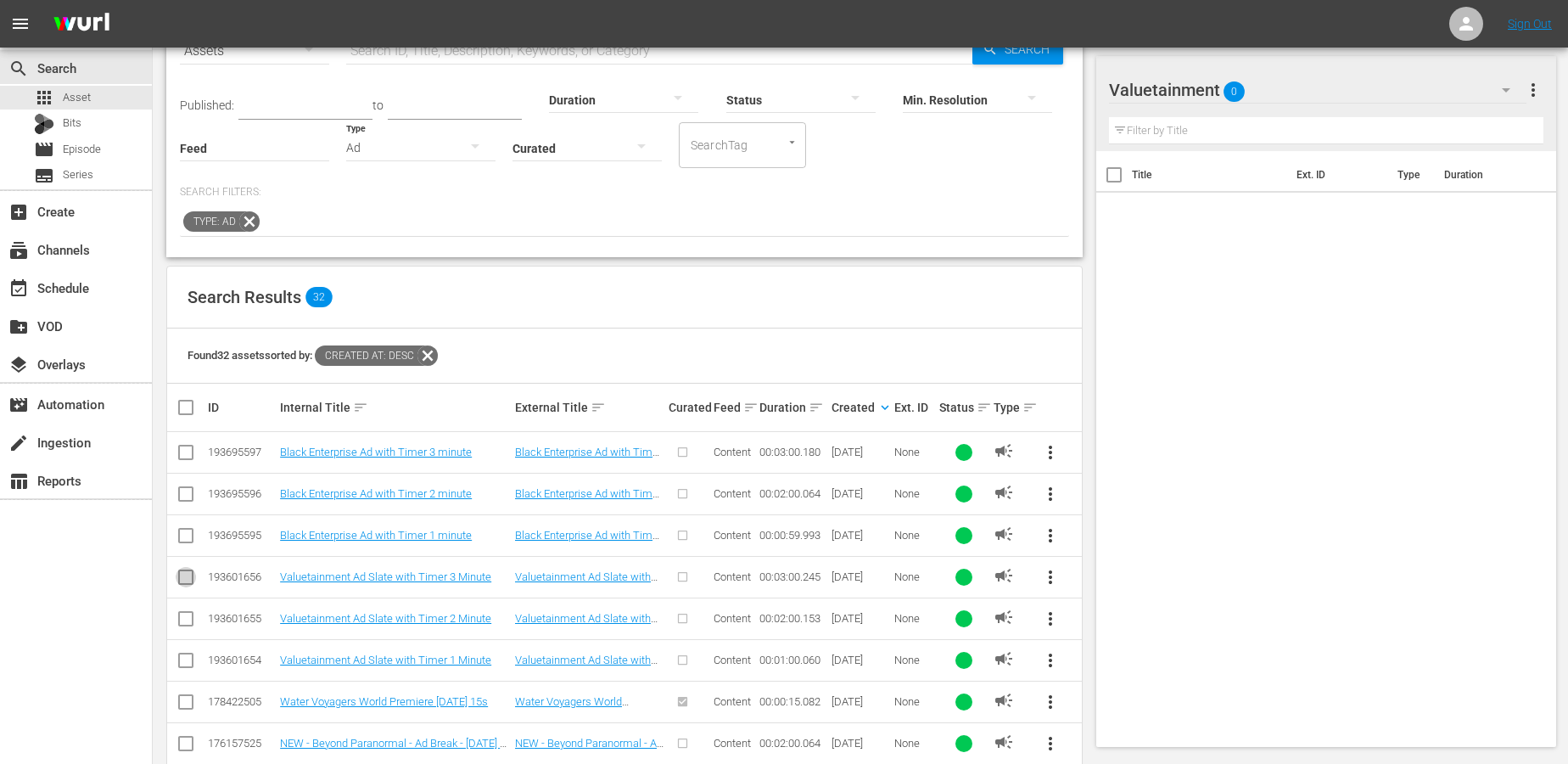
click at [187, 579] on input "checkbox" at bounding box center [186, 581] width 20 height 20
checkbox input "true"
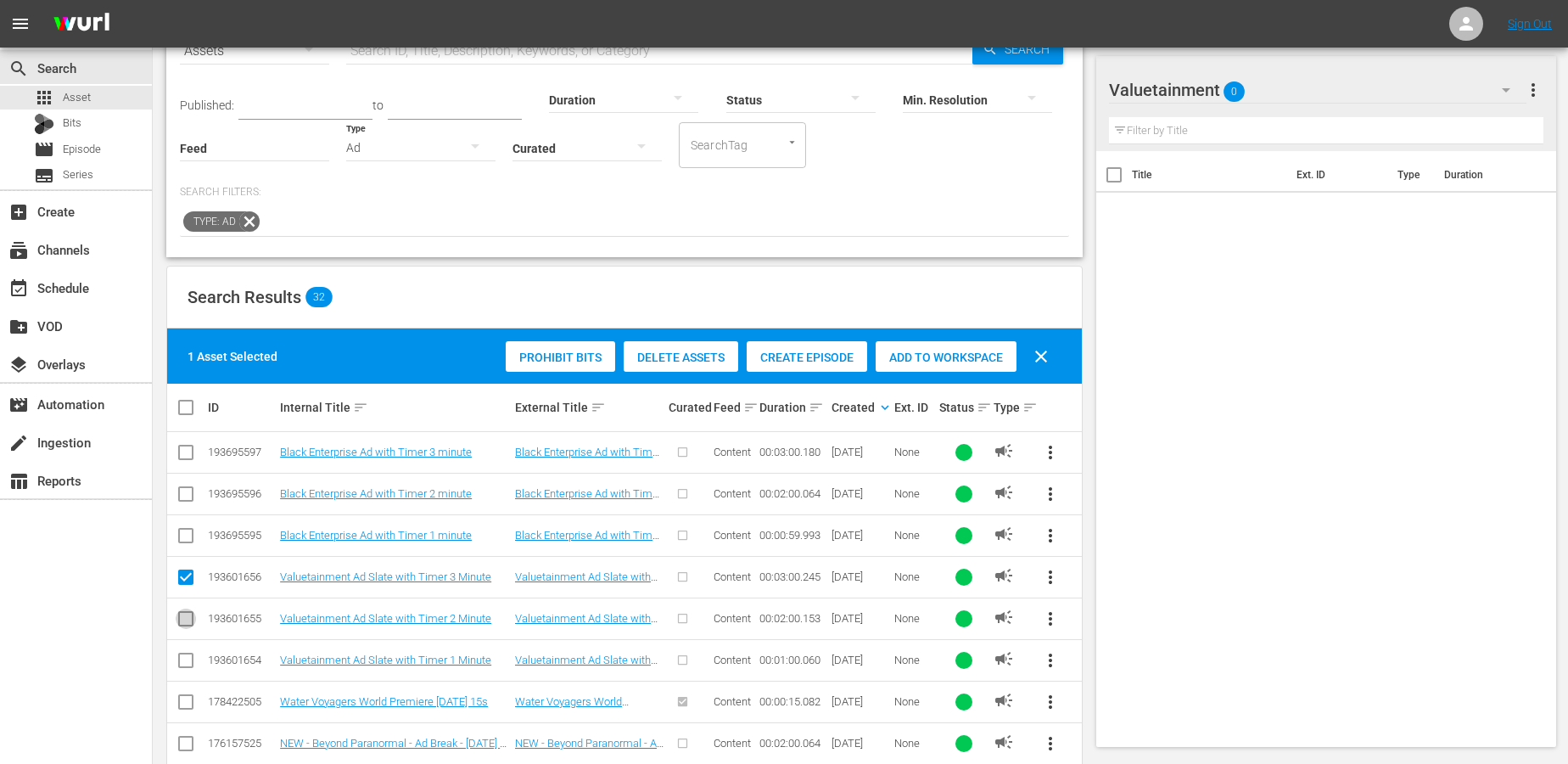
click at [187, 613] on input "checkbox" at bounding box center [186, 622] width 20 height 20
checkbox input "true"
click at [187, 654] on input "checkbox" at bounding box center [186, 663] width 20 height 20
checkbox input "true"
click at [929, 357] on span "Add to Workspace" at bounding box center [946, 357] width 141 height 14
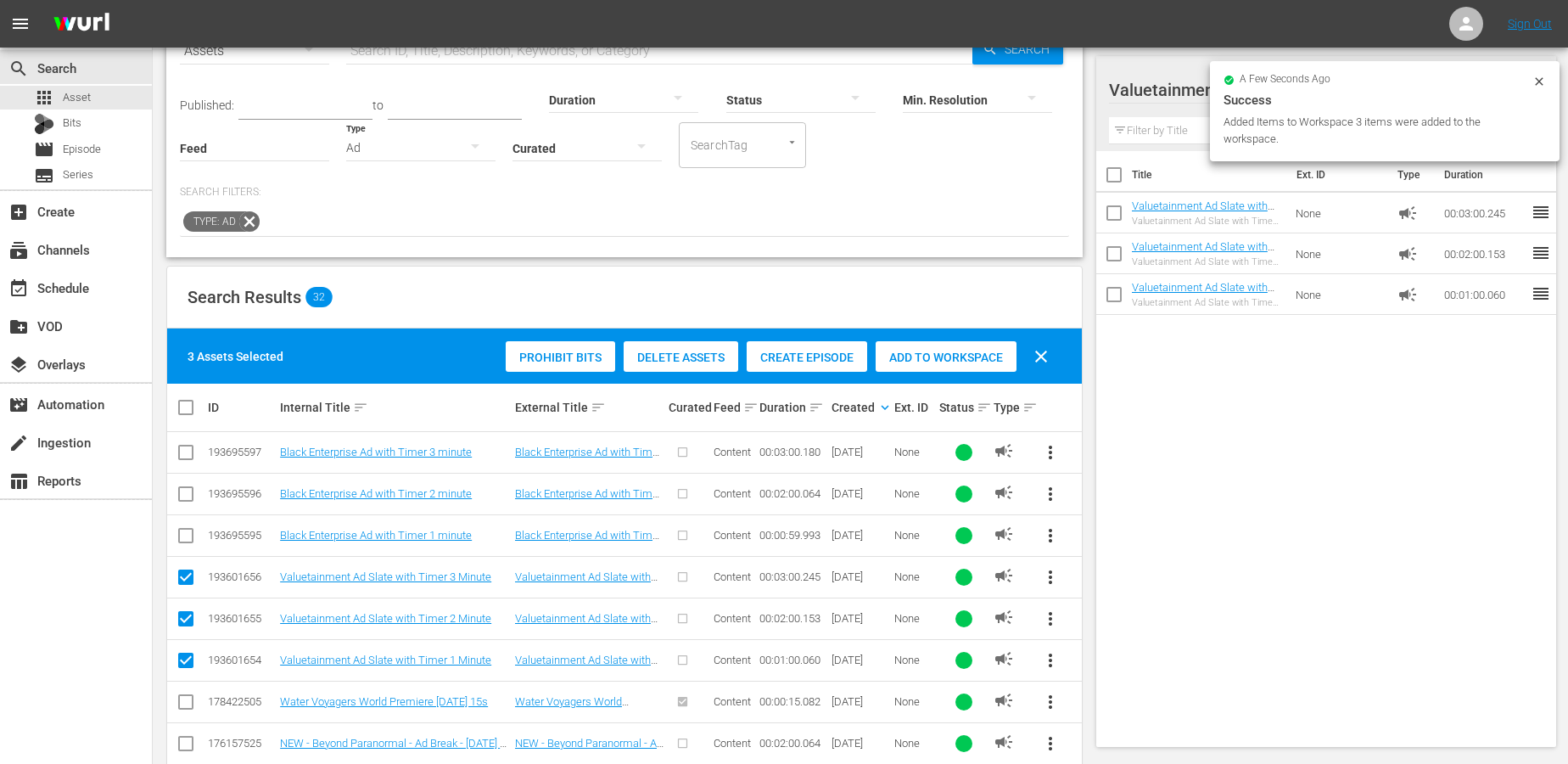
click at [1240, 443] on div "Title Ext. ID Type Duration Valuetainment Ad Slate with Timer 3 Minute Valuetai…" at bounding box center [1326, 445] width 461 height 589
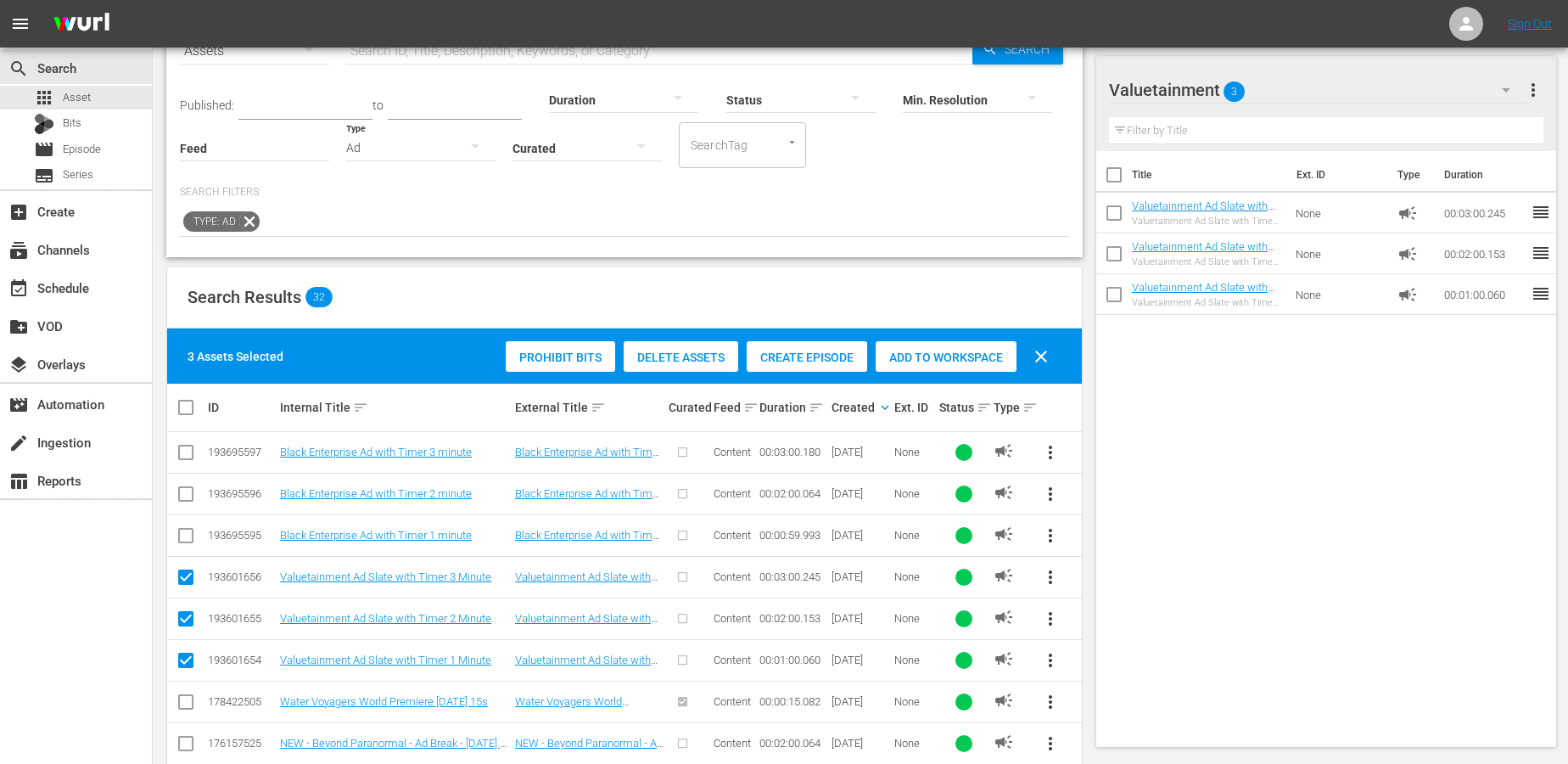
click at [187, 583] on input "checkbox" at bounding box center [186, 581] width 20 height 20
checkbox input "false"
click at [187, 617] on input "checkbox" at bounding box center [186, 622] width 20 height 20
checkbox input "false"
click at [187, 653] on input "checkbox" at bounding box center [186, 663] width 20 height 20
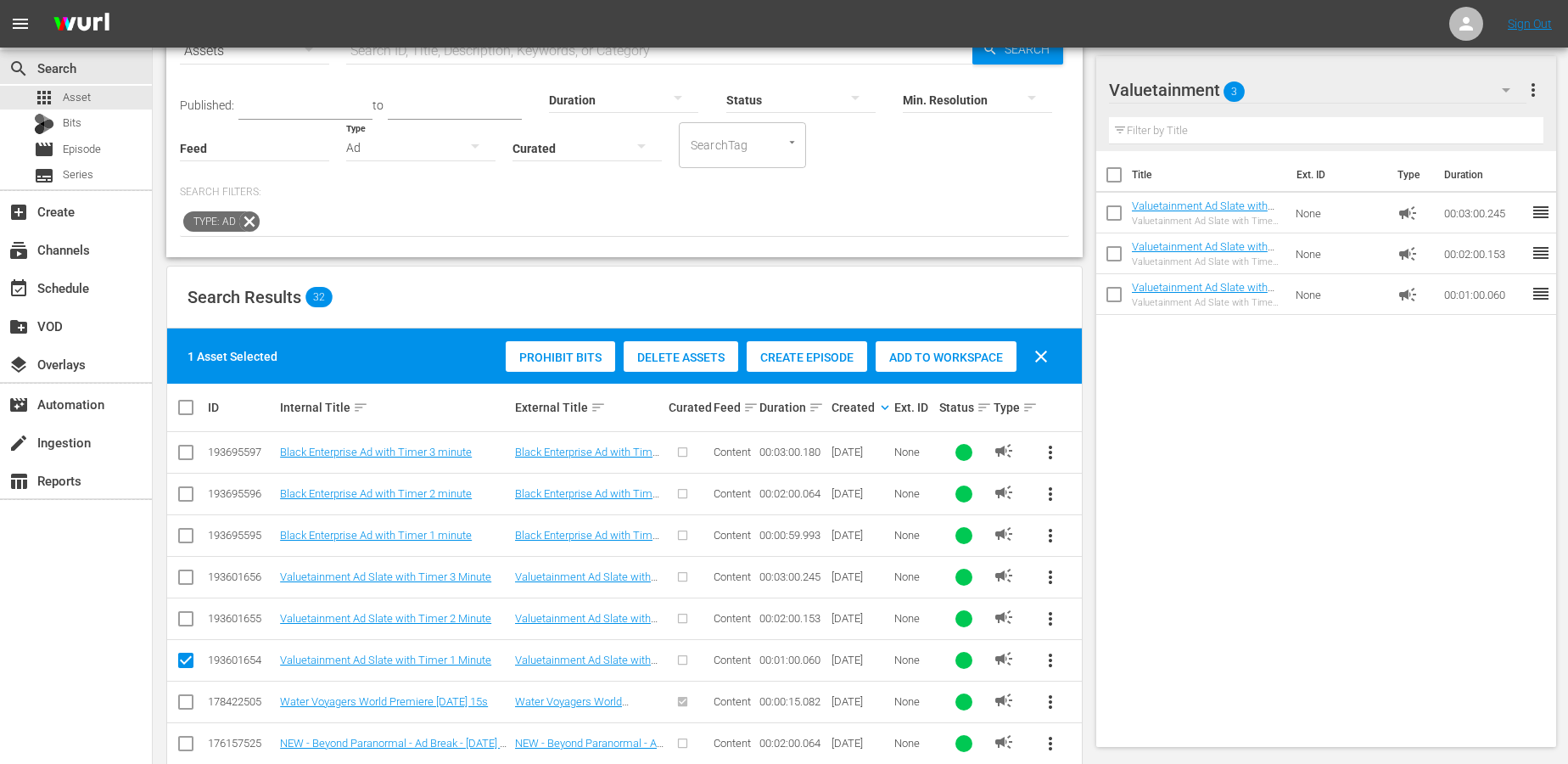
checkbox input "false"
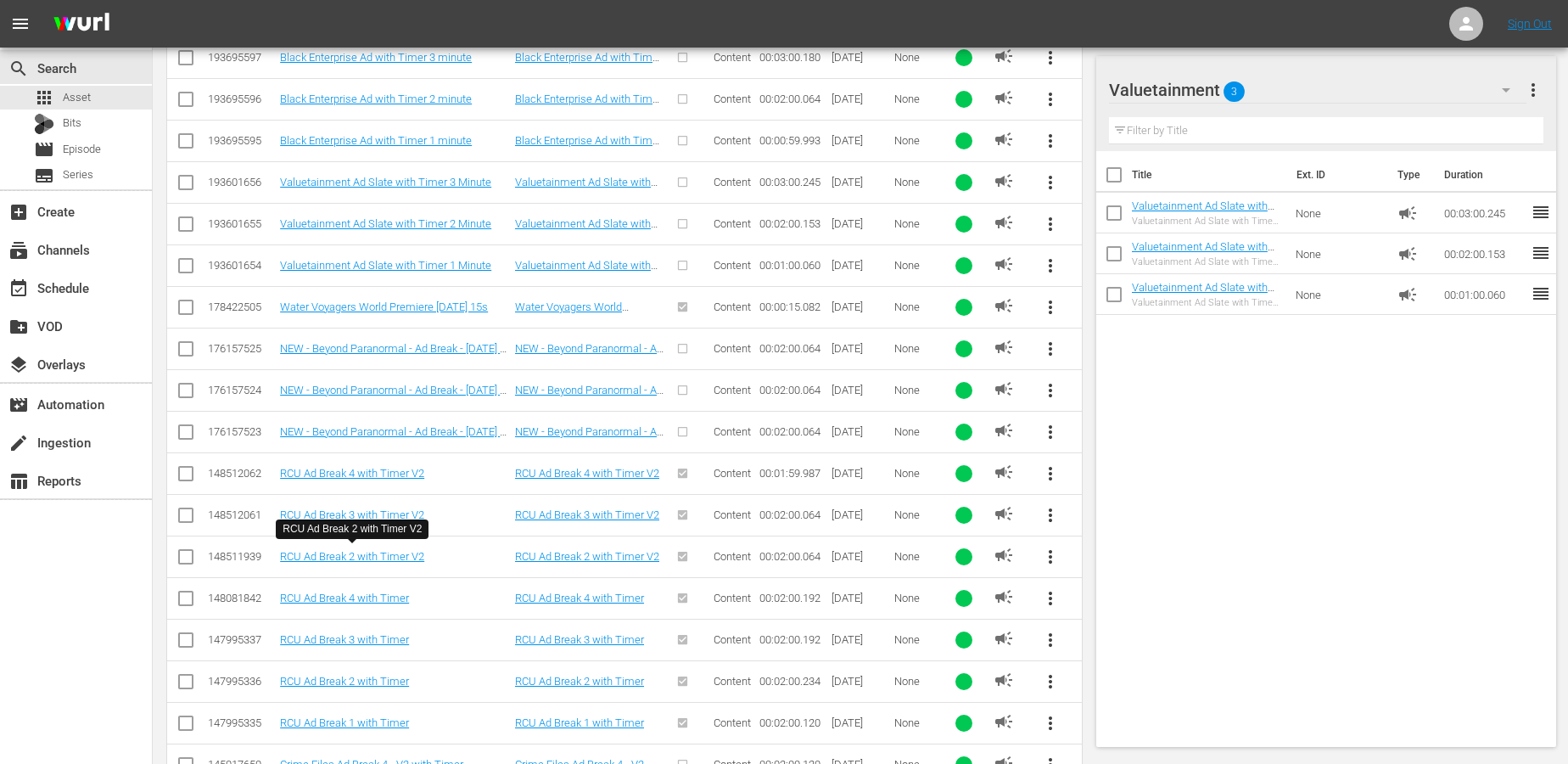
scroll to position [0, 0]
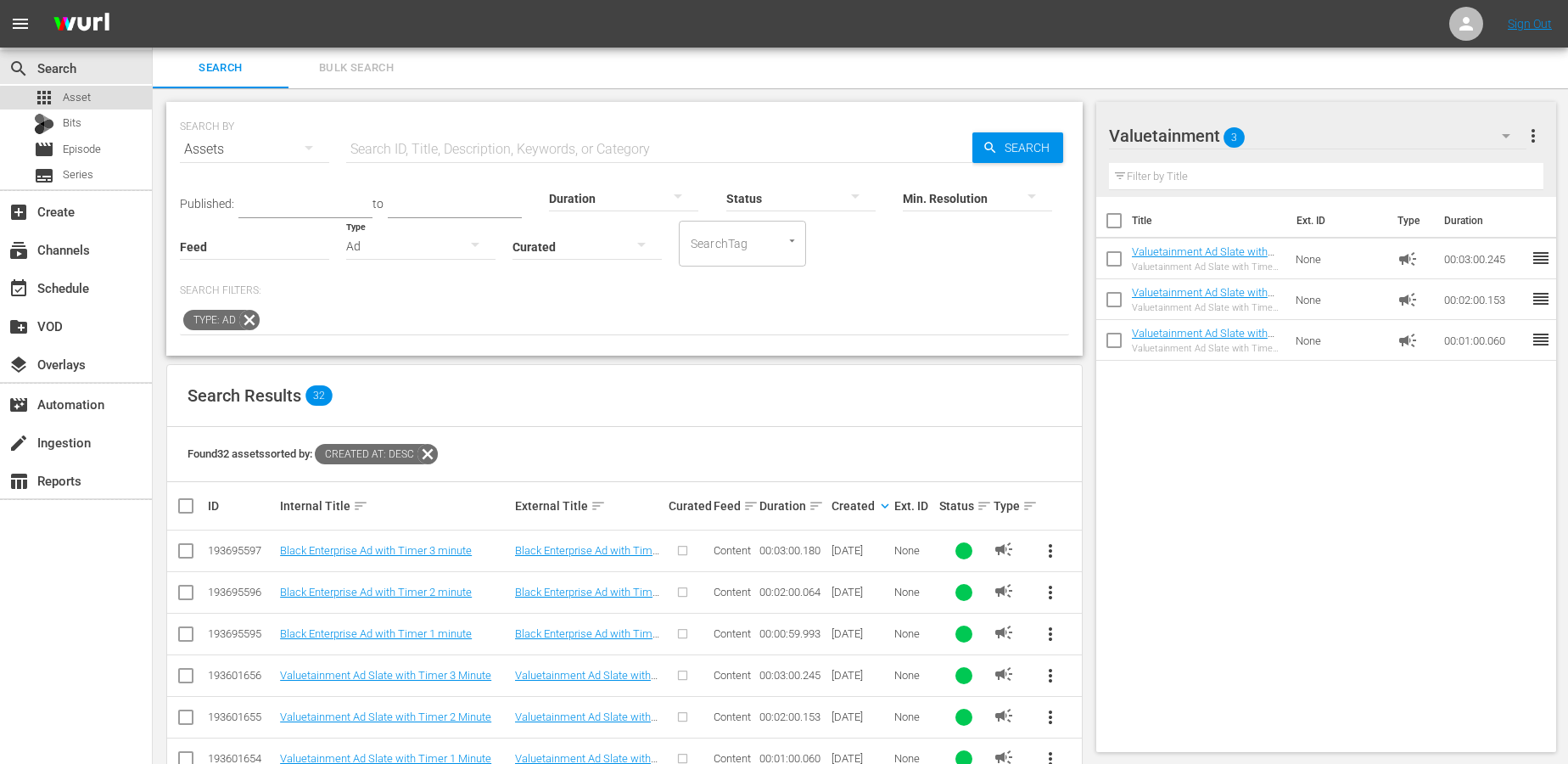
click at [93, 100] on div "apps Asset" at bounding box center [76, 98] width 152 height 24
click at [421, 235] on div "Ad" at bounding box center [420, 246] width 149 height 48
click at [392, 247] on div "Video" at bounding box center [420, 245] width 149 height 27
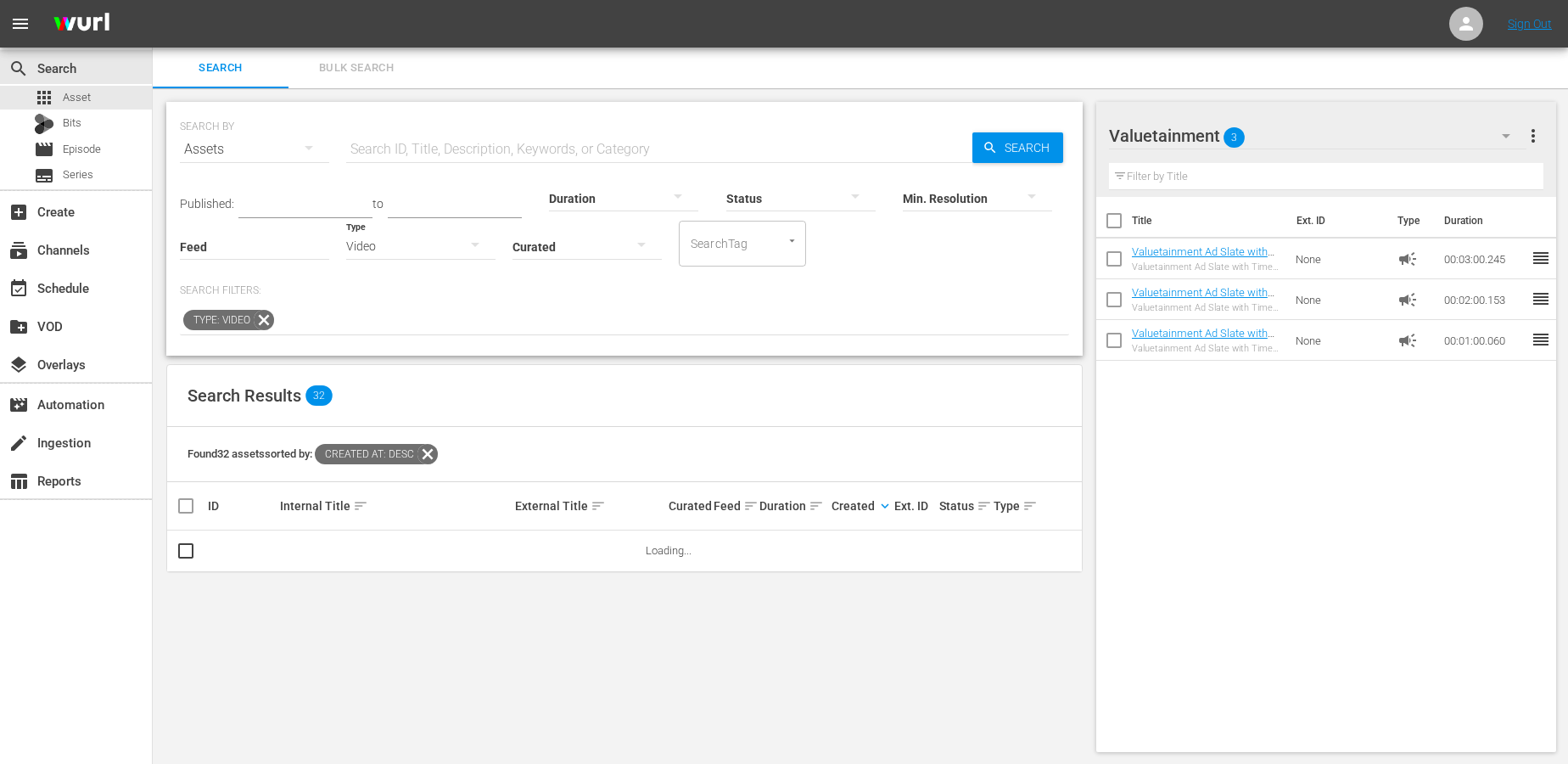
click at [399, 142] on input "text" at bounding box center [659, 149] width 626 height 40
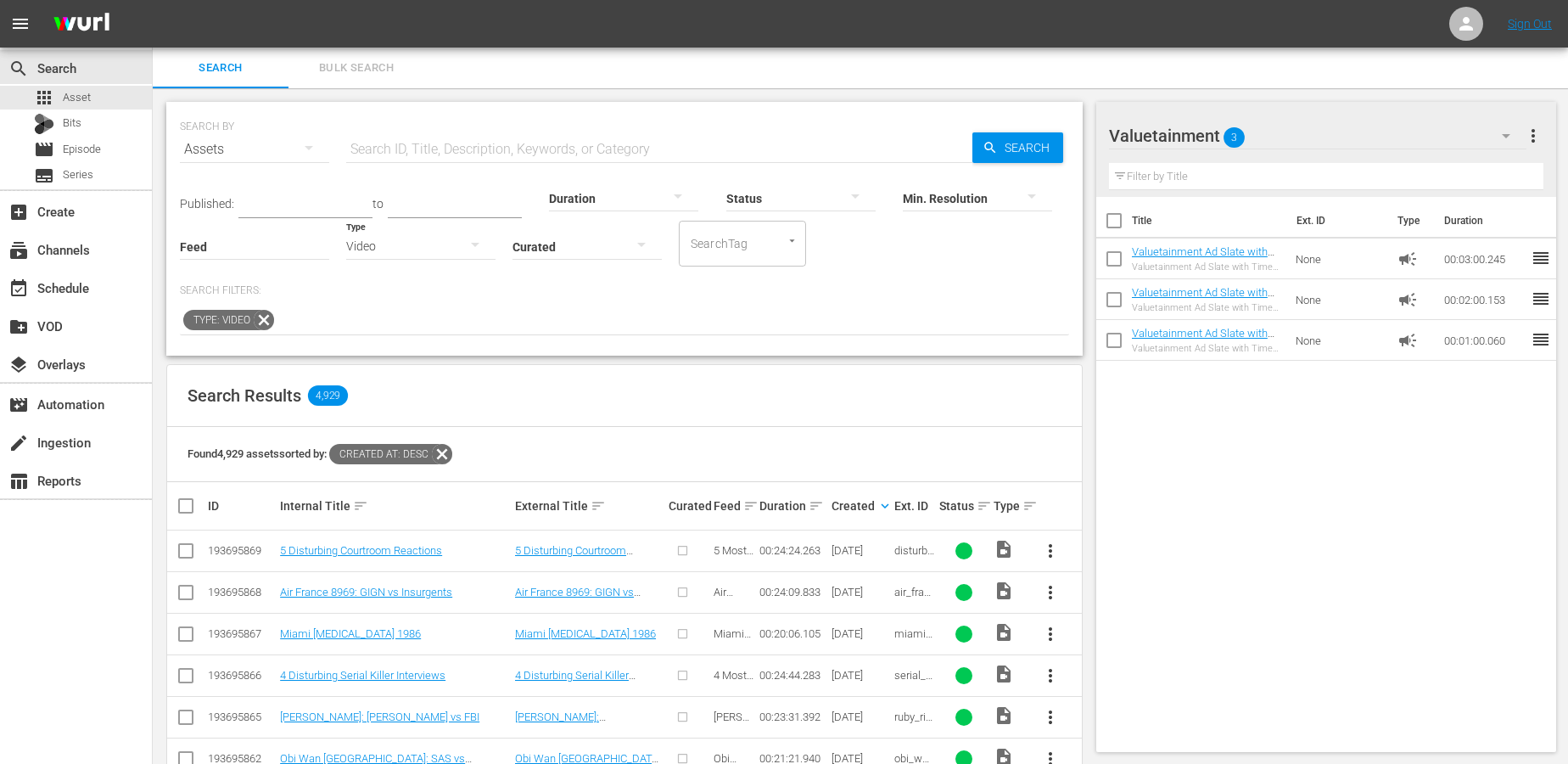
click at [527, 483] on th "External Title sort" at bounding box center [590, 506] width 154 height 48
click at [64, 259] on div "subscriptions Channels" at bounding box center [76, 248] width 152 height 34
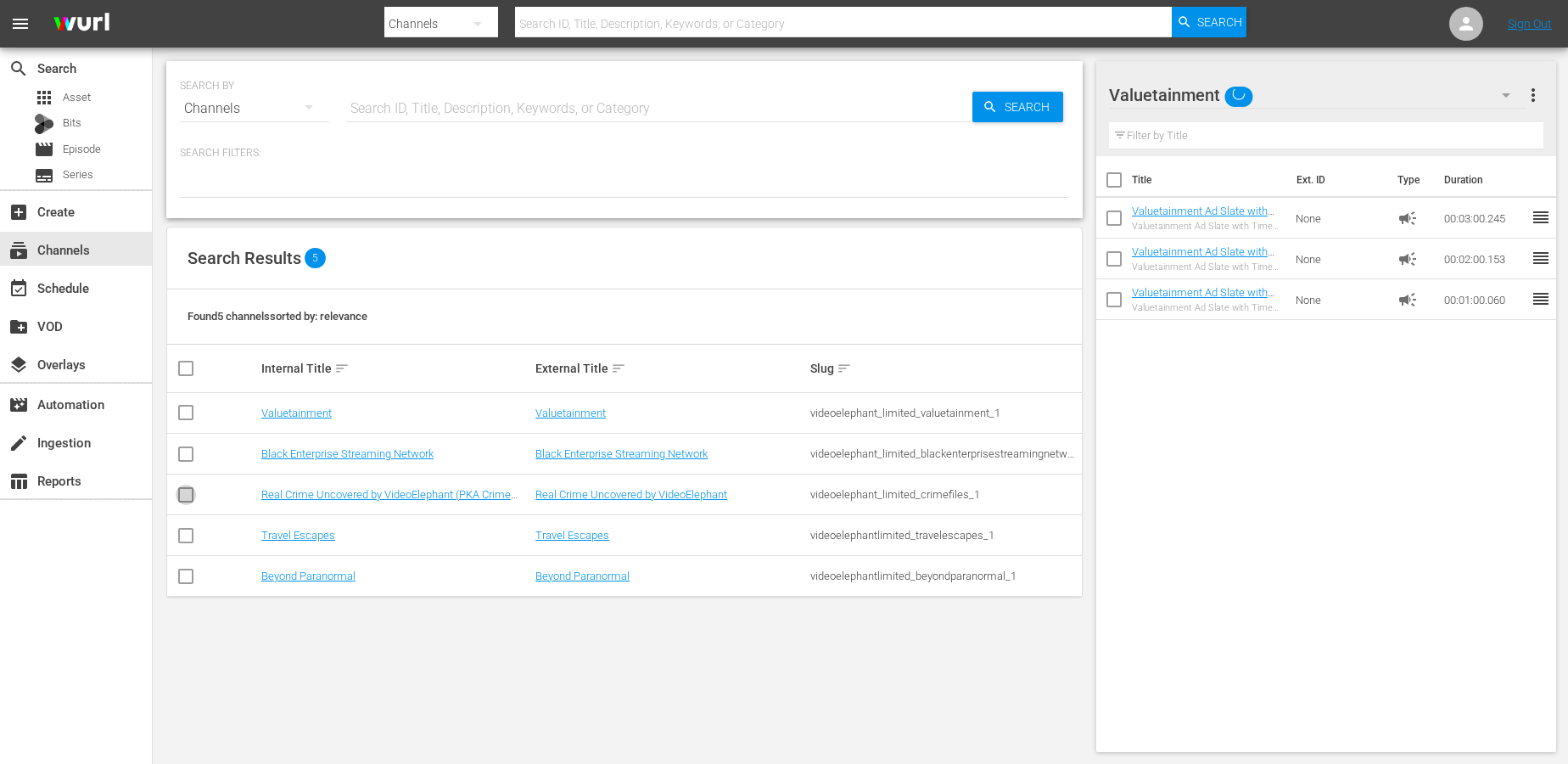
click at [185, 499] on input "checkbox" at bounding box center [186, 498] width 20 height 20
checkbox input "true"
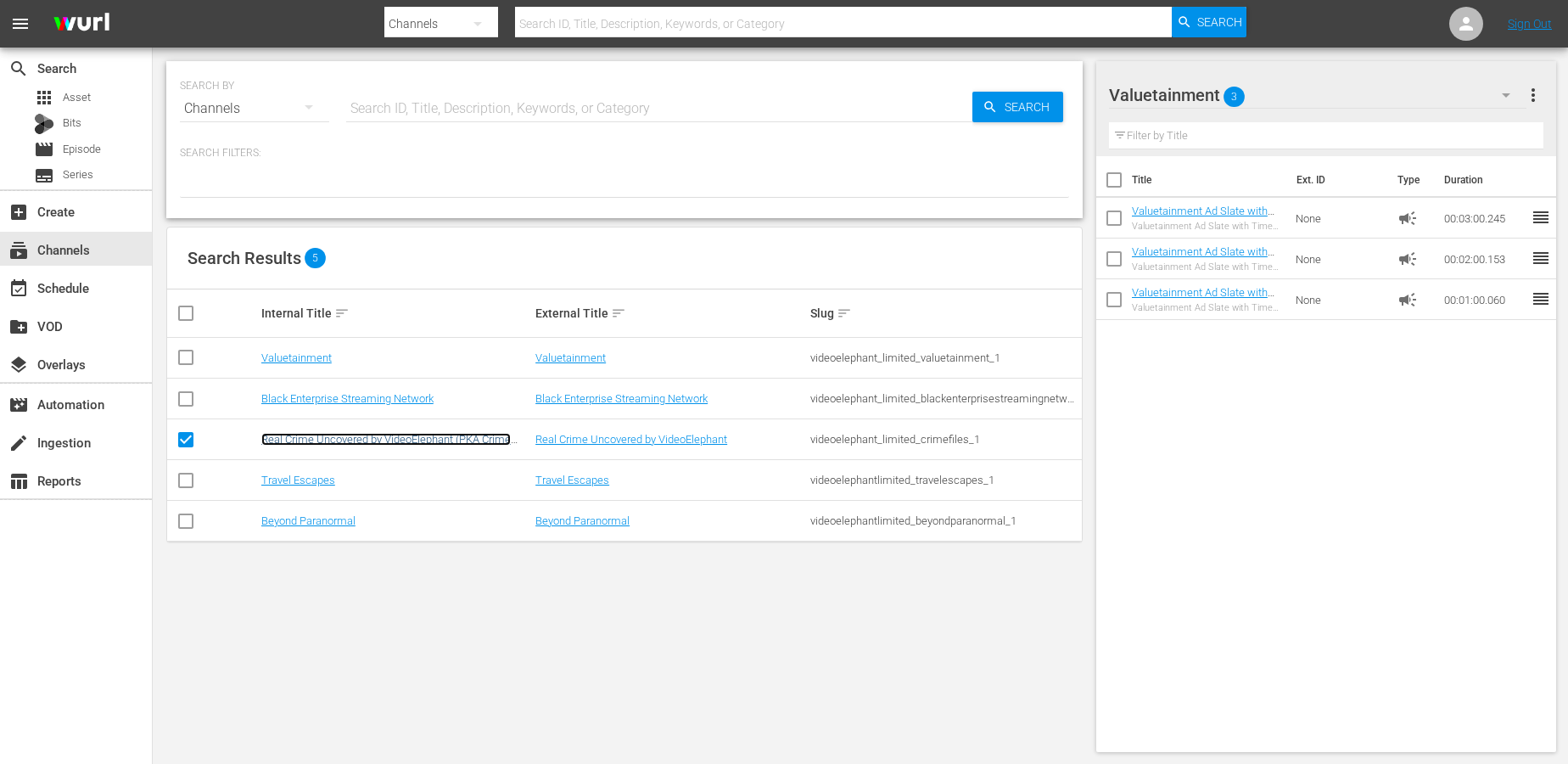
click at [348, 435] on link "Real Crime Uncovered by VideoElephant (PKA Crime Files)" at bounding box center [386, 445] width 249 height 26
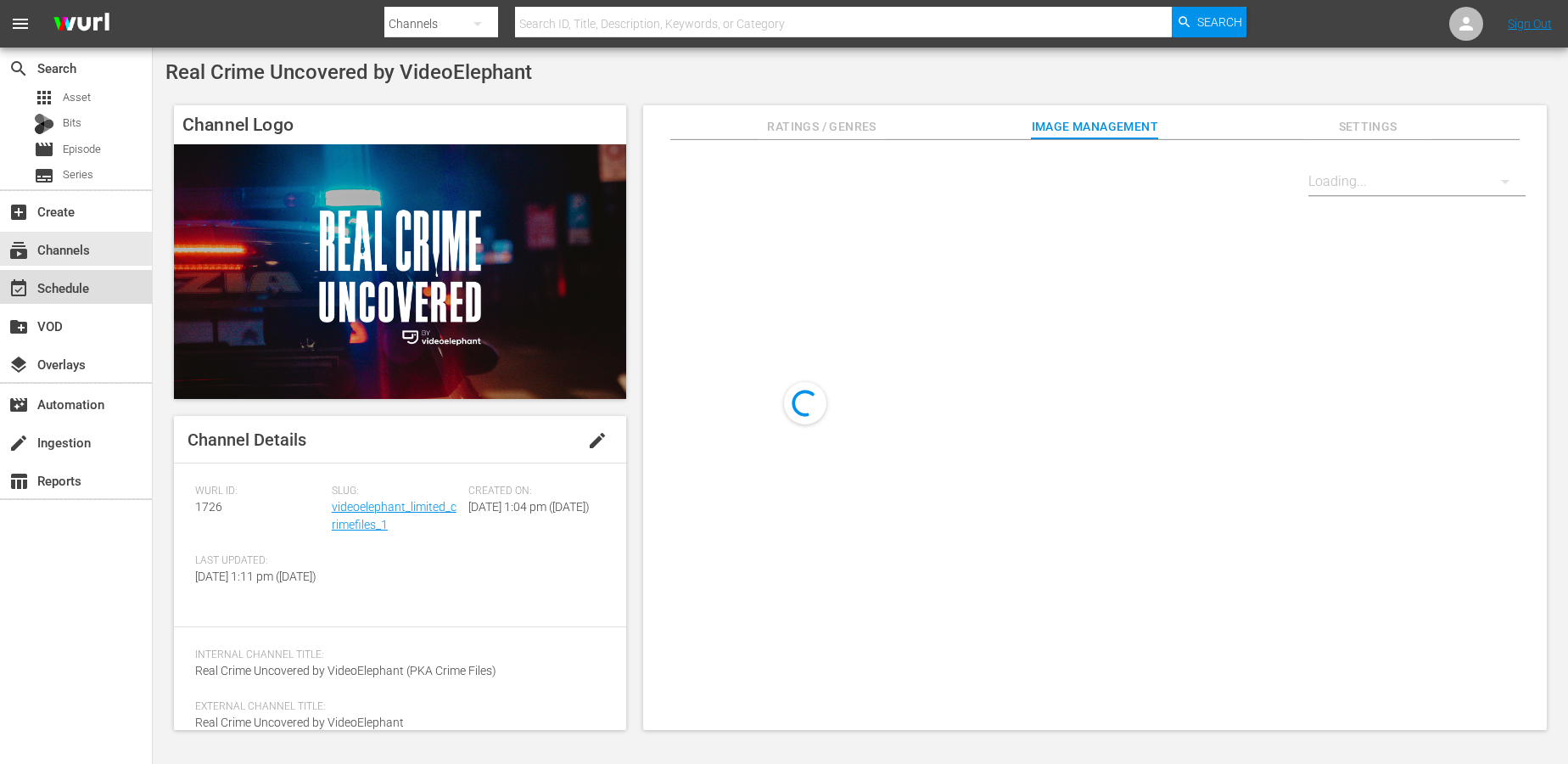
click at [86, 284] on div "event_available Schedule" at bounding box center [48, 285] width 95 height 16
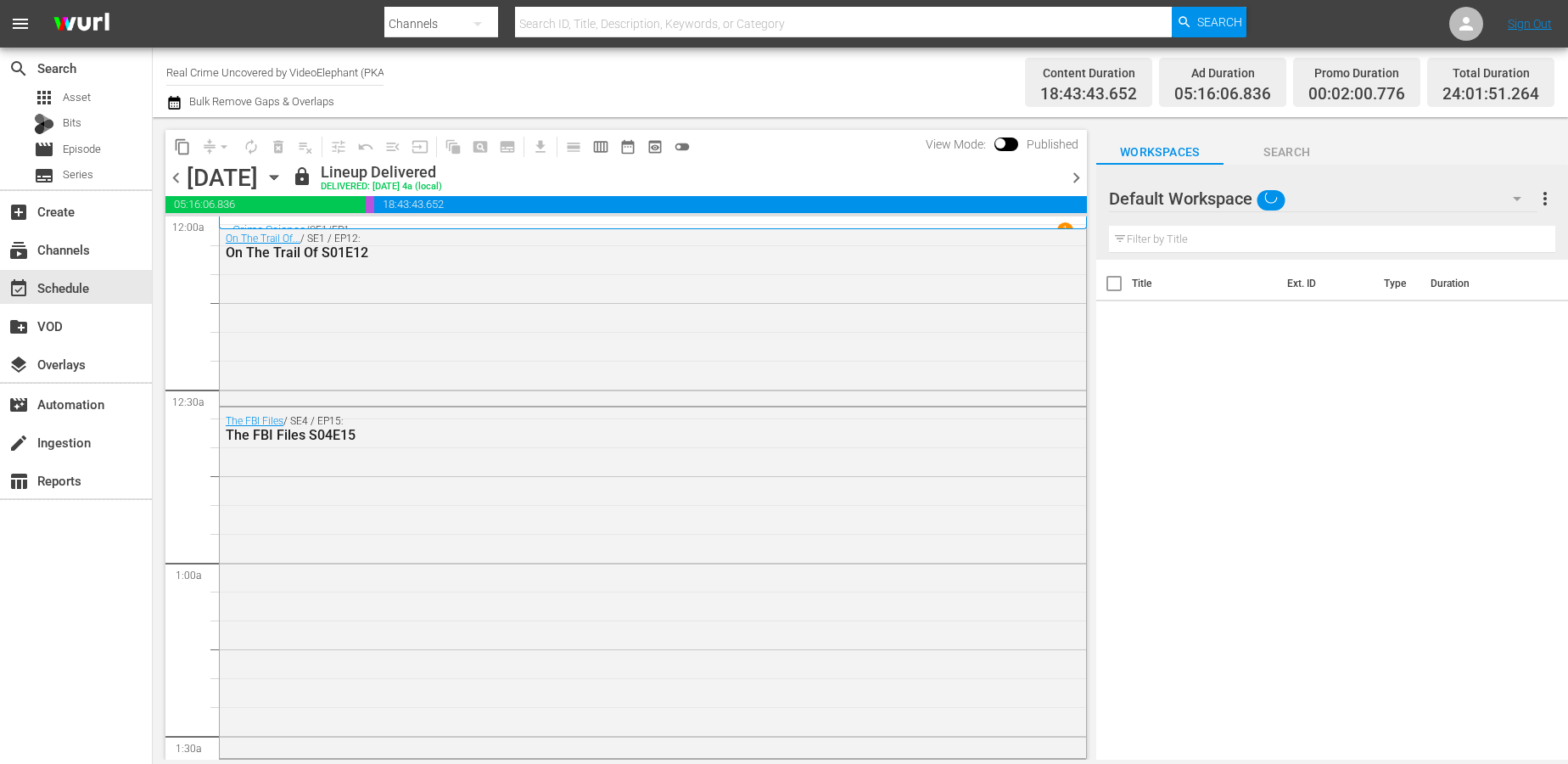
click at [173, 105] on icon "button" at bounding box center [173, 103] width 12 height 14
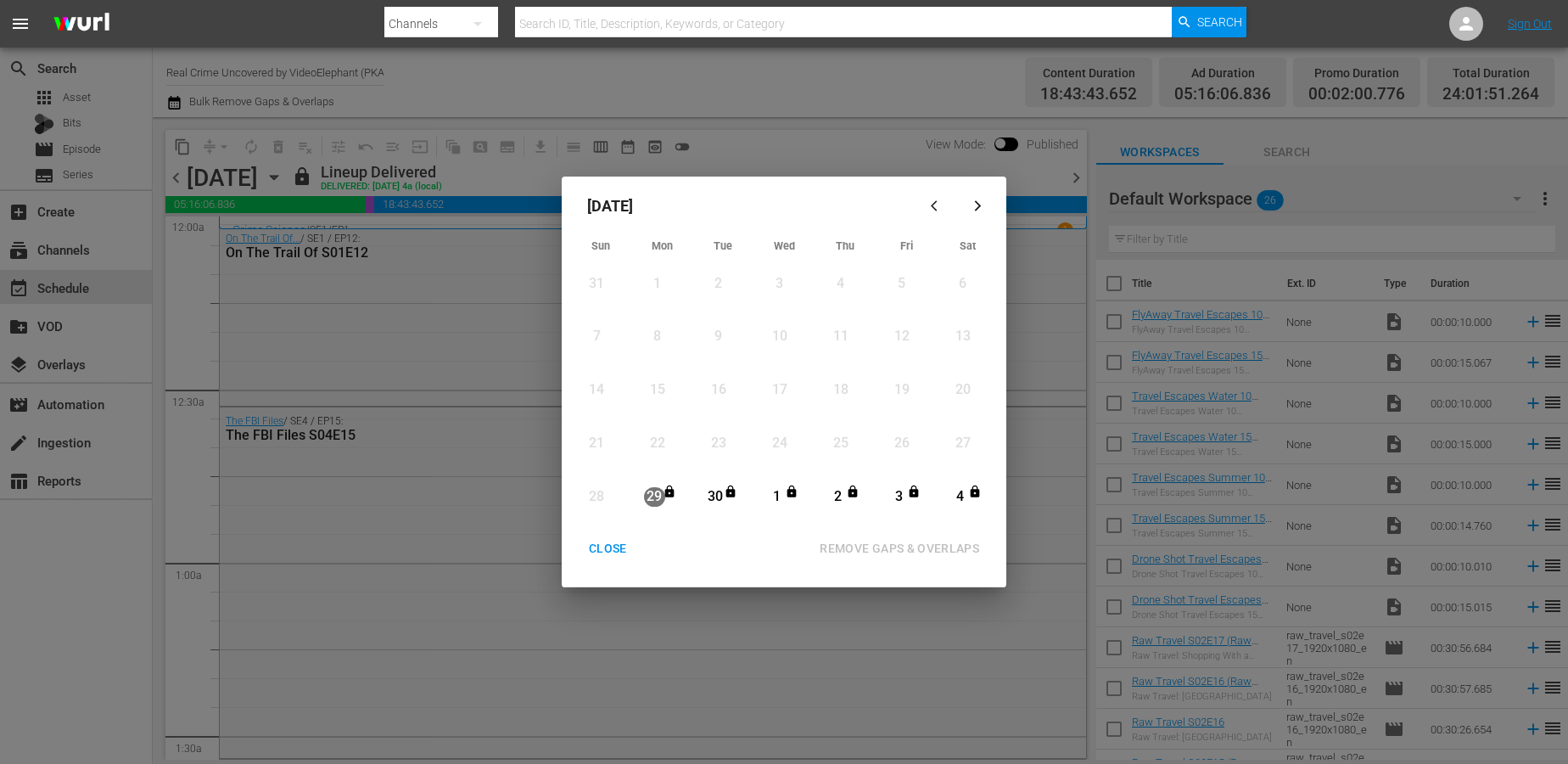
click at [979, 197] on button "button" at bounding box center [977, 205] width 40 height 40
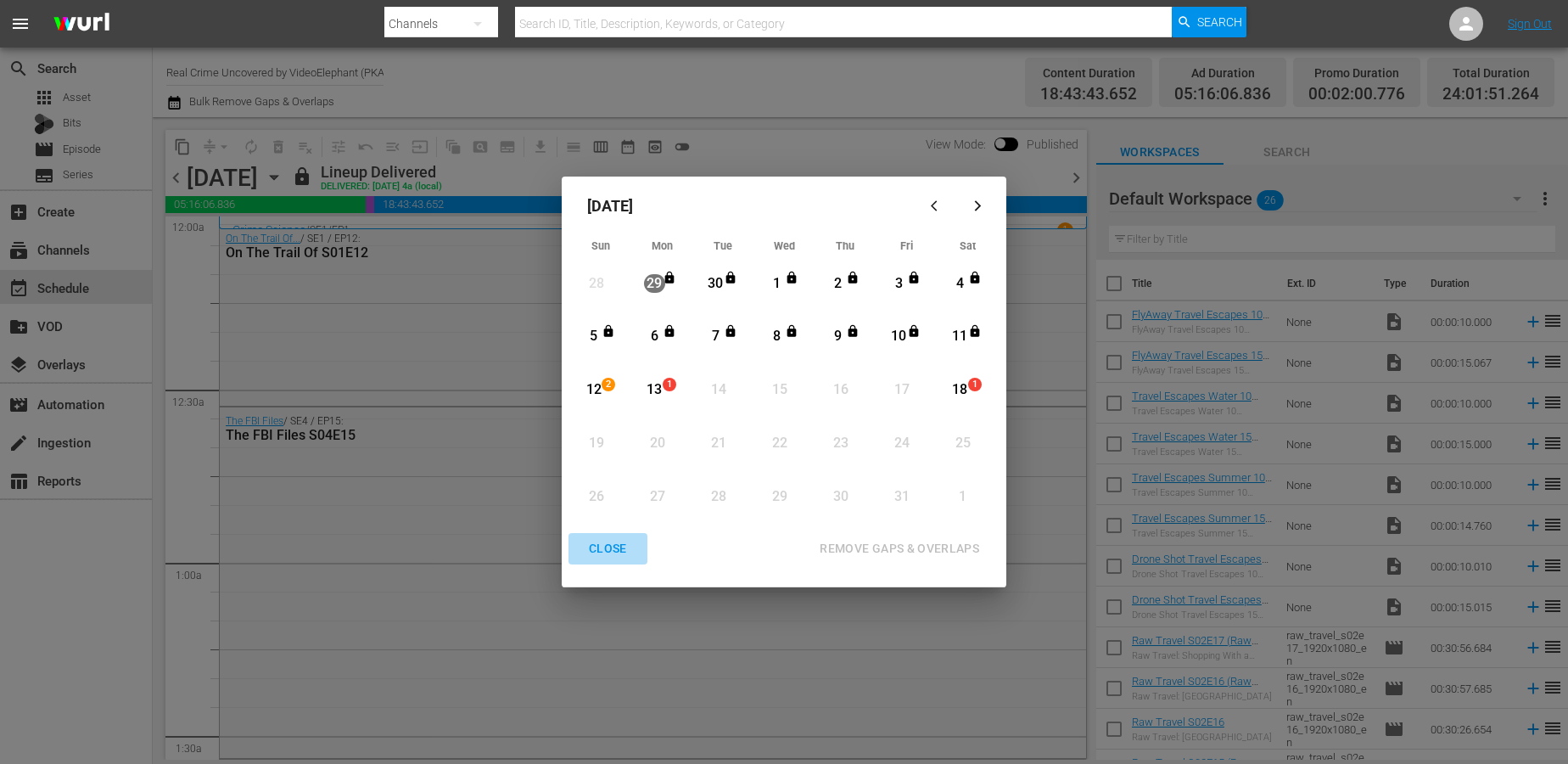
click at [599, 536] on button "CLOSE" at bounding box center [608, 549] width 79 height 31
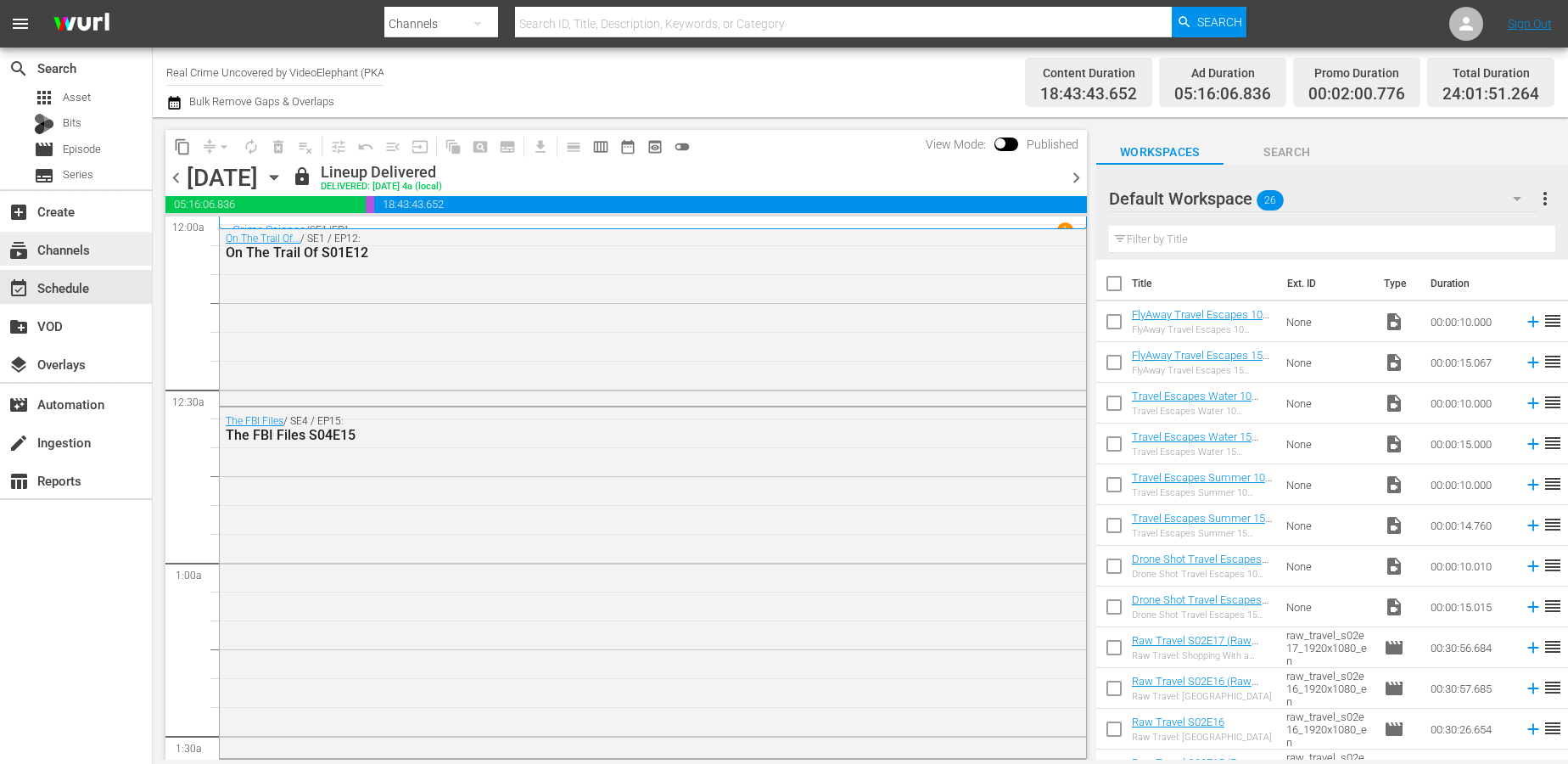
click at [91, 256] on div "subscriptions Channels" at bounding box center [76, 248] width 152 height 34
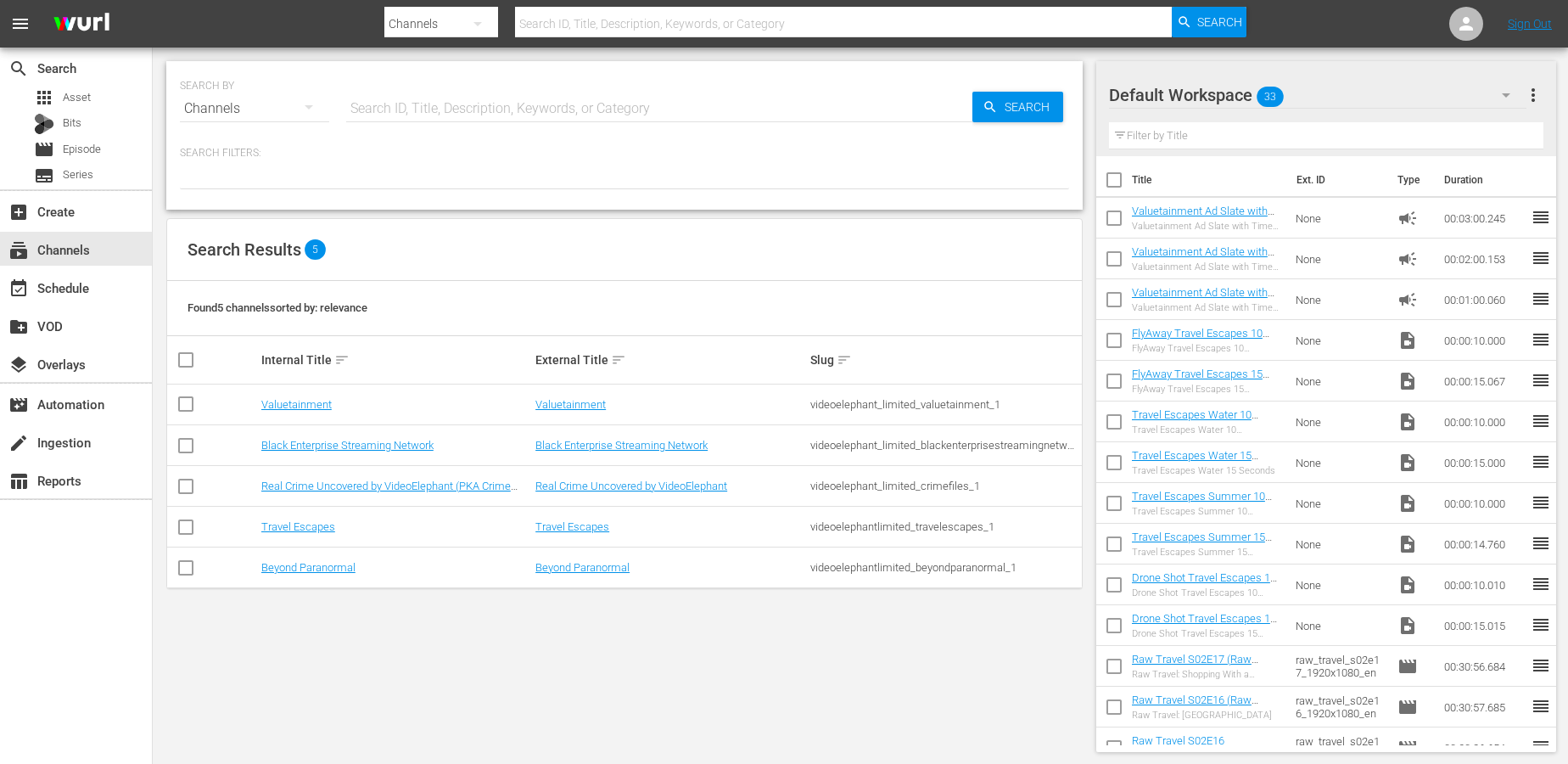
click at [179, 403] on input "checkbox" at bounding box center [186, 408] width 20 height 20
checkbox input "true"
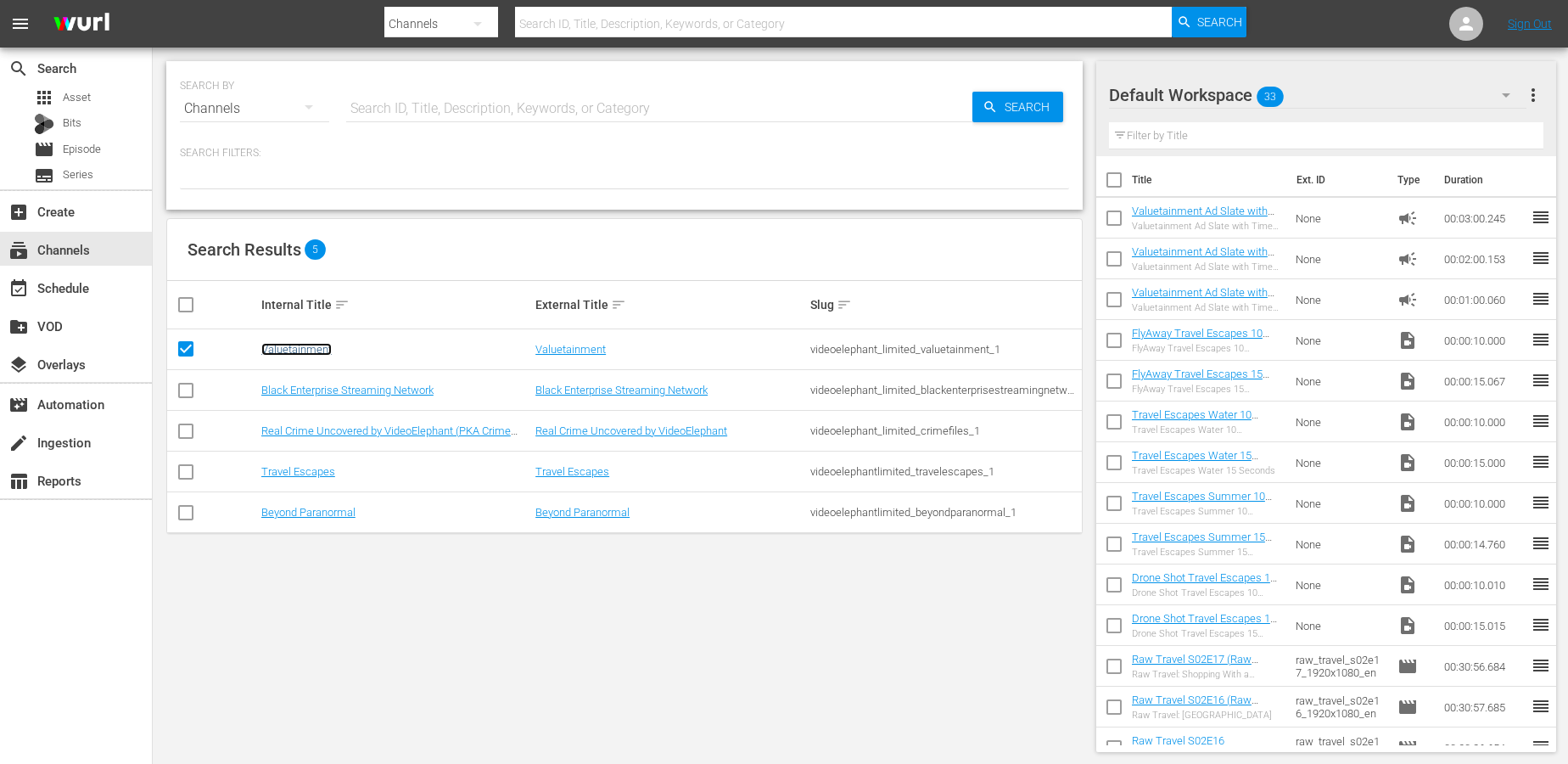
click at [307, 350] on link "Valuetainment" at bounding box center [296, 349] width 71 height 13
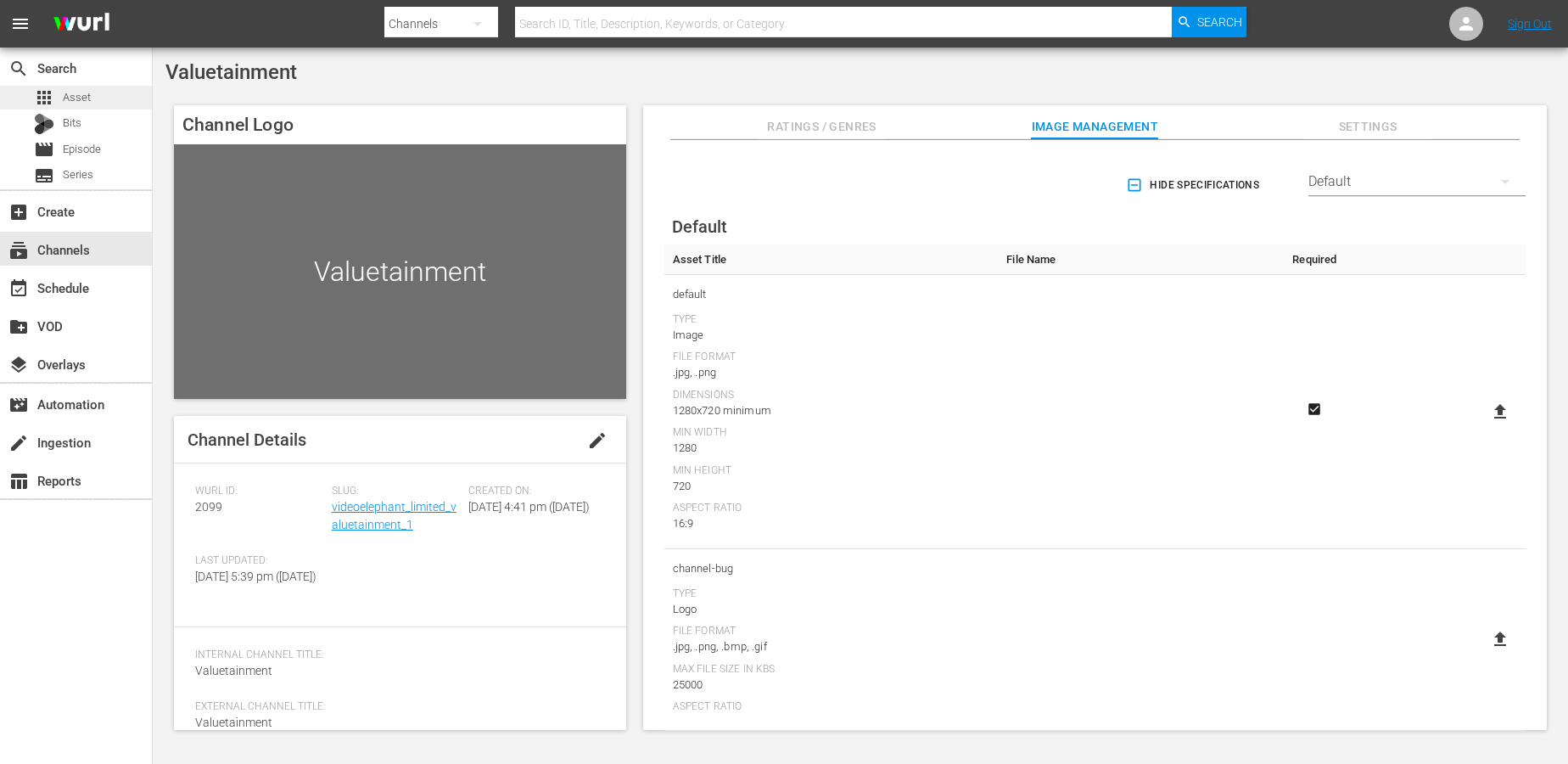
click at [71, 89] on span "Asset" at bounding box center [77, 97] width 28 height 17
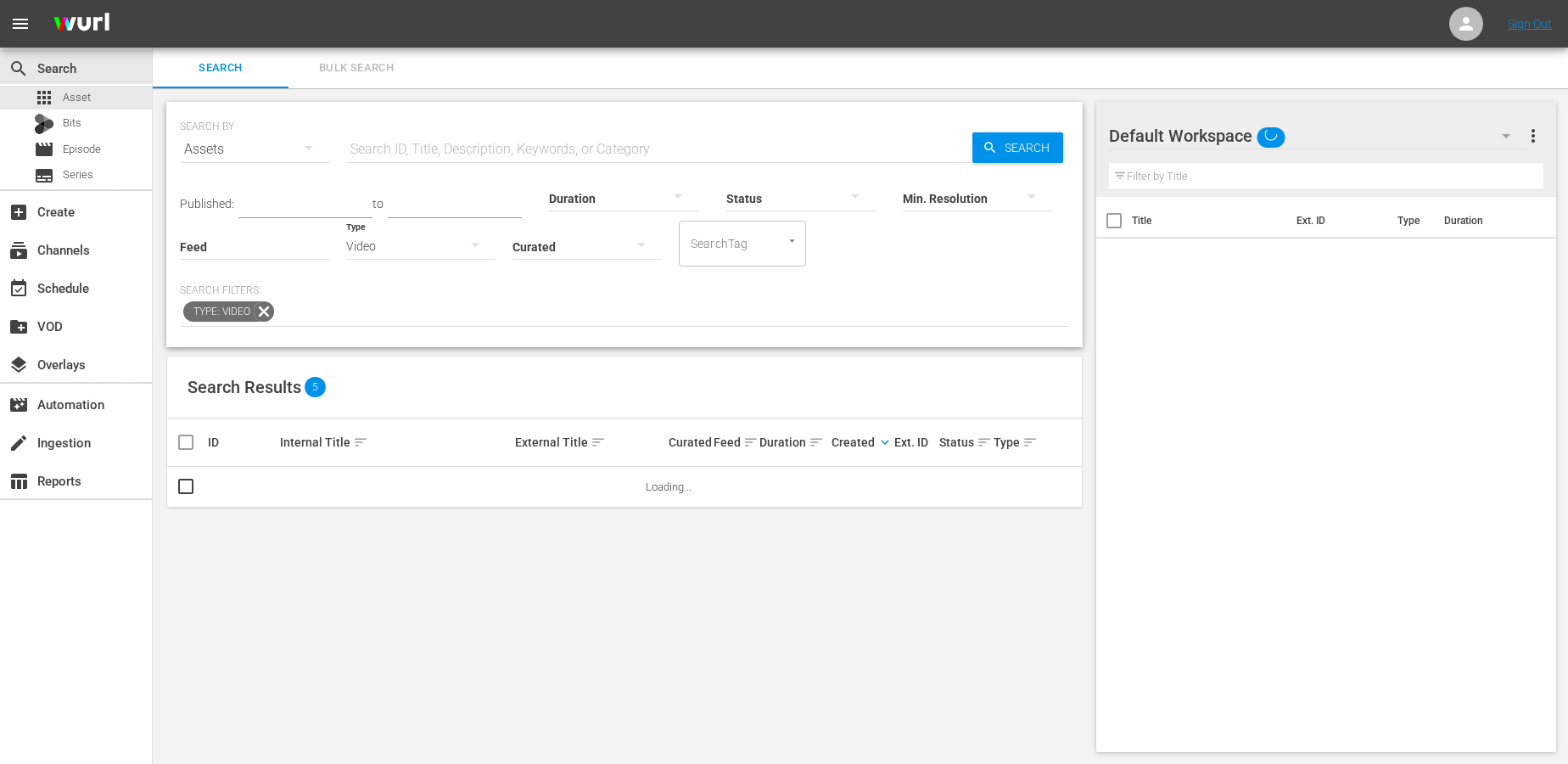
click at [637, 142] on input "text" at bounding box center [659, 149] width 626 height 40
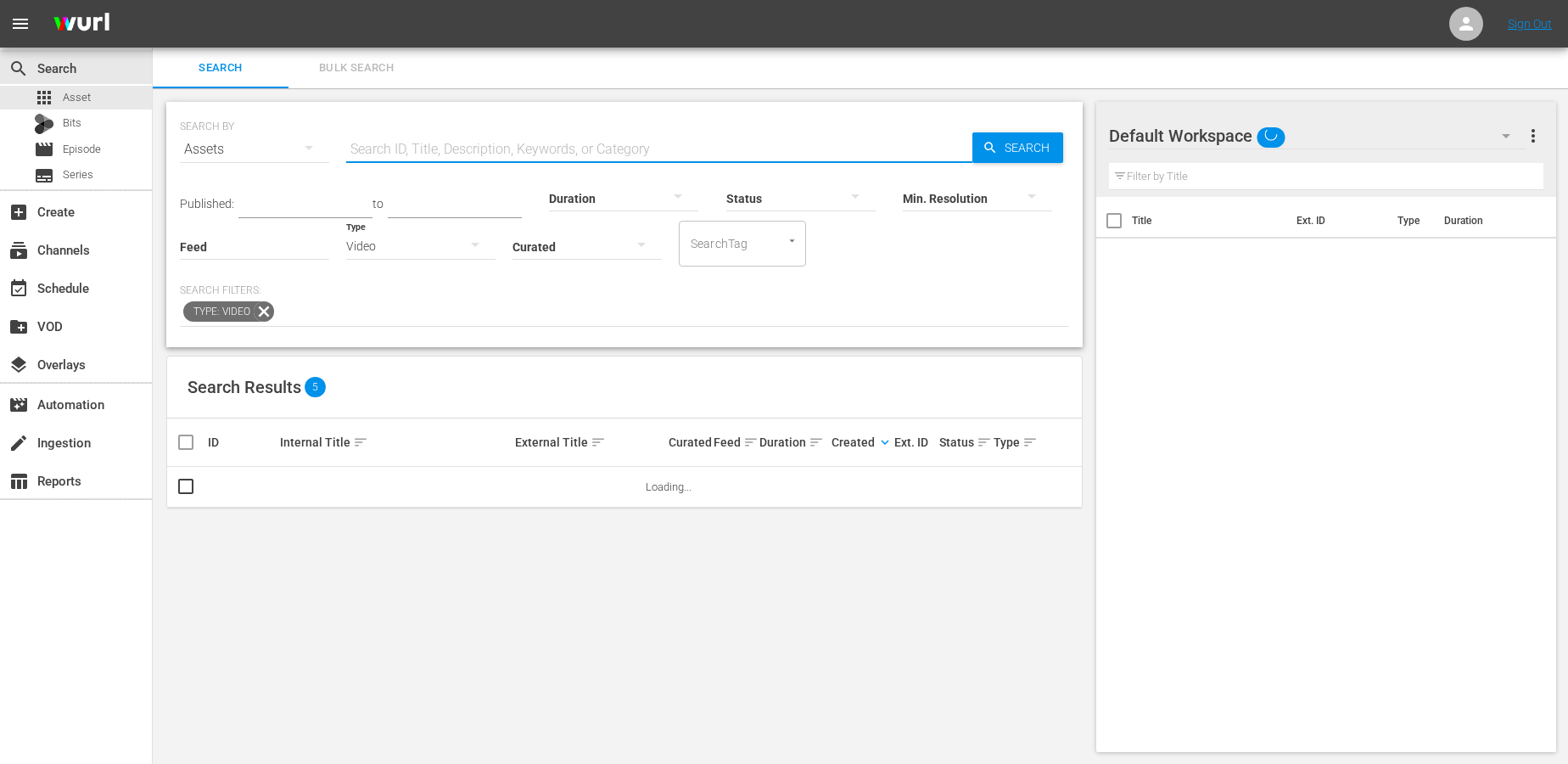
paste input "HERTAKE001"
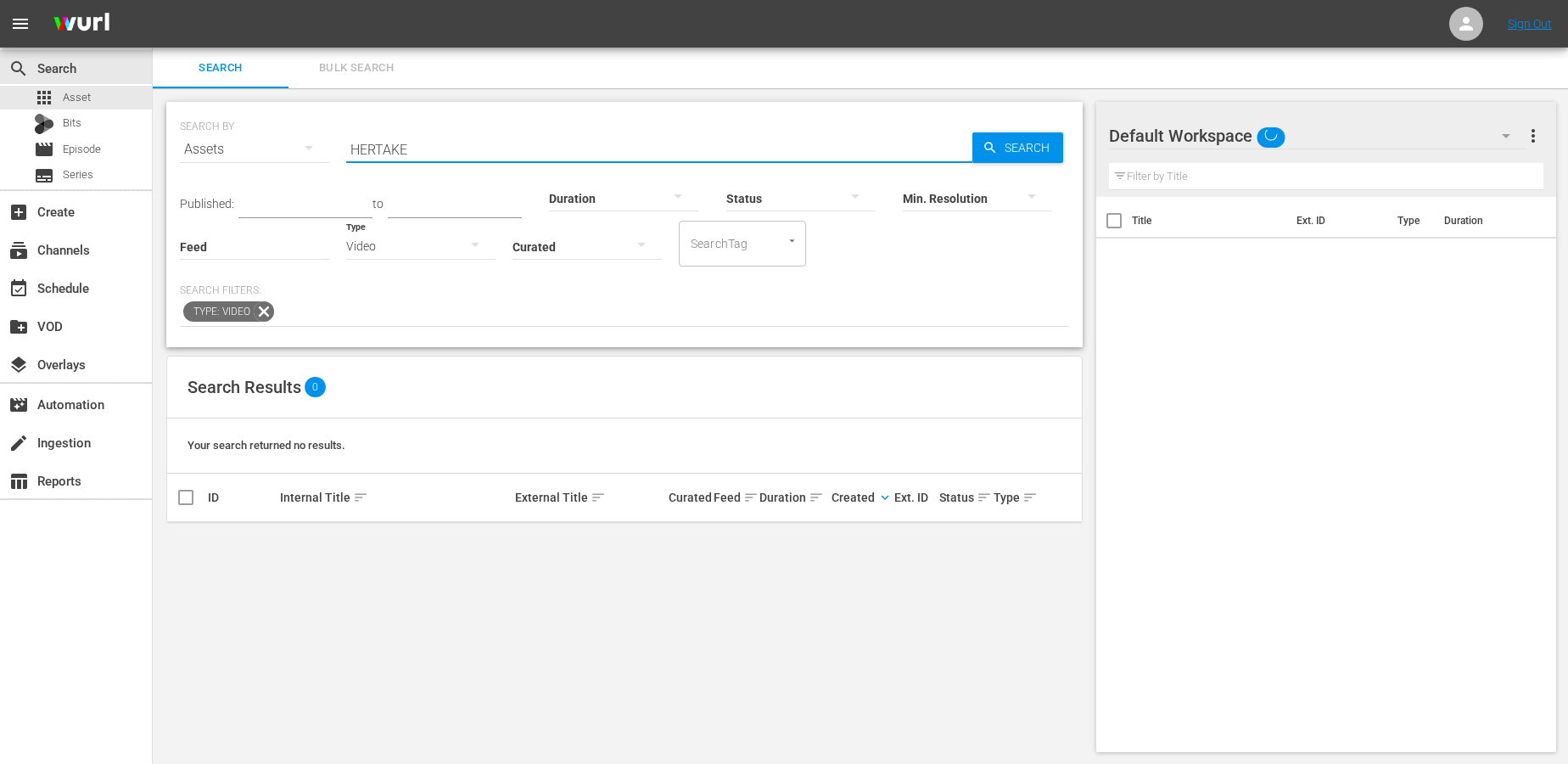
type input "HERTAKE"
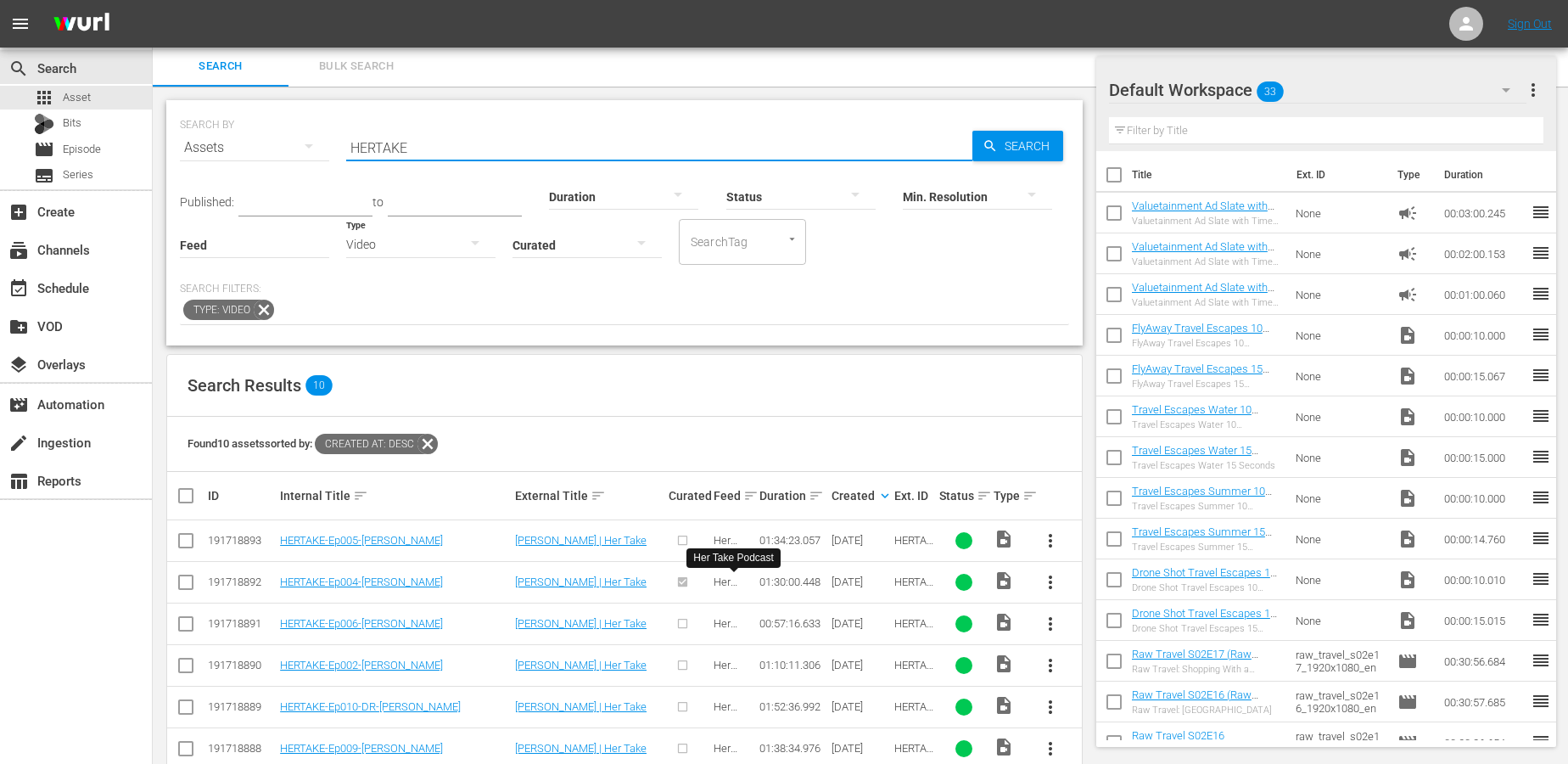
scroll to position [202, 0]
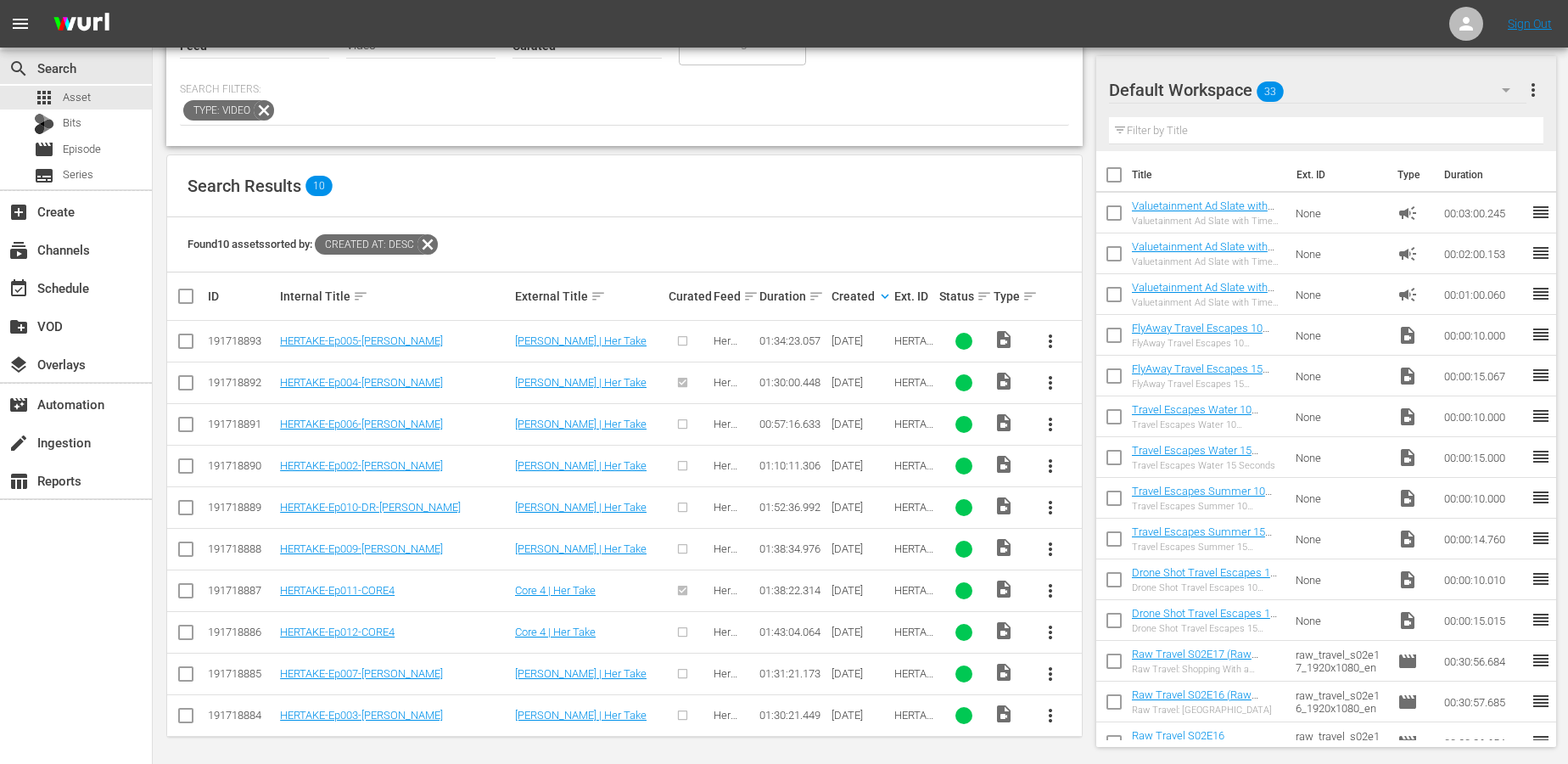
click at [185, 299] on input "checkbox" at bounding box center [192, 296] width 34 height 20
checkbox input "true"
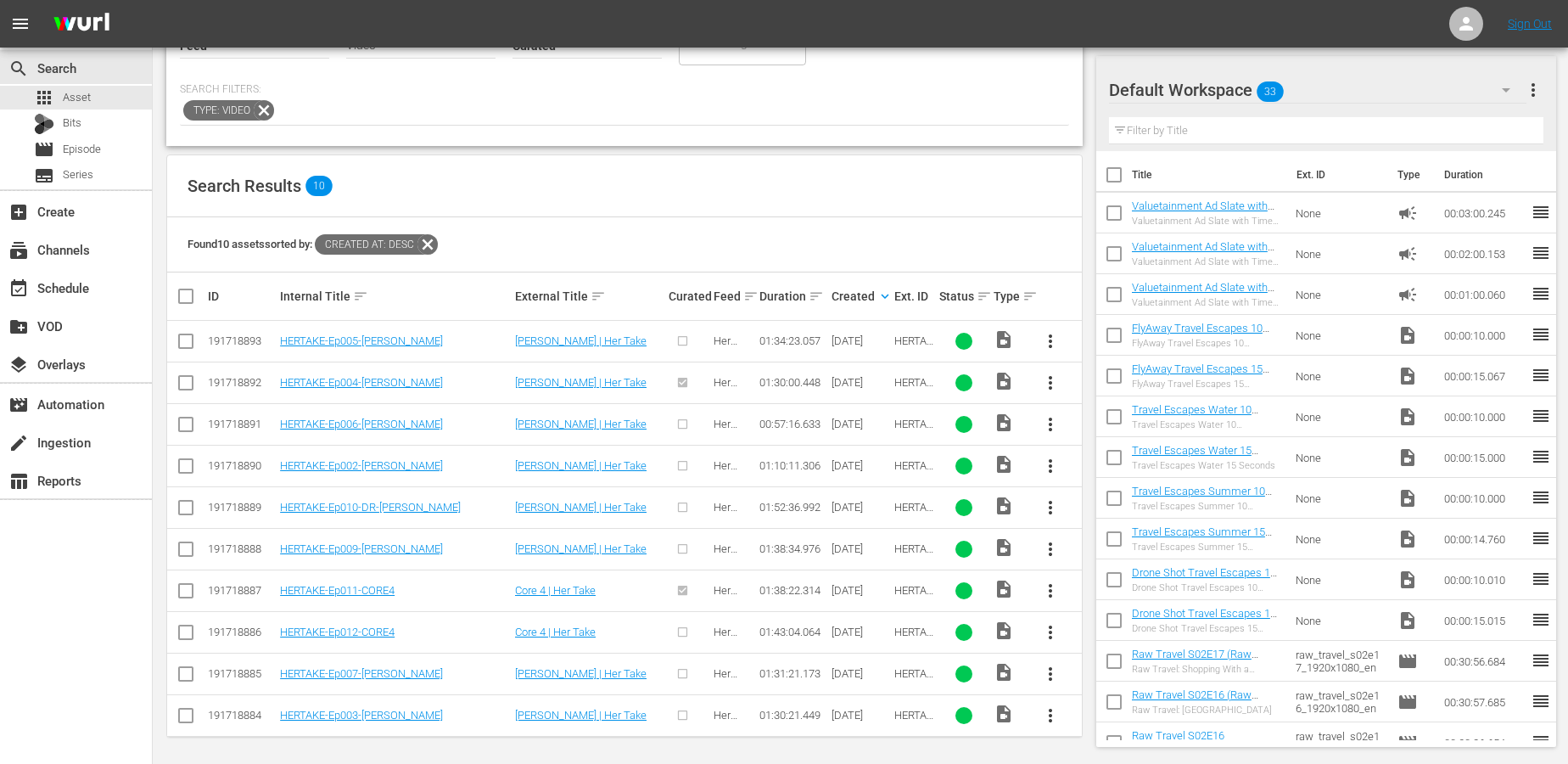
checkbox input "true"
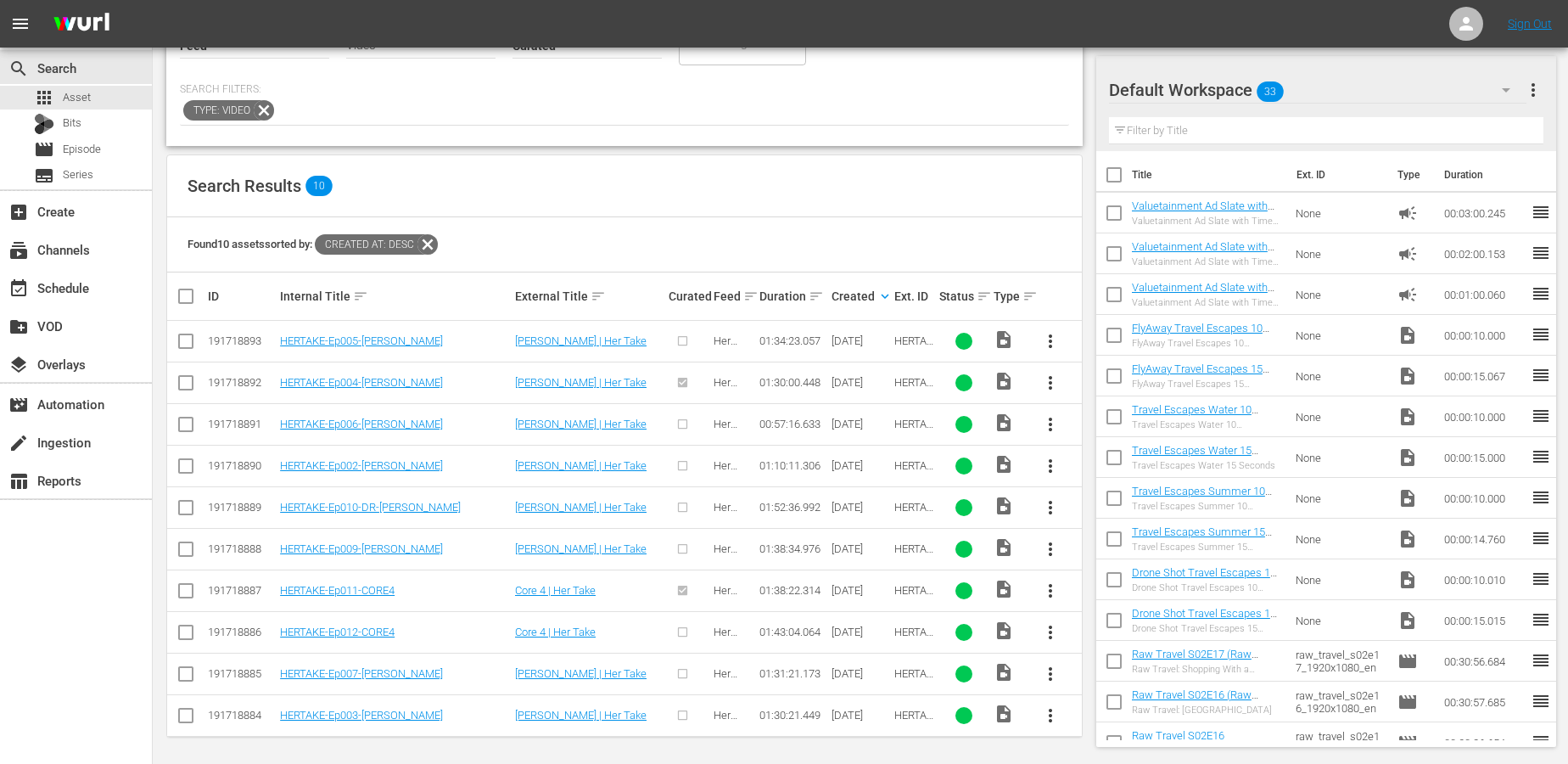
checkbox input "true"
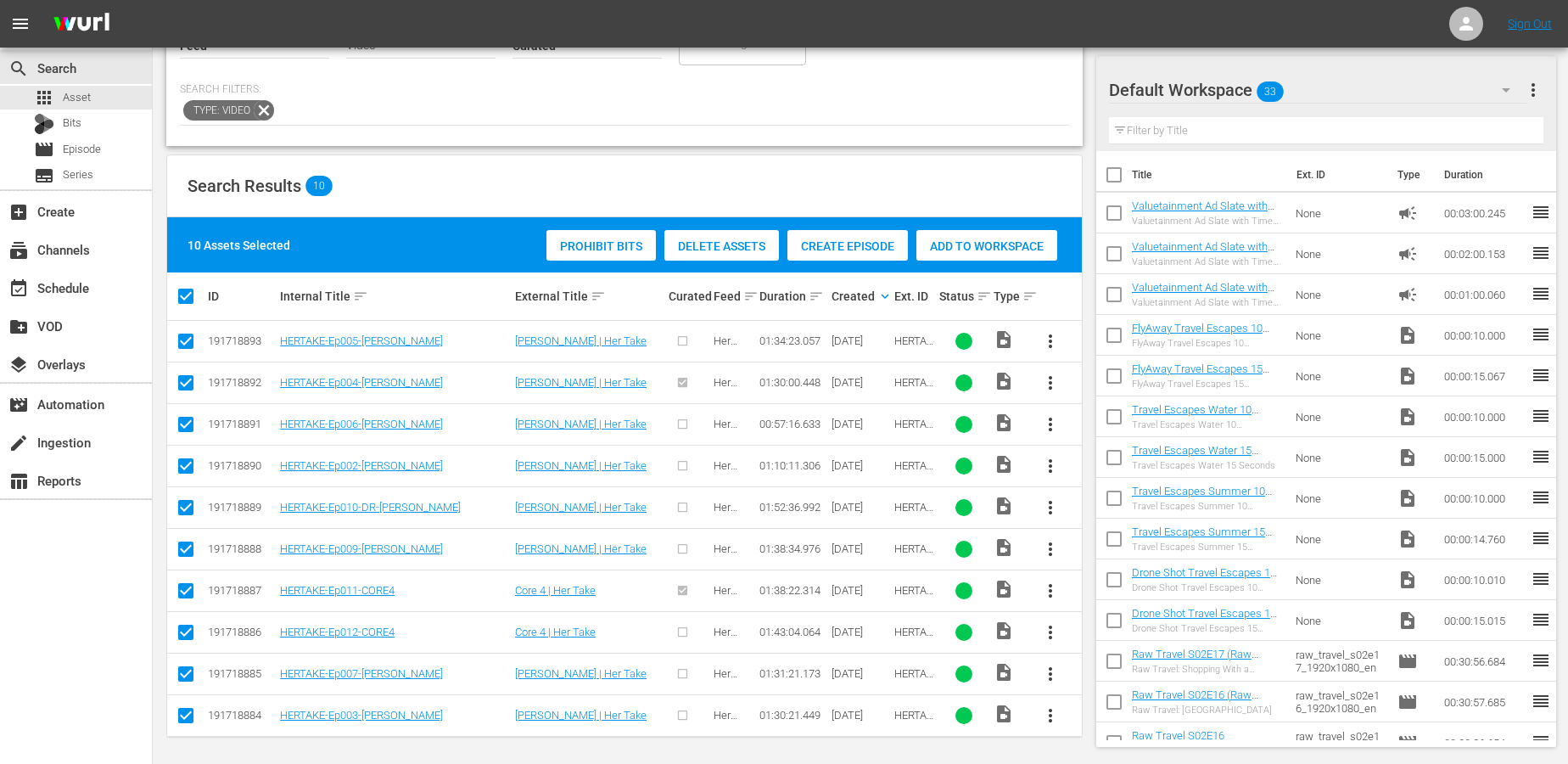
click at [836, 235] on div "Create Episode" at bounding box center [848, 246] width 121 height 32
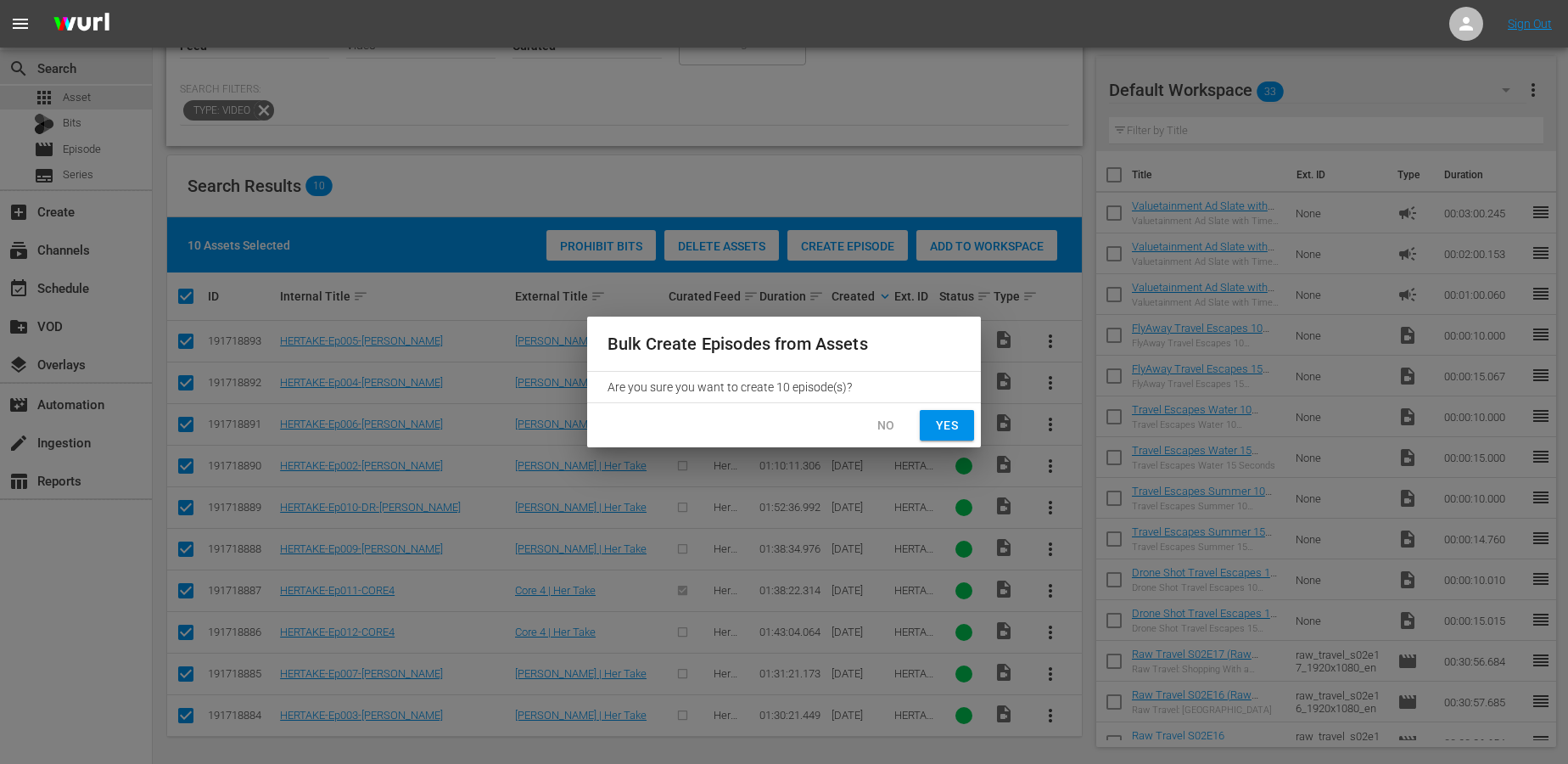
click at [939, 429] on span "Yes" at bounding box center [947, 425] width 27 height 21
checkbox input "false"
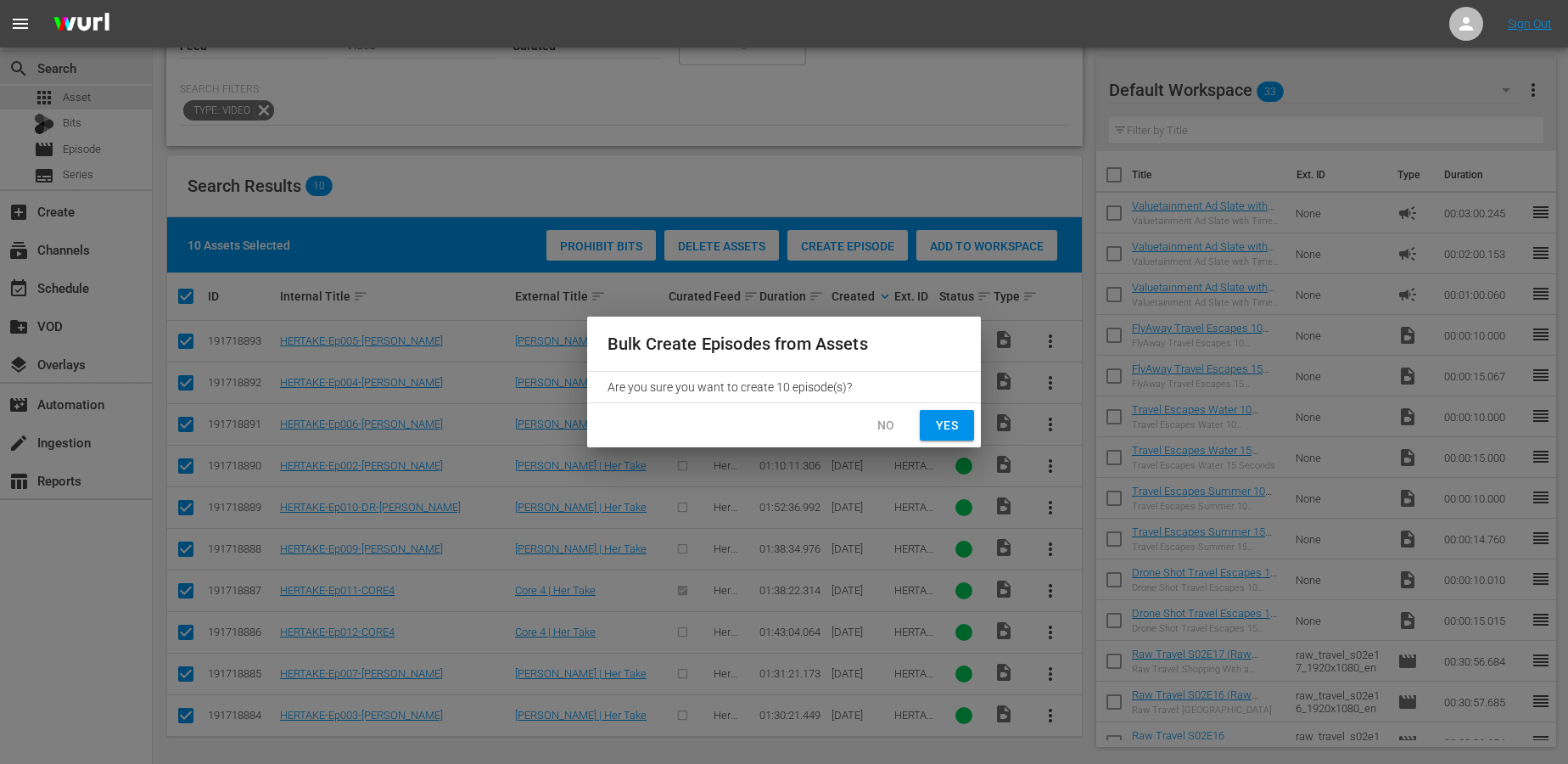
checkbox input "false"
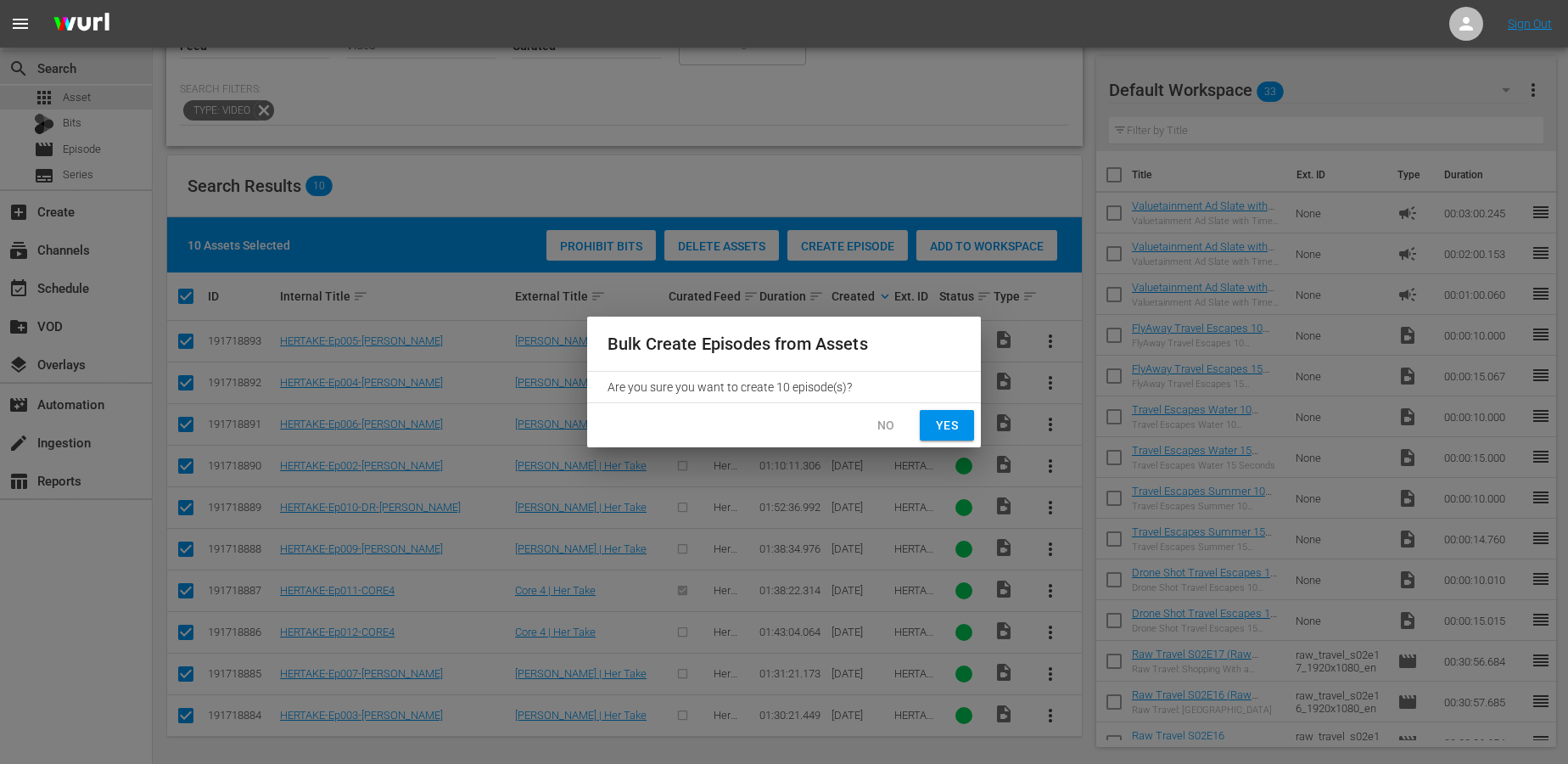
checkbox input "false"
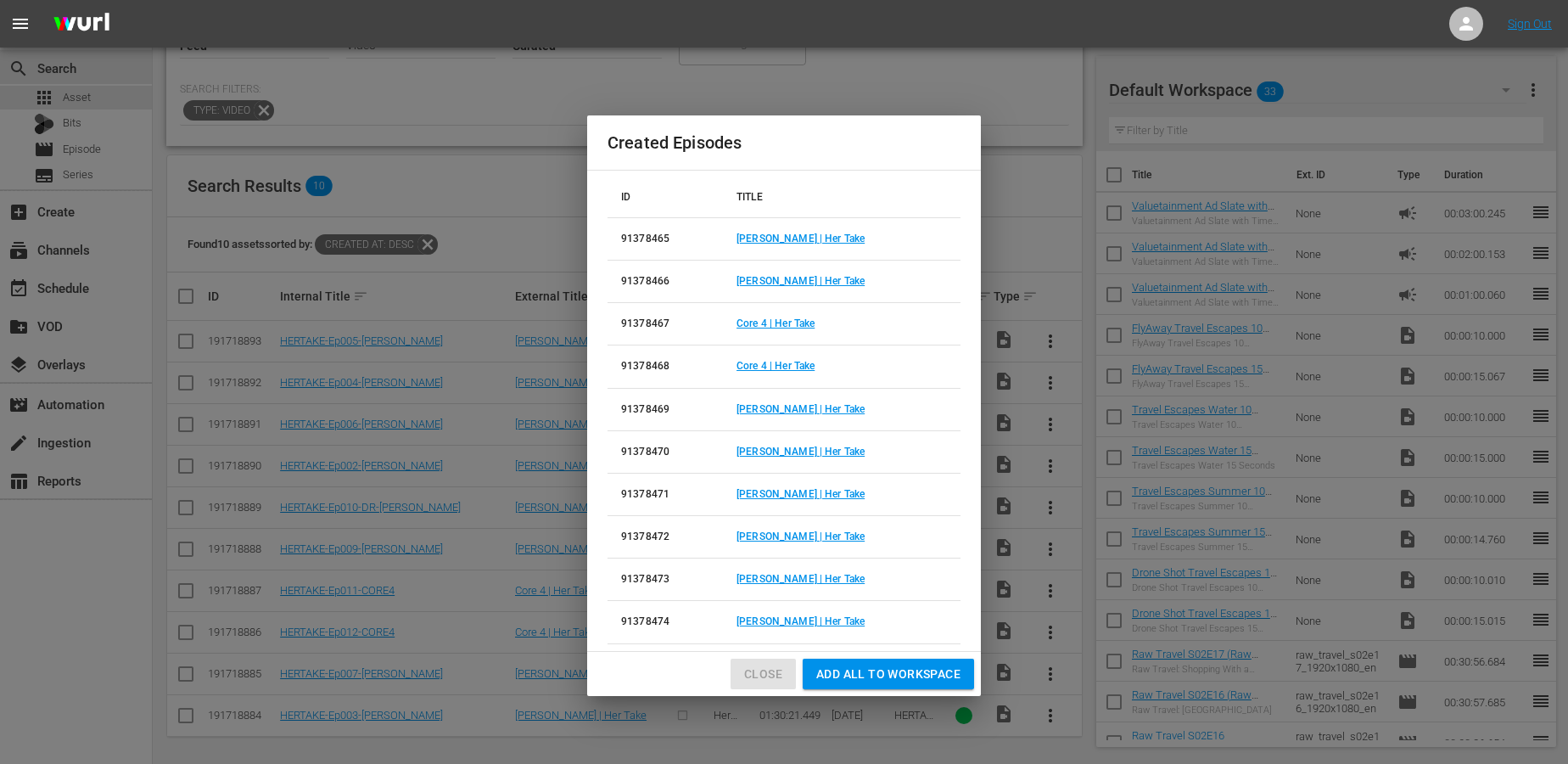
click at [771, 663] on span "Close" at bounding box center [763, 673] width 38 height 21
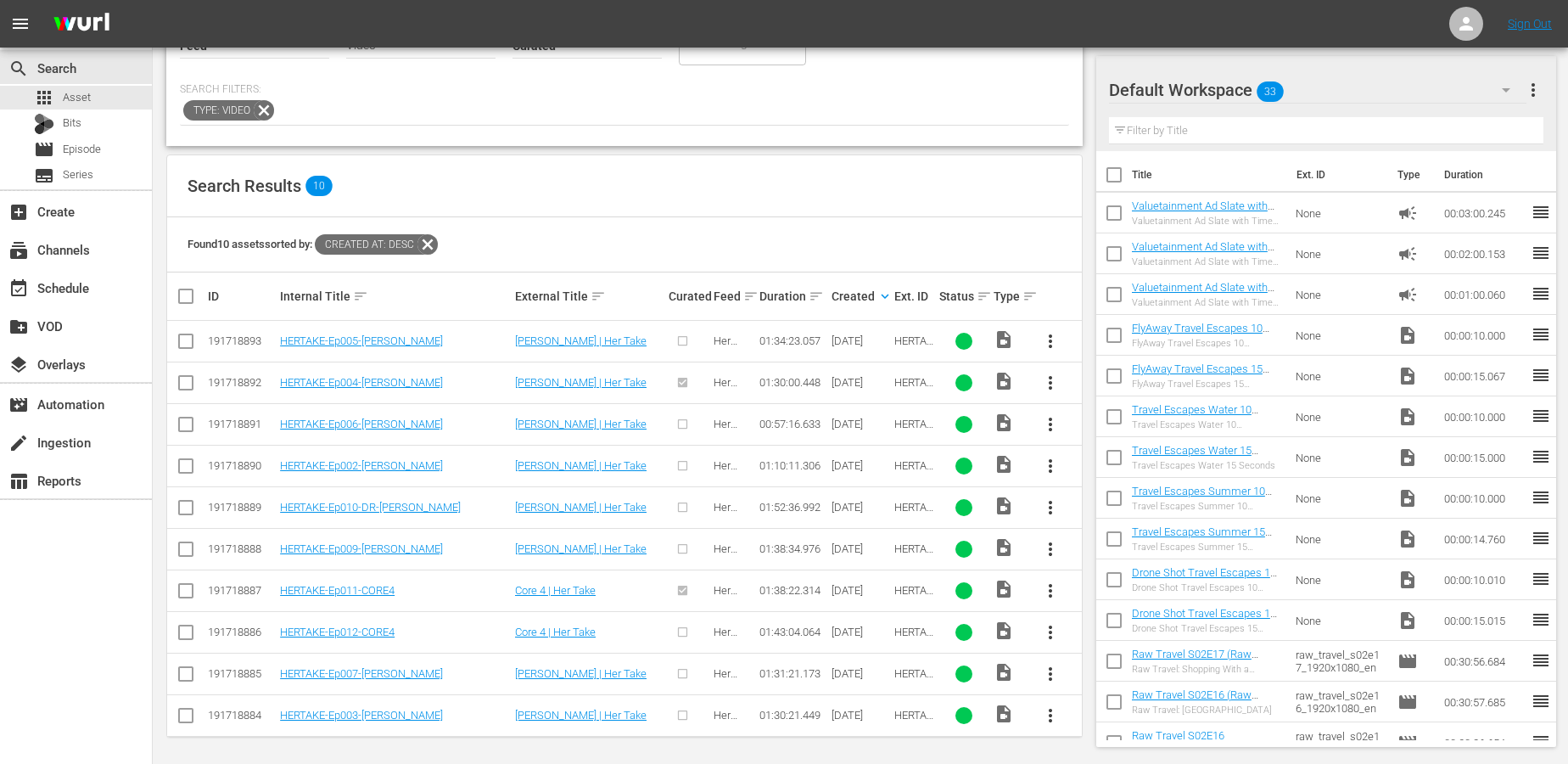
scroll to position [0, 0]
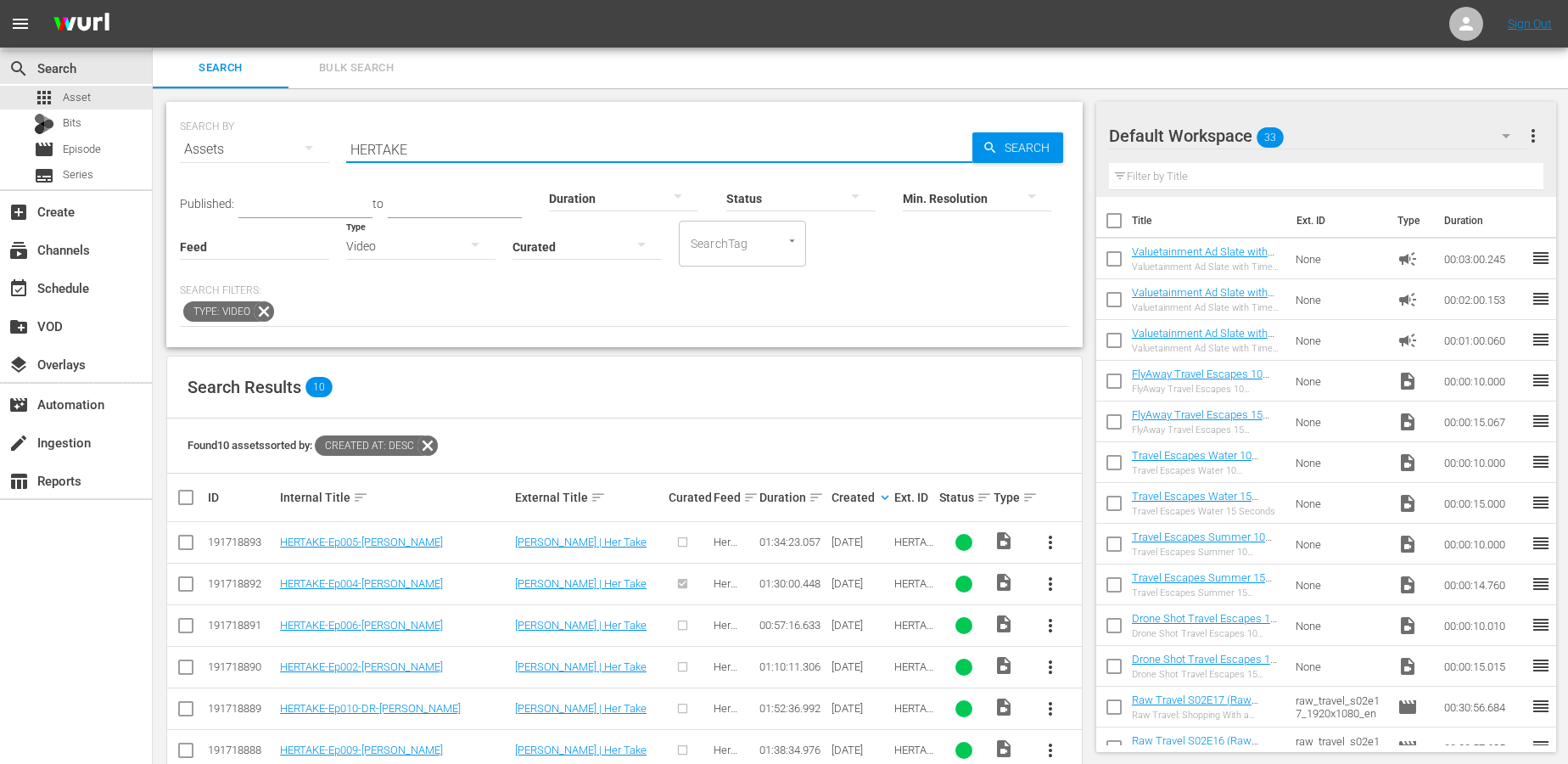
click at [483, 149] on input "HERTAKE" at bounding box center [659, 149] width 626 height 40
paste input "PBD-Ep001"
click at [397, 148] on input "PBD" at bounding box center [659, 149] width 626 height 40
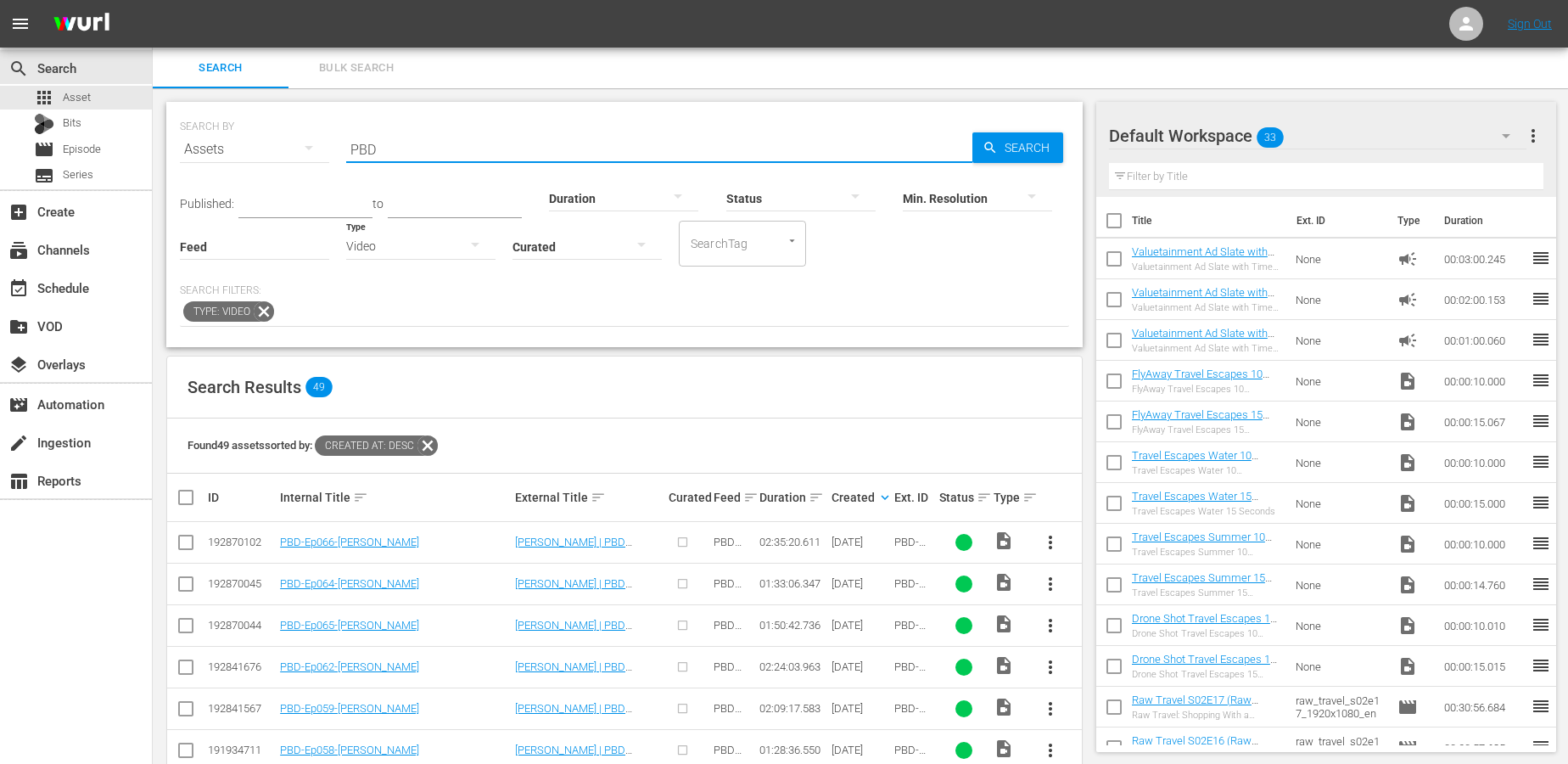
click at [397, 148] on input "PBD" at bounding box center [659, 149] width 626 height 40
paste input "US-Ep001"
type input "US"
